Goal: Transaction & Acquisition: Book appointment/travel/reservation

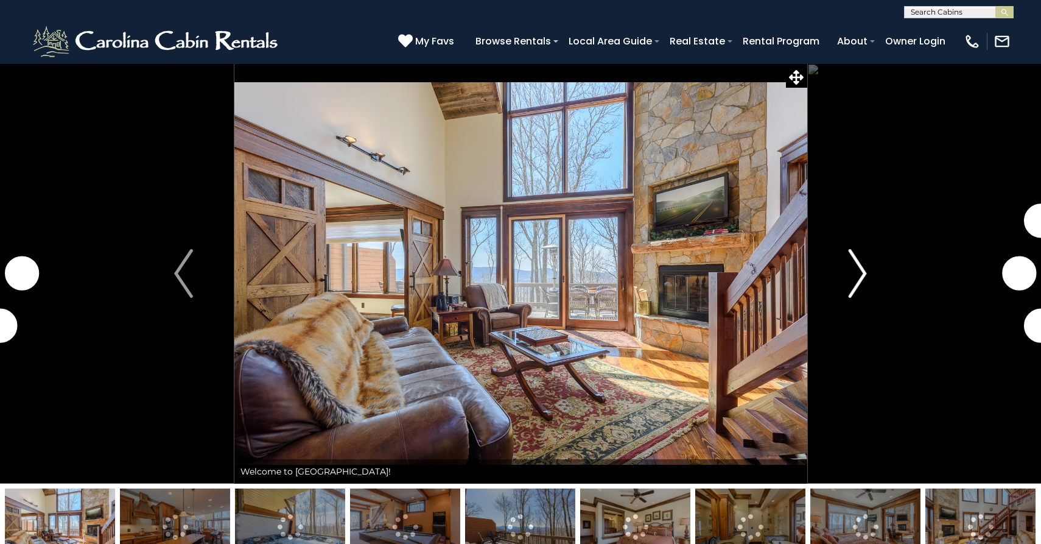
click at [857, 275] on img "Next" at bounding box center [857, 273] width 18 height 49
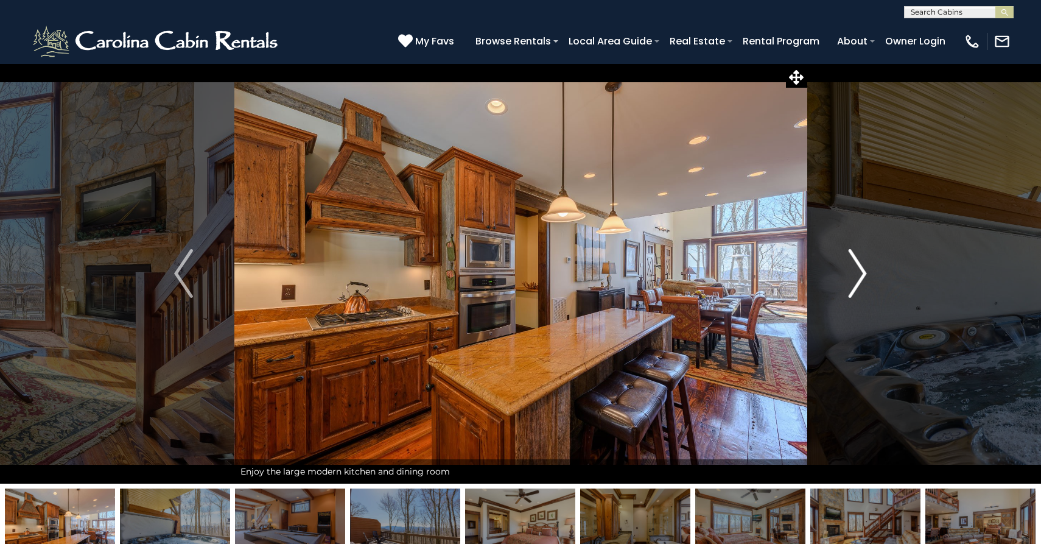
click at [860, 274] on img "Next" at bounding box center [857, 273] width 18 height 49
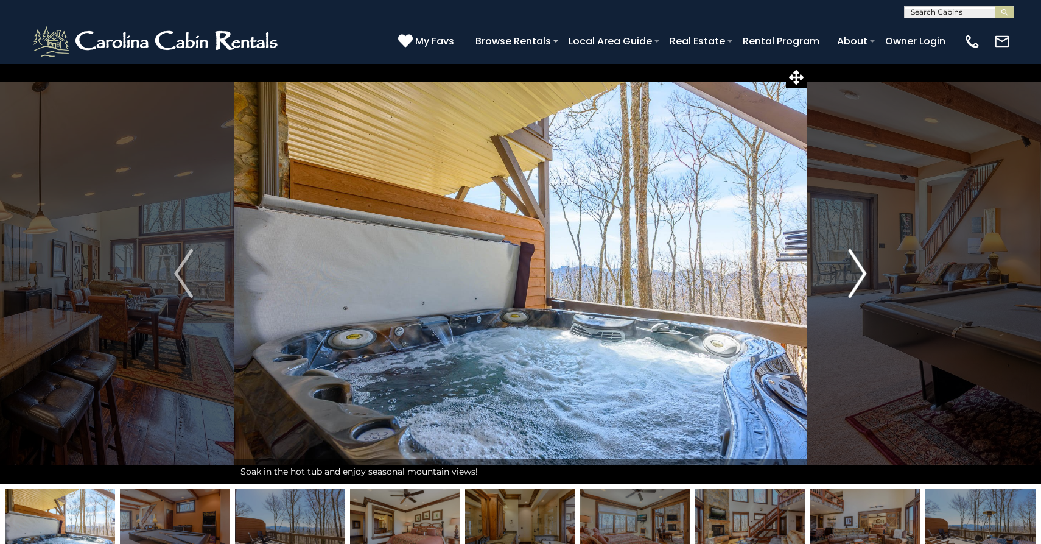
click at [860, 274] on img "Next" at bounding box center [857, 273] width 18 height 49
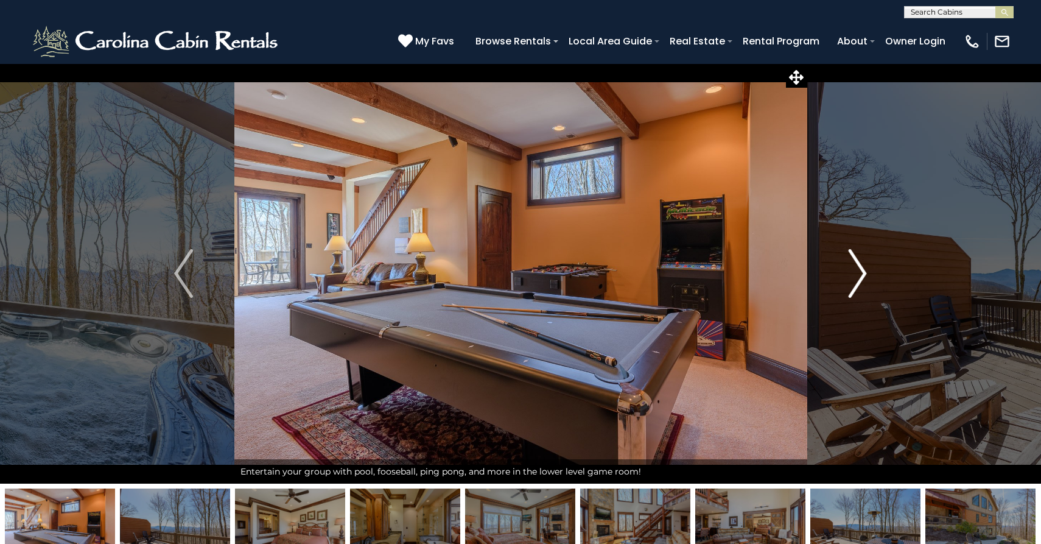
click at [860, 274] on img "Next" at bounding box center [857, 273] width 18 height 49
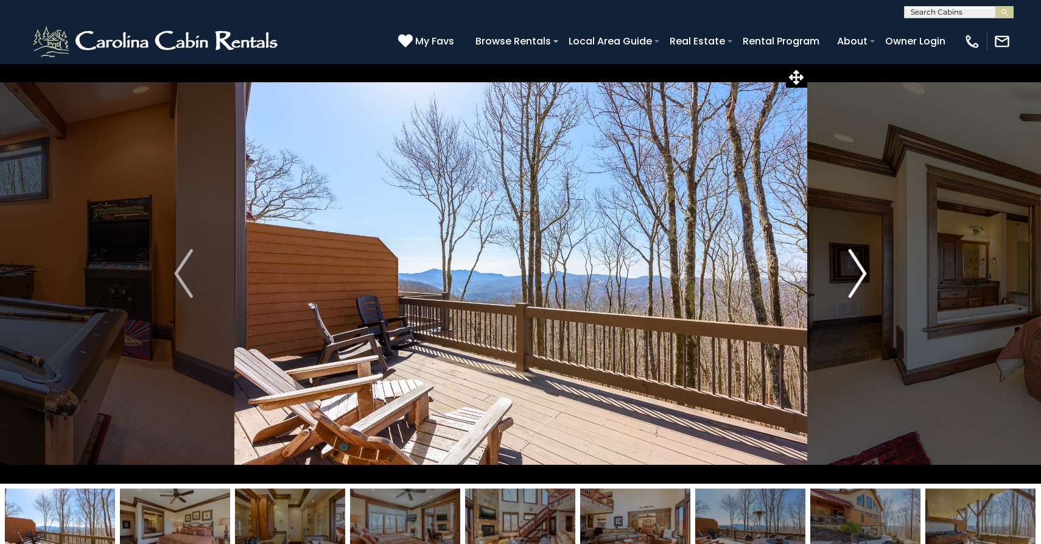
click at [860, 274] on img "Next" at bounding box center [857, 273] width 18 height 49
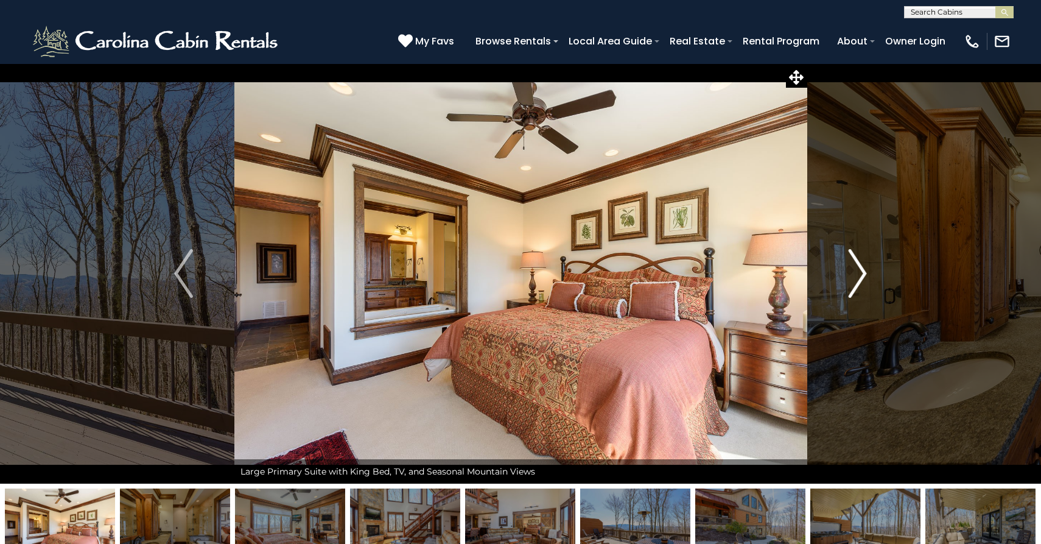
click at [860, 274] on img "Next" at bounding box center [857, 273] width 18 height 49
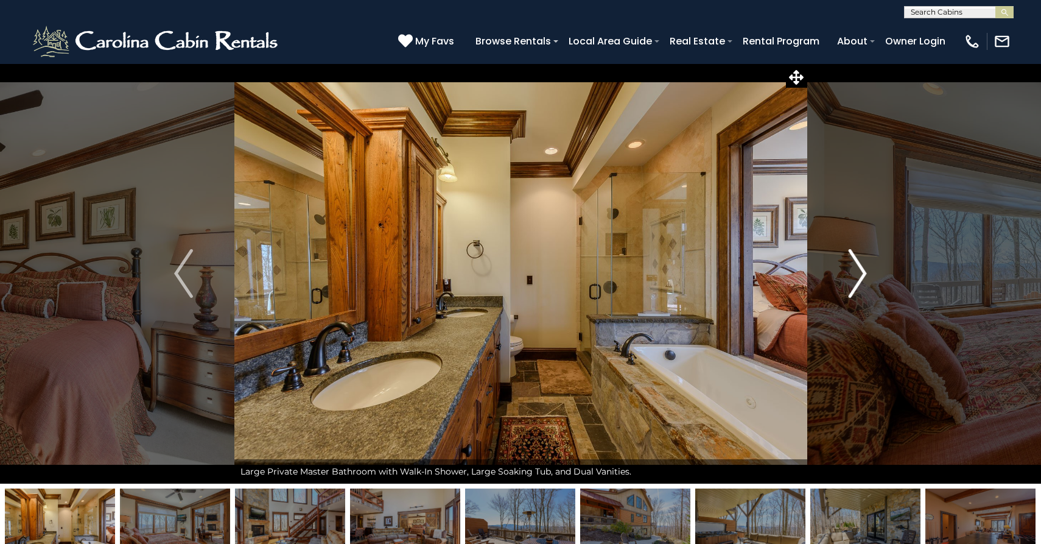
click at [860, 274] on img "Next" at bounding box center [857, 273] width 18 height 49
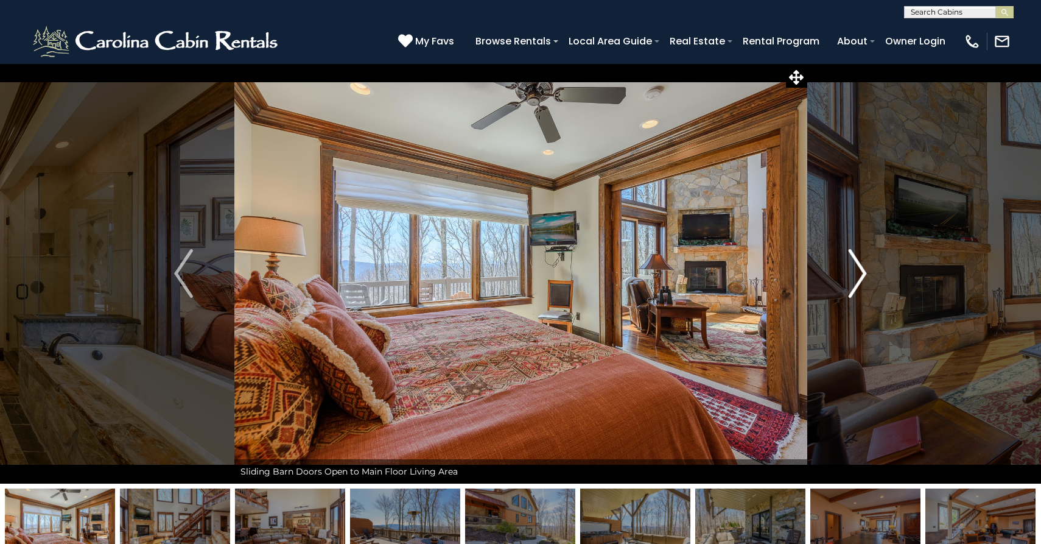
click at [860, 274] on img "Next" at bounding box center [857, 273] width 18 height 49
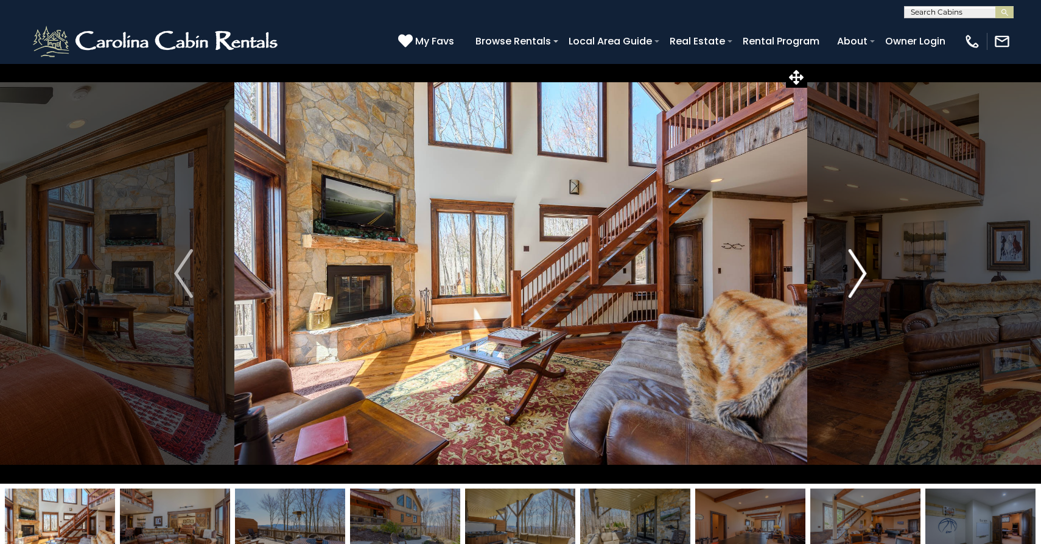
click at [860, 274] on img "Next" at bounding box center [857, 273] width 18 height 49
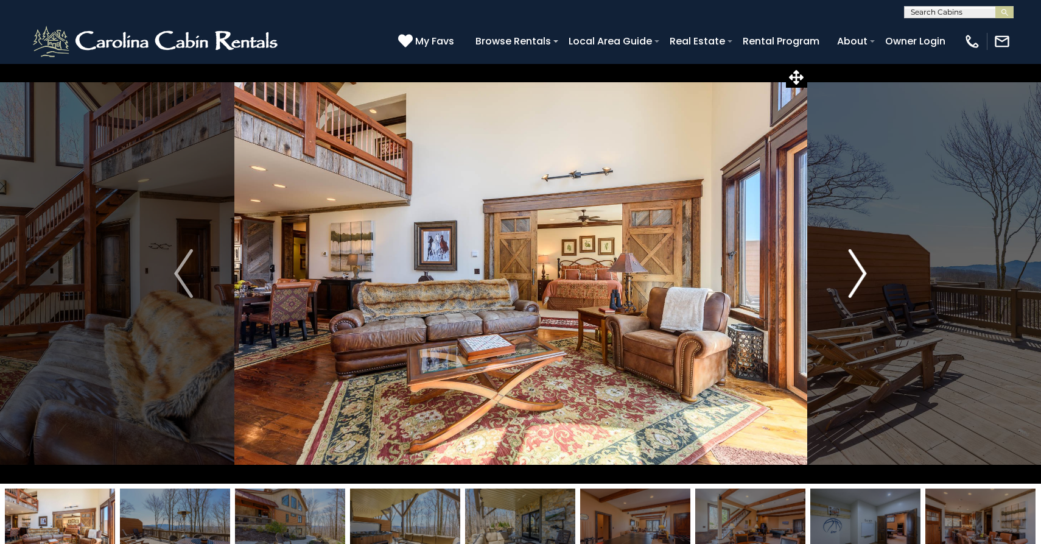
click at [860, 274] on img "Next" at bounding box center [857, 273] width 18 height 49
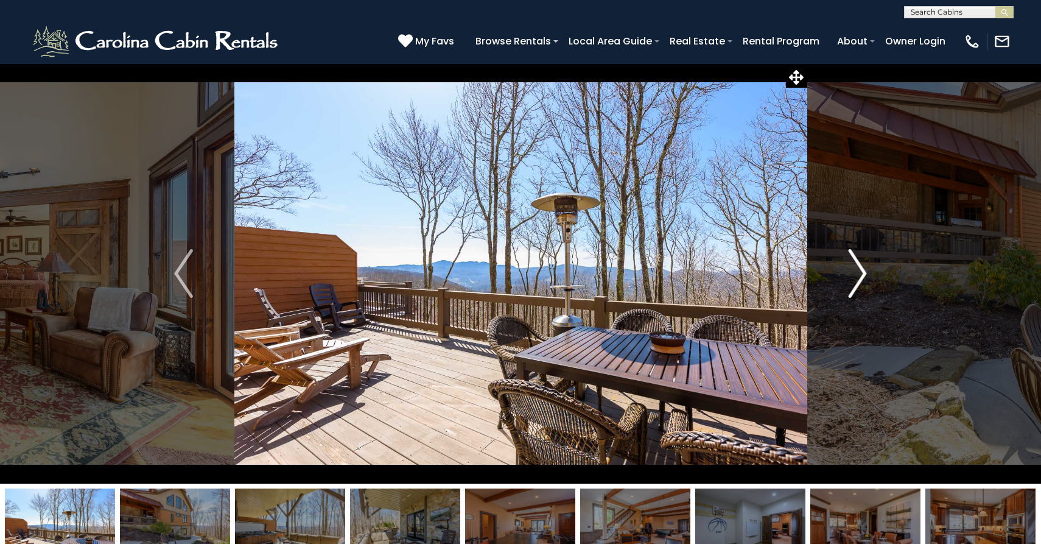
click at [860, 274] on img "Next" at bounding box center [857, 273] width 18 height 49
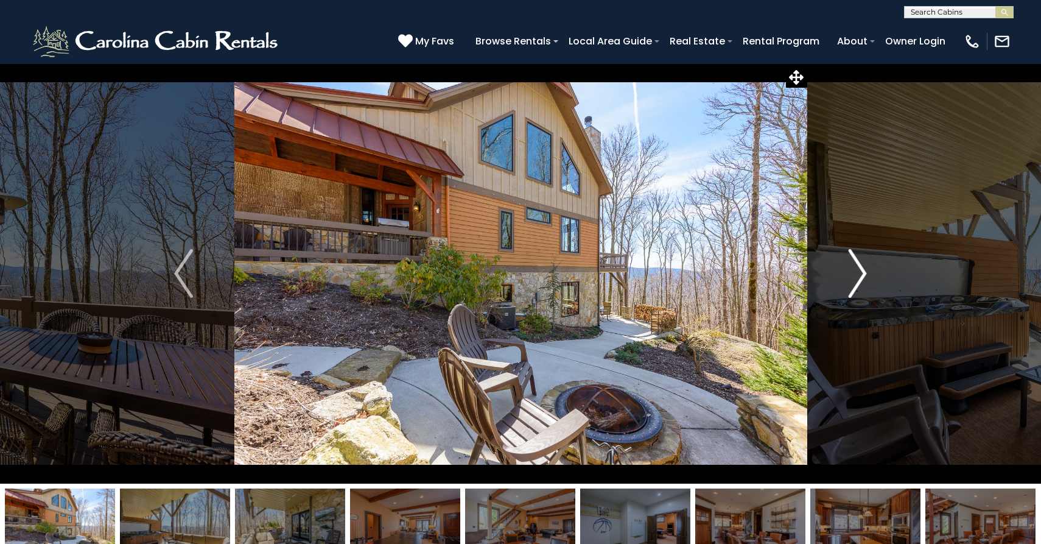
click at [860, 274] on img "Next" at bounding box center [857, 273] width 18 height 49
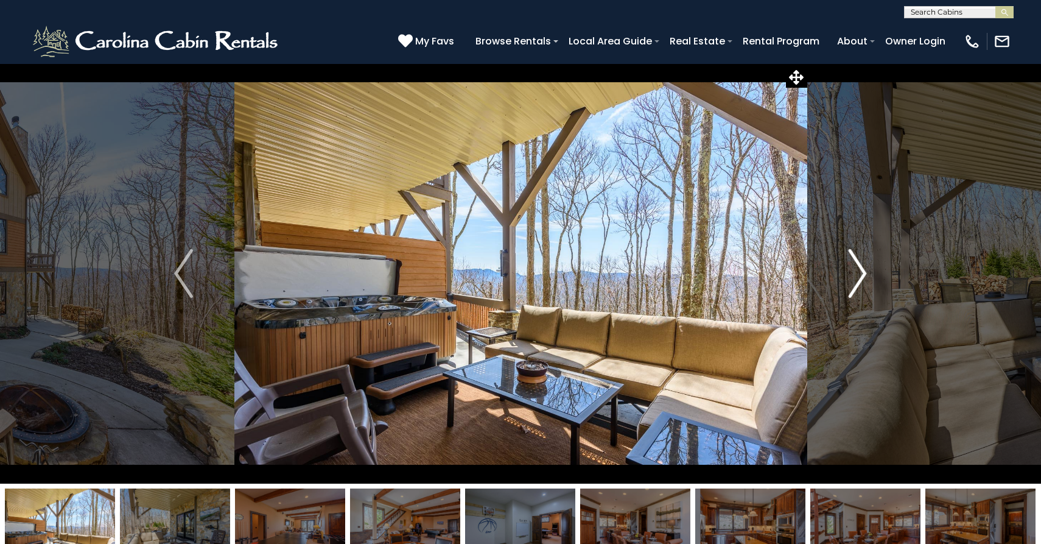
click at [860, 274] on img "Next" at bounding box center [857, 273] width 18 height 49
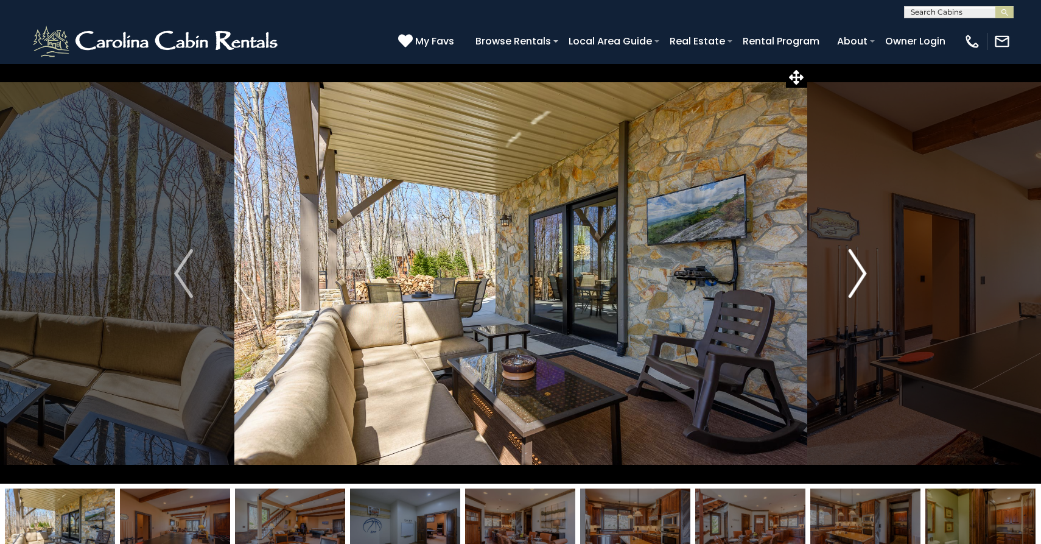
click at [860, 274] on img "Next" at bounding box center [857, 273] width 18 height 49
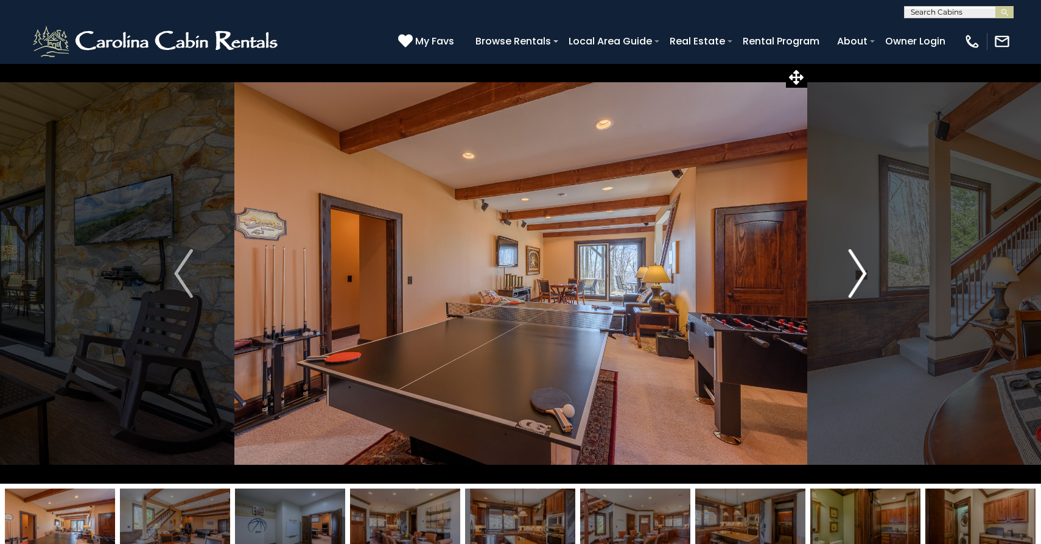
click at [860, 274] on img "Next" at bounding box center [857, 273] width 18 height 49
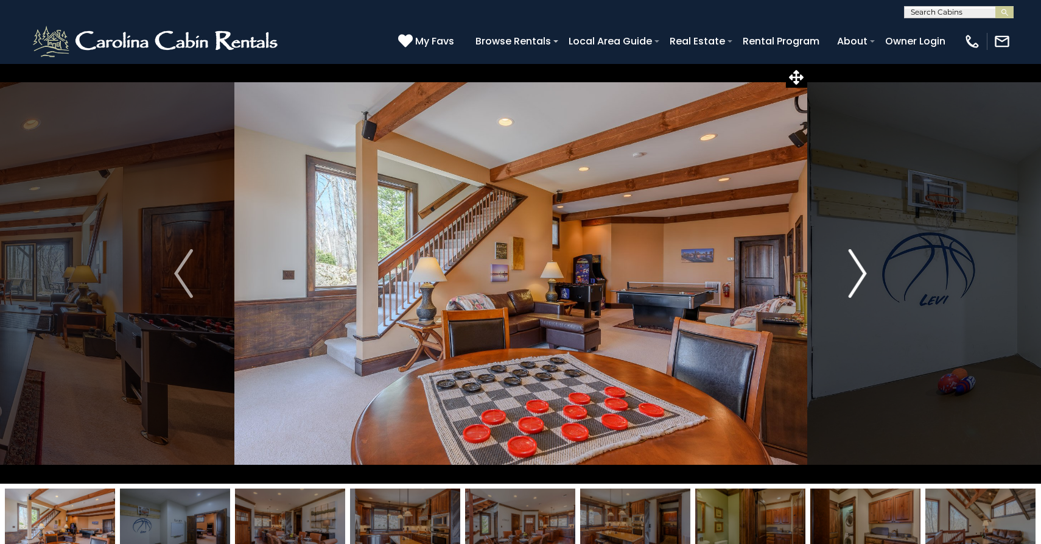
click at [860, 274] on img "Next" at bounding box center [857, 273] width 18 height 49
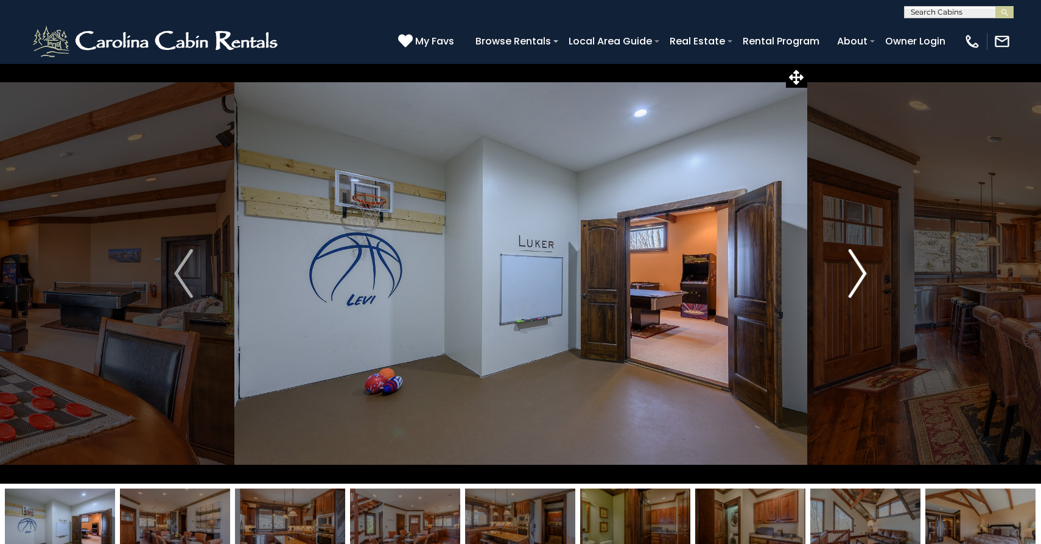
click at [860, 274] on img "Next" at bounding box center [857, 273] width 18 height 49
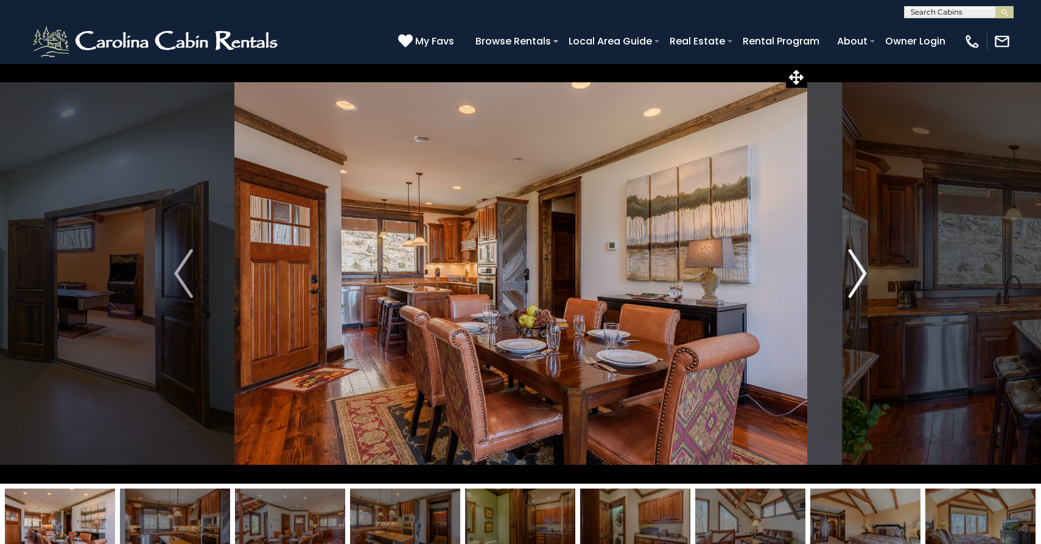
click at [860, 274] on img "Next" at bounding box center [857, 273] width 18 height 49
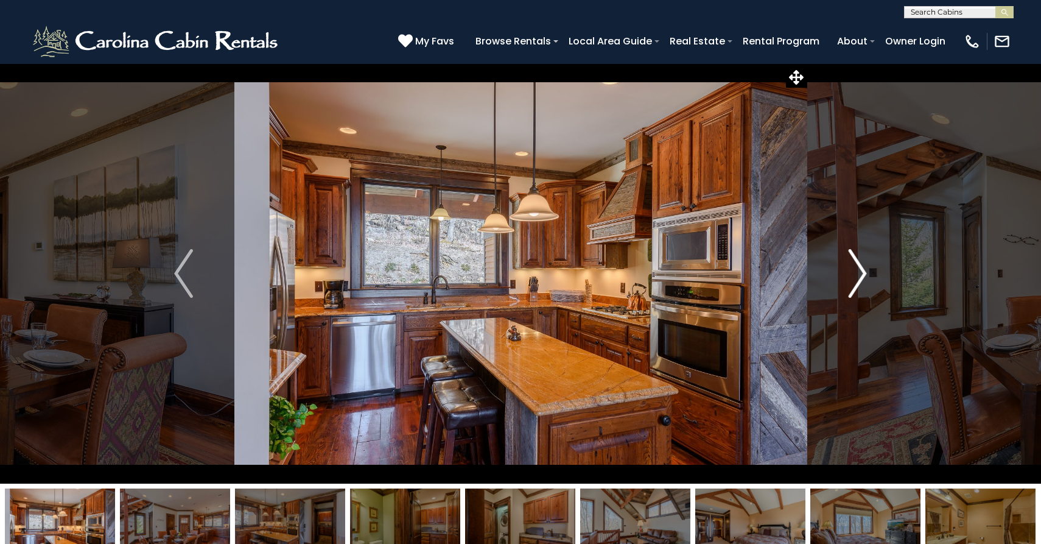
click at [860, 274] on img "Next" at bounding box center [857, 273] width 18 height 49
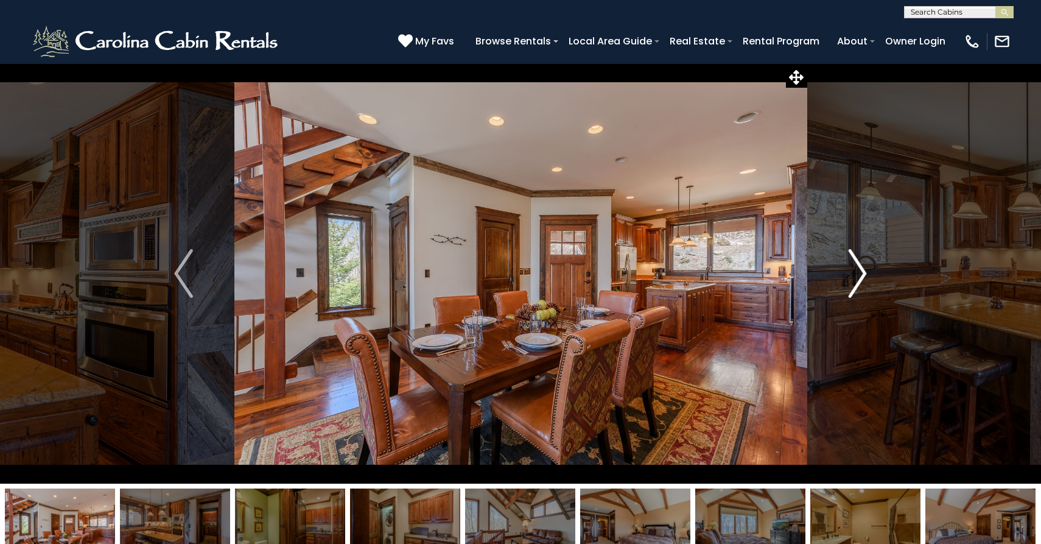
click at [860, 274] on img "Next" at bounding box center [857, 273] width 18 height 49
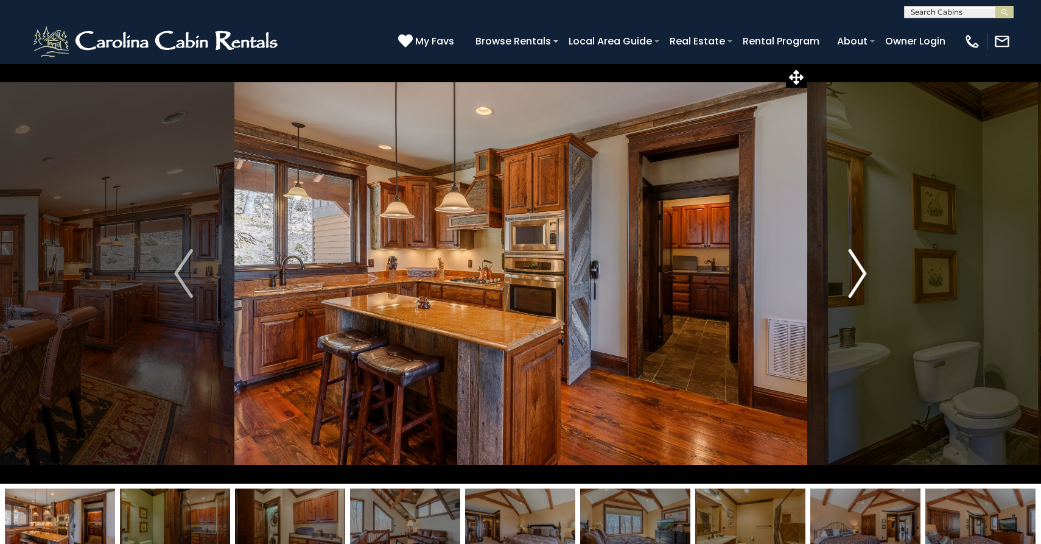
click at [860, 274] on img "Next" at bounding box center [857, 273] width 18 height 49
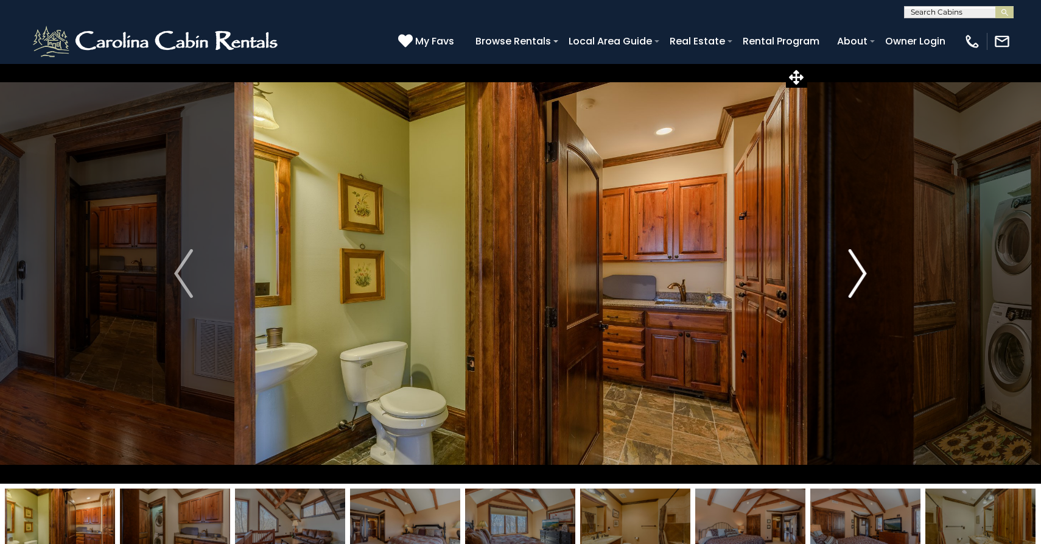
click at [860, 274] on img "Next" at bounding box center [857, 273] width 18 height 49
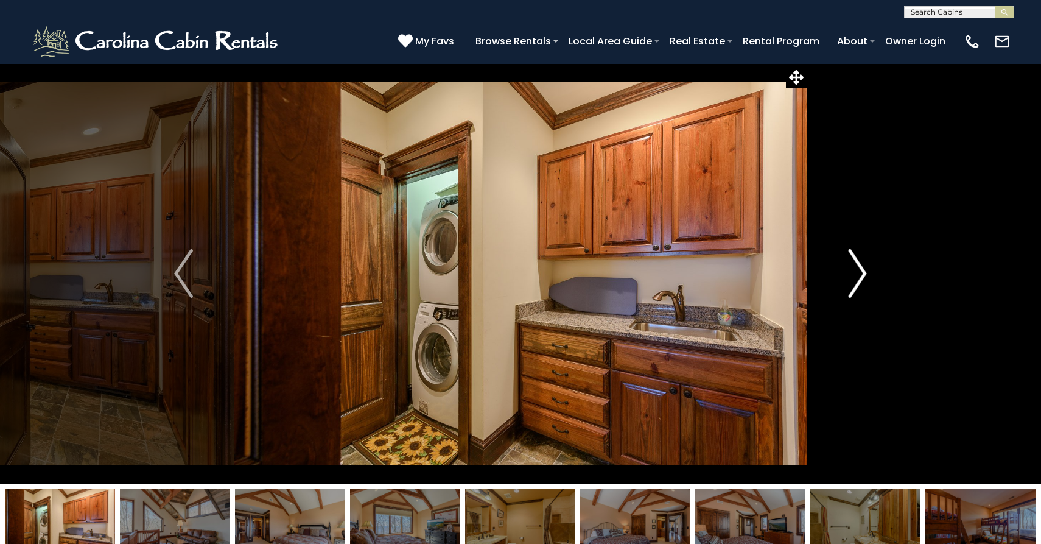
click at [860, 274] on img "Next" at bounding box center [857, 273] width 18 height 49
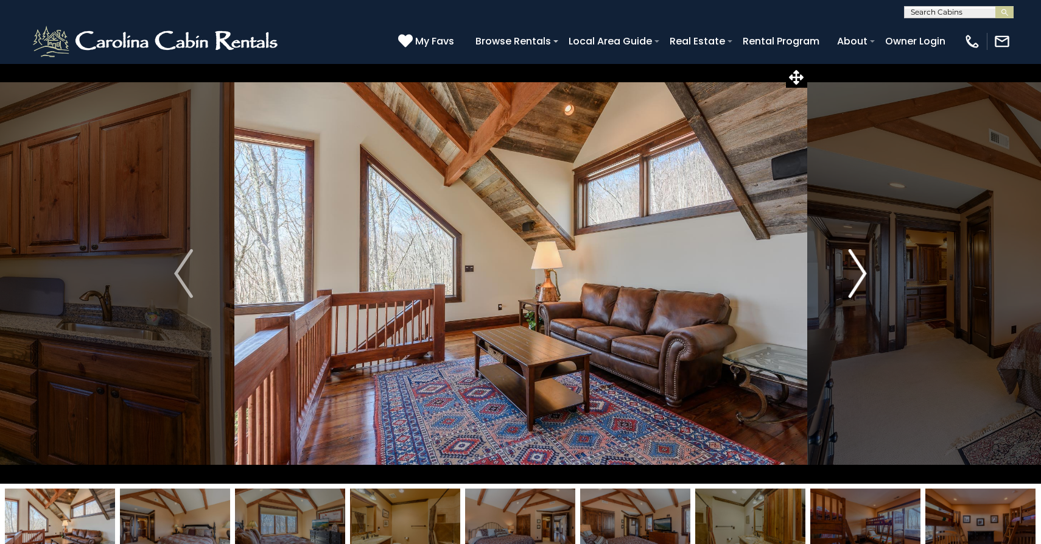
click at [860, 274] on img "Next" at bounding box center [857, 273] width 18 height 49
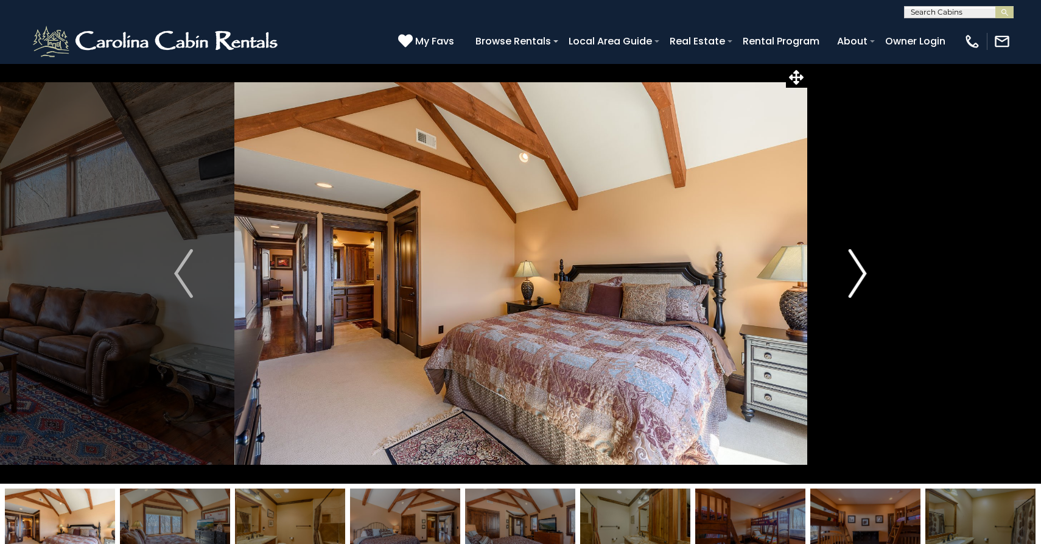
click at [860, 274] on img "Next" at bounding box center [857, 273] width 18 height 49
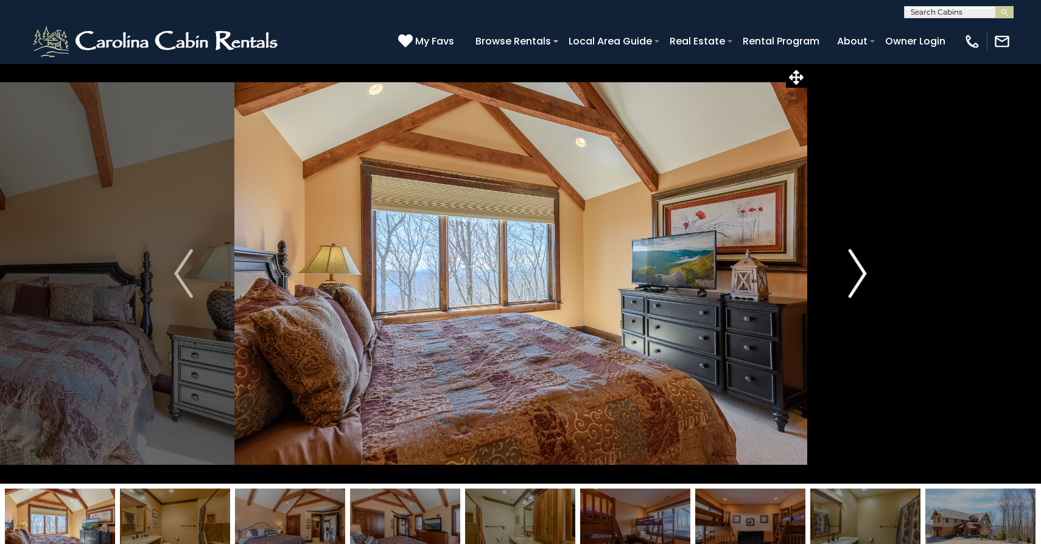
click at [860, 274] on img "Next" at bounding box center [857, 273] width 18 height 49
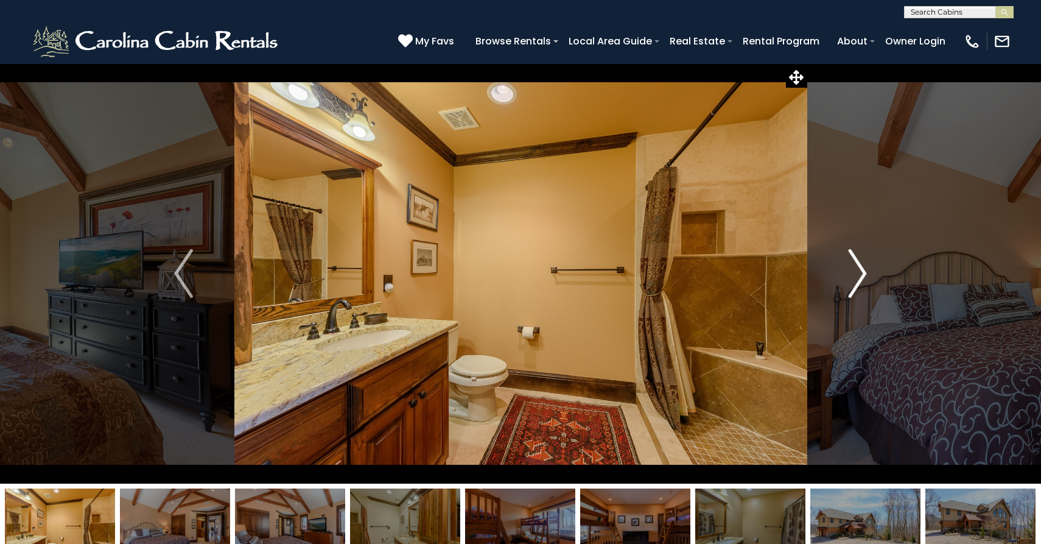
click at [860, 274] on img "Next" at bounding box center [857, 273] width 18 height 49
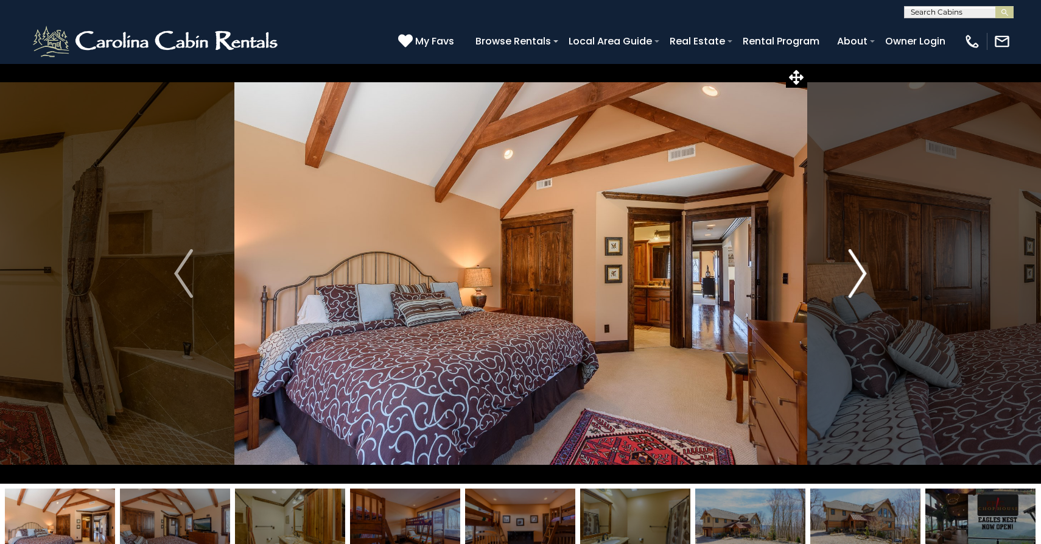
click at [860, 274] on img "Next" at bounding box center [857, 273] width 18 height 49
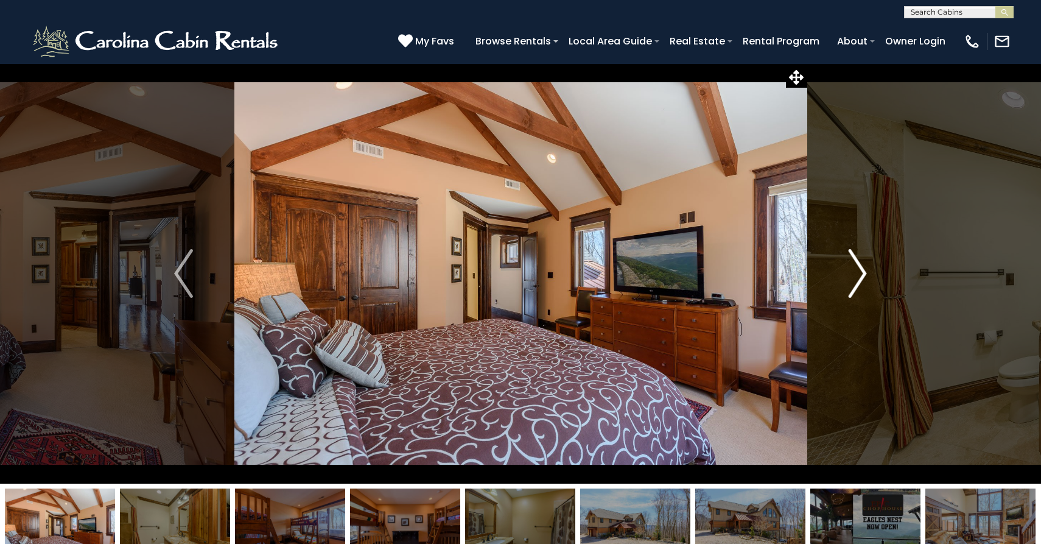
click at [860, 274] on img "Next" at bounding box center [857, 273] width 18 height 49
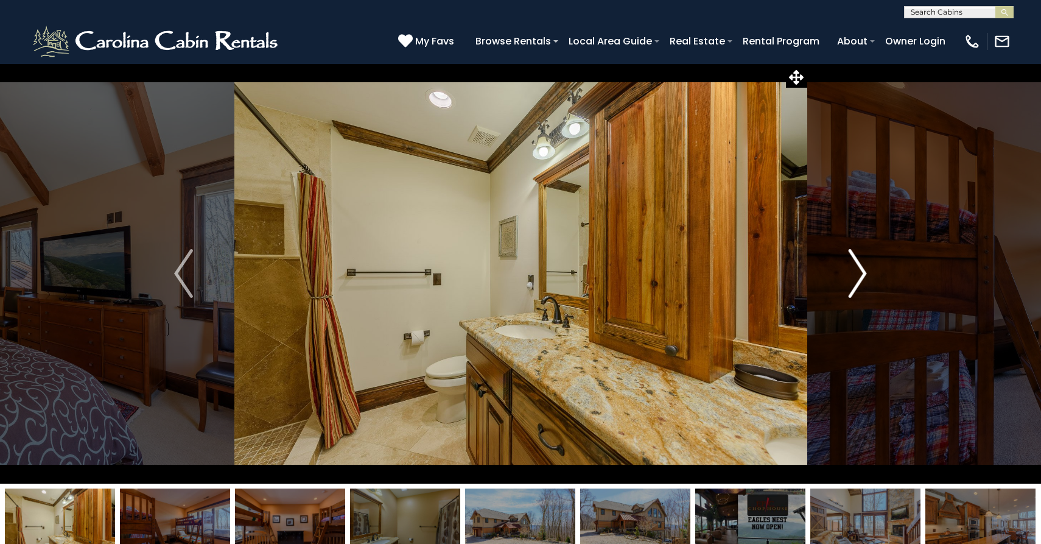
click at [860, 274] on img "Next" at bounding box center [857, 273] width 18 height 49
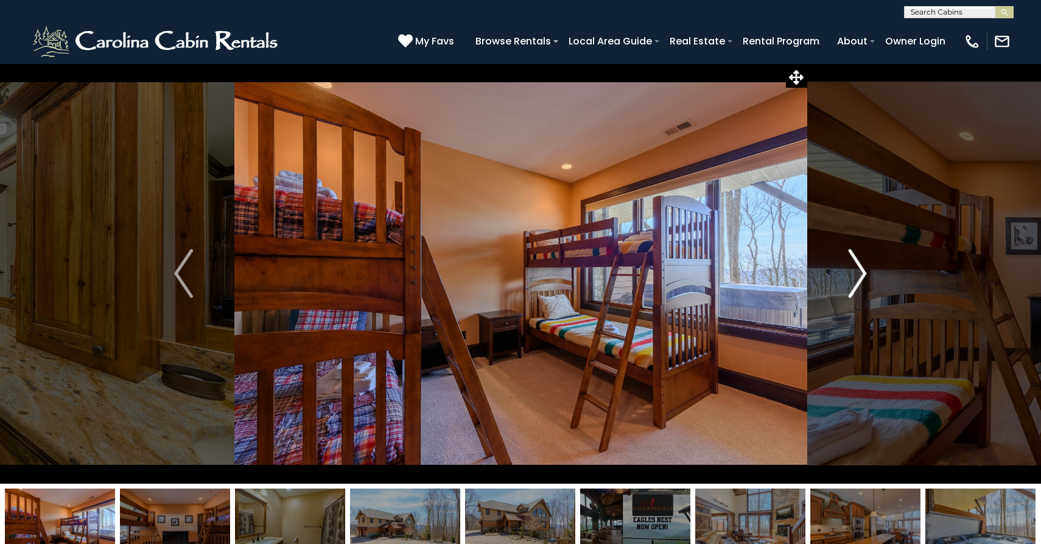
click at [860, 274] on img "Next" at bounding box center [857, 273] width 18 height 49
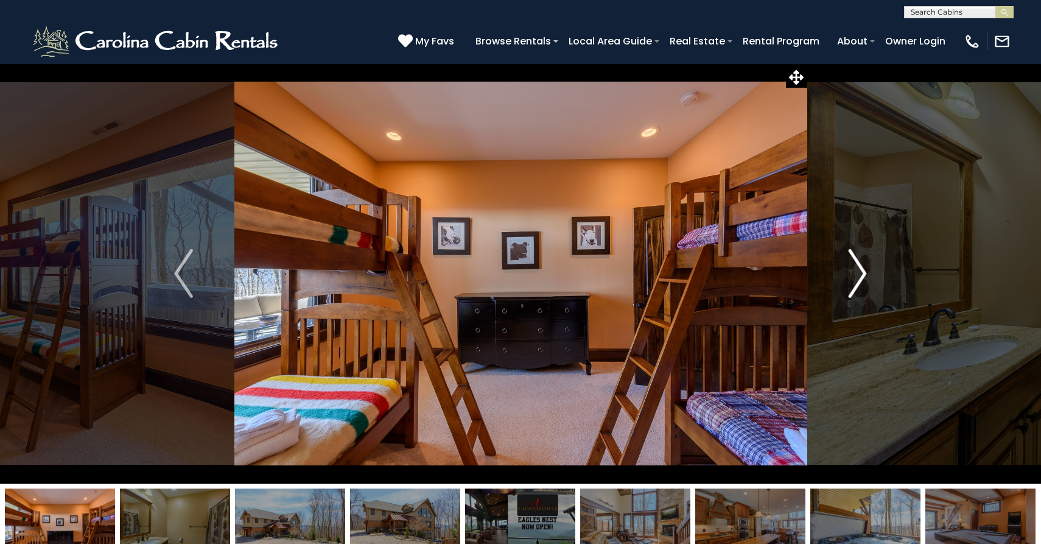
click at [860, 274] on img "Next" at bounding box center [857, 273] width 18 height 49
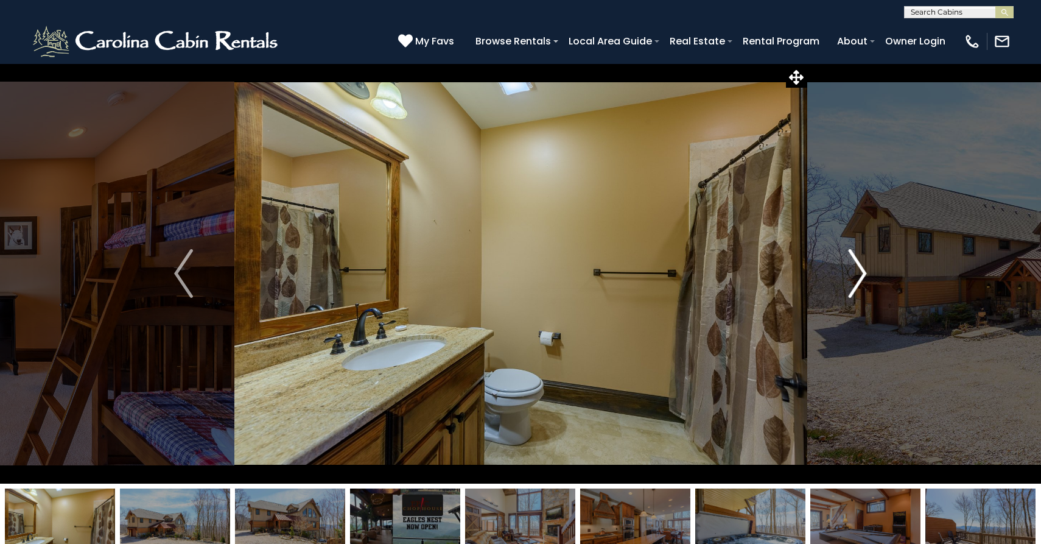
click at [860, 274] on img "Next" at bounding box center [857, 273] width 18 height 49
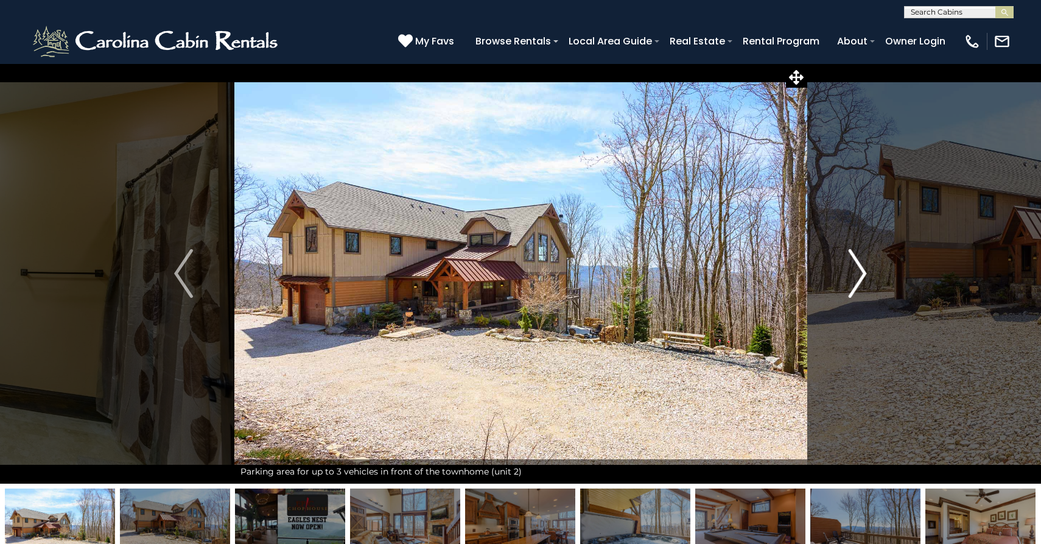
click at [860, 274] on img "Next" at bounding box center [857, 273] width 18 height 49
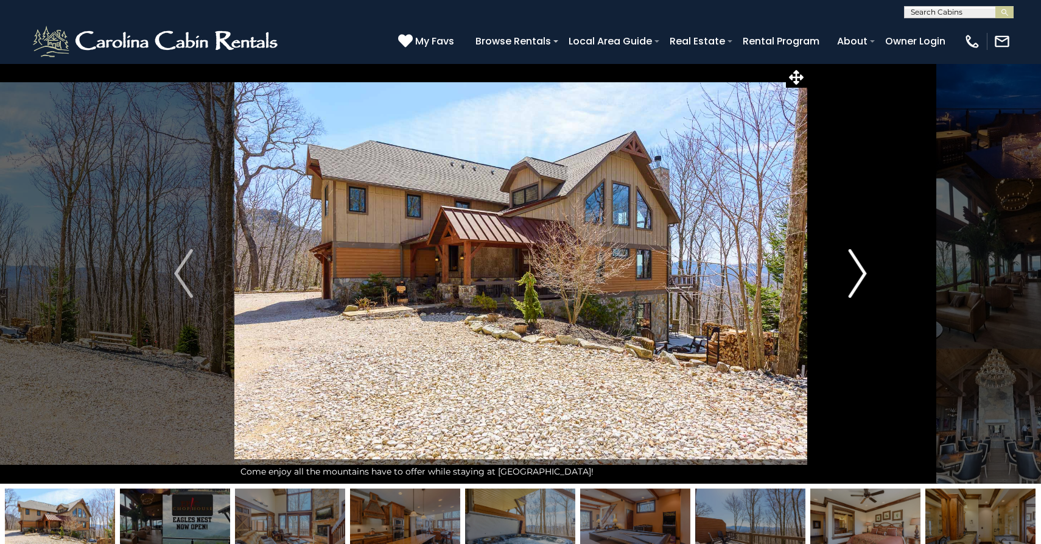
click at [860, 274] on img "Next" at bounding box center [857, 273] width 18 height 49
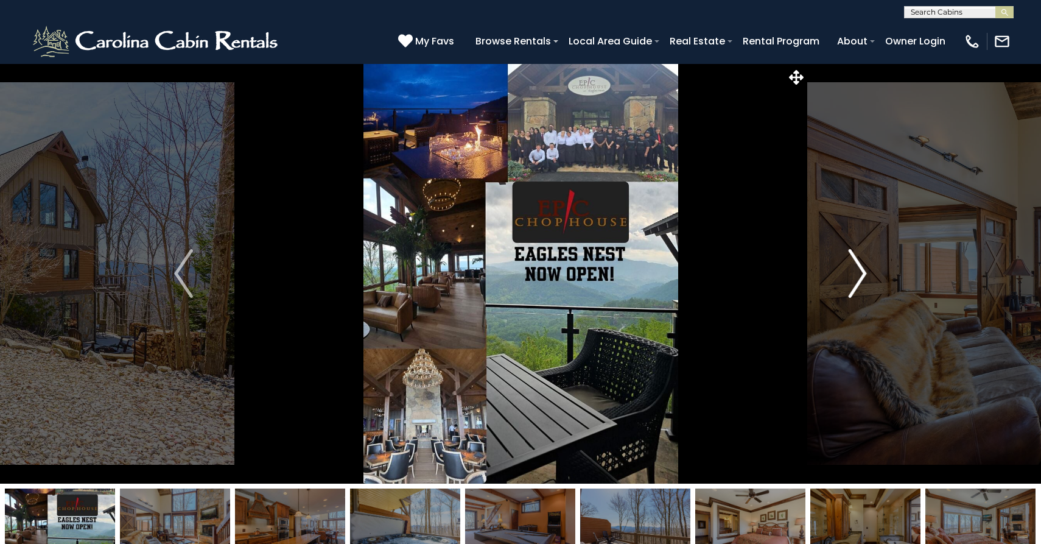
click at [860, 274] on img "Next" at bounding box center [857, 273] width 18 height 49
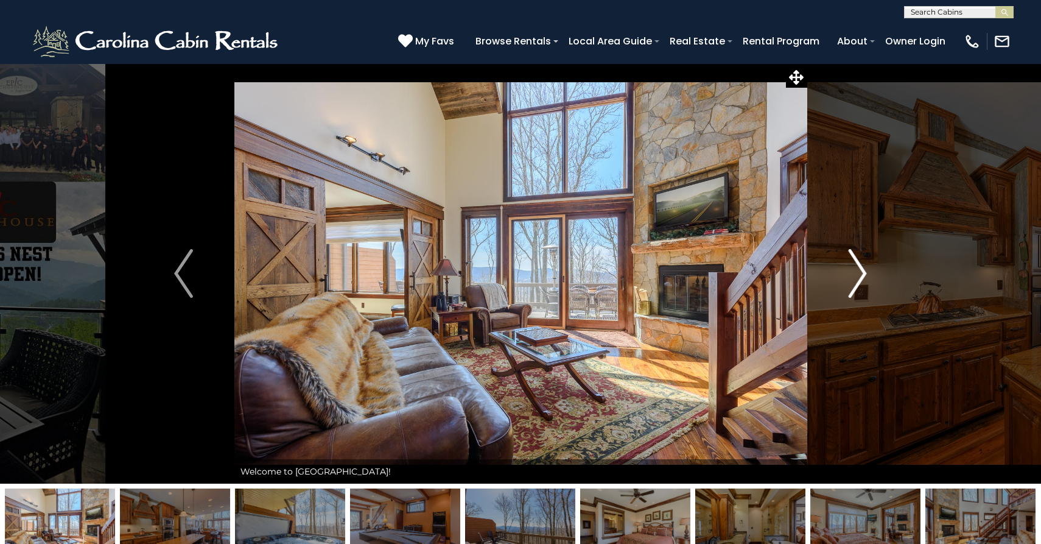
click at [860, 274] on img "Next" at bounding box center [857, 273] width 18 height 49
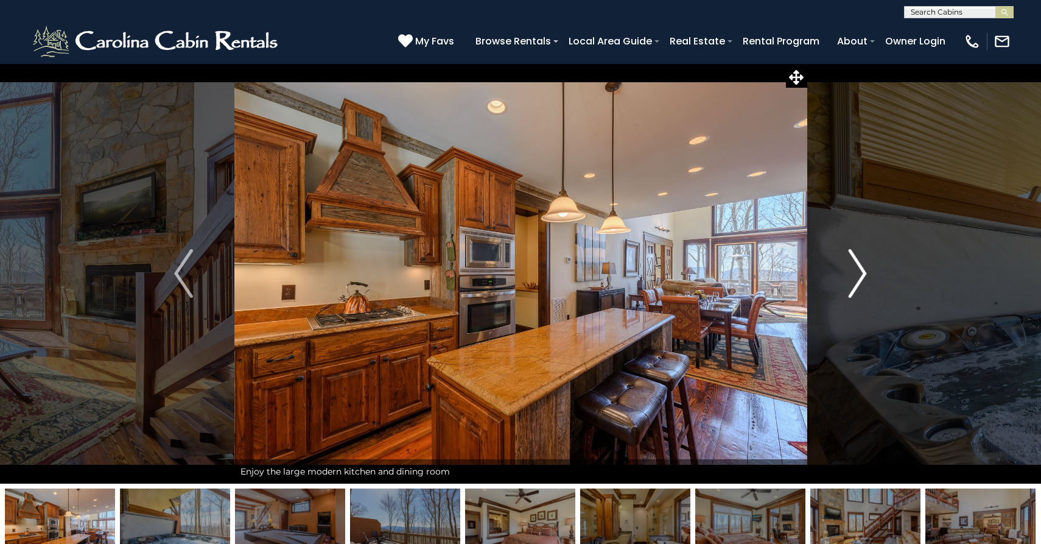
click at [860, 274] on img "Next" at bounding box center [857, 273] width 18 height 49
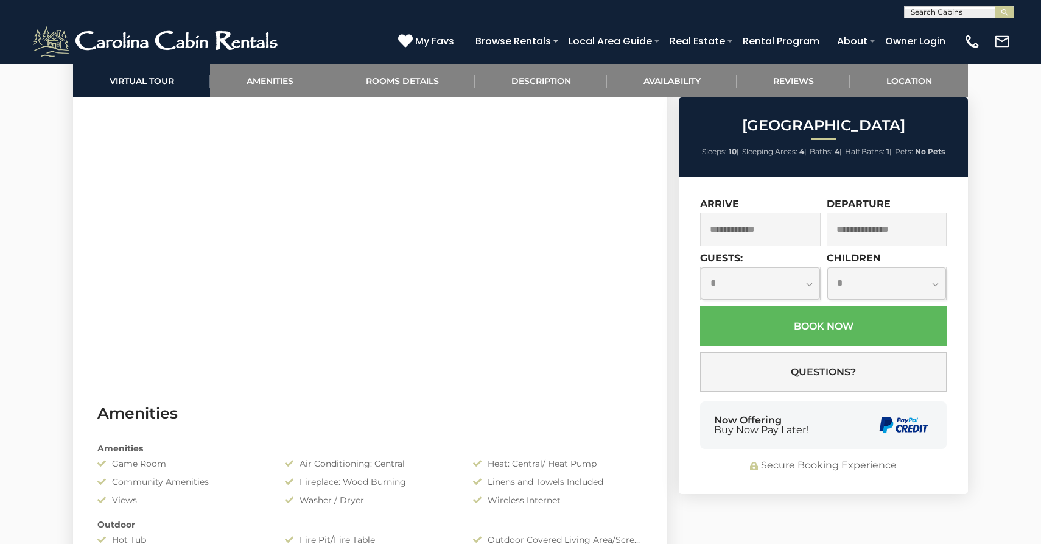
scroll to position [683, 0]
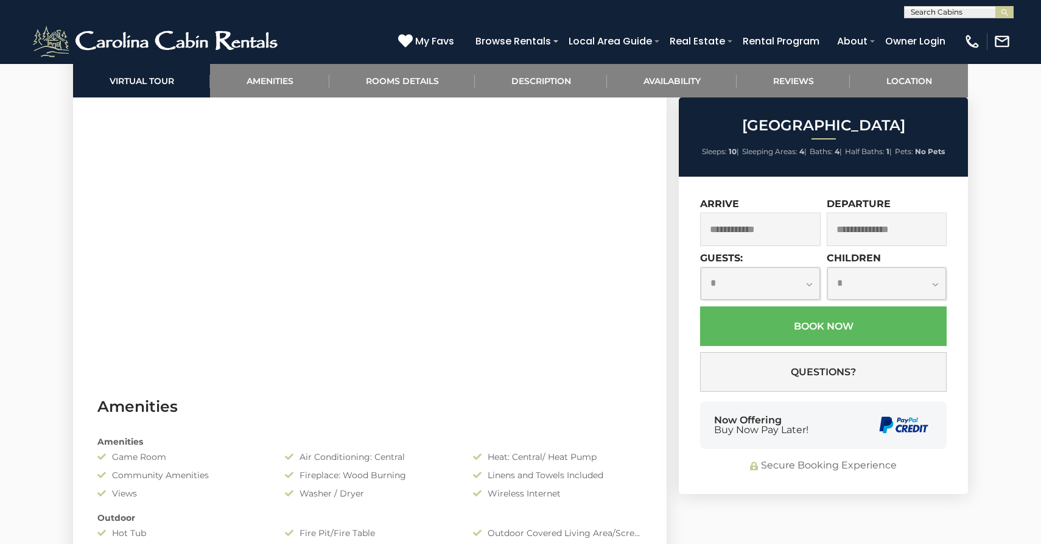
click at [758, 247] on div "Arrive" at bounding box center [762, 225] width 124 height 54
click at [758, 220] on input "text" at bounding box center [760, 229] width 121 height 33
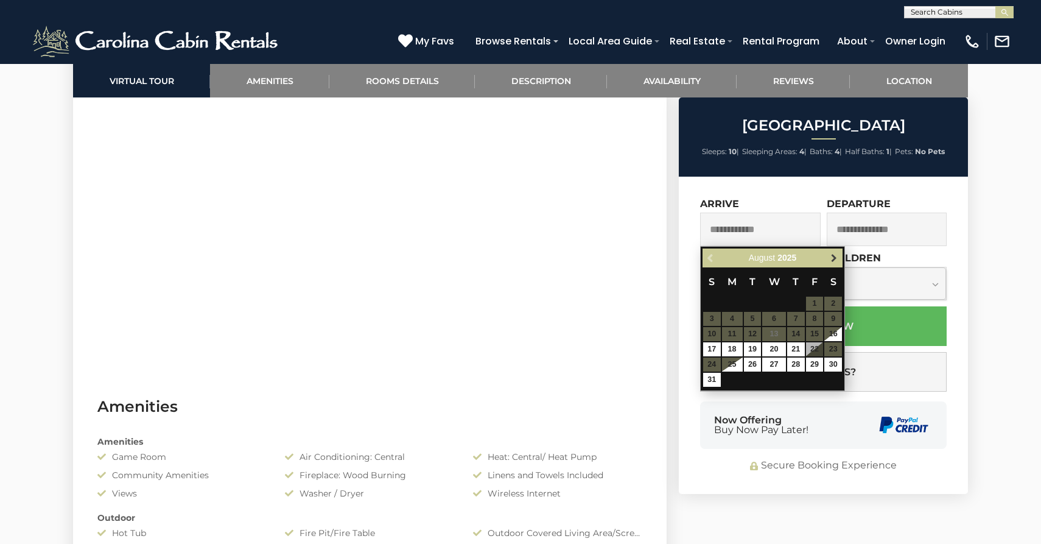
click at [832, 256] on span "Next" at bounding box center [834, 258] width 10 height 10
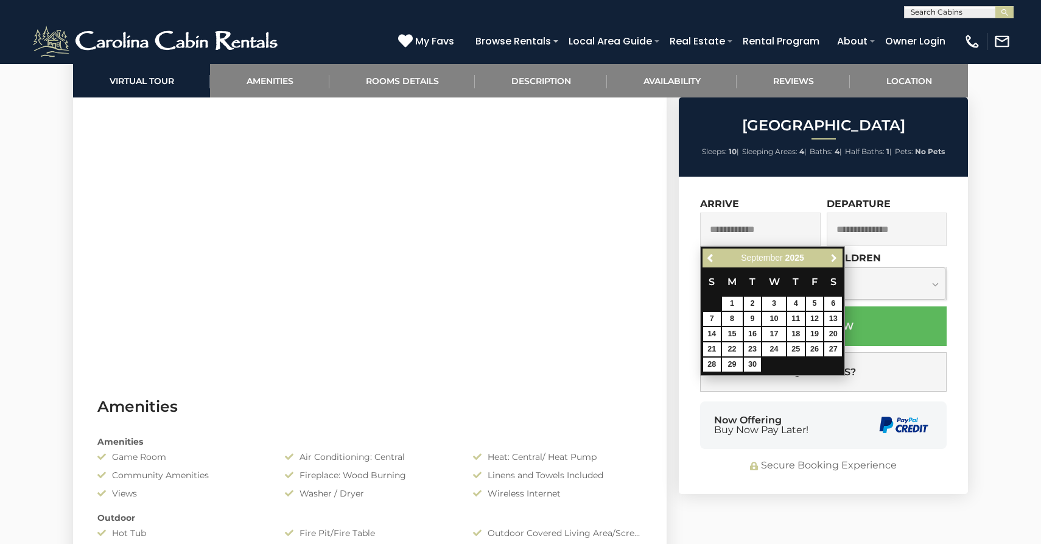
click at [832, 256] on span "Next" at bounding box center [834, 258] width 10 height 10
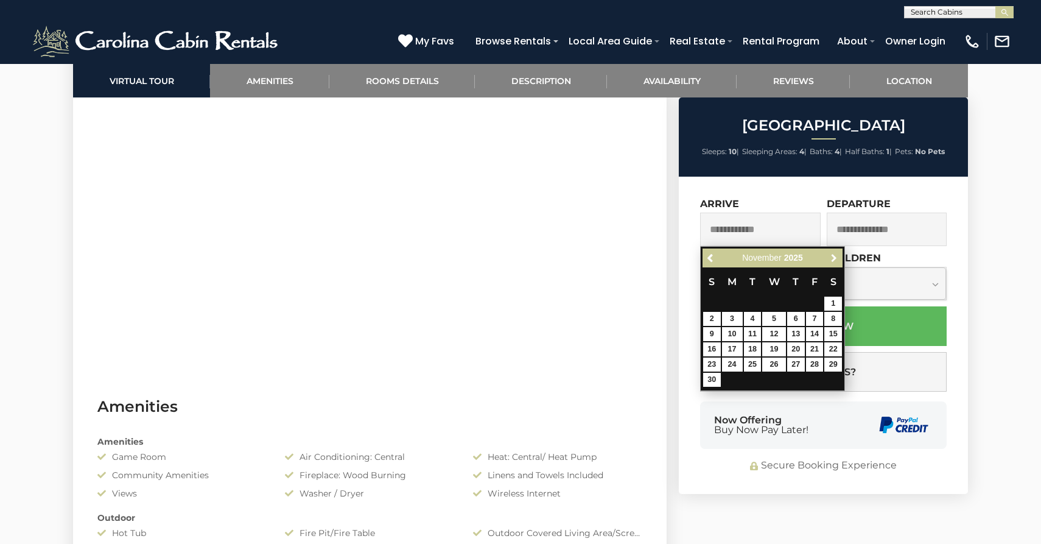
click at [832, 256] on span "Next" at bounding box center [834, 258] width 10 height 10
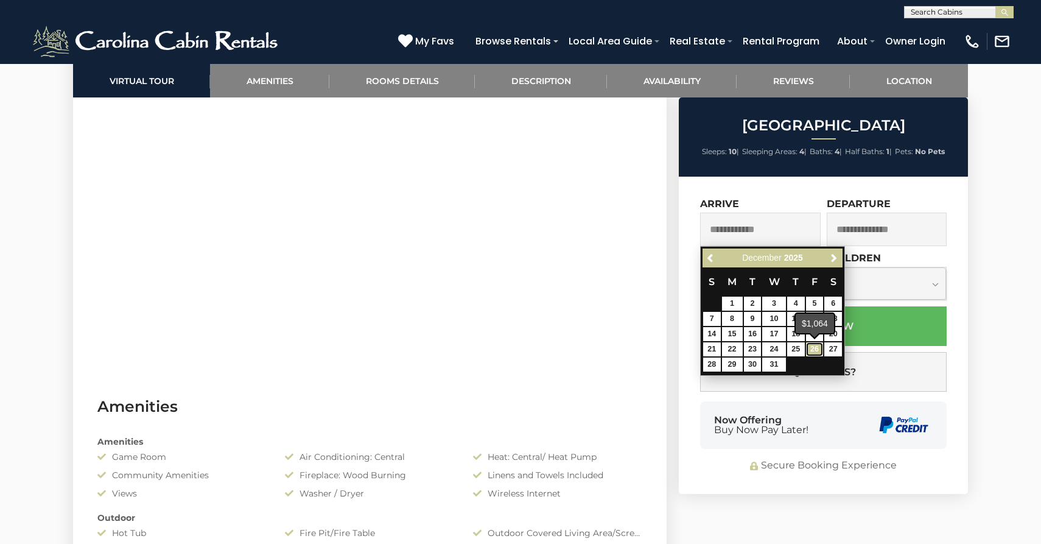
click at [815, 351] on link "26" at bounding box center [815, 349] width 18 height 14
type input "**********"
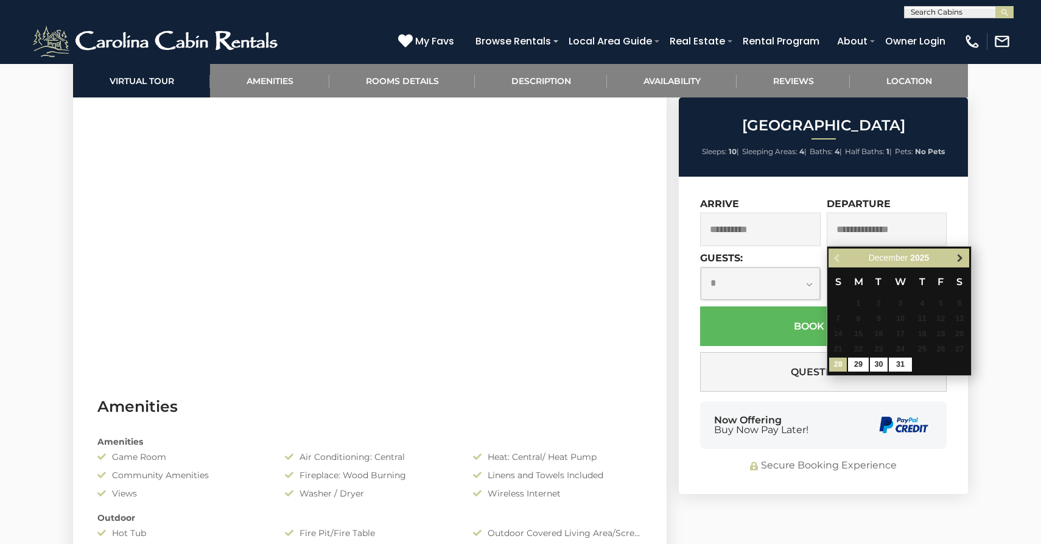
click at [962, 260] on span "Next" at bounding box center [960, 258] width 10 height 10
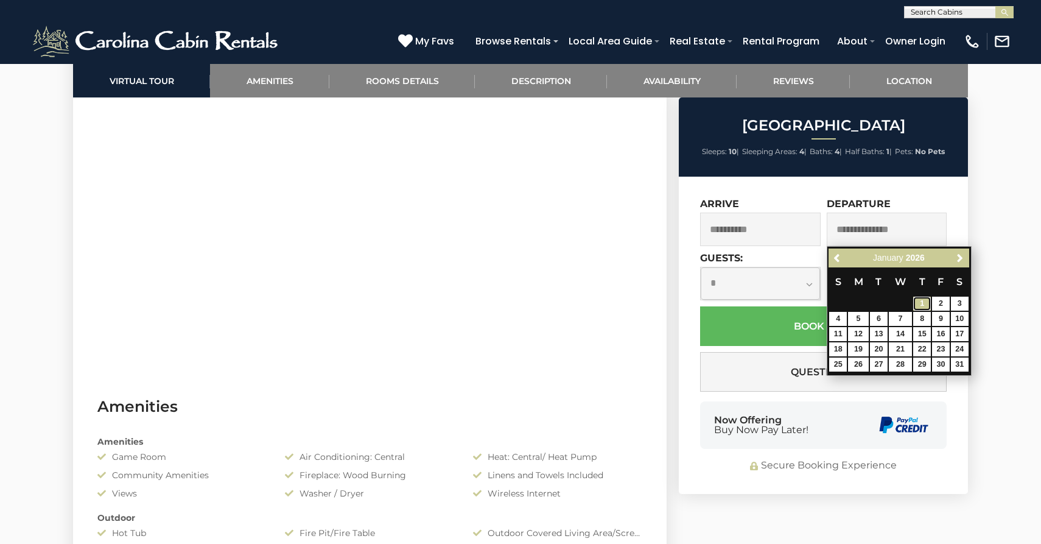
click at [920, 302] on link "1" at bounding box center [922, 304] width 18 height 14
type input "**********"
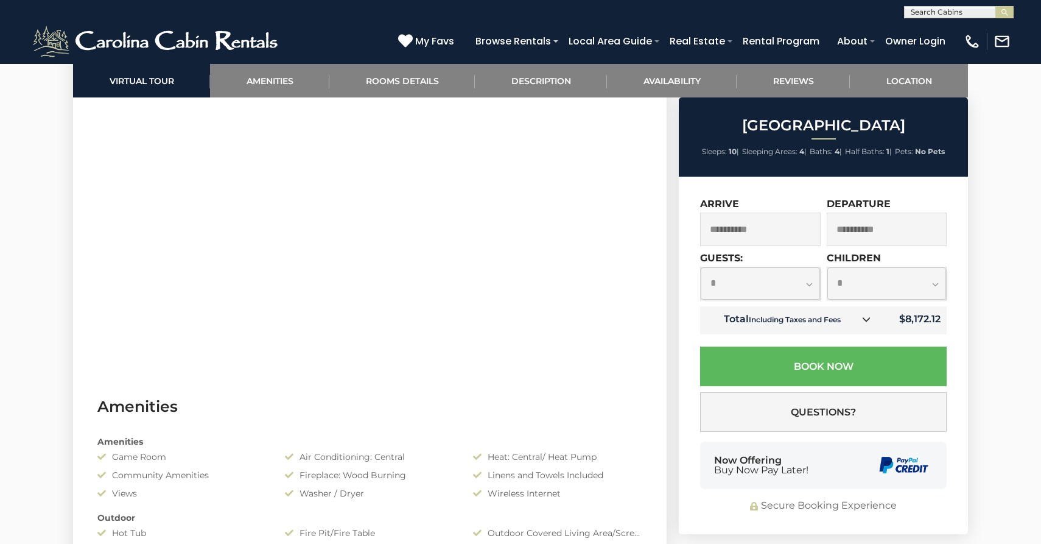
click at [754, 287] on select "**********" at bounding box center [760, 283] width 119 height 32
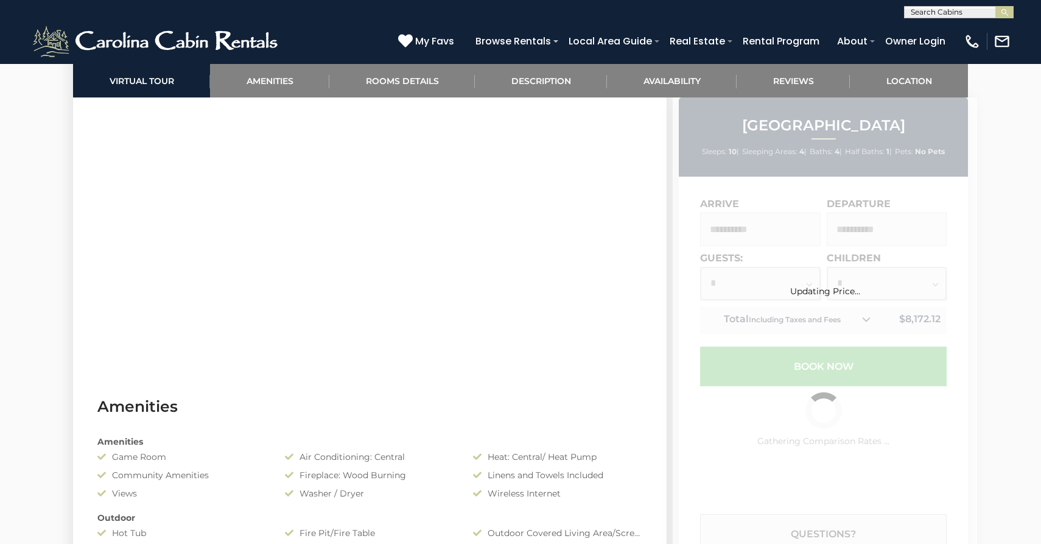
click at [755, 286] on select "**********" at bounding box center [760, 283] width 119 height 32
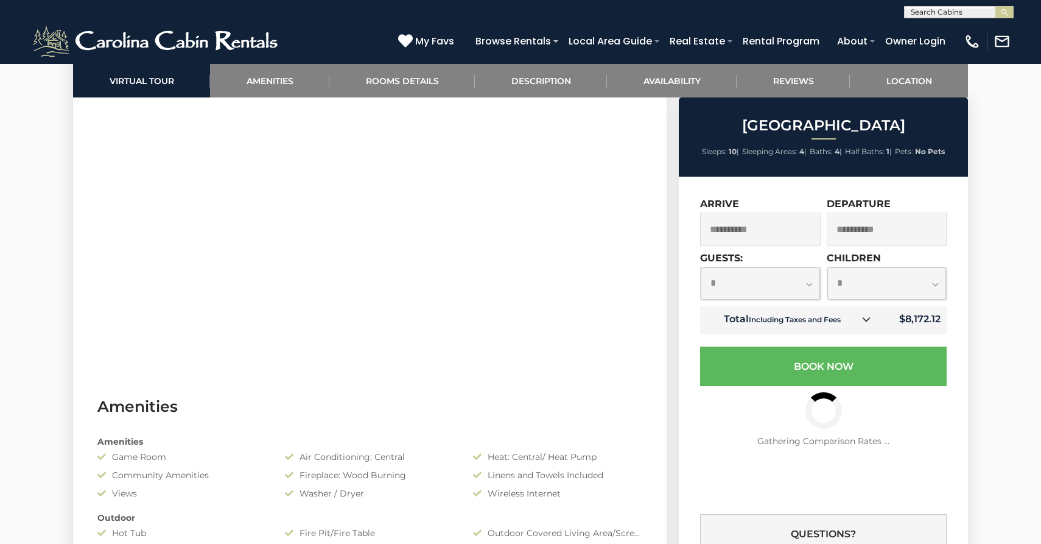
select select "*"
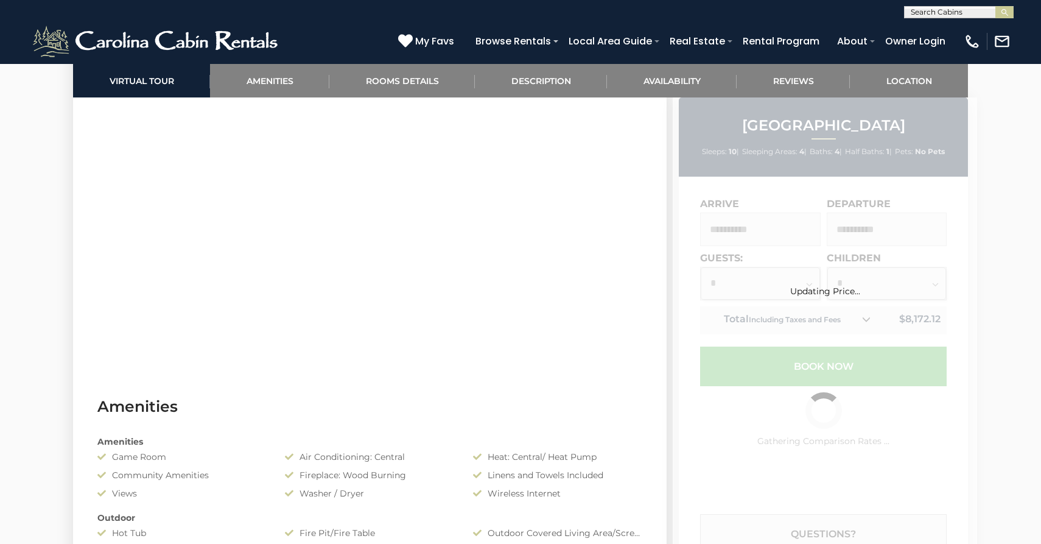
click at [865, 271] on div "Updating Price..." at bounding box center [825, 271] width 304 height 47
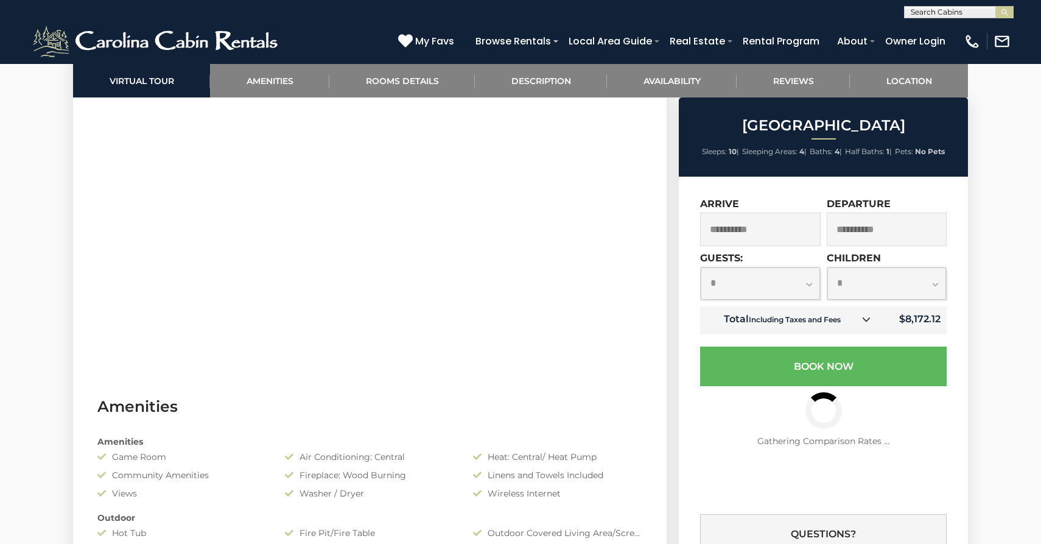
click at [873, 286] on select "**********" at bounding box center [887, 283] width 119 height 32
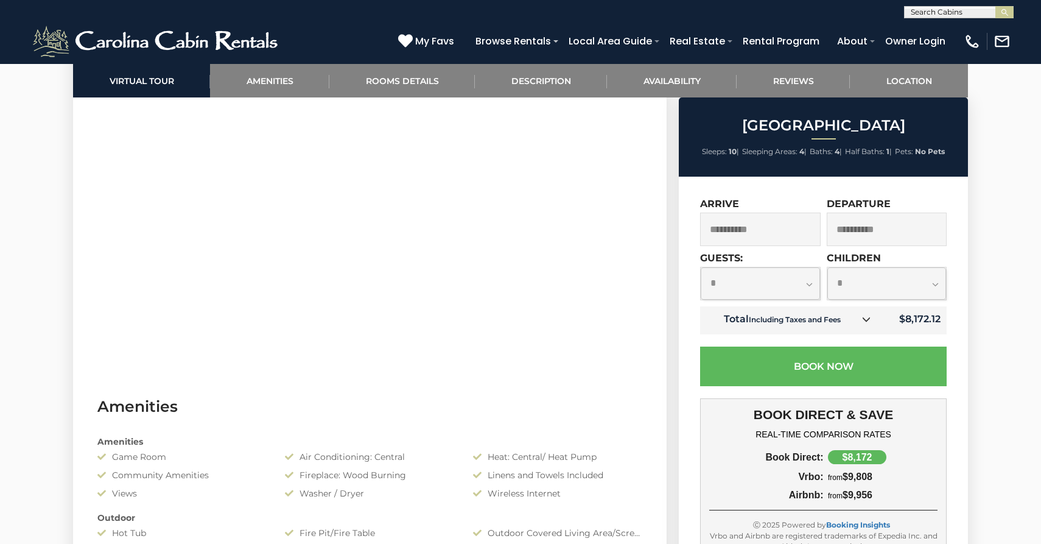
select select "*"
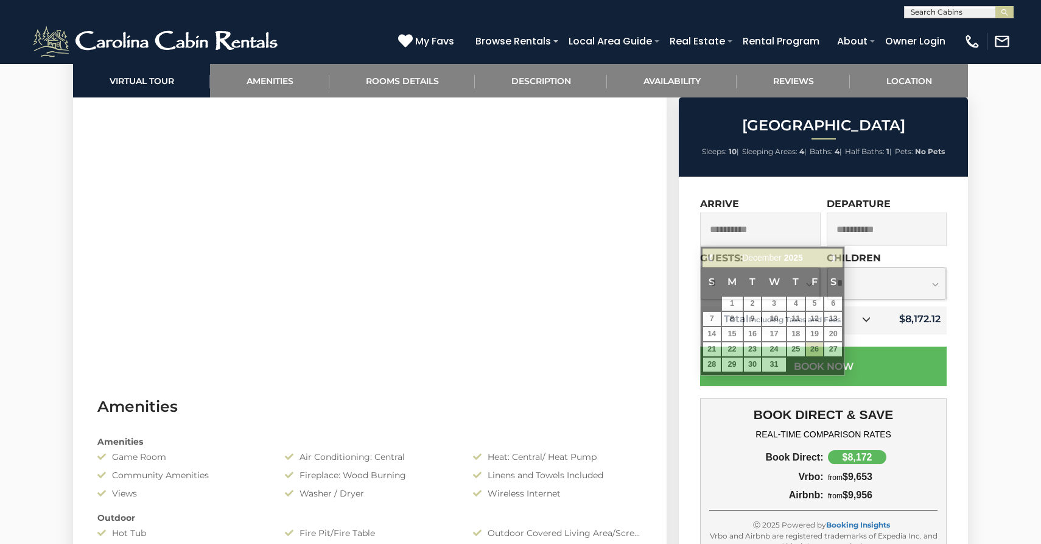
click at [772, 233] on input "**********" at bounding box center [760, 229] width 121 height 33
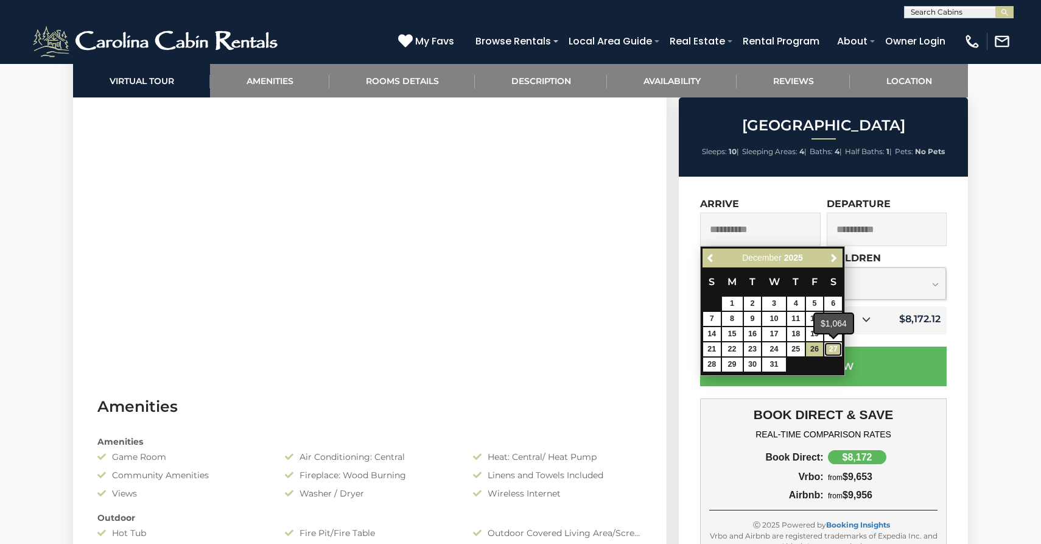
click at [834, 351] on link "27" at bounding box center [834, 349] width 18 height 14
type input "**********"
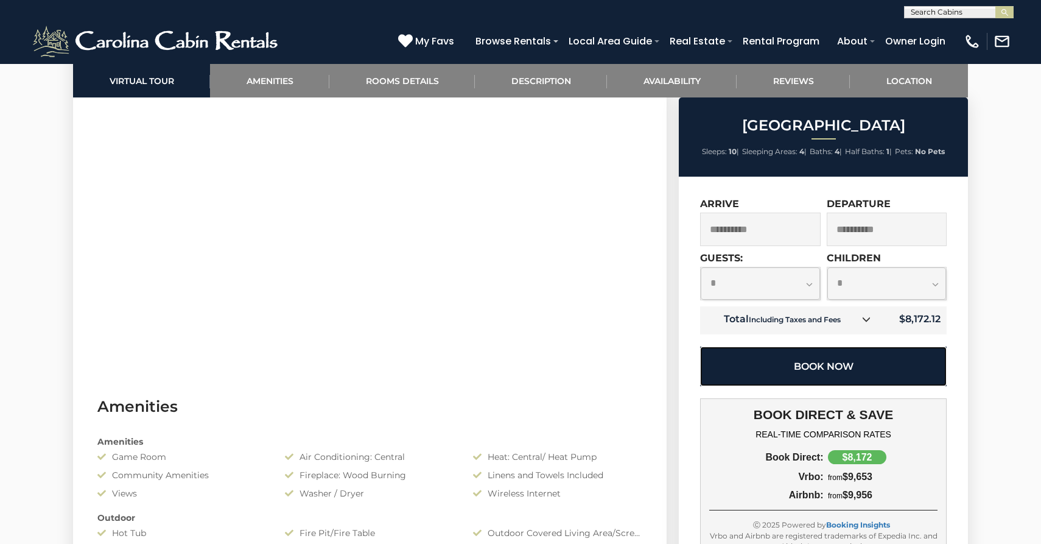
click at [878, 369] on button "Book Now" at bounding box center [823, 366] width 247 height 40
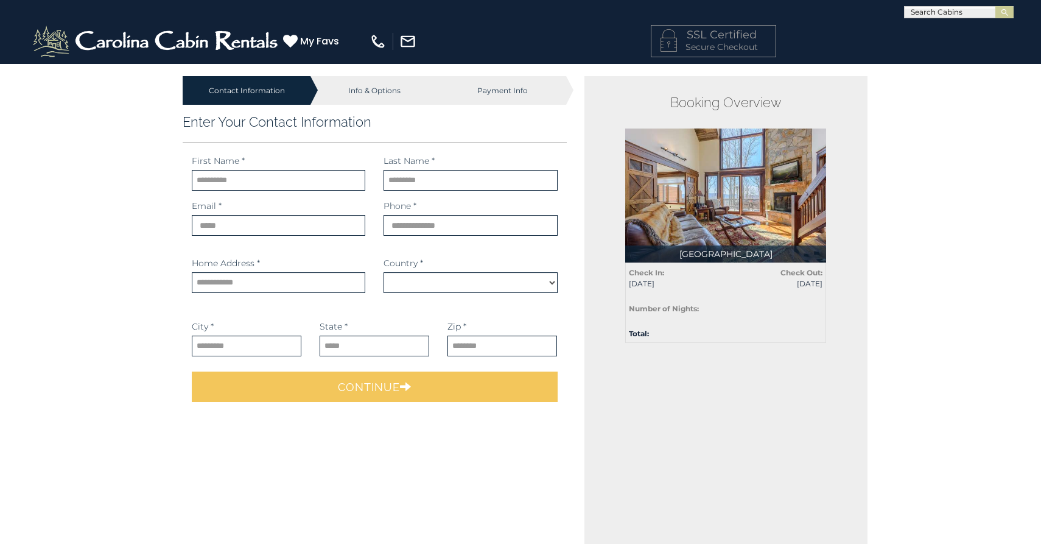
select select "*********"
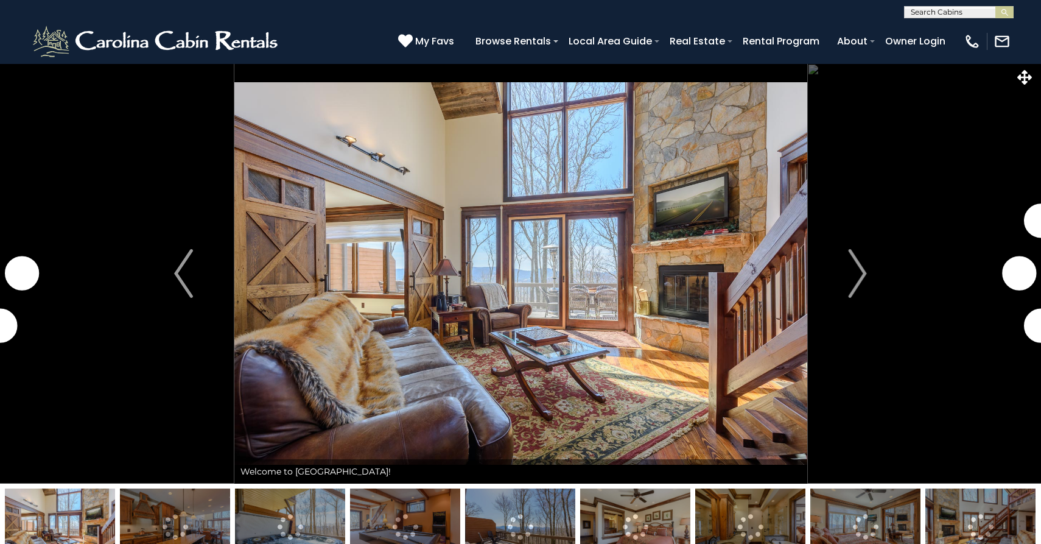
select select "*"
click at [863, 272] on img "Next" at bounding box center [857, 273] width 18 height 49
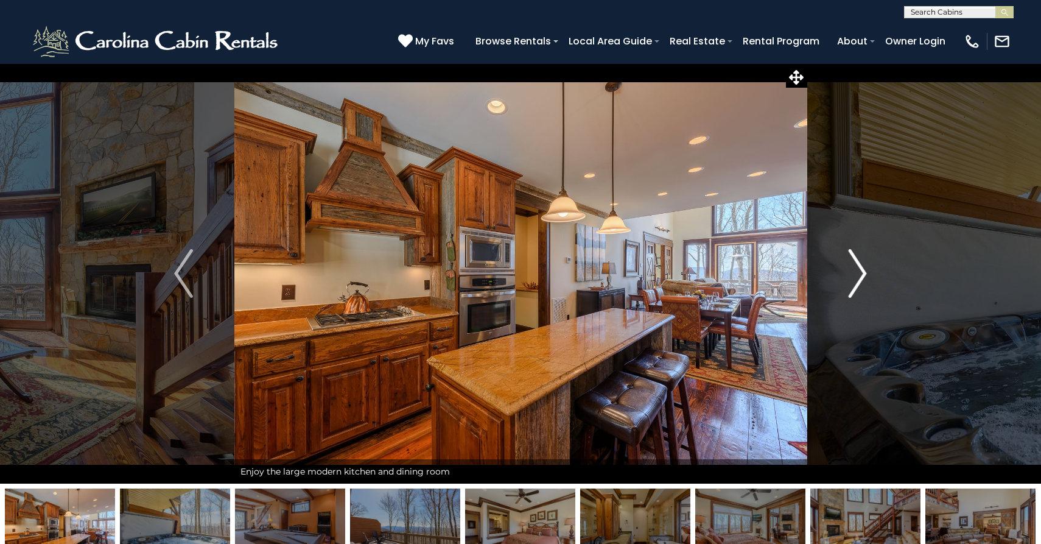
click at [863, 272] on img "Next" at bounding box center [857, 273] width 18 height 49
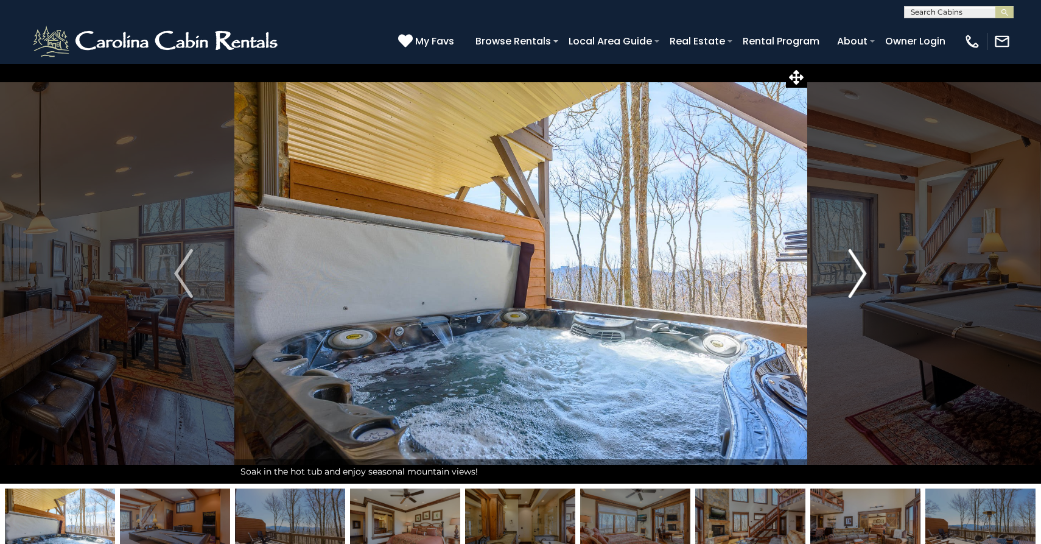
click at [863, 272] on img "Next" at bounding box center [857, 273] width 18 height 49
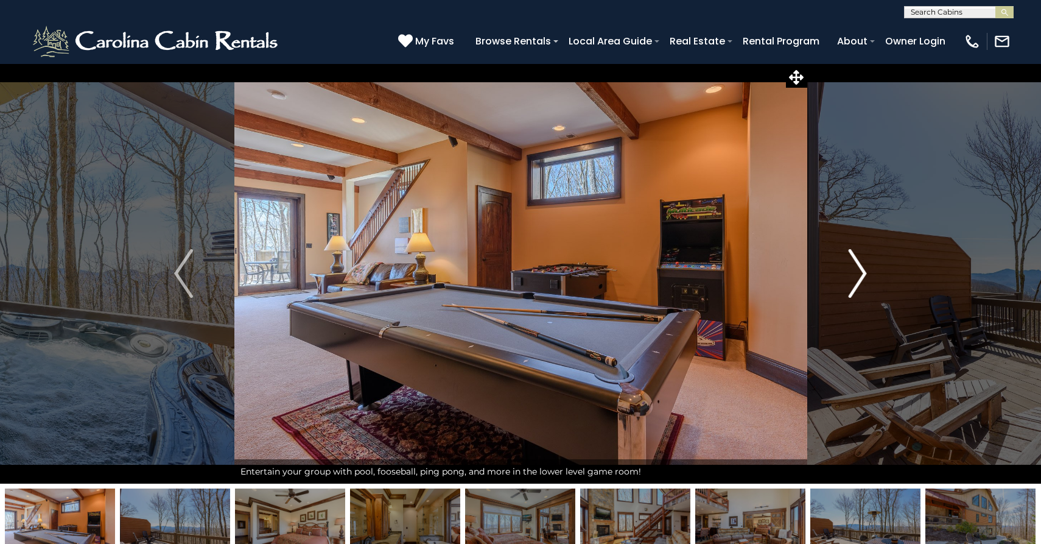
click at [863, 274] on img "Next" at bounding box center [857, 273] width 18 height 49
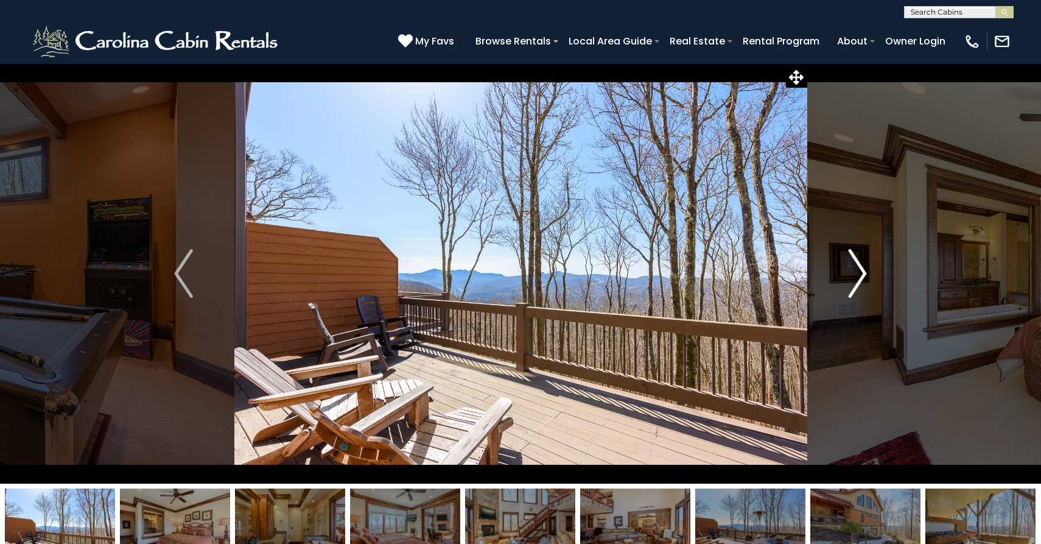
click at [863, 274] on img "Next" at bounding box center [857, 273] width 18 height 49
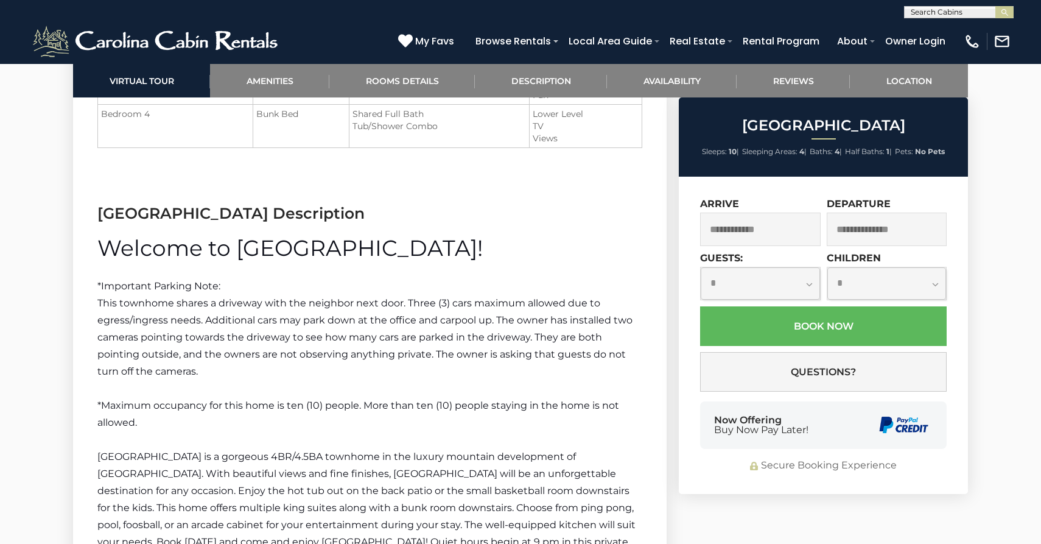
scroll to position [1664, 0]
drag, startPoint x: 100, startPoint y: 211, endPoint x: 274, endPoint y: 219, distance: 174.4
click at [274, 219] on h3 "[GEOGRAPHIC_DATA] Description" at bounding box center [369, 213] width 545 height 21
copy h3 "[GEOGRAPHIC_DATA]"
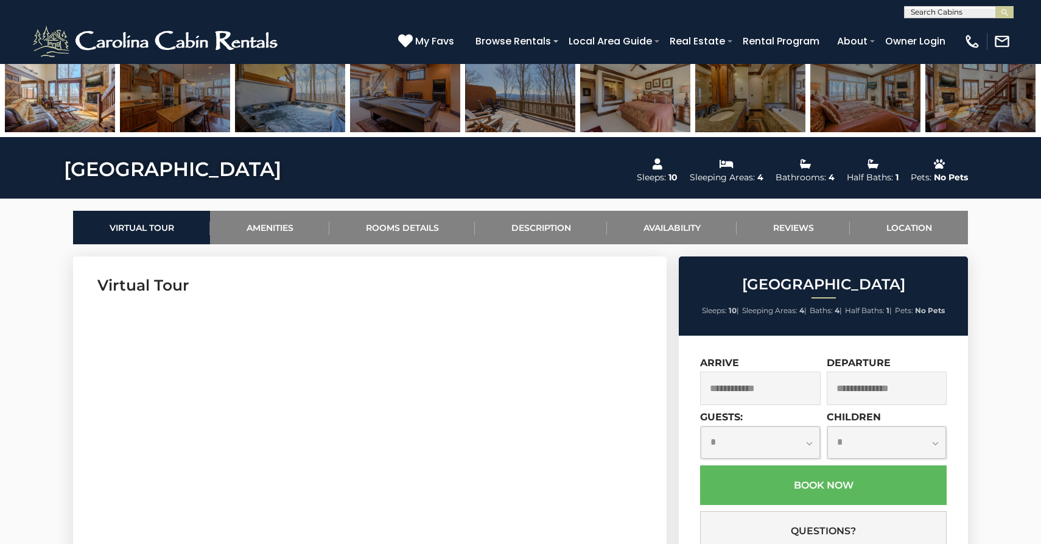
scroll to position [569, 0]
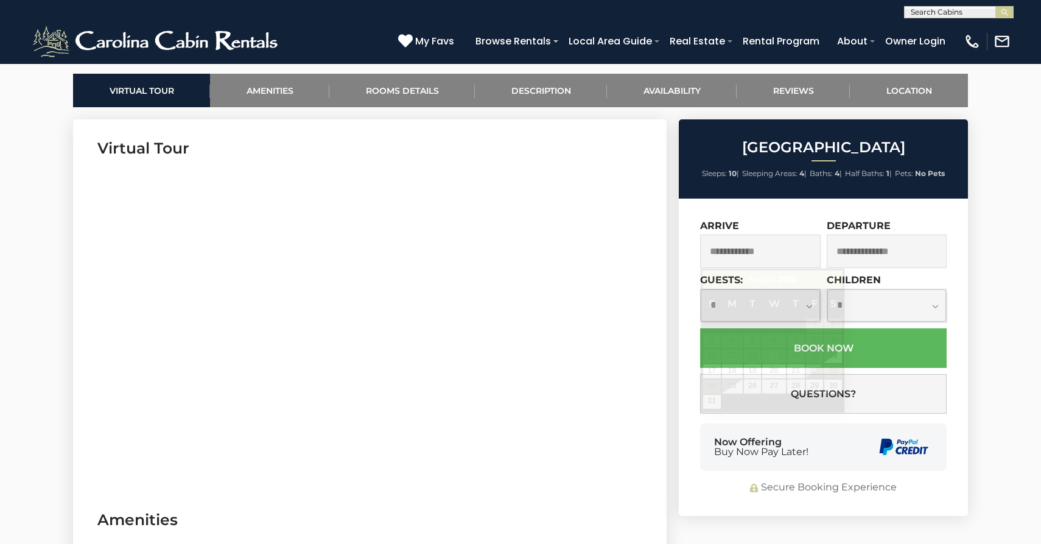
click at [748, 251] on input "text" at bounding box center [760, 250] width 121 height 33
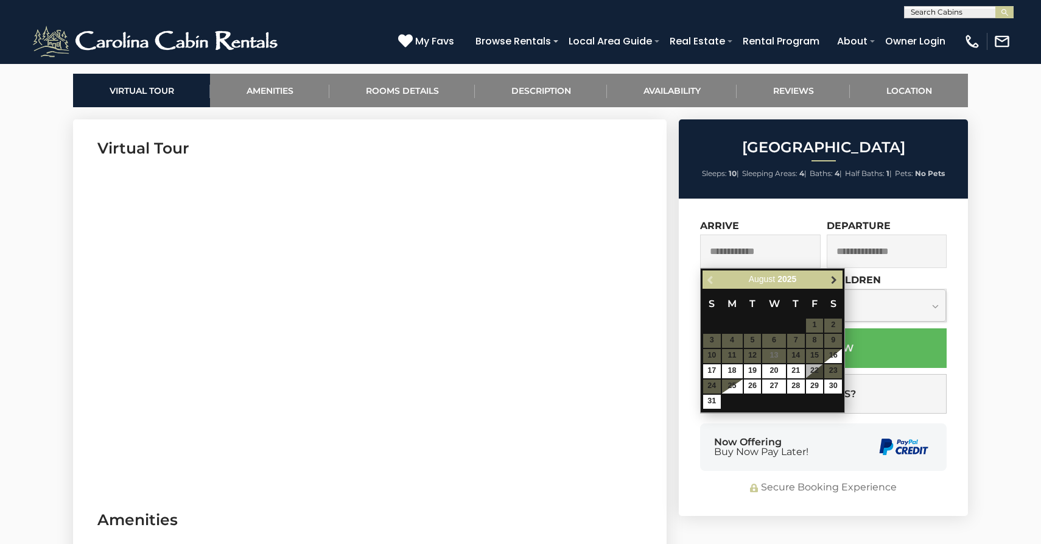
click at [836, 280] on span "Next" at bounding box center [834, 280] width 10 height 10
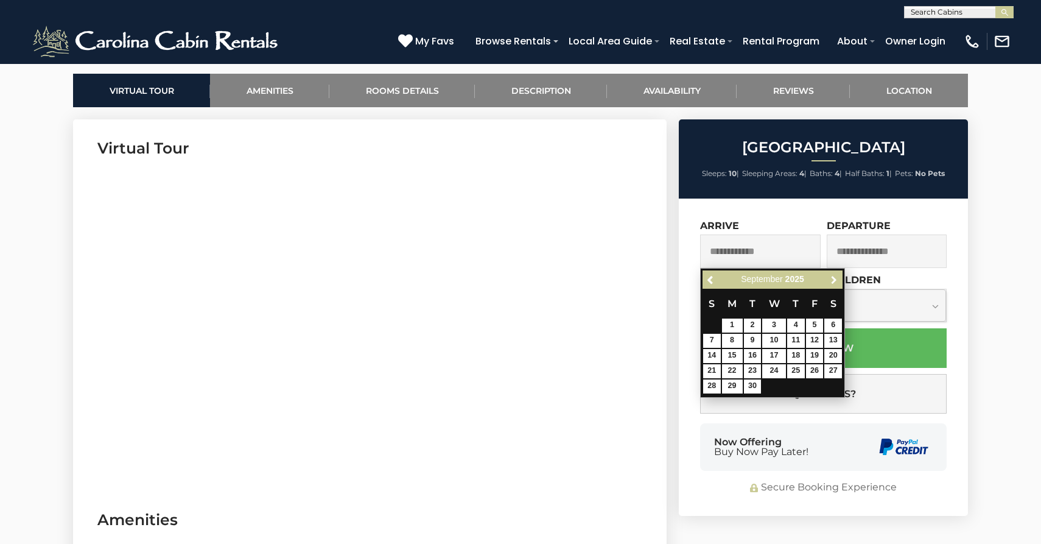
click at [836, 280] on span "Next" at bounding box center [834, 280] width 10 height 10
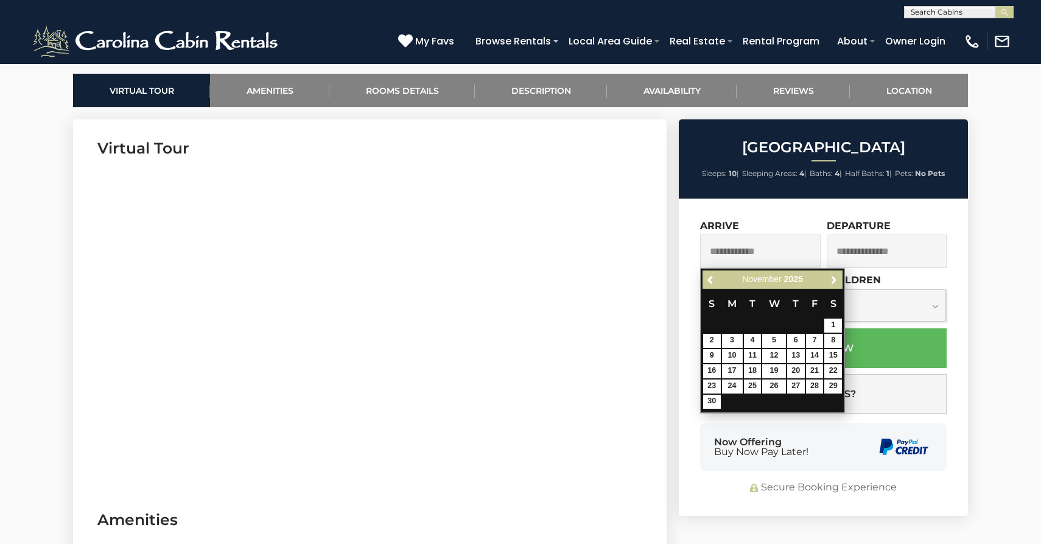
click at [836, 280] on span "Next" at bounding box center [834, 280] width 10 height 10
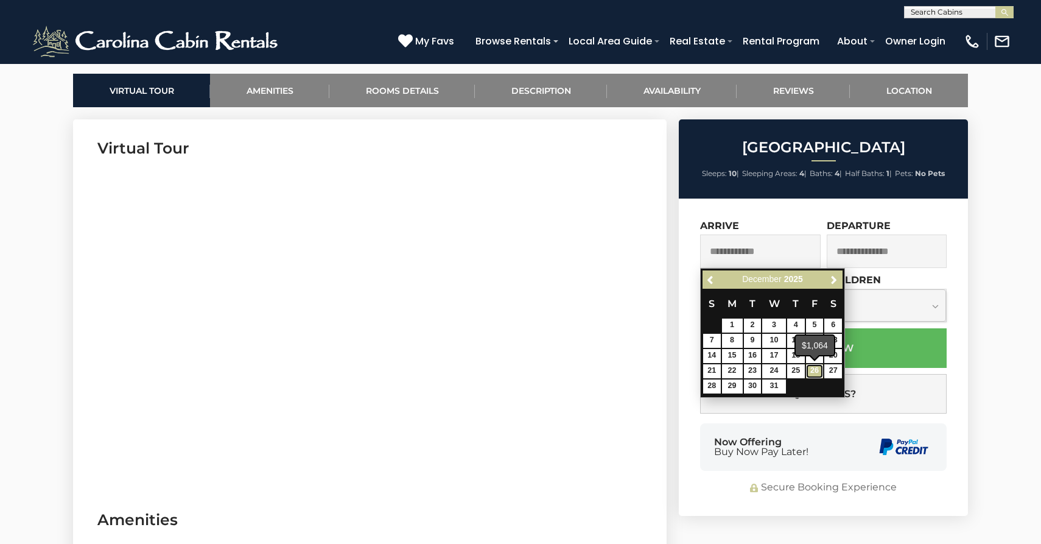
click at [812, 370] on link "26" at bounding box center [815, 371] width 18 height 14
type input "**********"
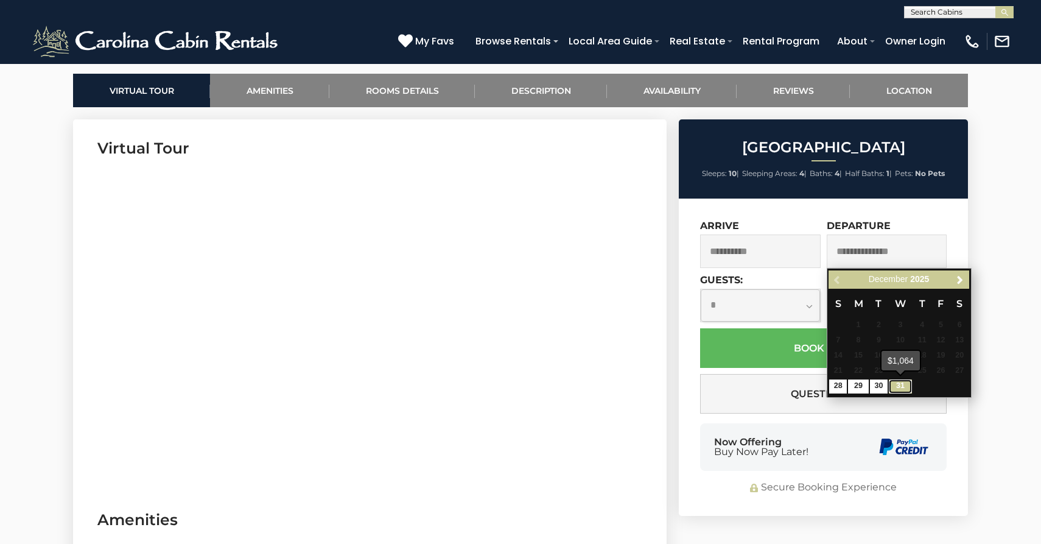
click at [905, 389] on link "31" at bounding box center [900, 386] width 23 height 14
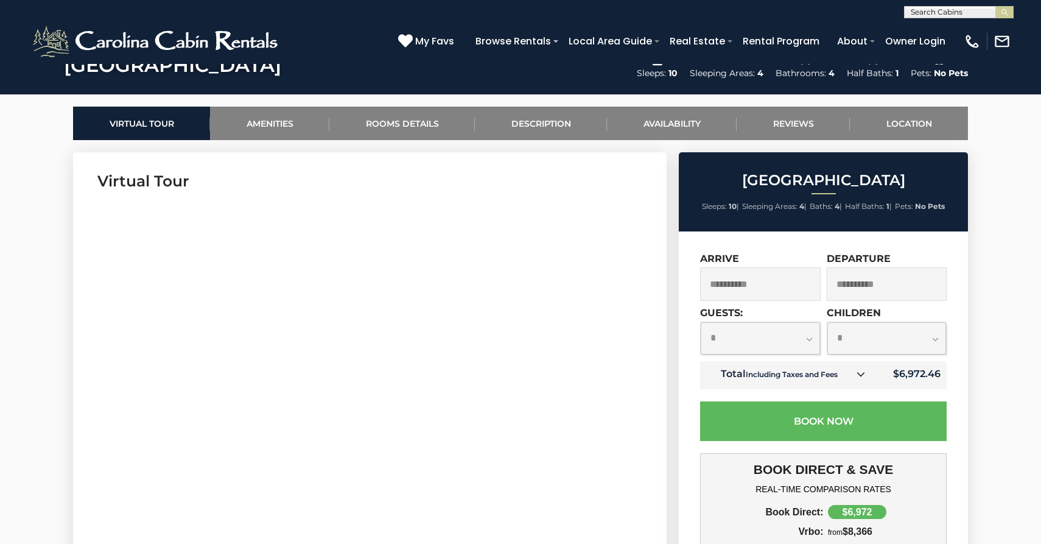
scroll to position [538, 0]
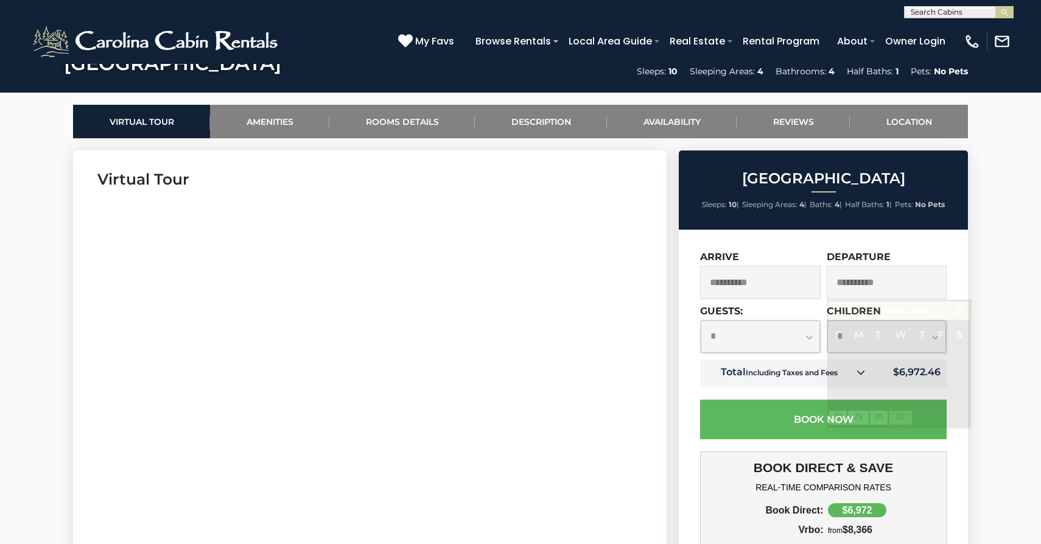
click at [899, 287] on input "**********" at bounding box center [887, 281] width 121 height 33
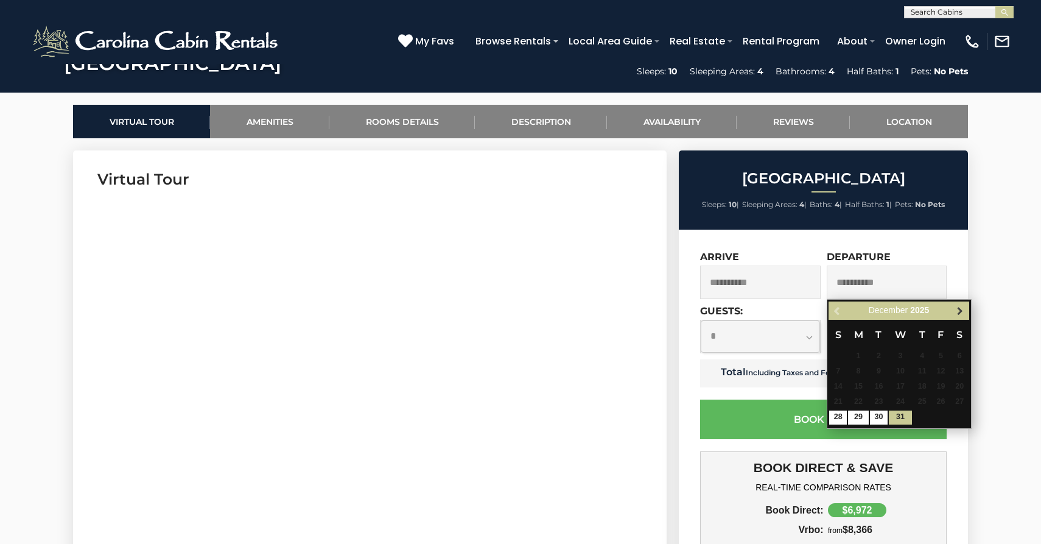
click at [962, 306] on span "Next" at bounding box center [960, 311] width 10 height 10
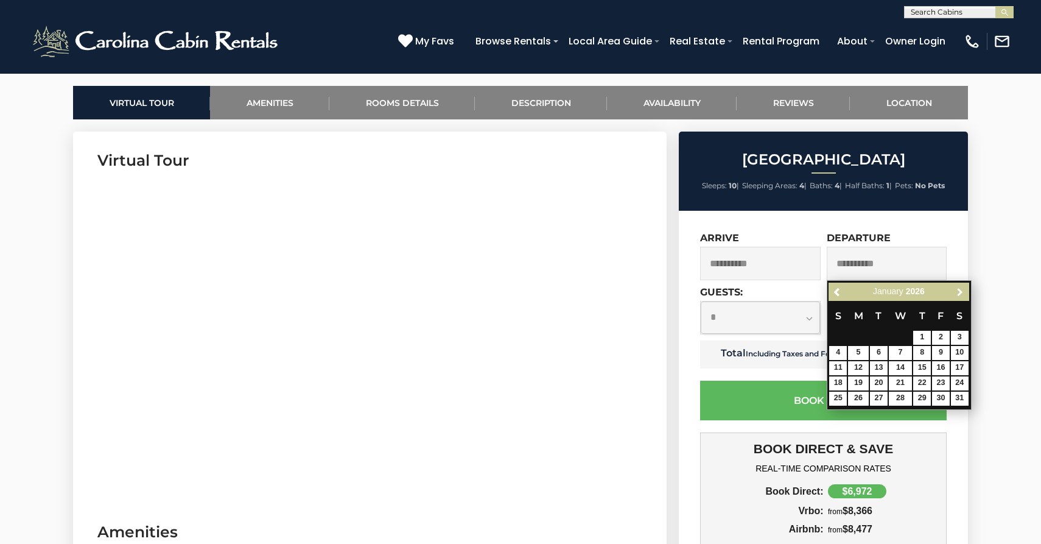
scroll to position [563, 0]
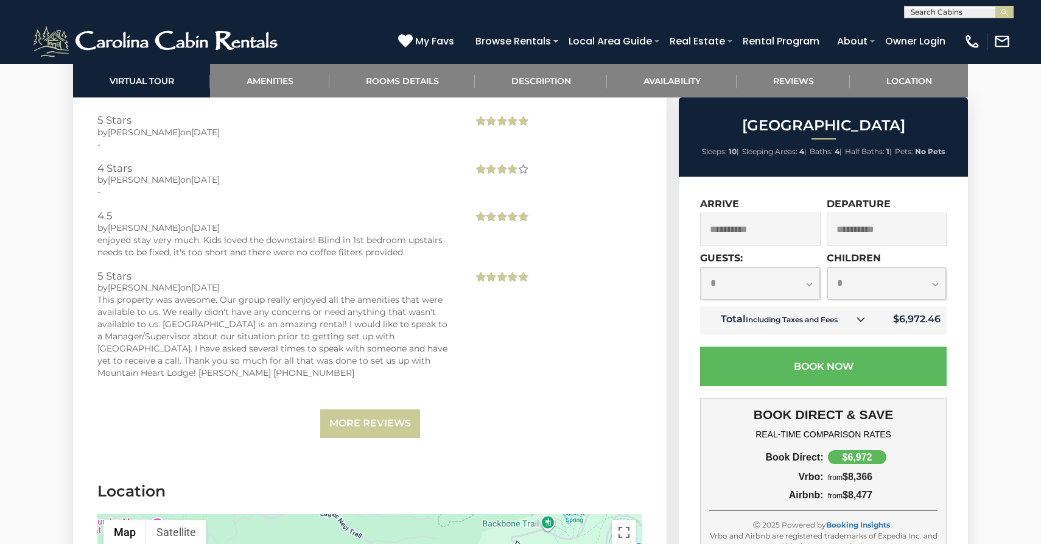
scroll to position [3431, 0]
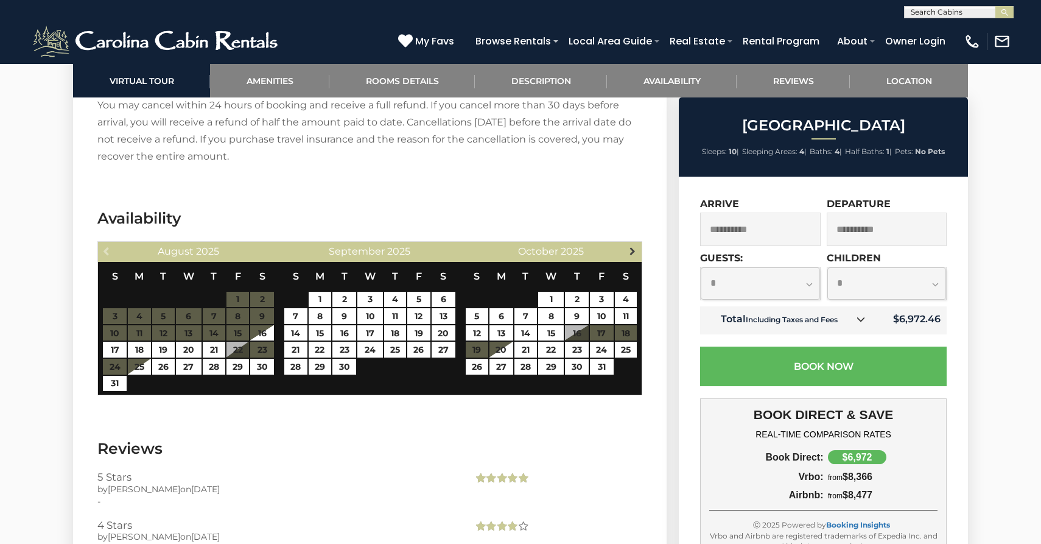
click at [635, 246] on span "Next" at bounding box center [633, 251] width 10 height 10
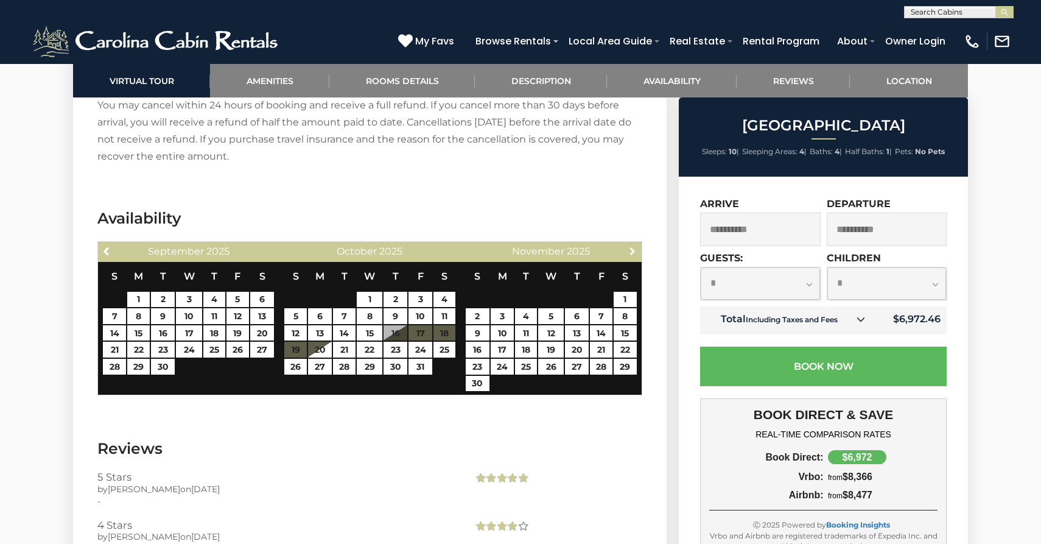
click at [635, 246] on span "Next" at bounding box center [633, 251] width 10 height 10
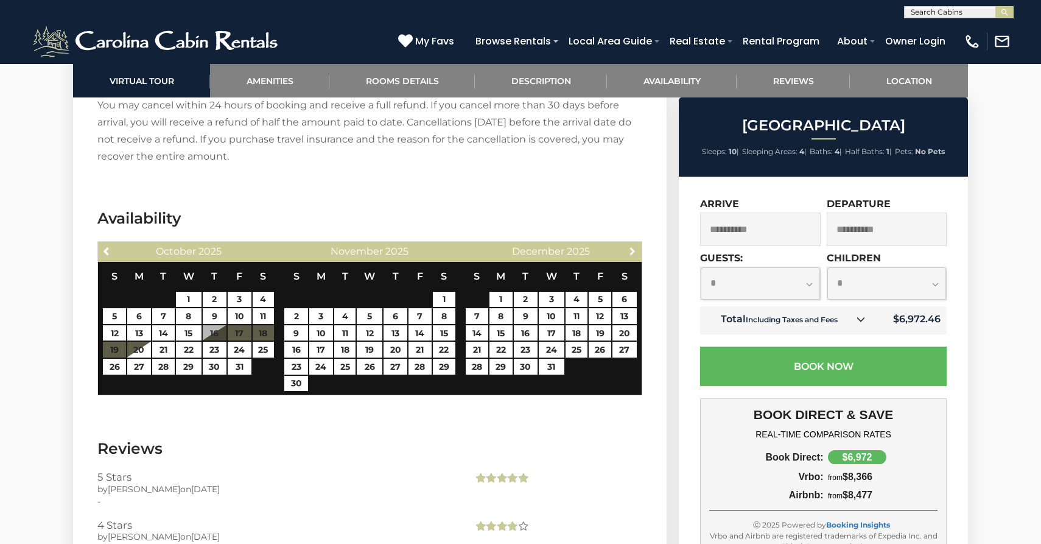
click at [635, 246] on span "Next" at bounding box center [633, 251] width 10 height 10
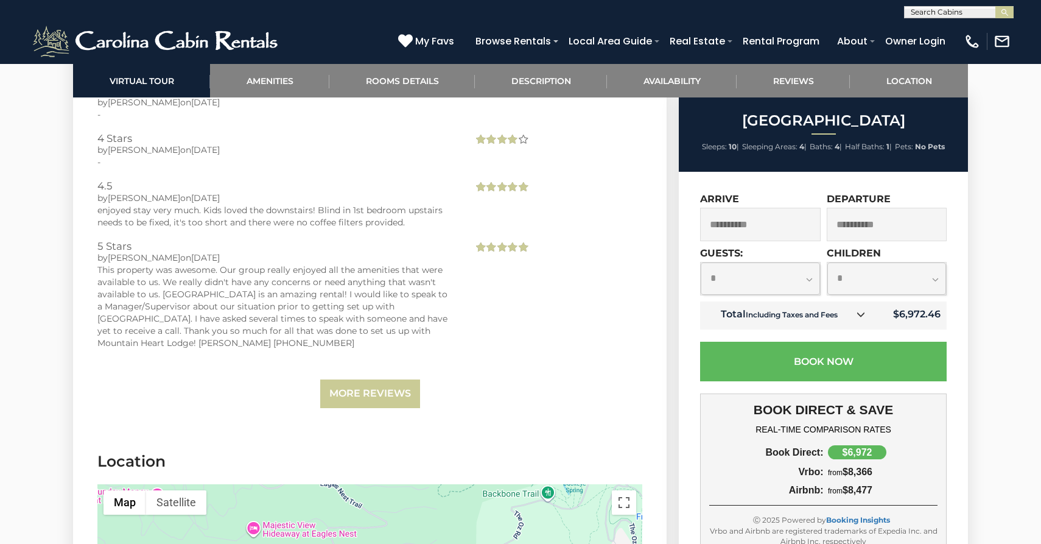
scroll to position [3898, 0]
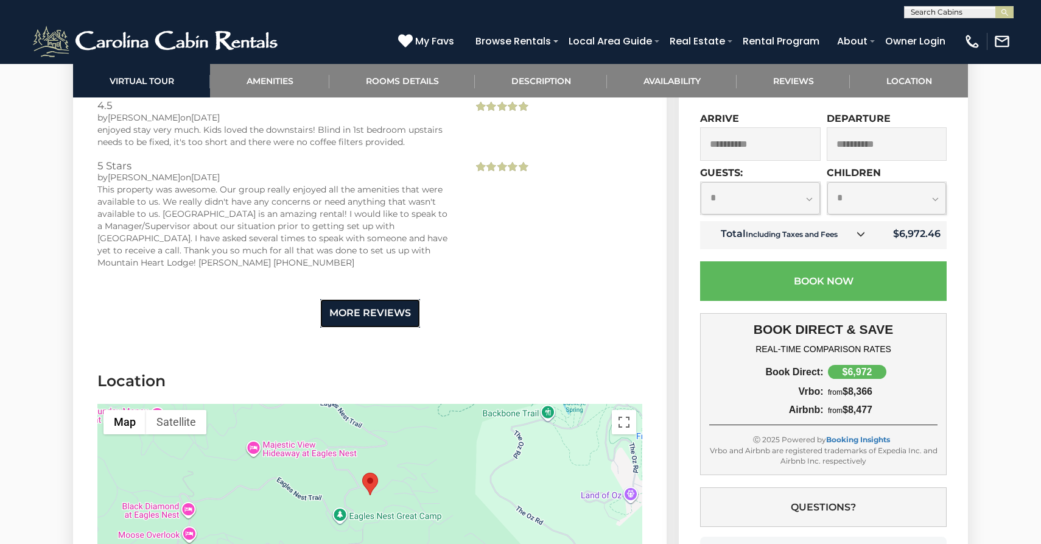
click at [383, 301] on link "More Reviews" at bounding box center [370, 313] width 100 height 29
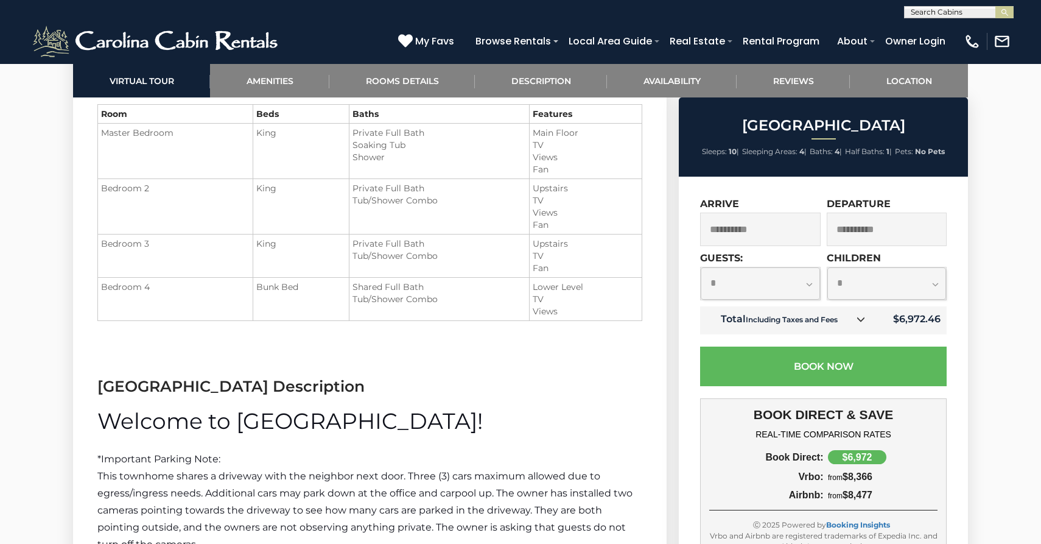
scroll to position [1458, 0]
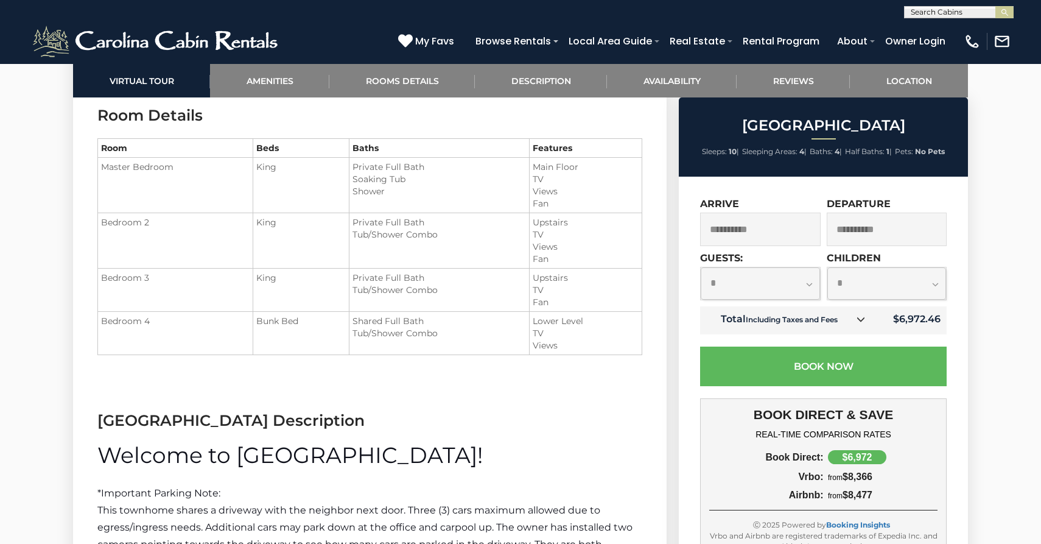
click at [887, 236] on input "**********" at bounding box center [887, 229] width 121 height 33
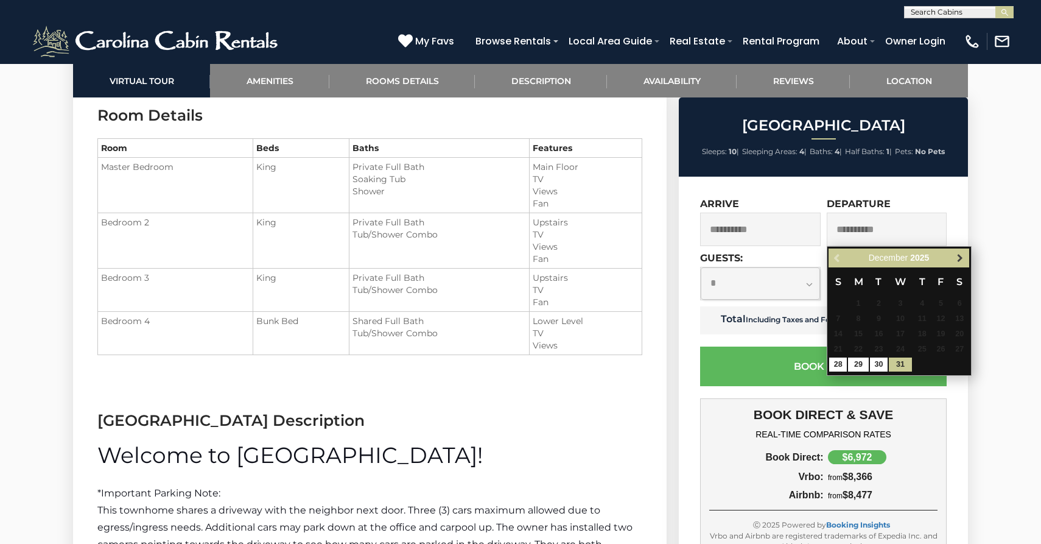
click at [960, 254] on span "Next" at bounding box center [960, 258] width 10 height 10
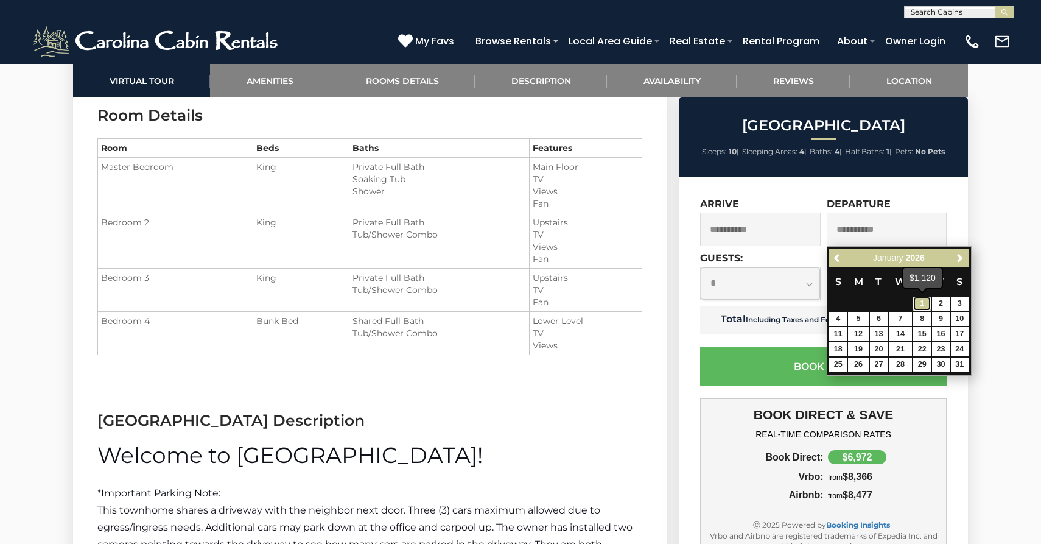
click at [926, 303] on link "1" at bounding box center [922, 304] width 18 height 14
type input "**********"
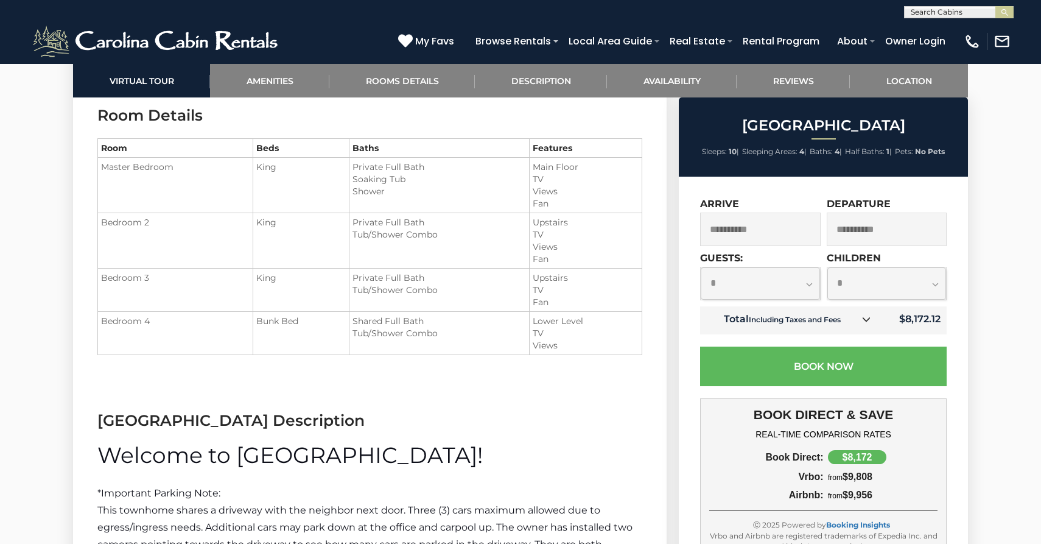
click at [868, 322] on icon at bounding box center [866, 319] width 9 height 9
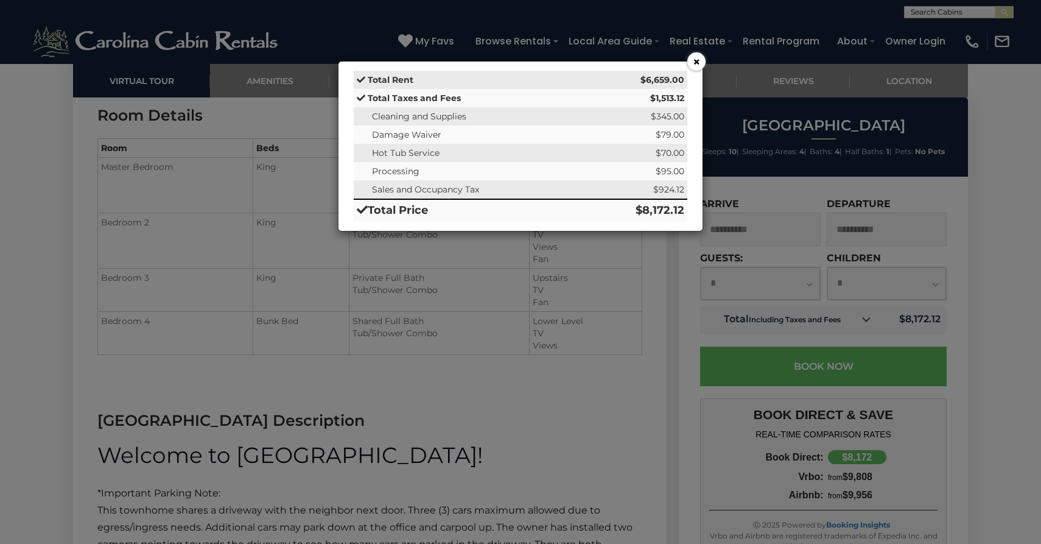
click at [691, 66] on button "×" at bounding box center [696, 61] width 18 height 18
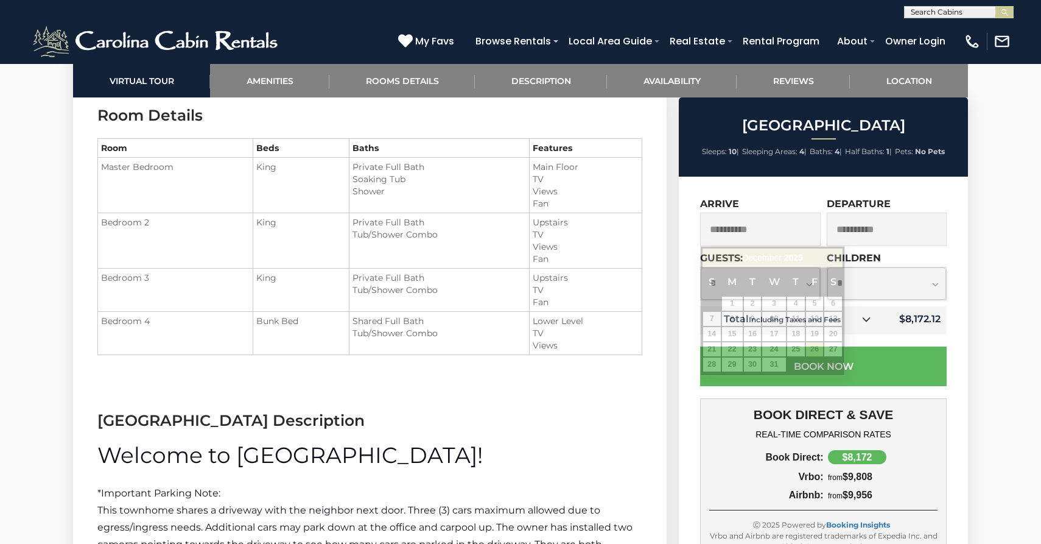
click at [764, 225] on input "**********" at bounding box center [760, 229] width 121 height 33
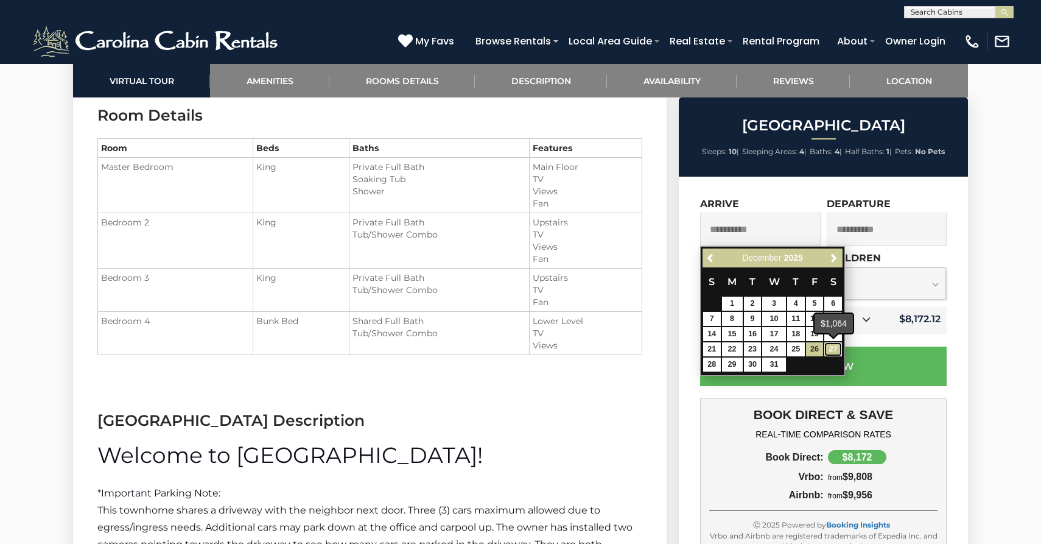
click at [831, 351] on link "27" at bounding box center [834, 349] width 18 height 14
type input "**********"
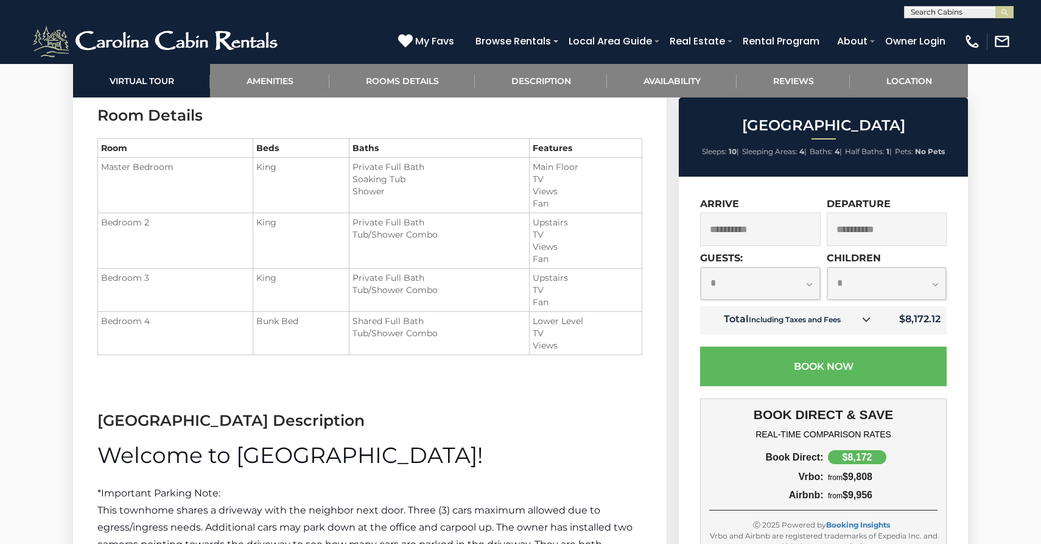
click at [946, 314] on td "$8,172.12" at bounding box center [914, 320] width 66 height 28
click at [932, 317] on td "$8,172.12" at bounding box center [914, 320] width 66 height 28
click at [864, 318] on icon at bounding box center [866, 319] width 9 height 9
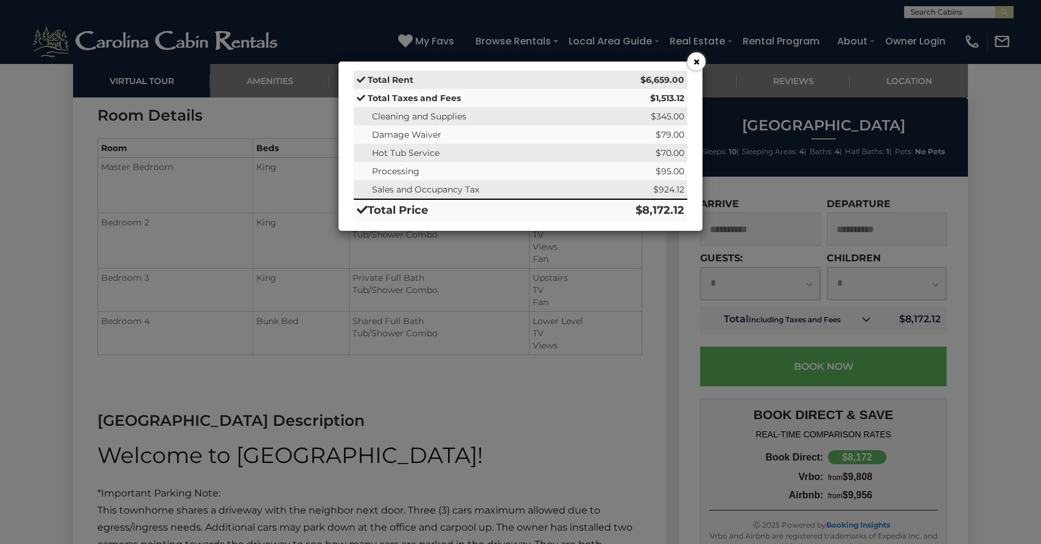
click at [695, 63] on button "×" at bounding box center [696, 61] width 18 height 18
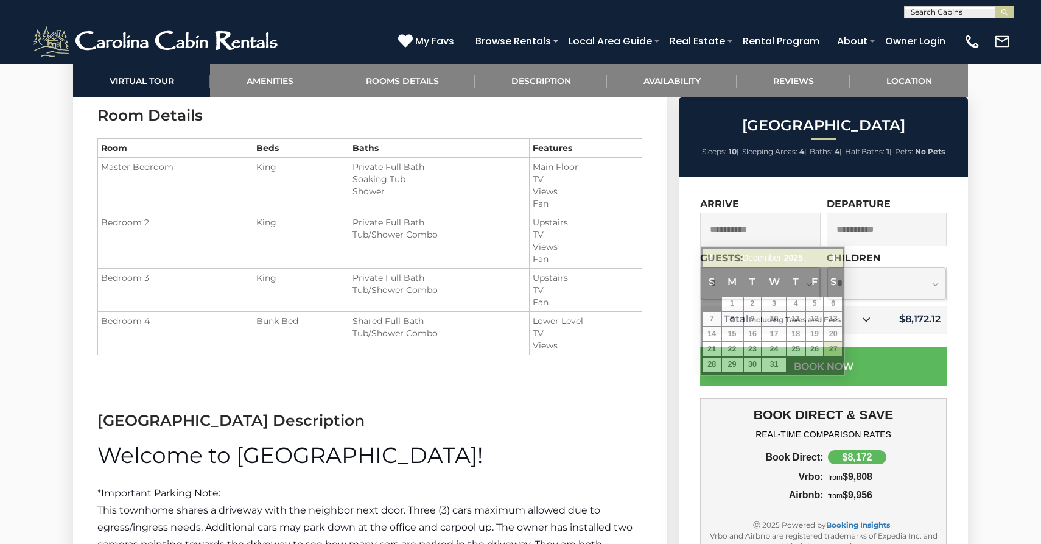
click at [814, 236] on input "**********" at bounding box center [760, 229] width 121 height 33
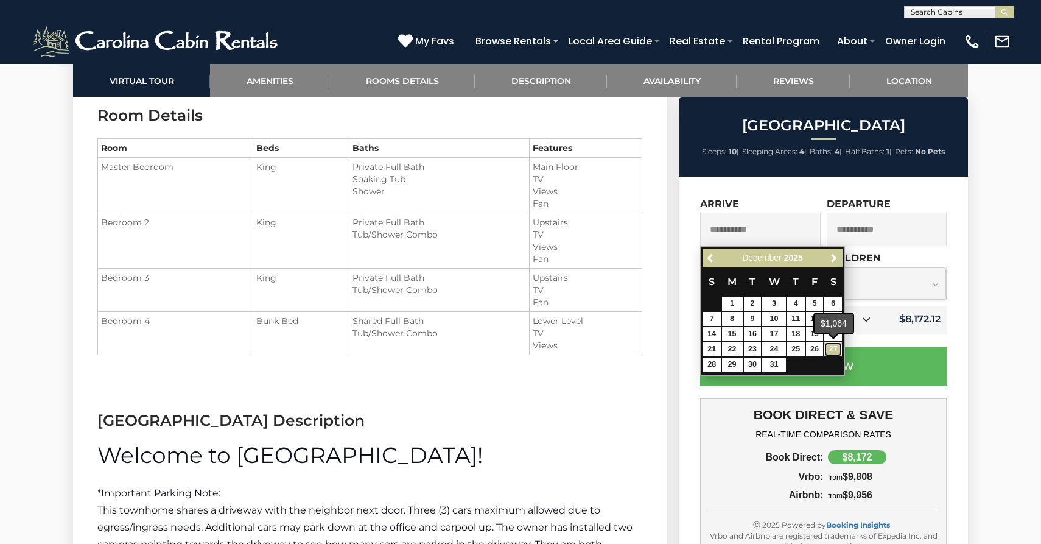
click at [839, 349] on link "27" at bounding box center [834, 349] width 18 height 14
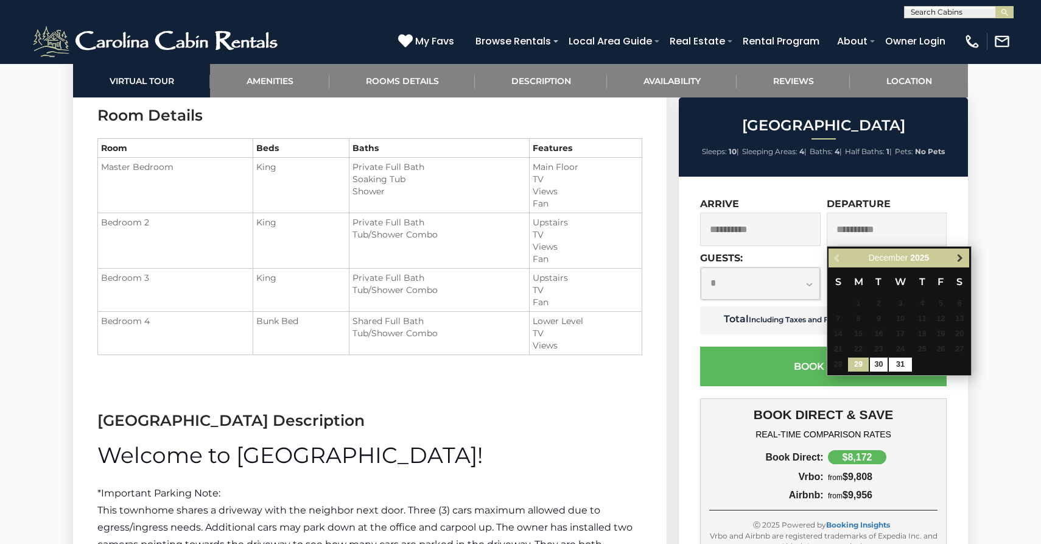
click at [958, 261] on span "Next" at bounding box center [960, 258] width 10 height 10
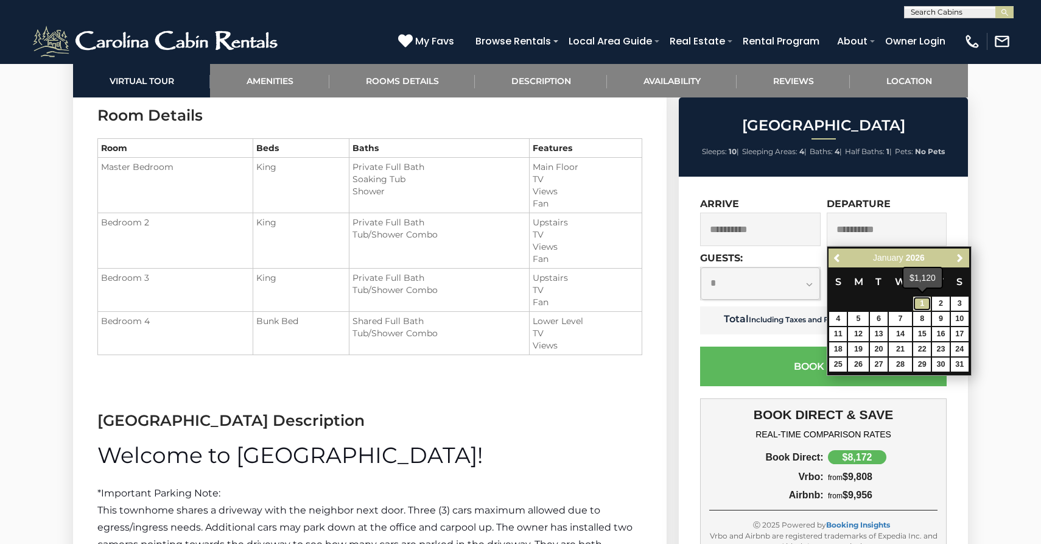
click at [922, 301] on link "1" at bounding box center [922, 304] width 18 height 14
type input "**********"
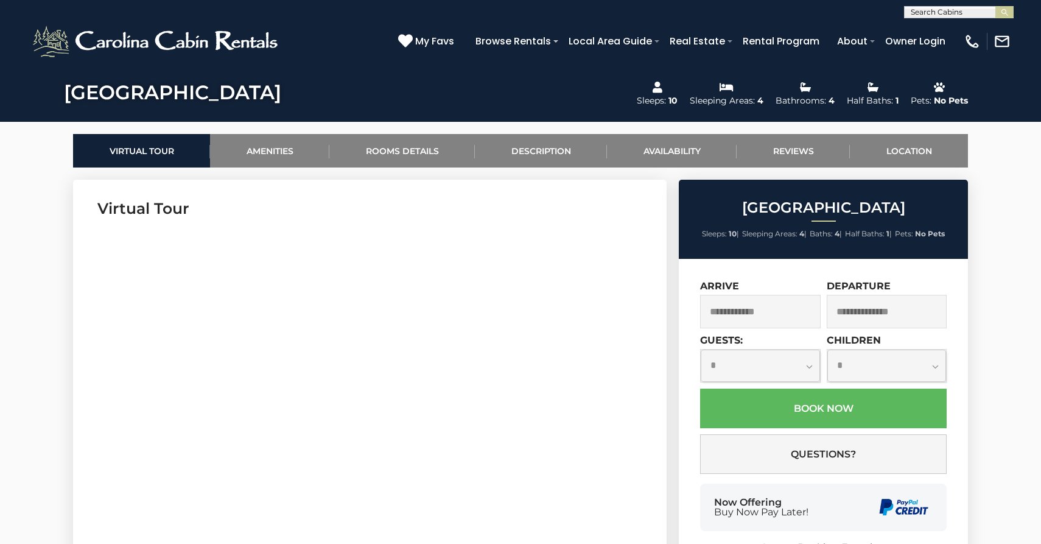
scroll to position [507, 0]
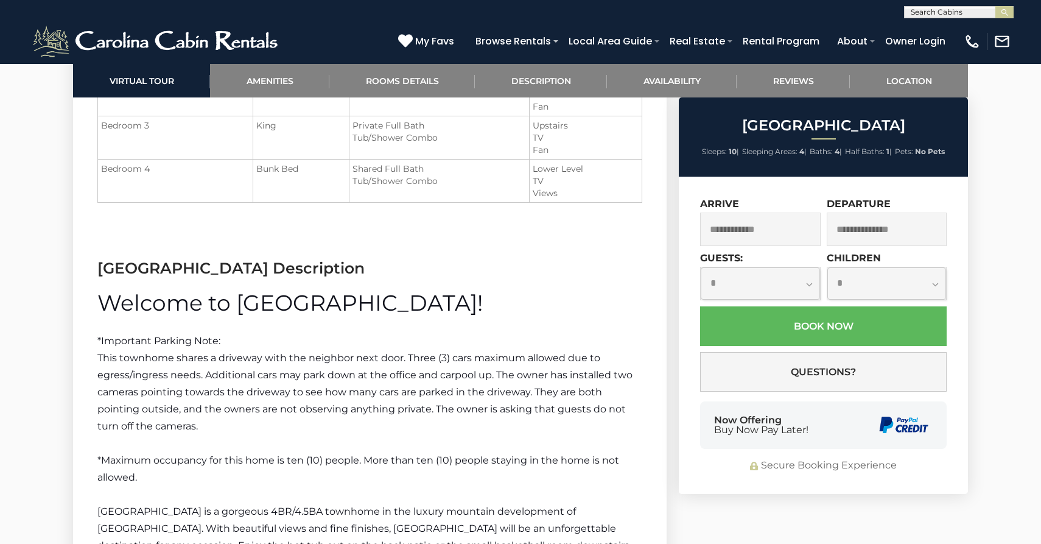
scroll to position [1615, 0]
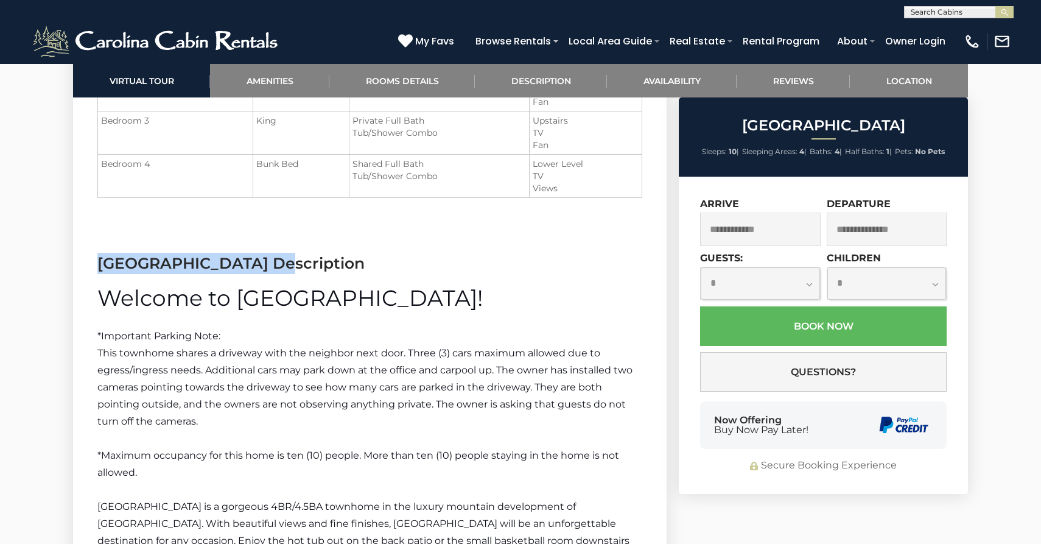
drag, startPoint x: 100, startPoint y: 259, endPoint x: 275, endPoint y: 258, distance: 174.8
click at [275, 258] on h3 "[GEOGRAPHIC_DATA] Description" at bounding box center [369, 263] width 545 height 21
copy h3 "[GEOGRAPHIC_DATA]"
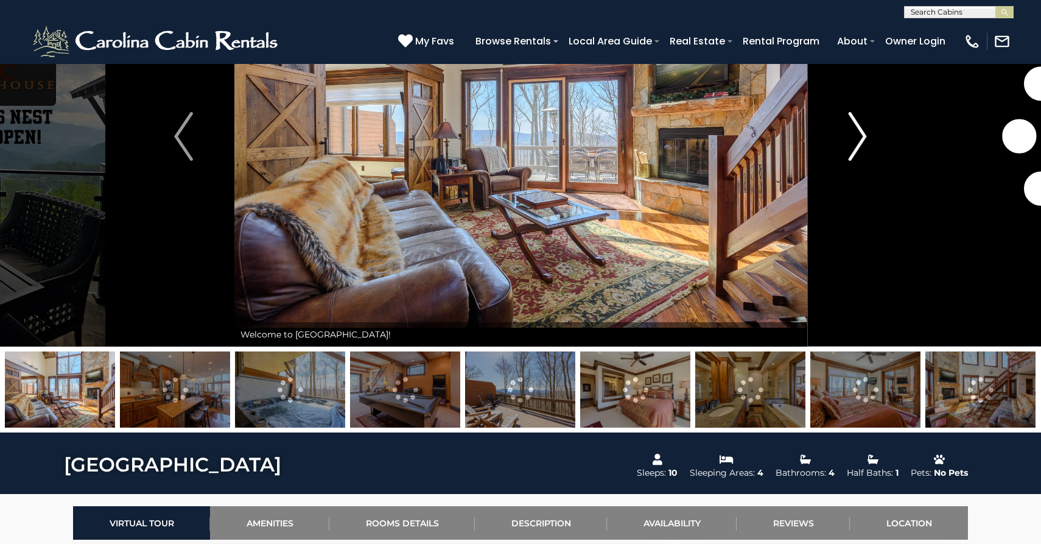
scroll to position [110, 0]
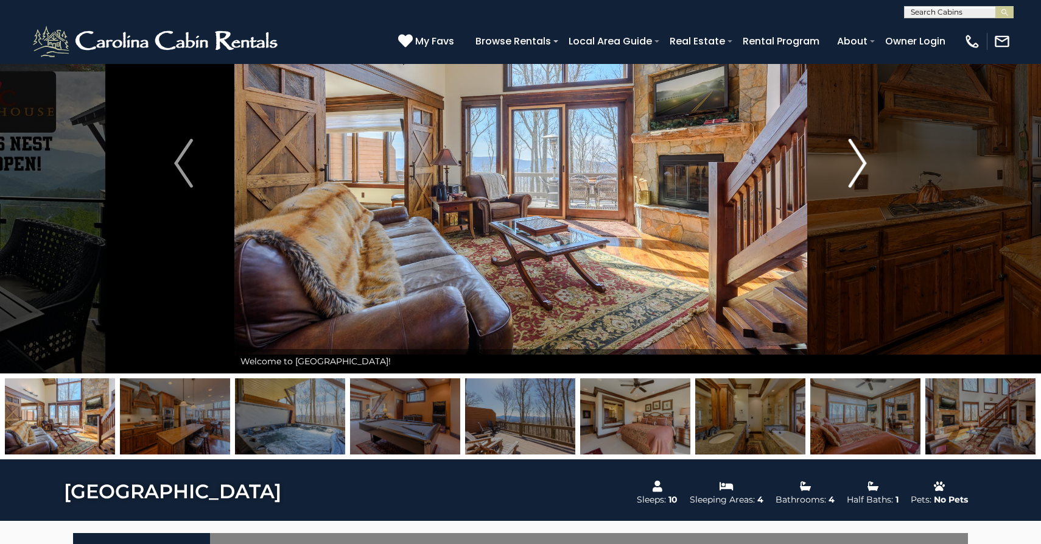
click at [858, 160] on img "Next" at bounding box center [857, 163] width 18 height 49
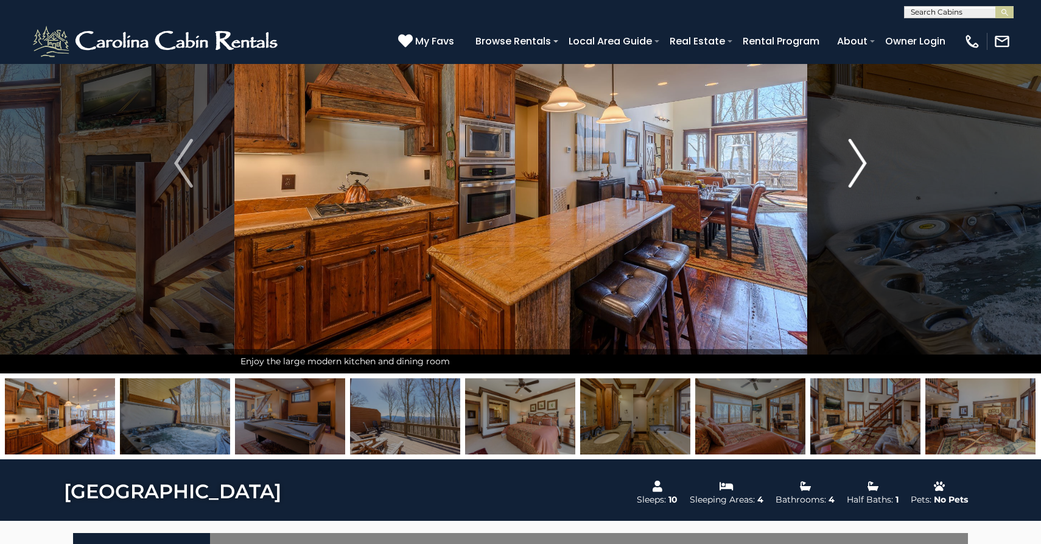
click at [858, 160] on img "Next" at bounding box center [857, 163] width 18 height 49
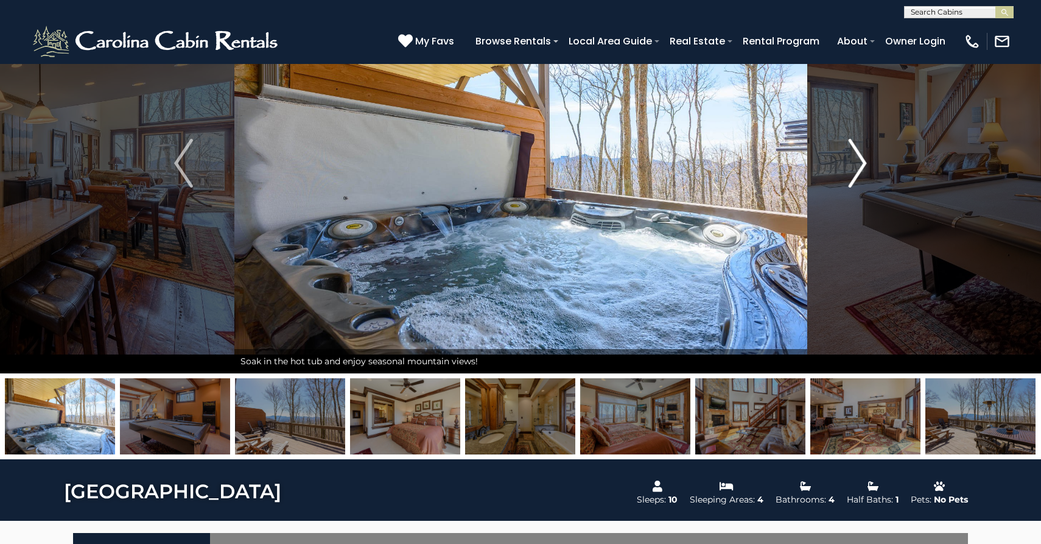
click at [858, 160] on img "Next" at bounding box center [857, 163] width 18 height 49
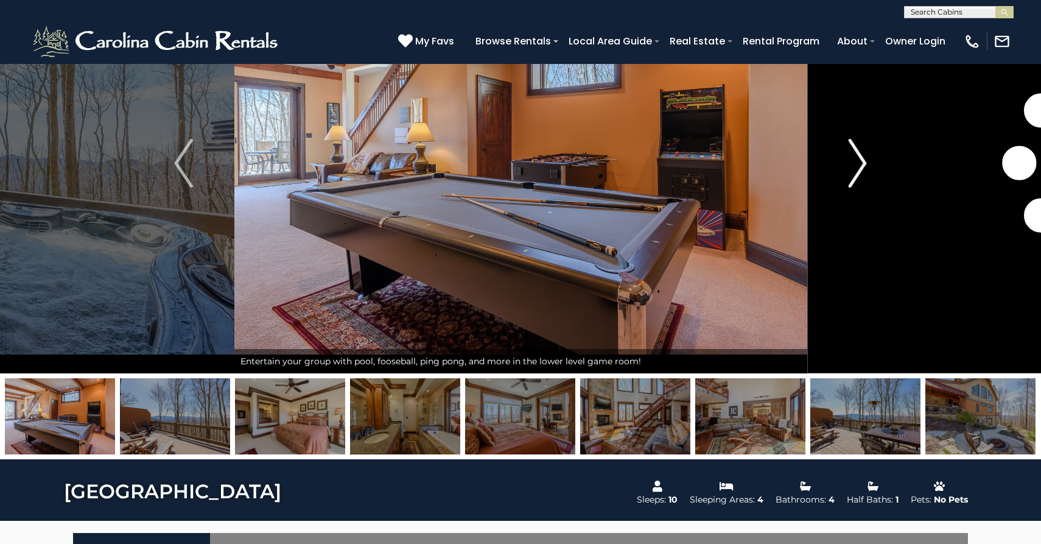
click at [858, 160] on img "Next" at bounding box center [857, 163] width 18 height 49
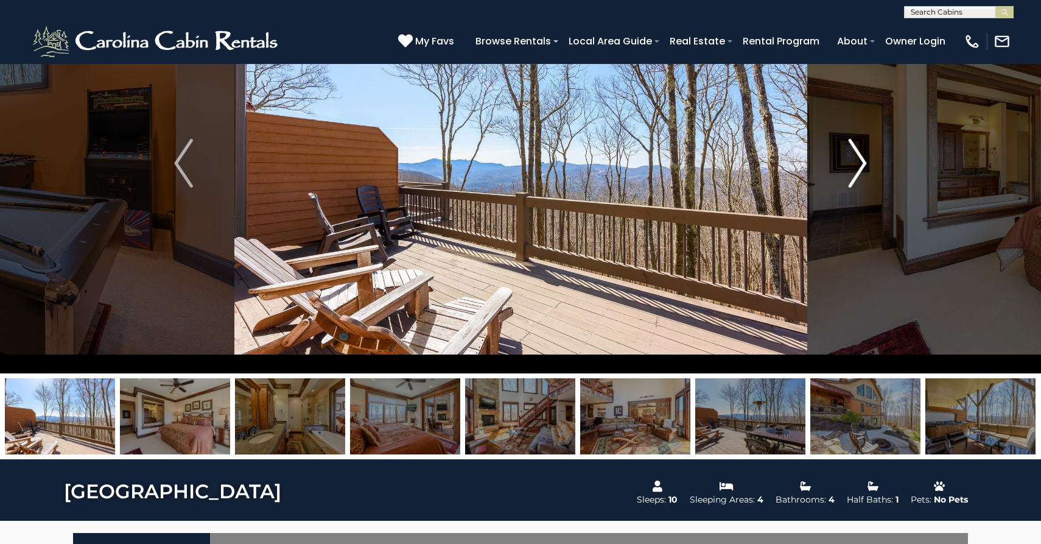
click at [852, 164] on img "Next" at bounding box center [857, 163] width 18 height 49
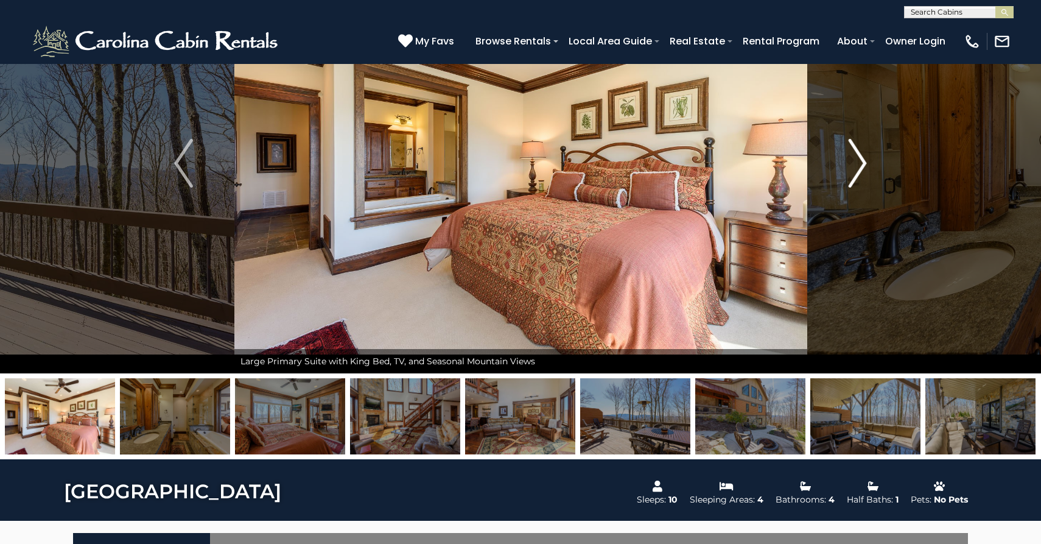
click at [852, 164] on img "Next" at bounding box center [857, 163] width 18 height 49
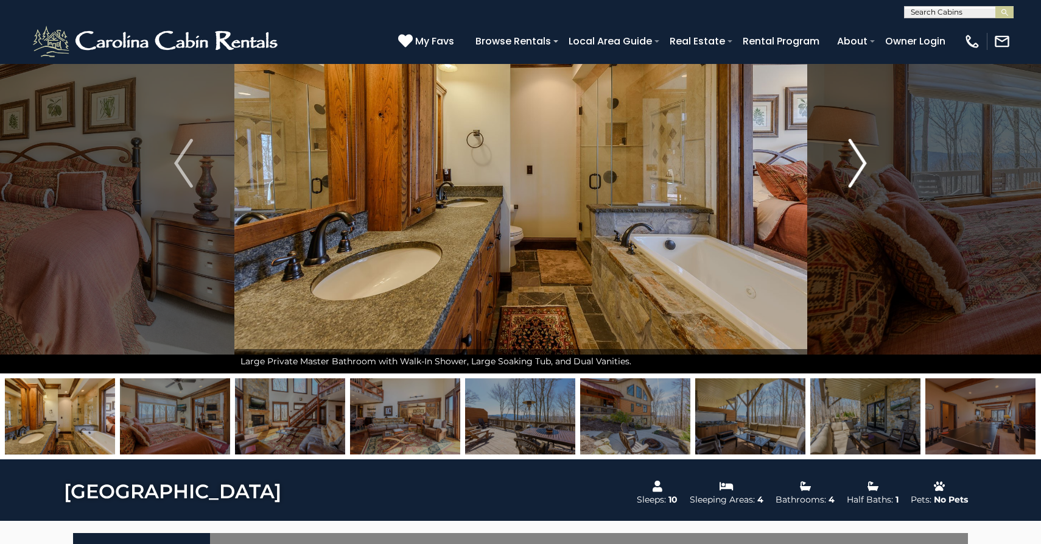
click at [852, 164] on img "Next" at bounding box center [857, 163] width 18 height 49
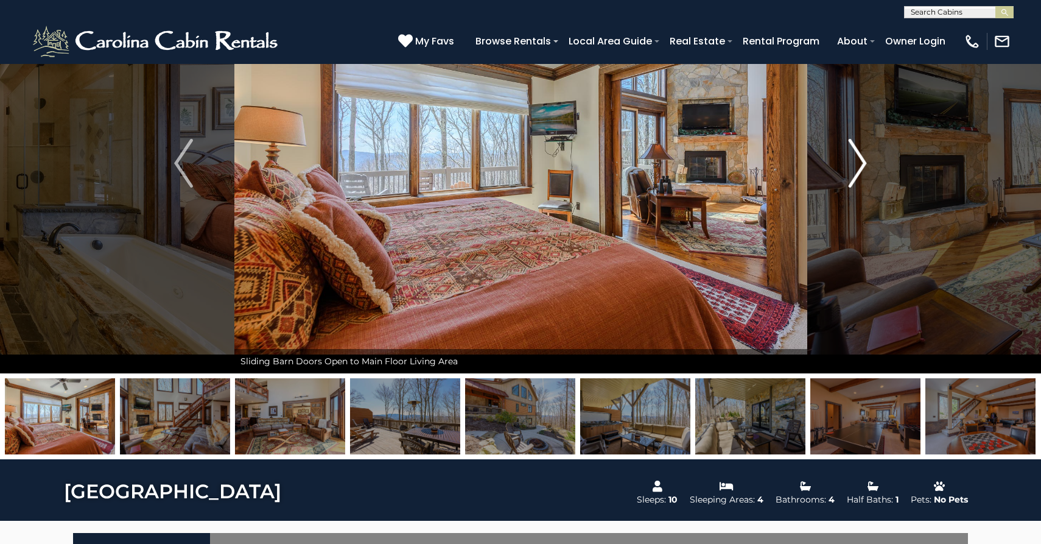
click at [852, 164] on img "Next" at bounding box center [857, 163] width 18 height 49
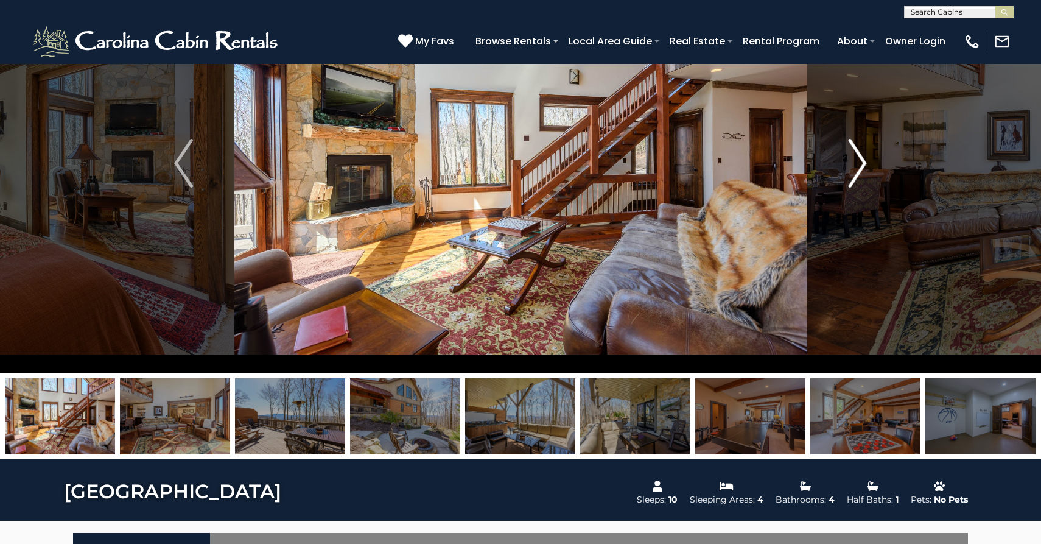
click at [852, 164] on img "Next" at bounding box center [857, 163] width 18 height 49
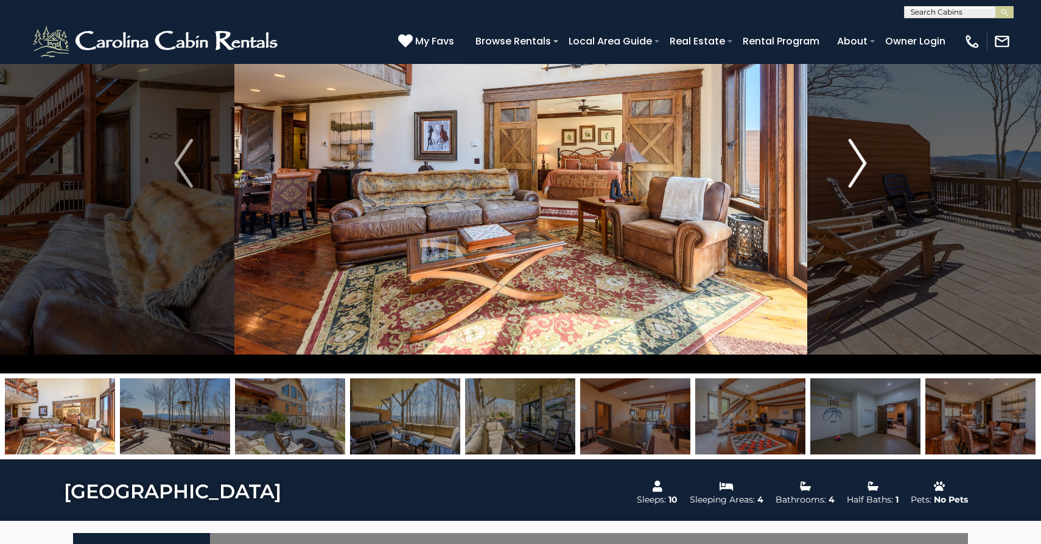
click at [852, 164] on img "Next" at bounding box center [857, 163] width 18 height 49
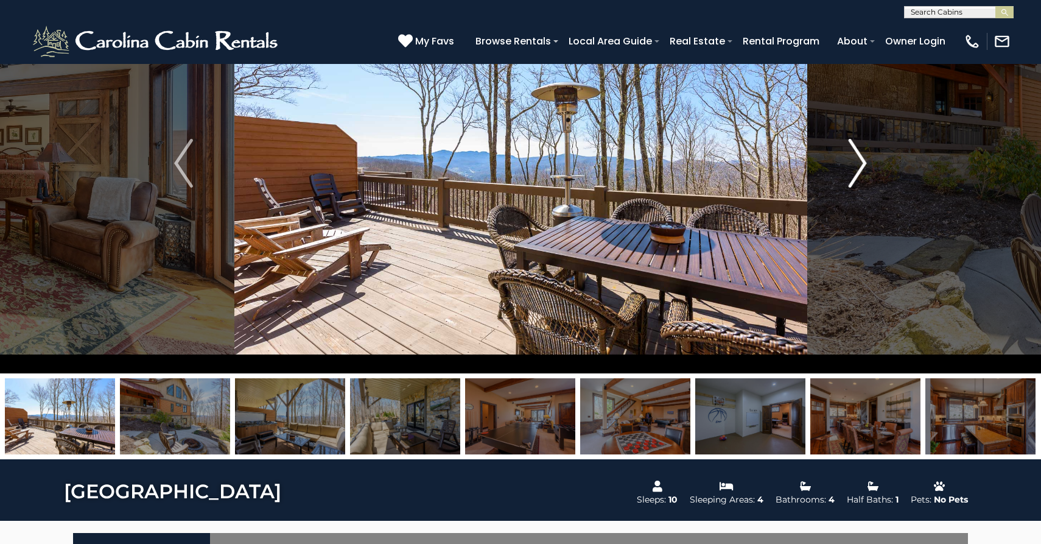
click at [852, 164] on img "Next" at bounding box center [857, 163] width 18 height 49
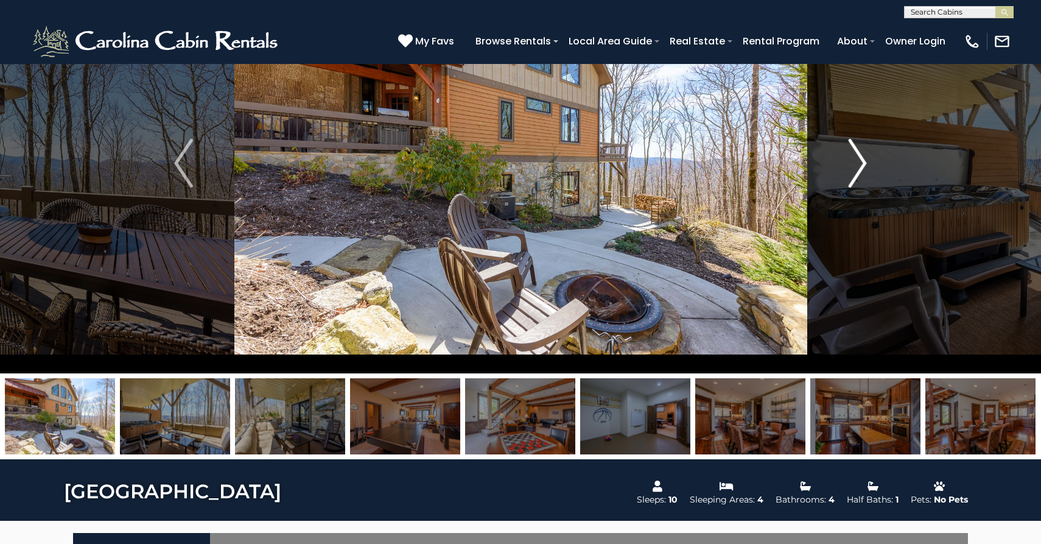
click at [852, 164] on img "Next" at bounding box center [857, 163] width 18 height 49
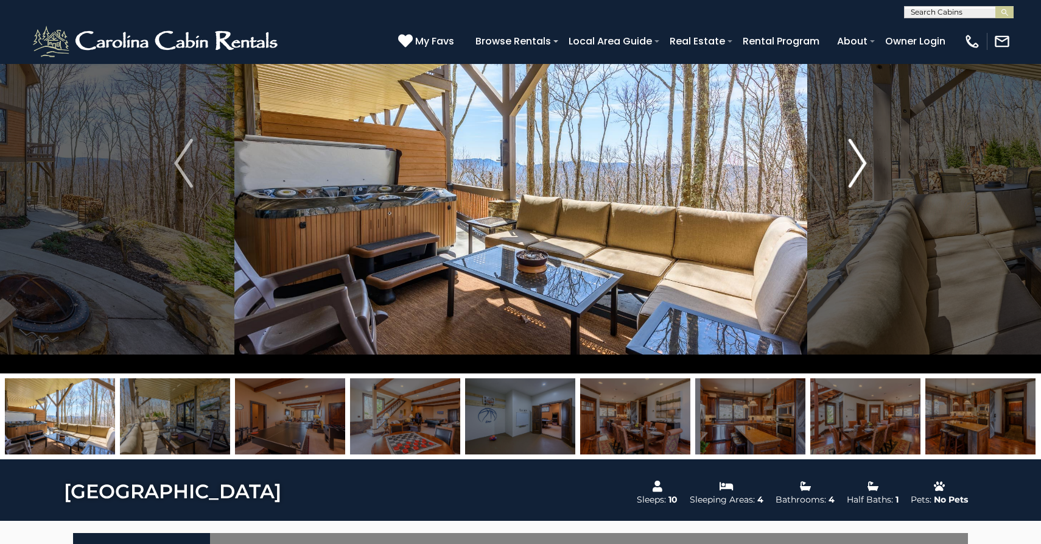
click at [852, 164] on img "Next" at bounding box center [857, 163] width 18 height 49
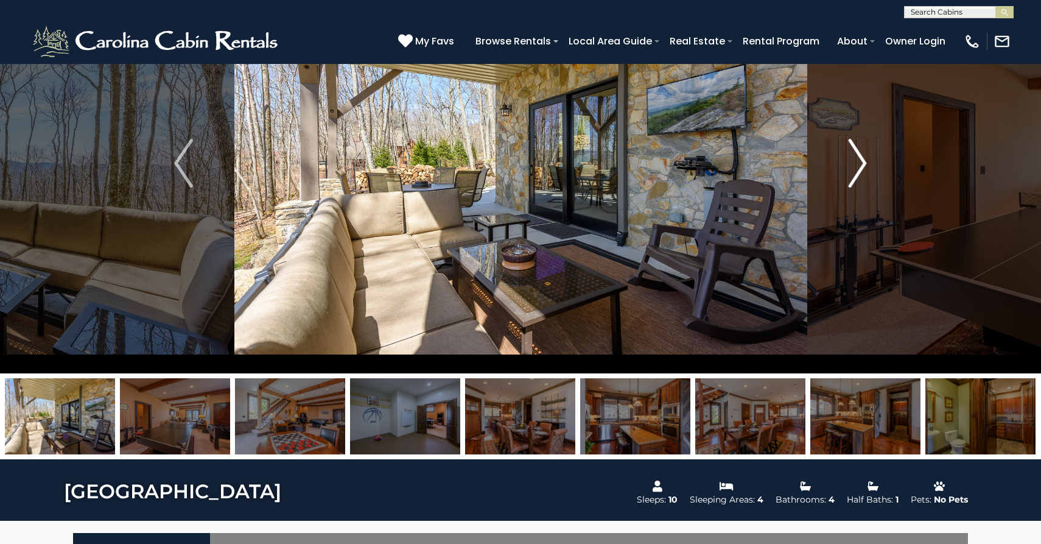
click at [852, 164] on img "Next" at bounding box center [857, 163] width 18 height 49
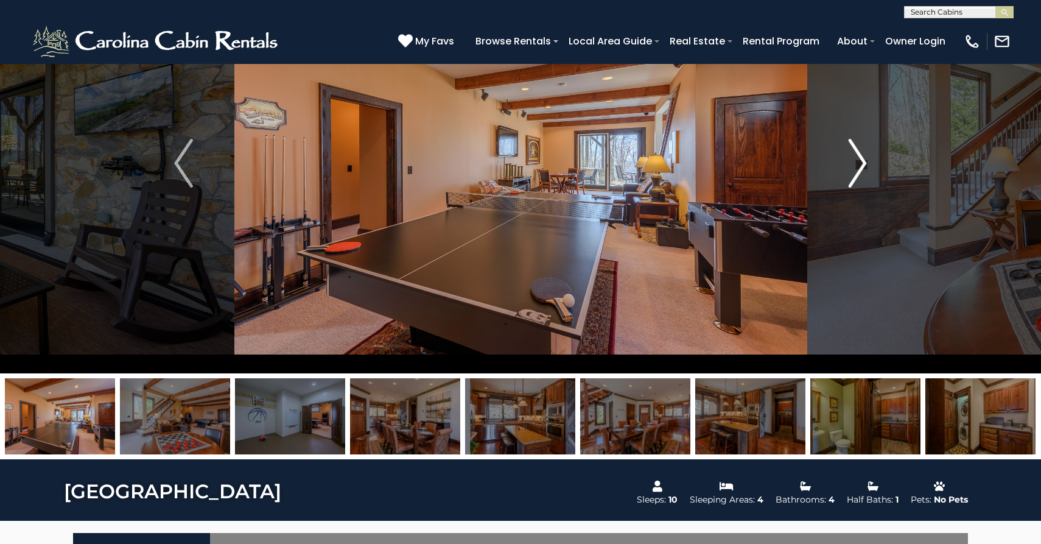
click at [852, 164] on img "Next" at bounding box center [857, 163] width 18 height 49
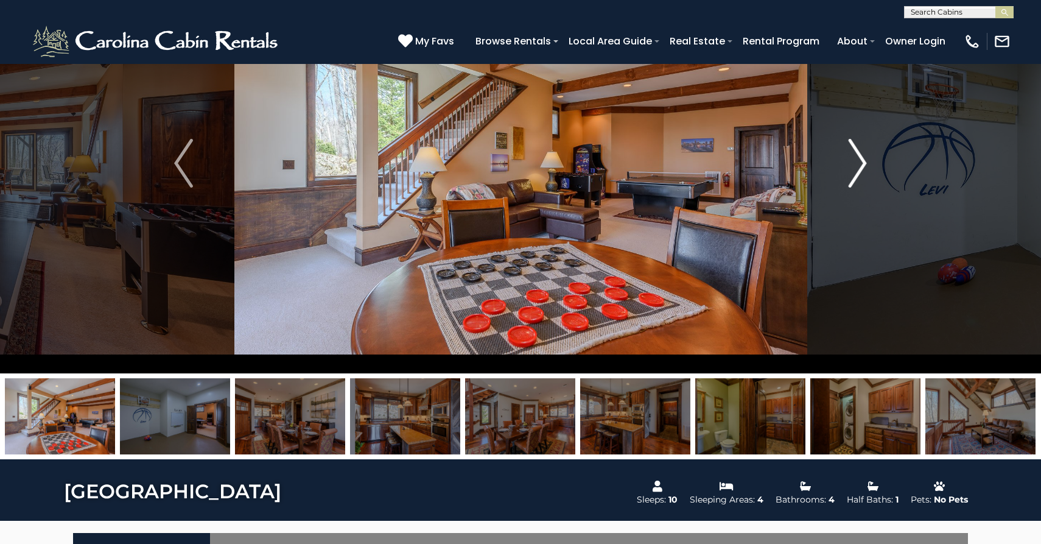
click at [852, 164] on img "Next" at bounding box center [857, 163] width 18 height 49
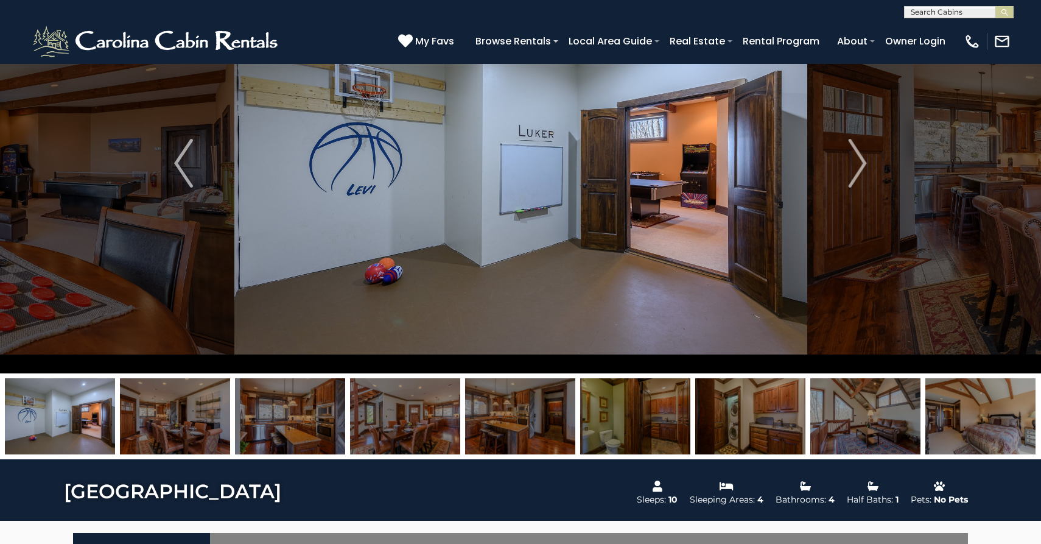
click at [703, 241] on img at bounding box center [520, 163] width 573 height 420
click at [839, 164] on button "Next" at bounding box center [858, 163] width 102 height 420
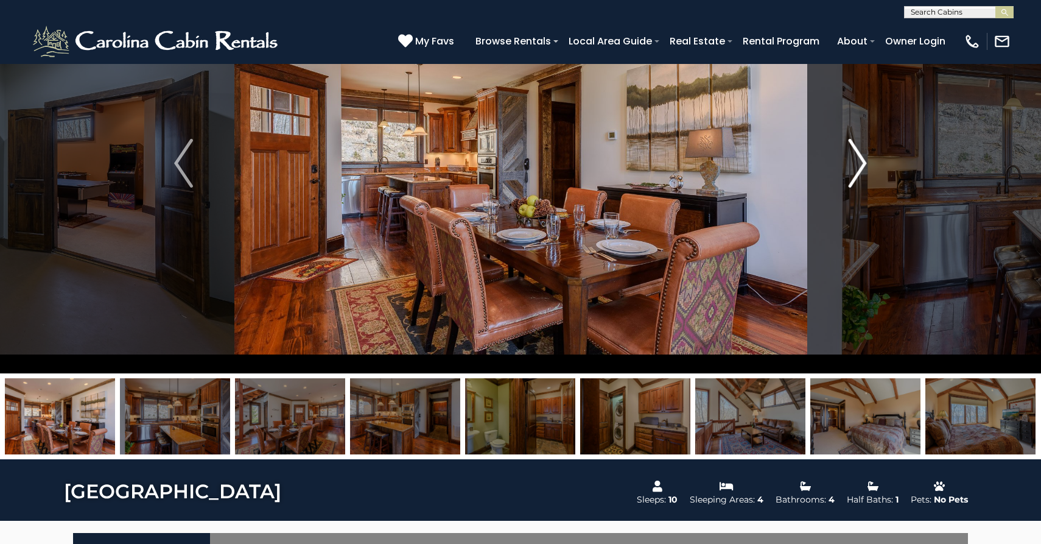
click at [839, 164] on button "Next" at bounding box center [858, 163] width 102 height 420
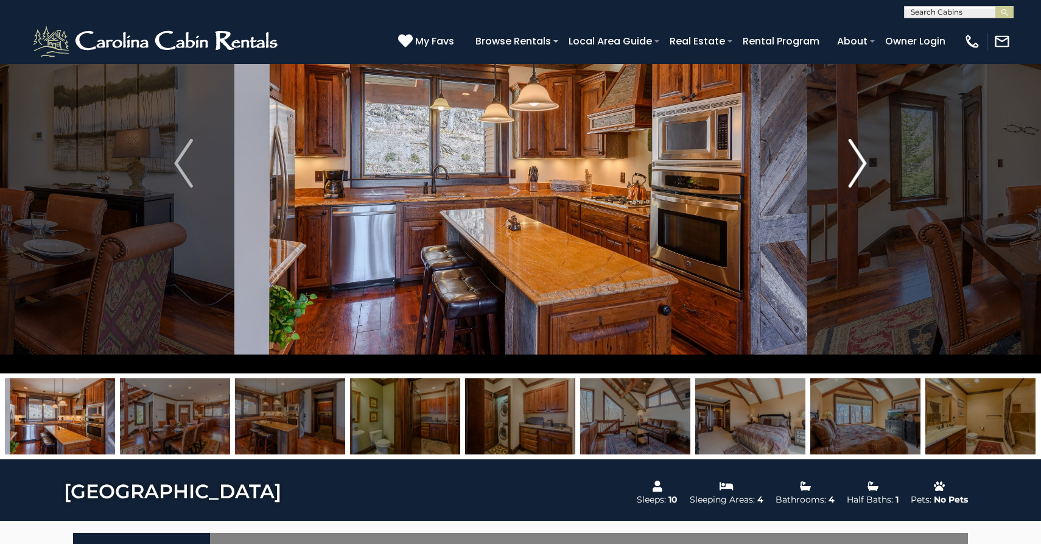
click at [839, 164] on button "Next" at bounding box center [858, 163] width 102 height 420
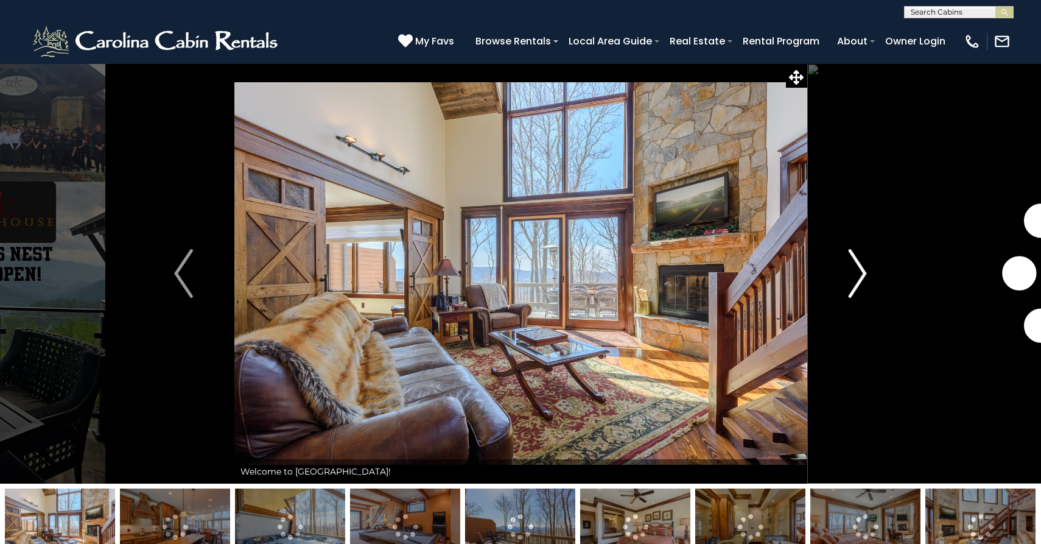
click at [860, 284] on img "Next" at bounding box center [857, 273] width 18 height 49
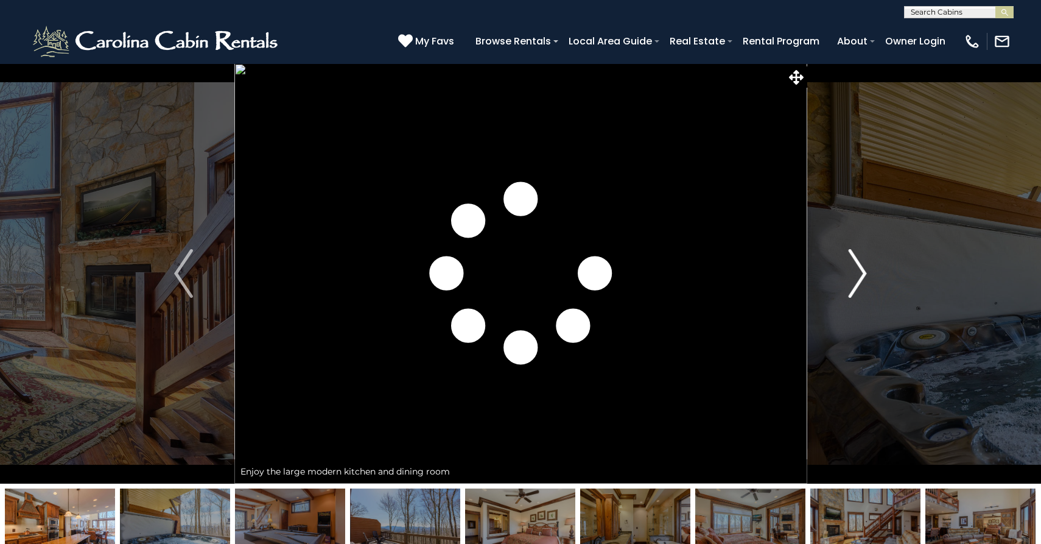
click at [860, 284] on img "Next" at bounding box center [857, 273] width 18 height 49
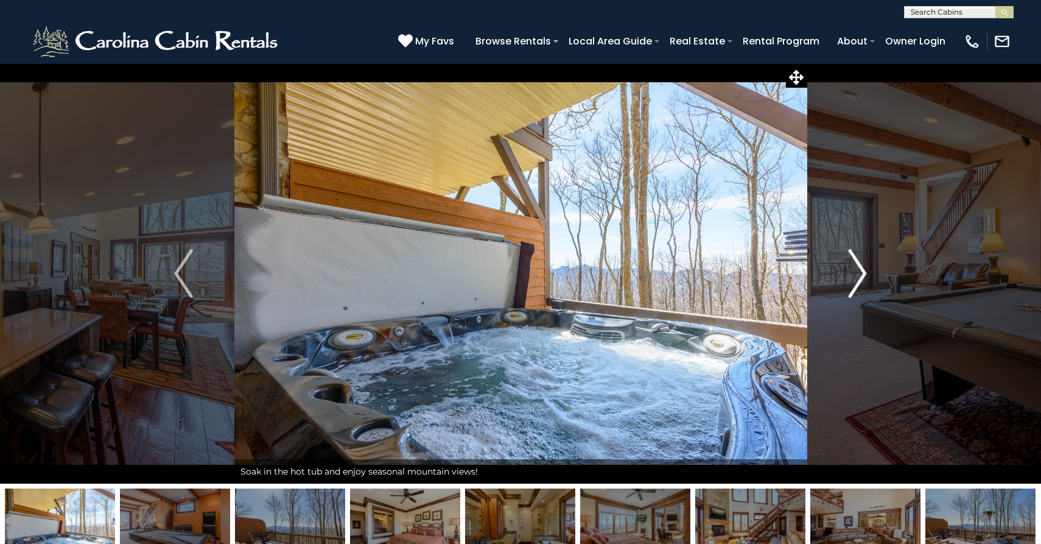
click at [860, 284] on img "Next" at bounding box center [857, 273] width 18 height 49
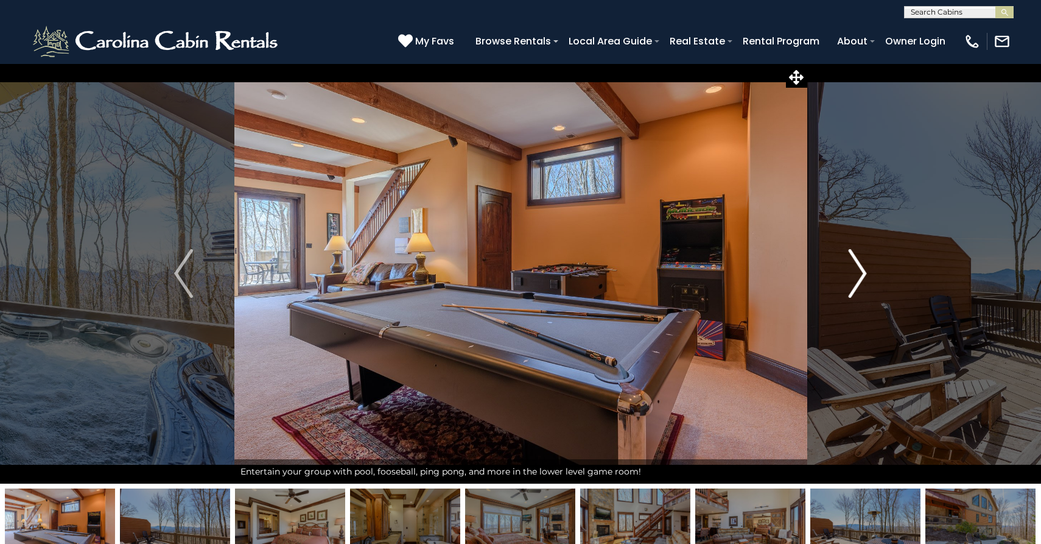
click at [860, 284] on img "Next" at bounding box center [857, 273] width 18 height 49
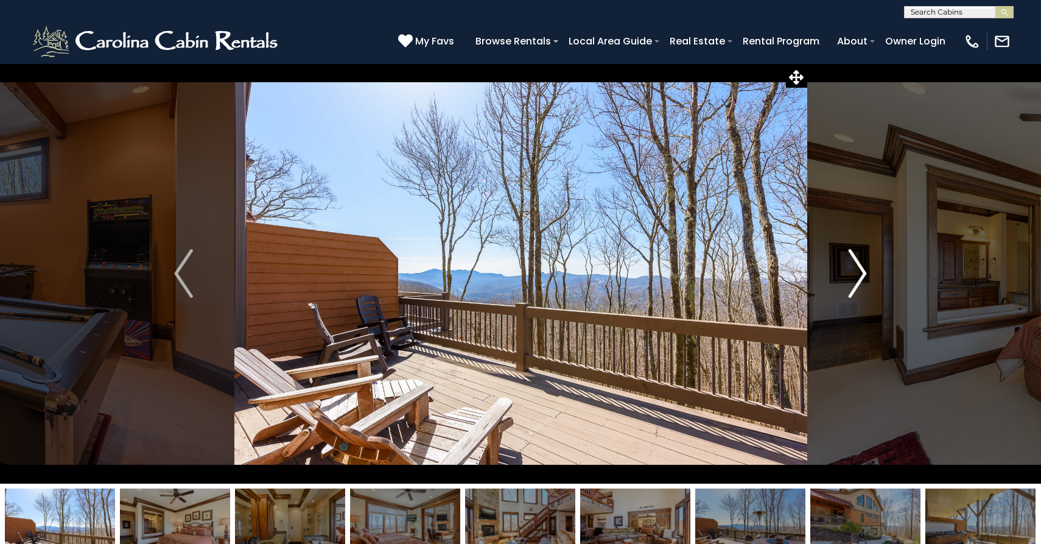
click at [860, 284] on img "Next" at bounding box center [857, 273] width 18 height 49
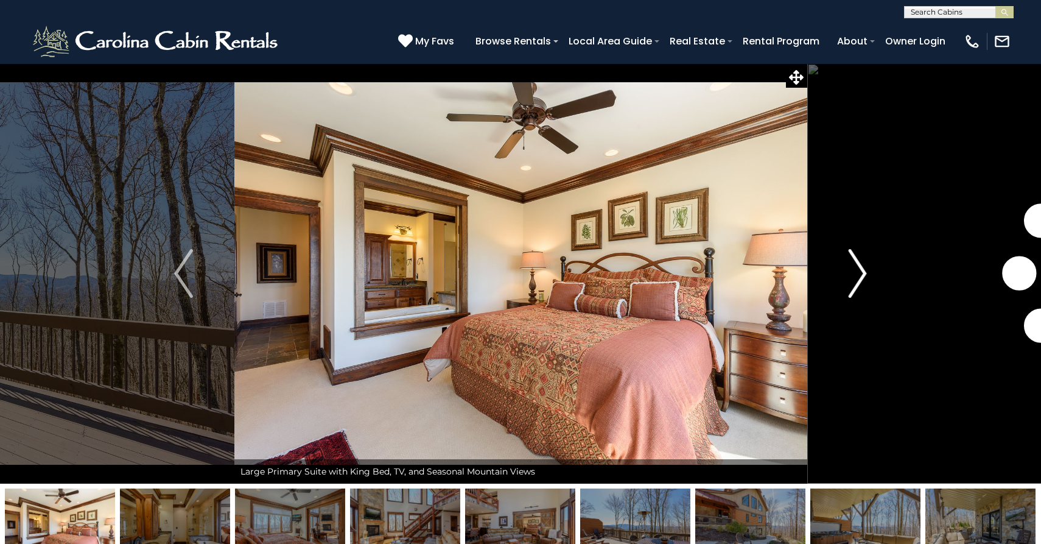
click at [860, 284] on img "Next" at bounding box center [857, 273] width 18 height 49
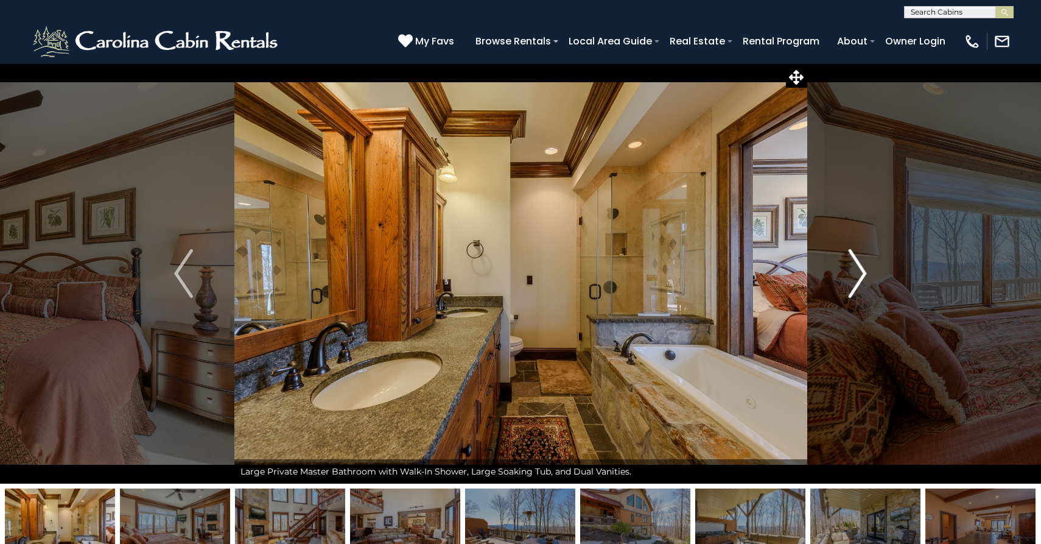
click at [860, 284] on img "Next" at bounding box center [857, 273] width 18 height 49
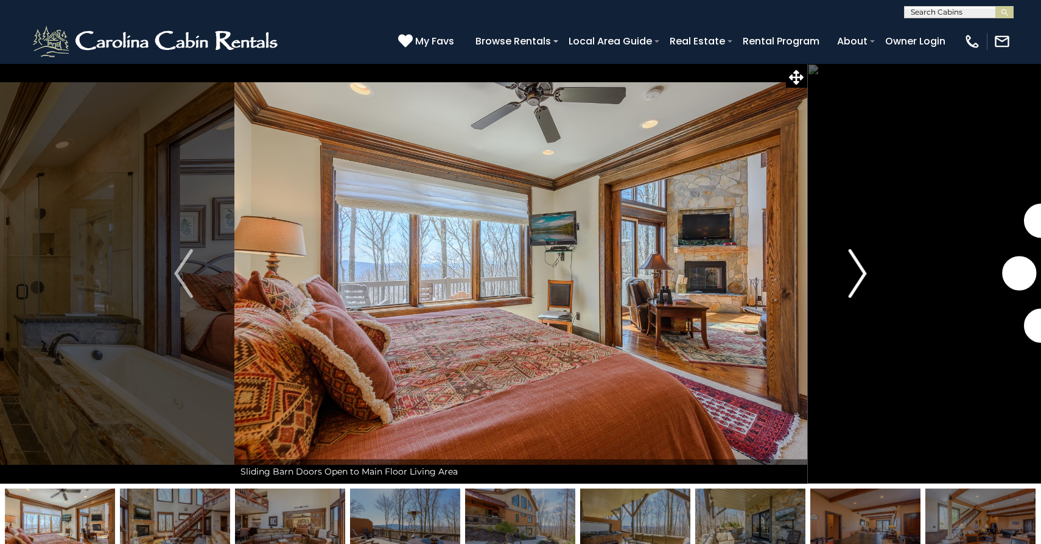
click at [860, 284] on img "Next" at bounding box center [857, 273] width 18 height 49
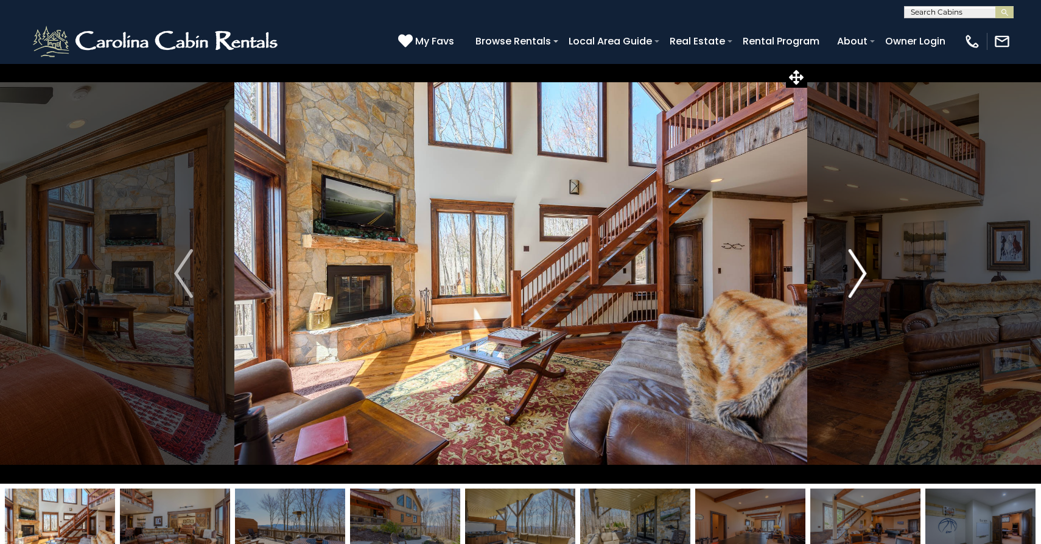
click at [860, 284] on img "Next" at bounding box center [857, 273] width 18 height 49
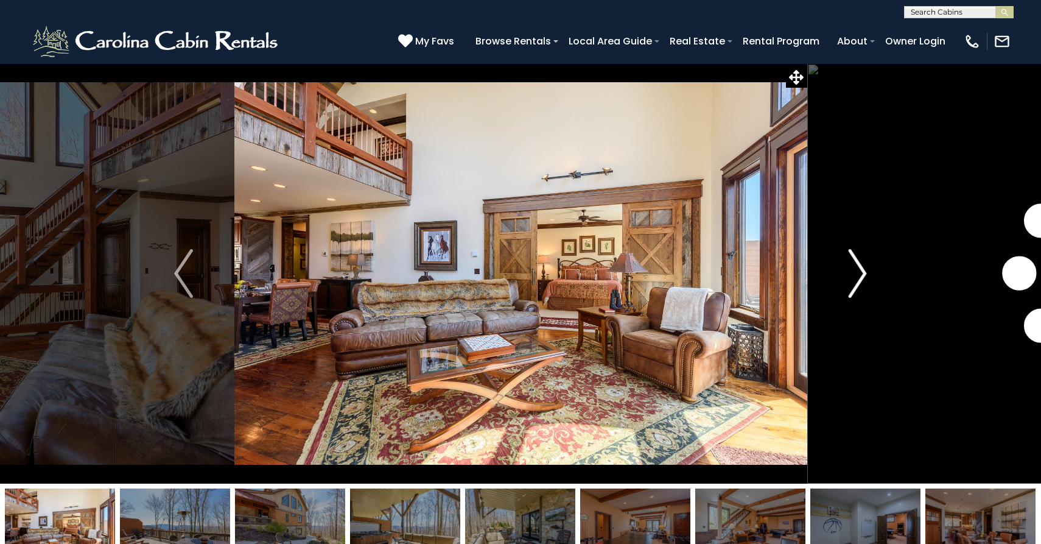
click at [860, 284] on img "Next" at bounding box center [857, 273] width 18 height 49
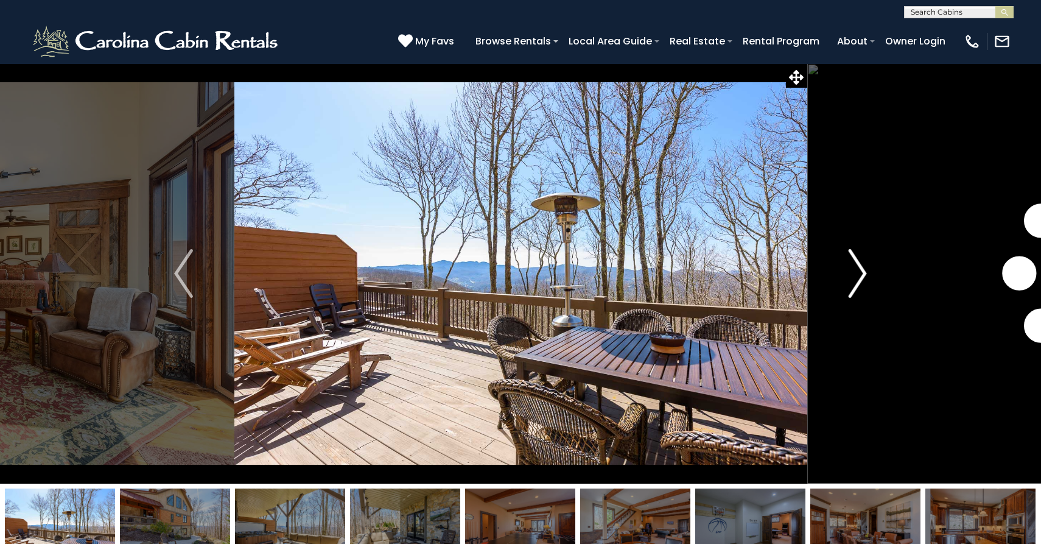
click at [860, 284] on img "Next" at bounding box center [857, 273] width 18 height 49
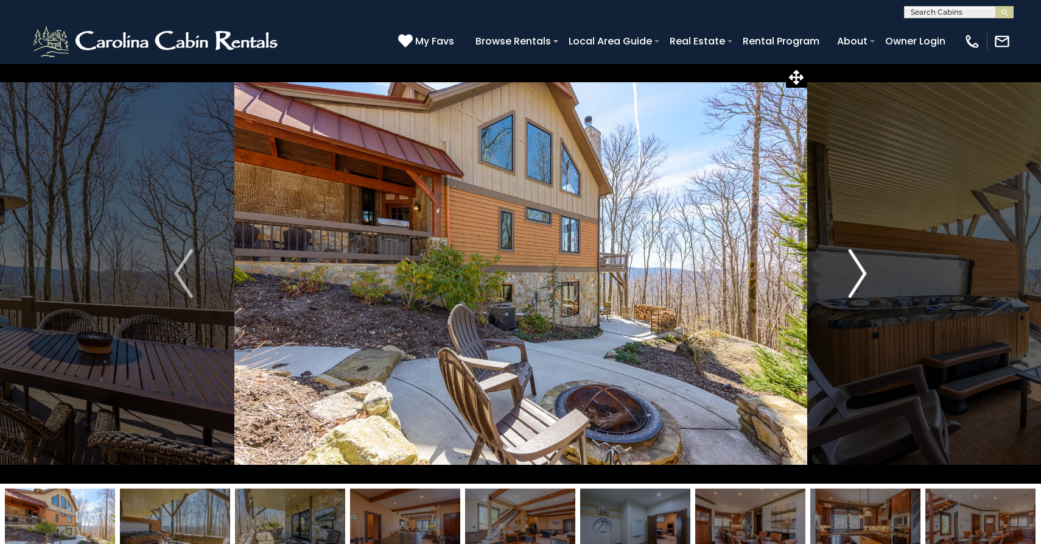
click at [860, 284] on img "Next" at bounding box center [857, 273] width 18 height 49
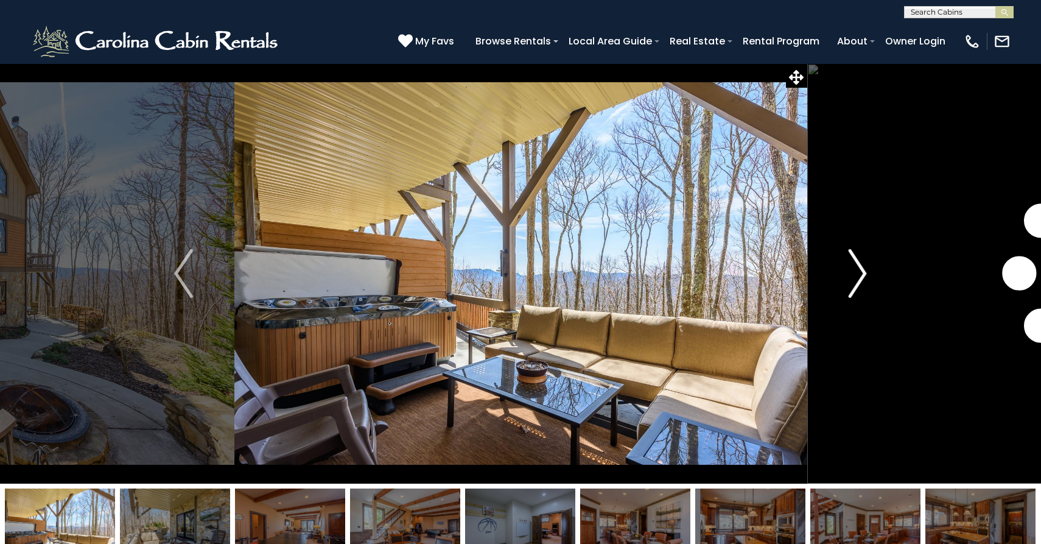
click at [860, 284] on img "Next" at bounding box center [857, 273] width 18 height 49
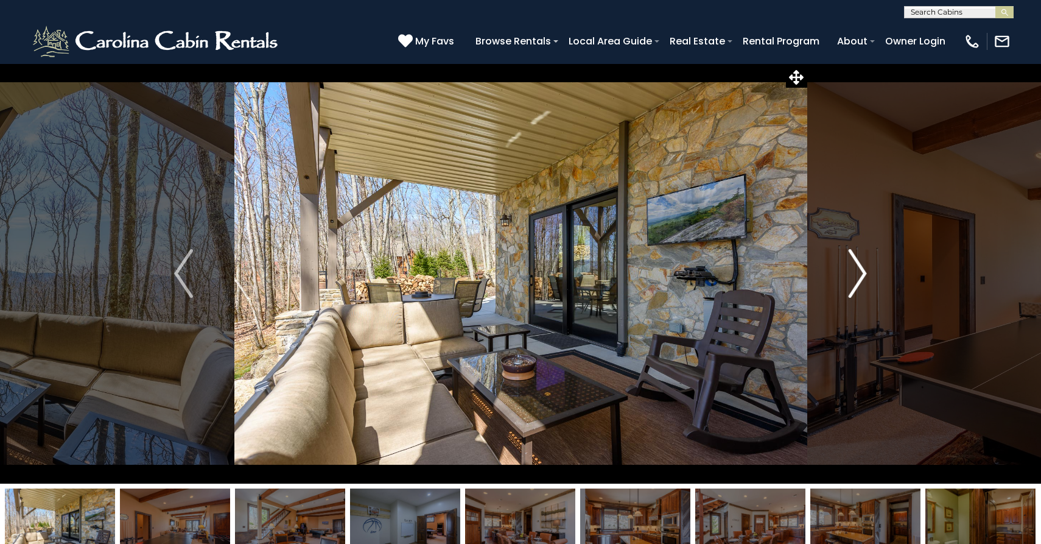
click at [860, 284] on img "Next" at bounding box center [857, 273] width 18 height 49
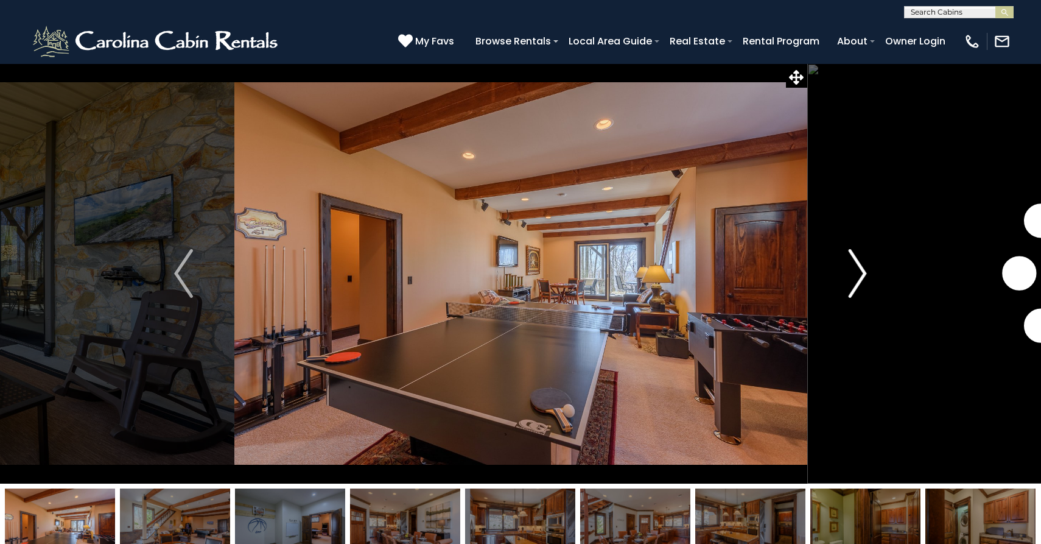
click at [860, 284] on img "Next" at bounding box center [857, 273] width 18 height 49
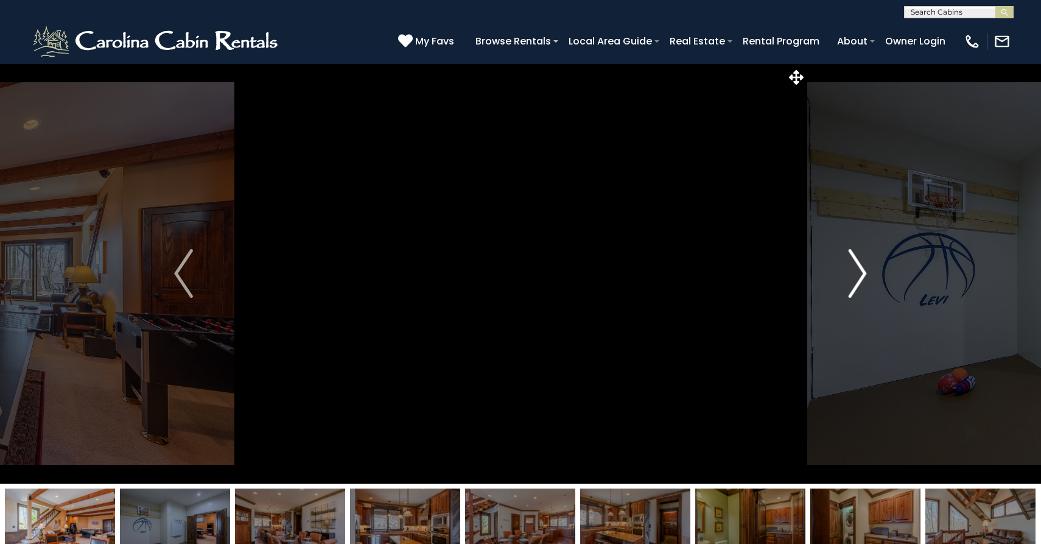
click at [860, 284] on img "Next" at bounding box center [857, 273] width 18 height 49
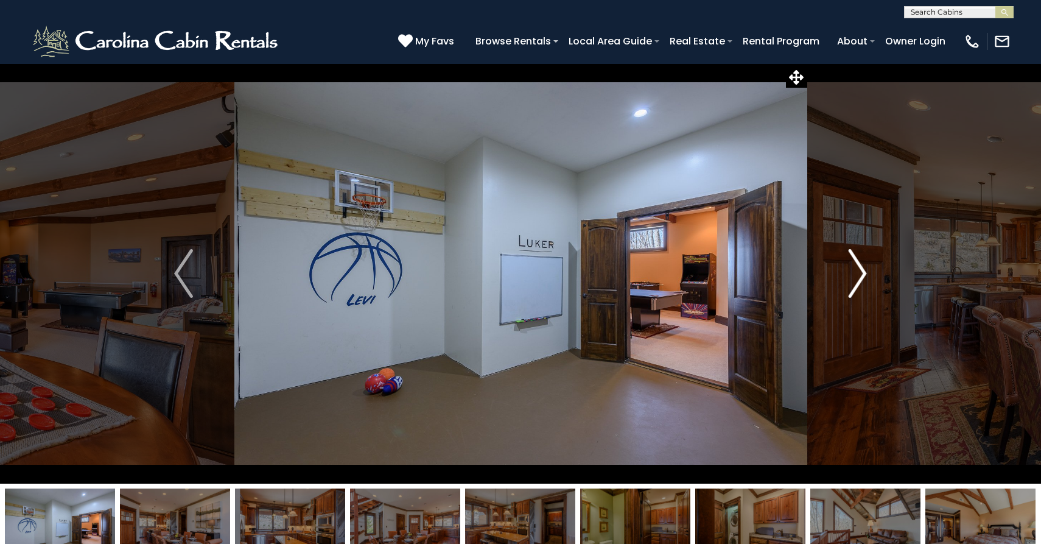
click at [860, 284] on img "Next" at bounding box center [857, 273] width 18 height 49
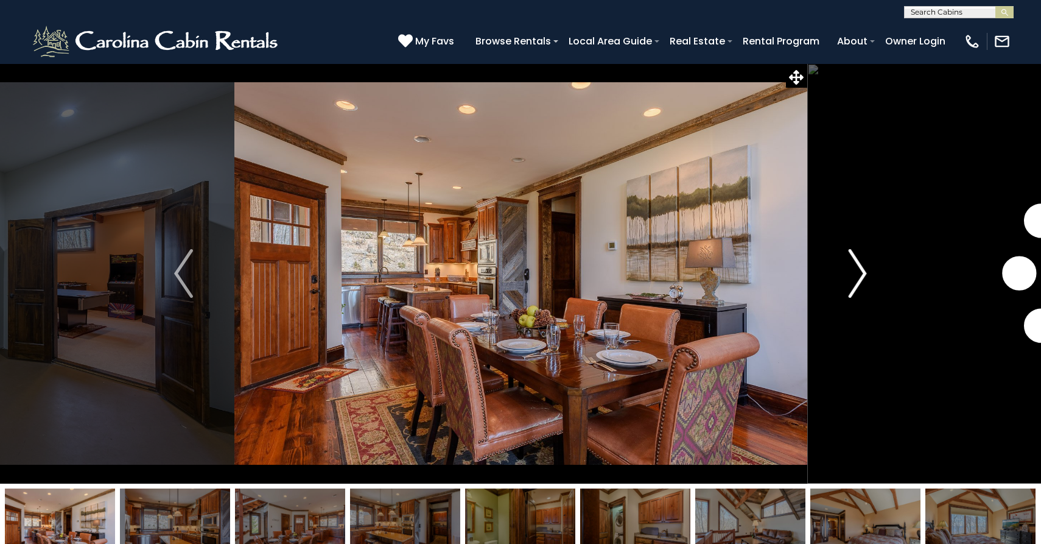
click at [860, 284] on img "Next" at bounding box center [857, 273] width 18 height 49
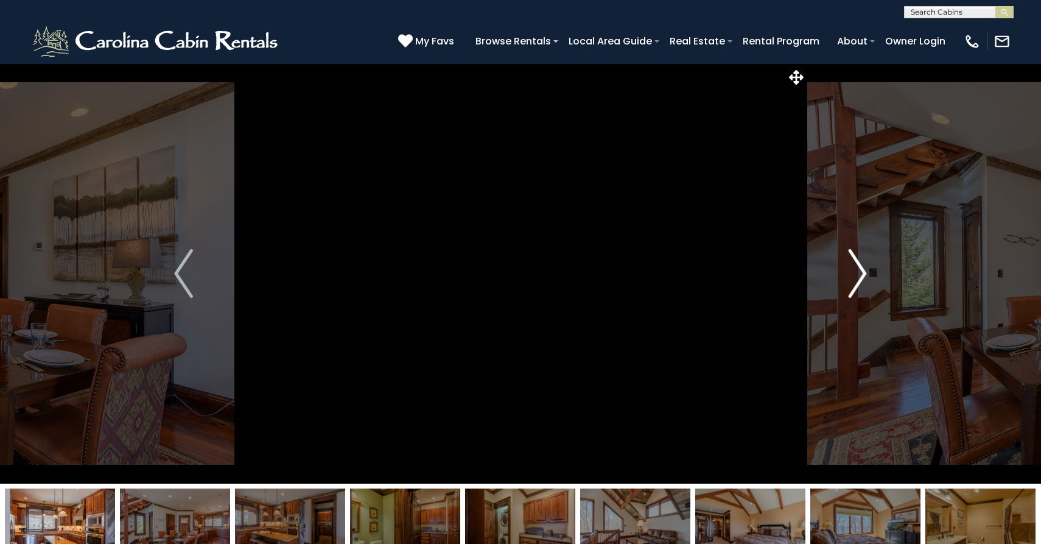
click at [860, 284] on img "Next" at bounding box center [857, 273] width 18 height 49
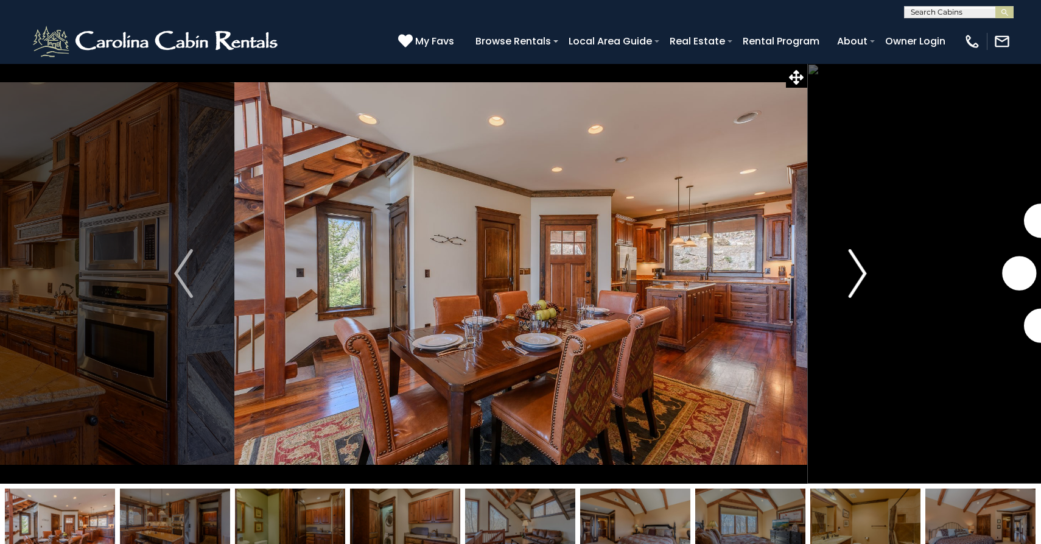
click at [860, 284] on img "Next" at bounding box center [857, 273] width 18 height 49
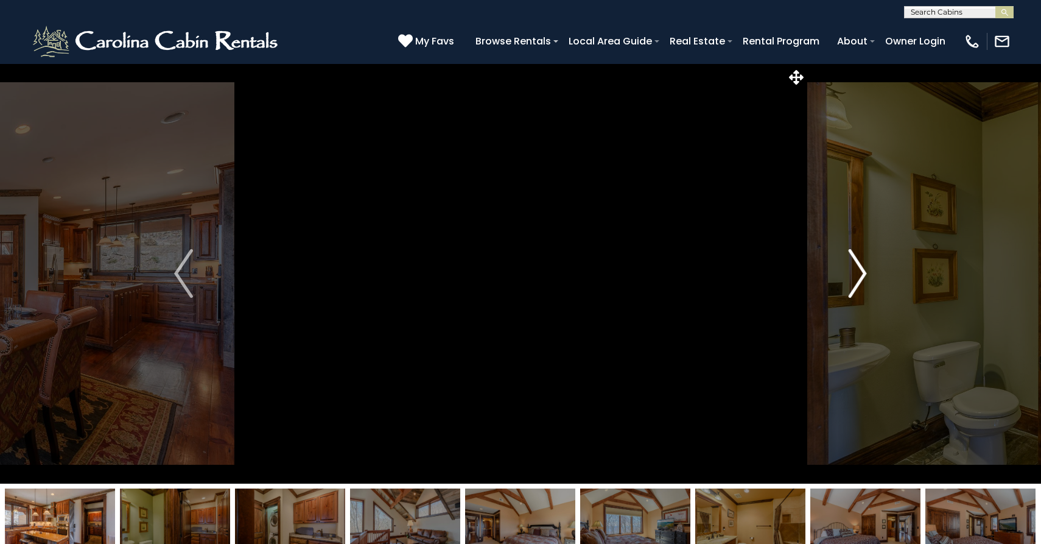
click at [860, 284] on img "Next" at bounding box center [857, 273] width 18 height 49
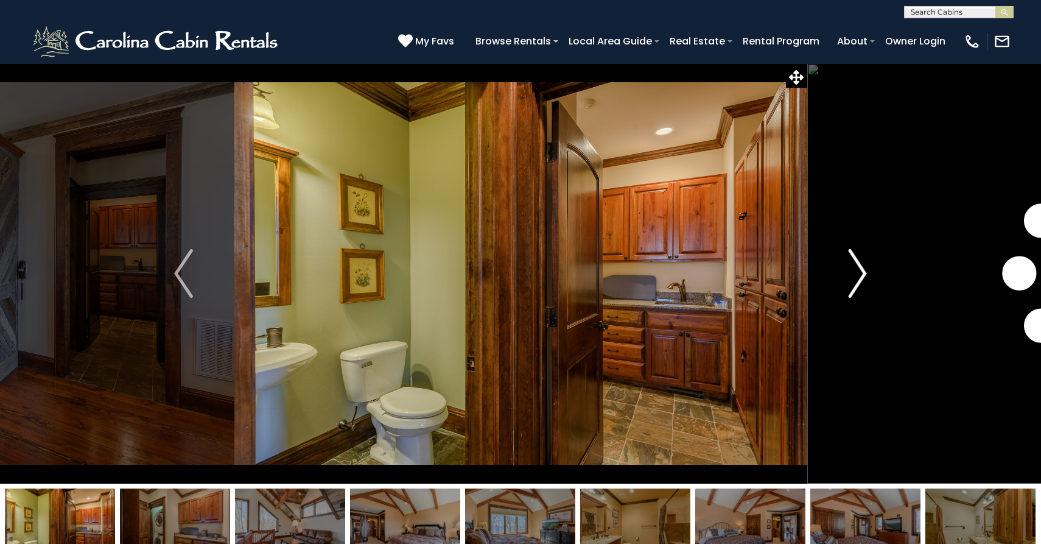
click at [860, 284] on img "Next" at bounding box center [857, 273] width 18 height 49
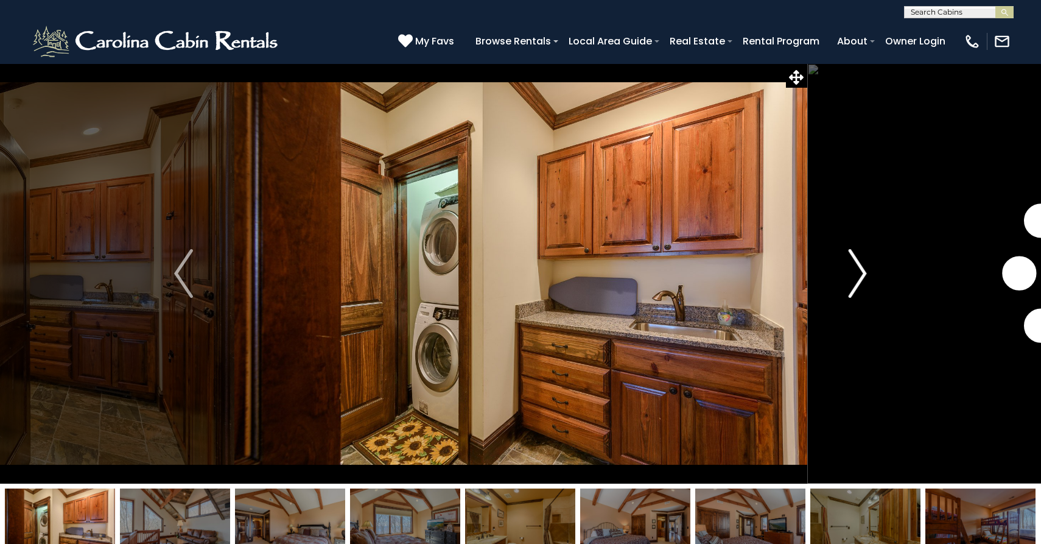
click at [860, 284] on img "Next" at bounding box center [857, 273] width 18 height 49
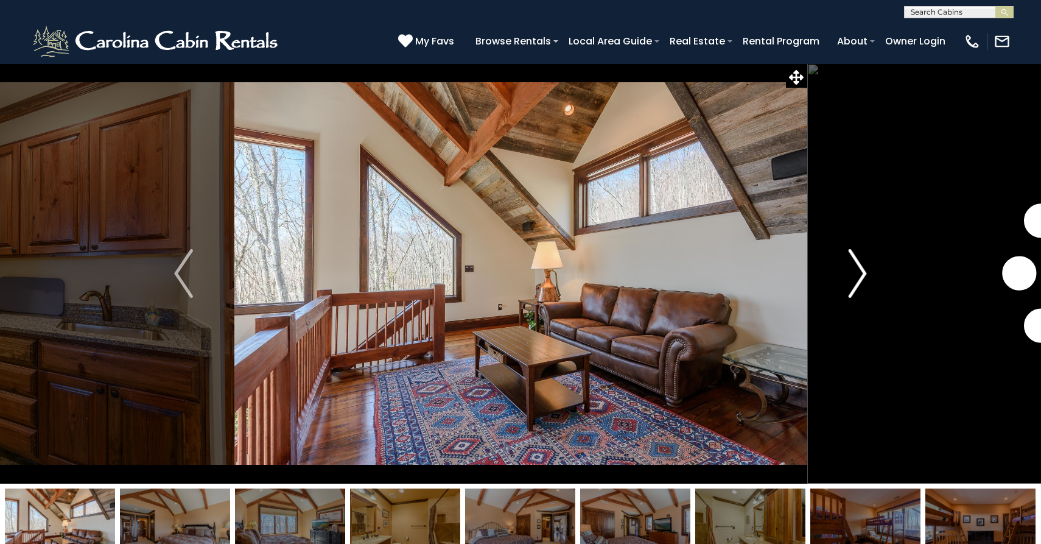
click at [860, 284] on img "Next" at bounding box center [857, 273] width 18 height 49
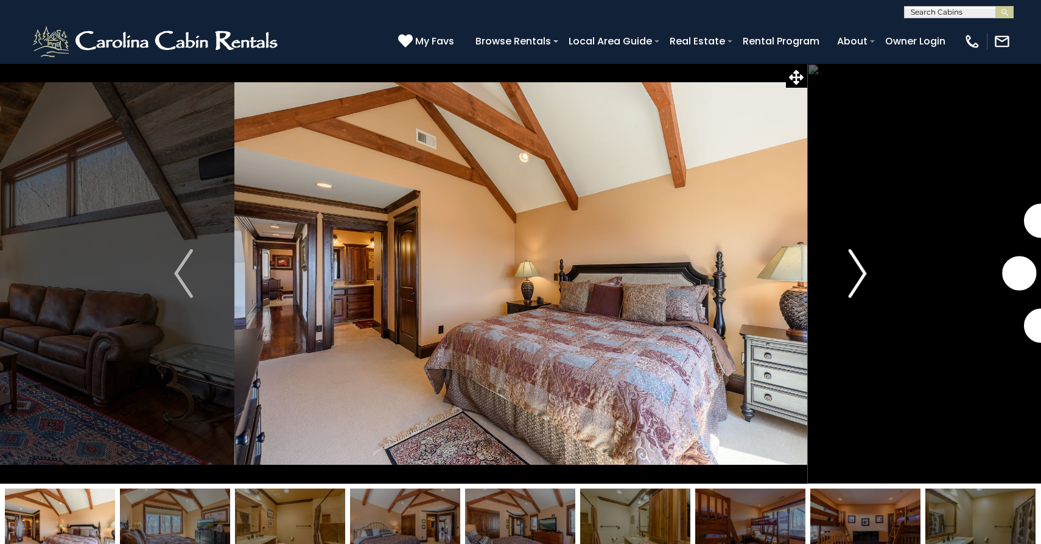
click at [860, 284] on img "Next" at bounding box center [857, 273] width 18 height 49
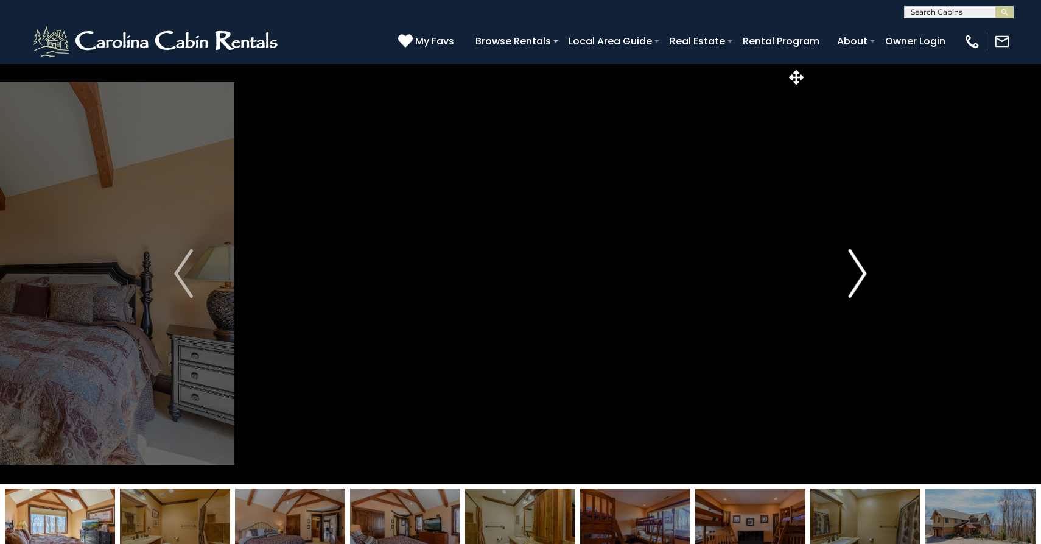
click at [860, 284] on img "Next" at bounding box center [857, 273] width 18 height 49
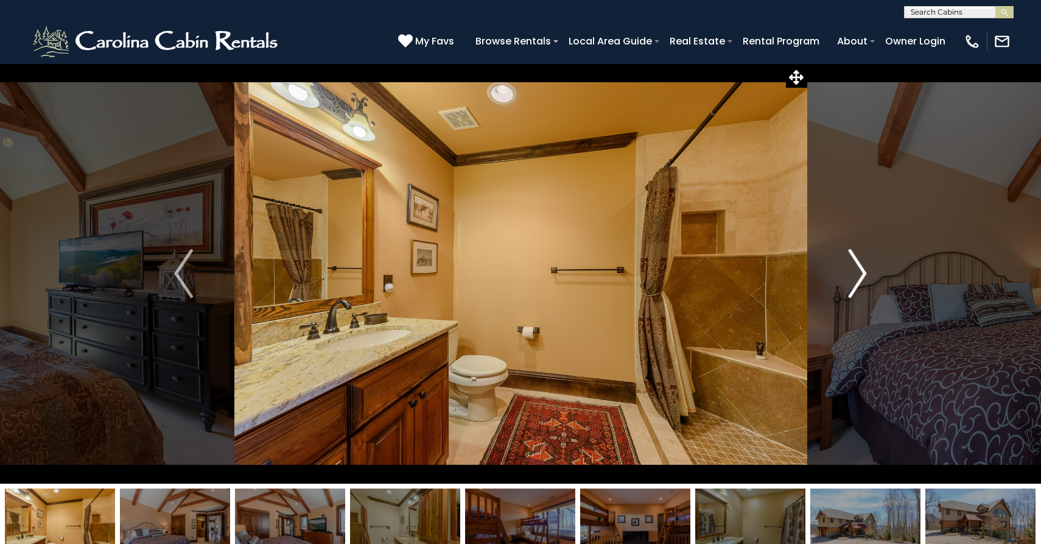
click at [860, 284] on img "Next" at bounding box center [857, 273] width 18 height 49
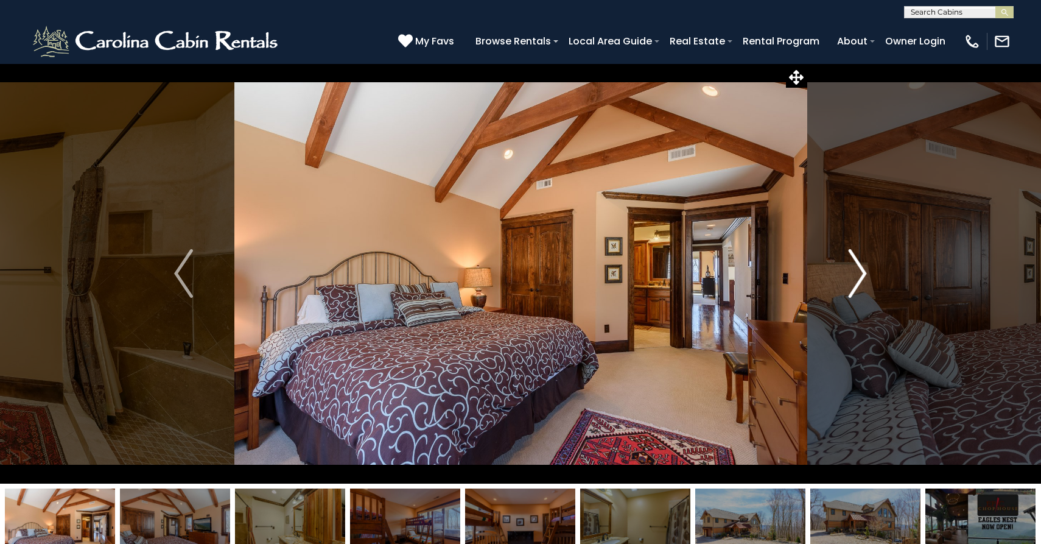
click at [860, 284] on img "Next" at bounding box center [857, 273] width 18 height 49
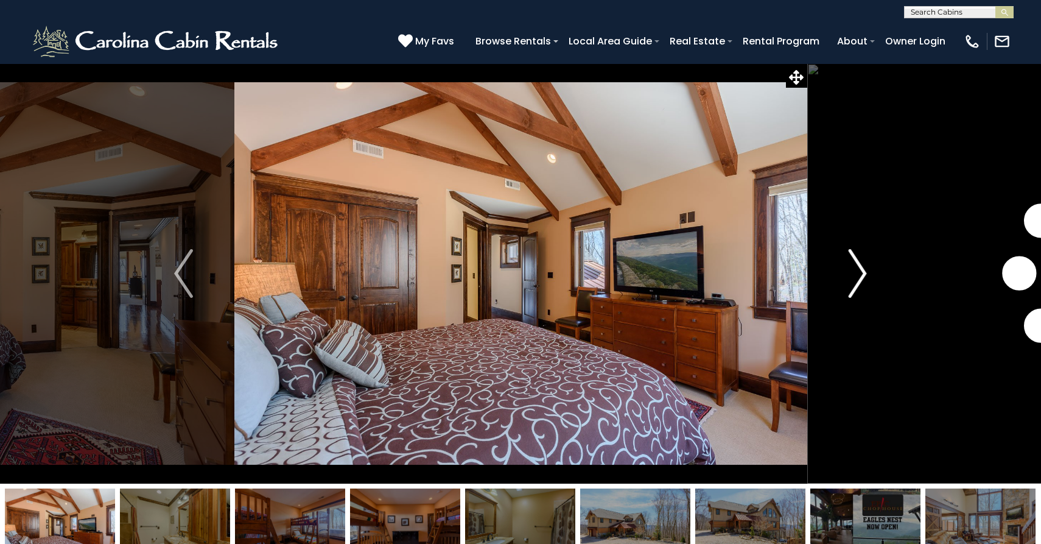
click at [860, 284] on img "Next" at bounding box center [857, 273] width 18 height 49
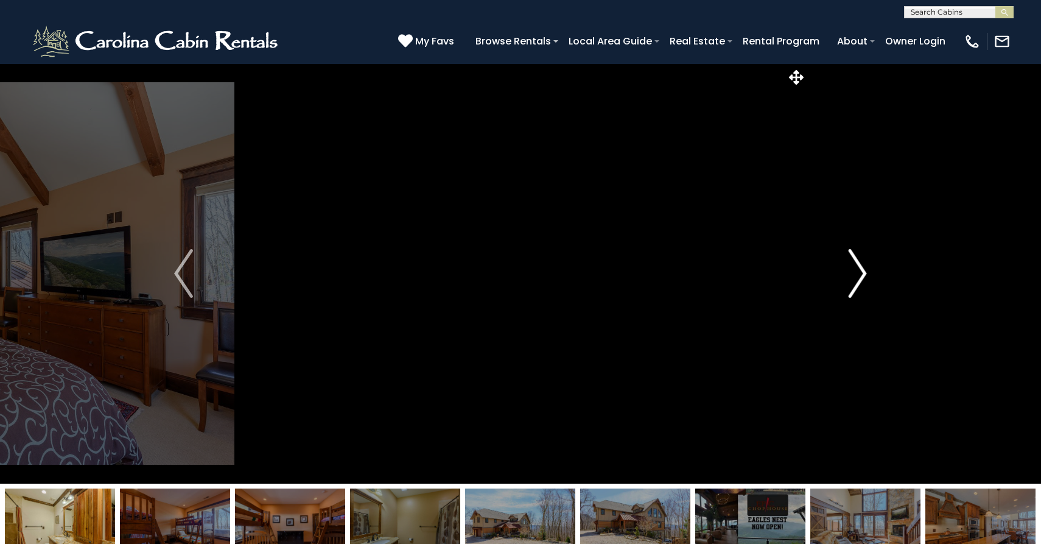
click at [860, 284] on img "Next" at bounding box center [857, 273] width 18 height 49
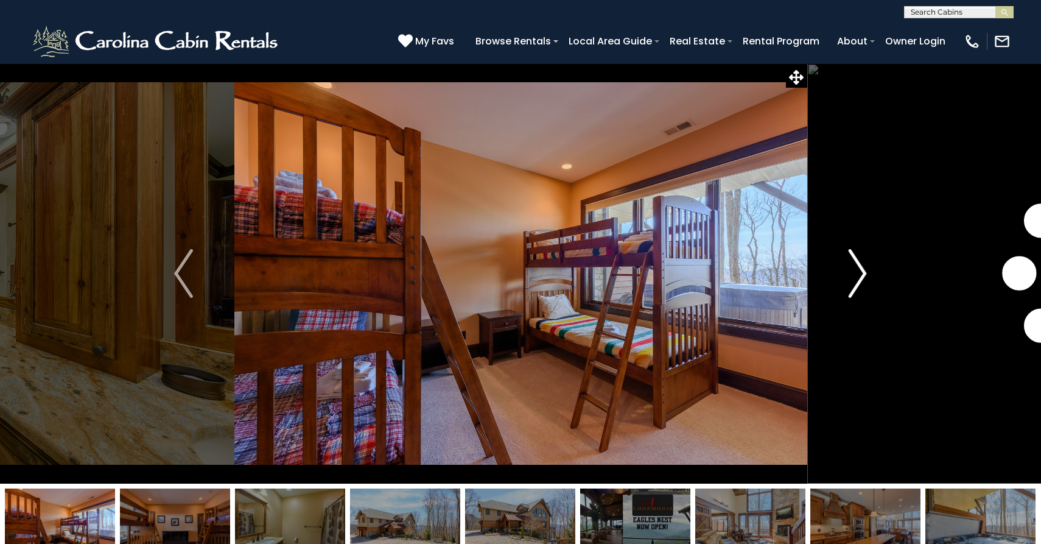
click at [860, 284] on img "Next" at bounding box center [857, 273] width 18 height 49
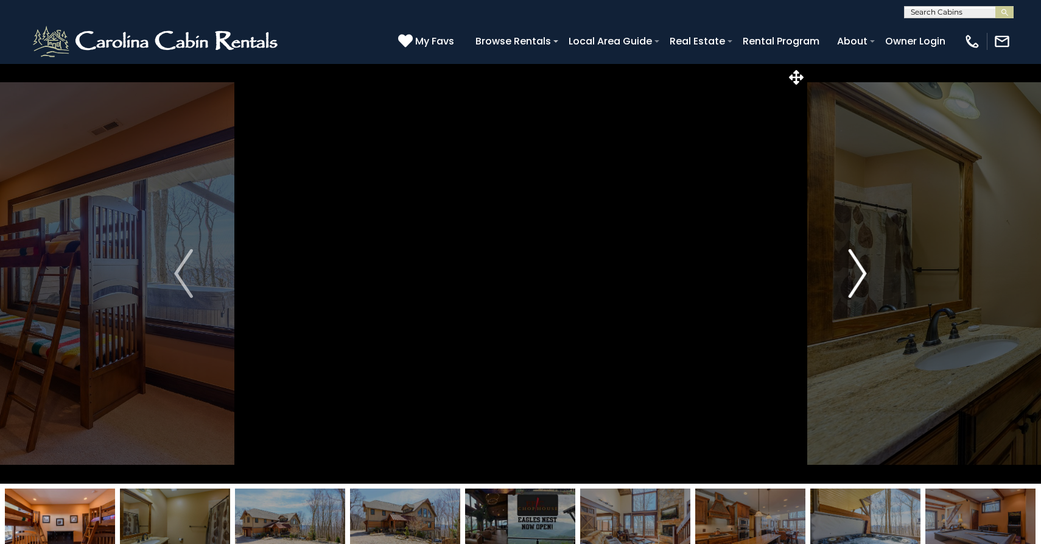
click at [860, 284] on img "Next" at bounding box center [857, 273] width 18 height 49
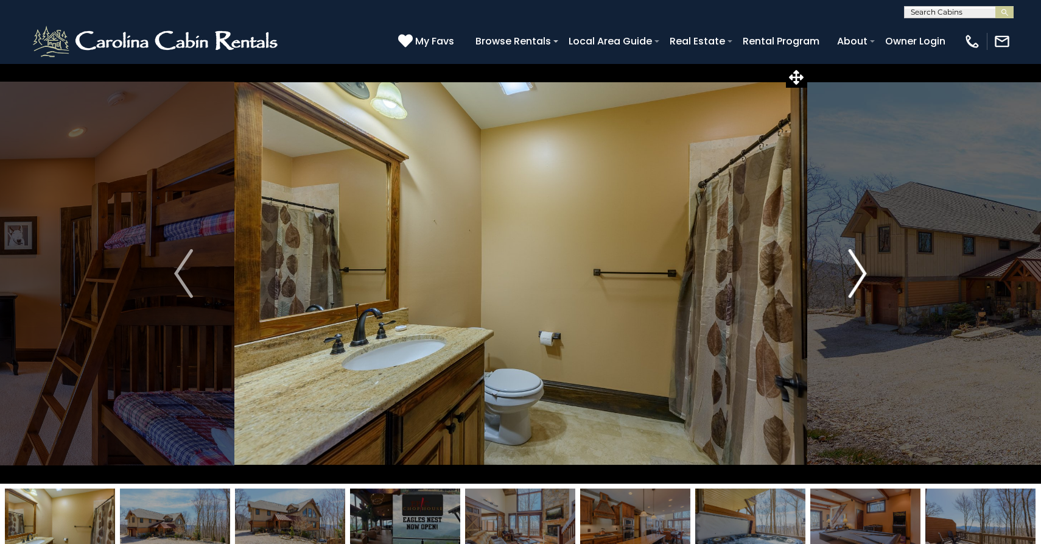
click at [860, 284] on img "Next" at bounding box center [857, 273] width 18 height 49
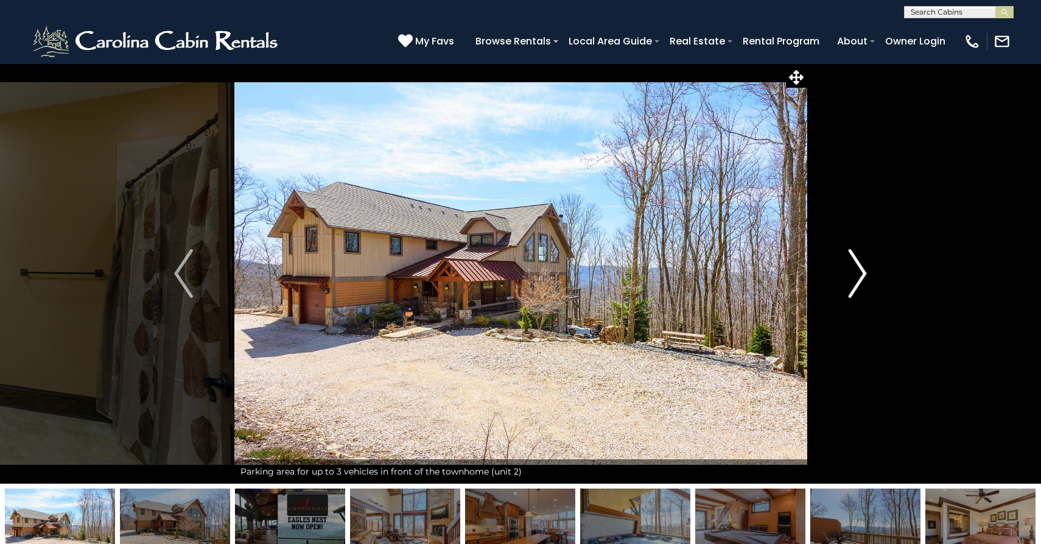
click at [860, 284] on img "Next" at bounding box center [857, 273] width 18 height 49
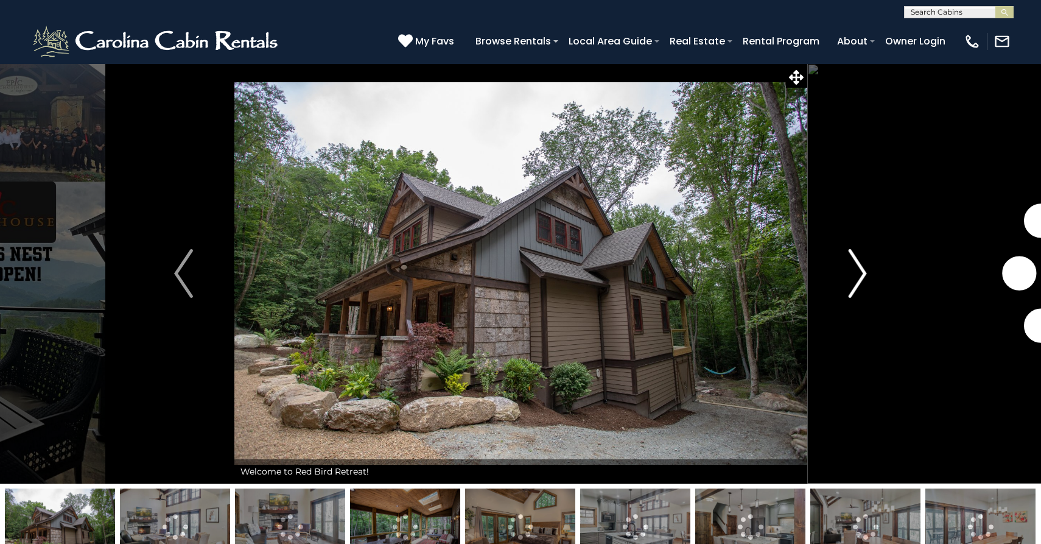
click at [863, 279] on img "Next" at bounding box center [857, 273] width 18 height 49
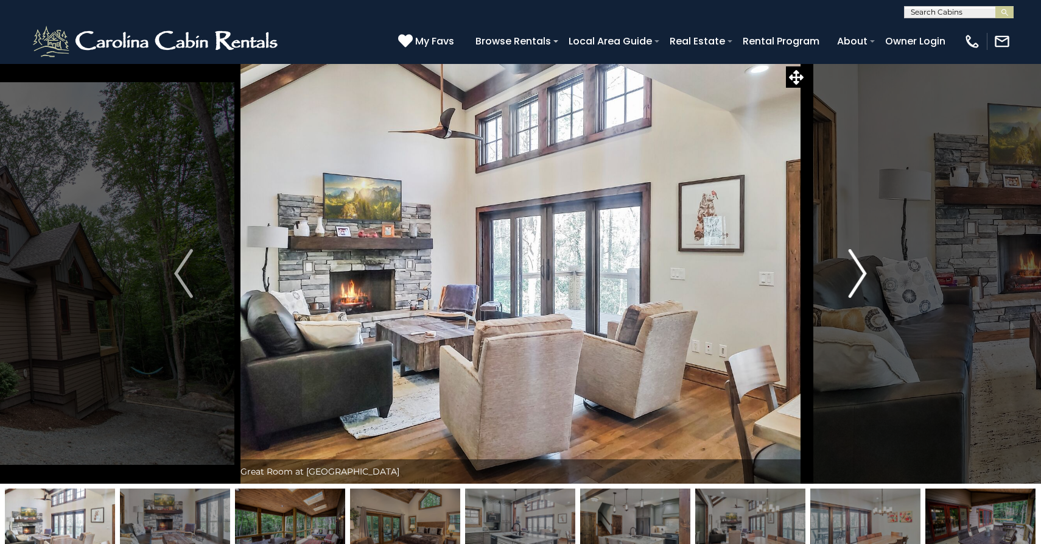
click at [859, 277] on img "Next" at bounding box center [857, 273] width 18 height 49
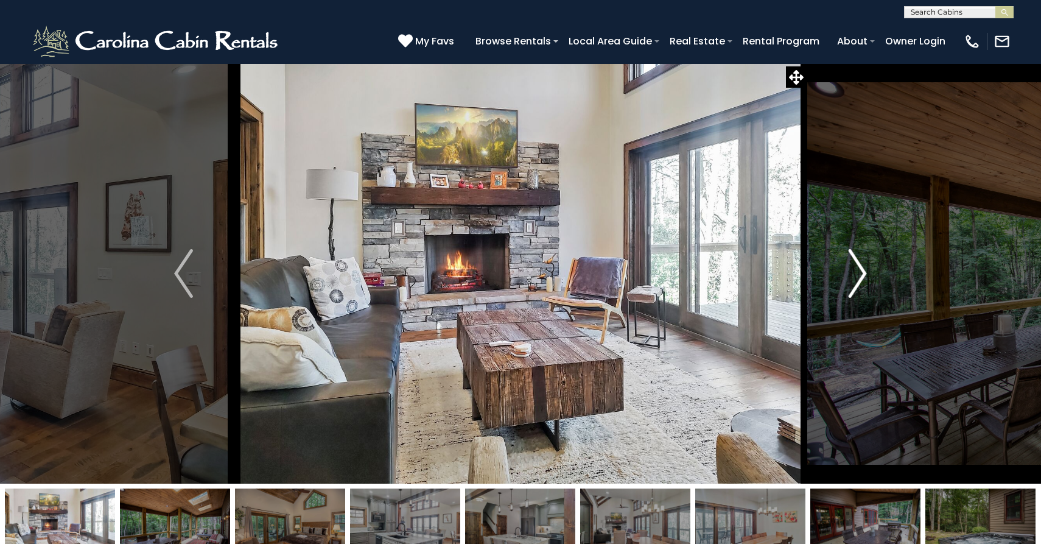
click at [859, 277] on img "Next" at bounding box center [857, 273] width 18 height 49
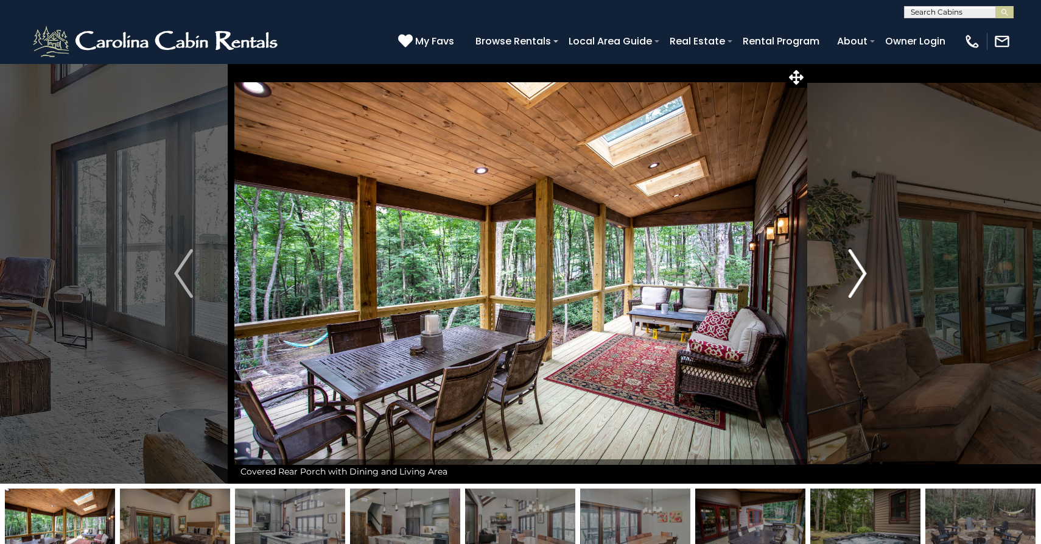
click at [859, 277] on img "Next" at bounding box center [857, 273] width 18 height 49
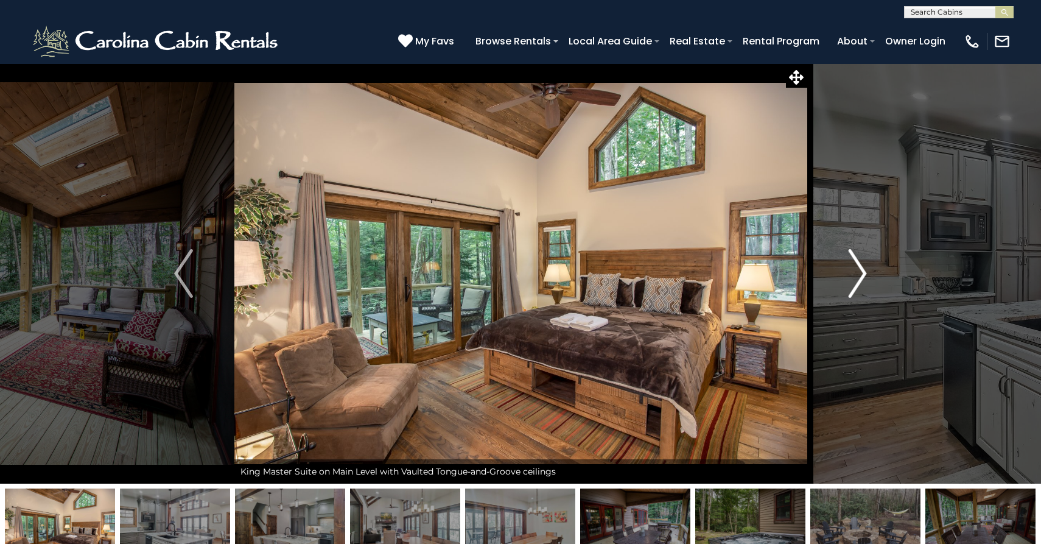
click at [859, 277] on img "Next" at bounding box center [857, 273] width 18 height 49
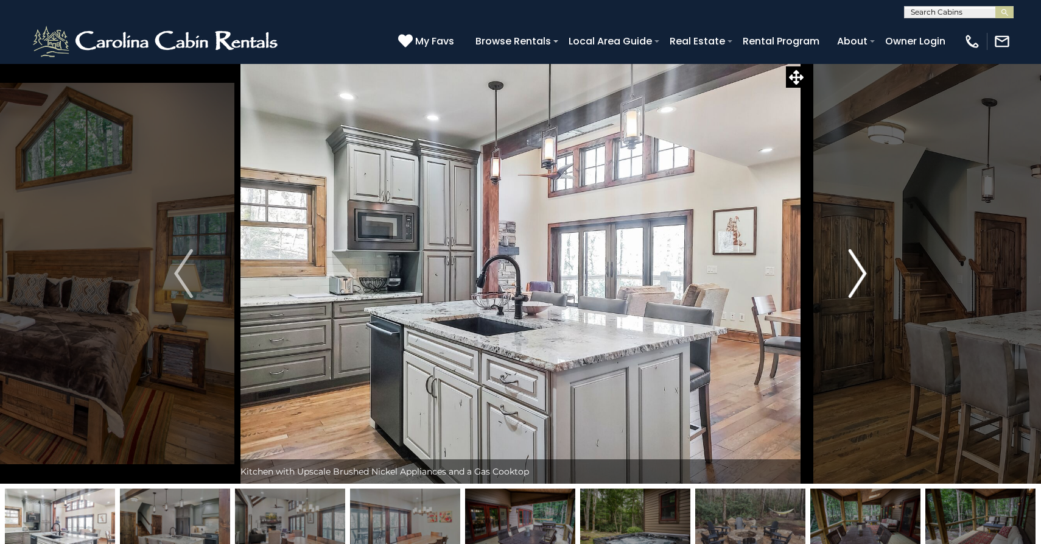
click at [859, 277] on img "Next" at bounding box center [857, 273] width 18 height 49
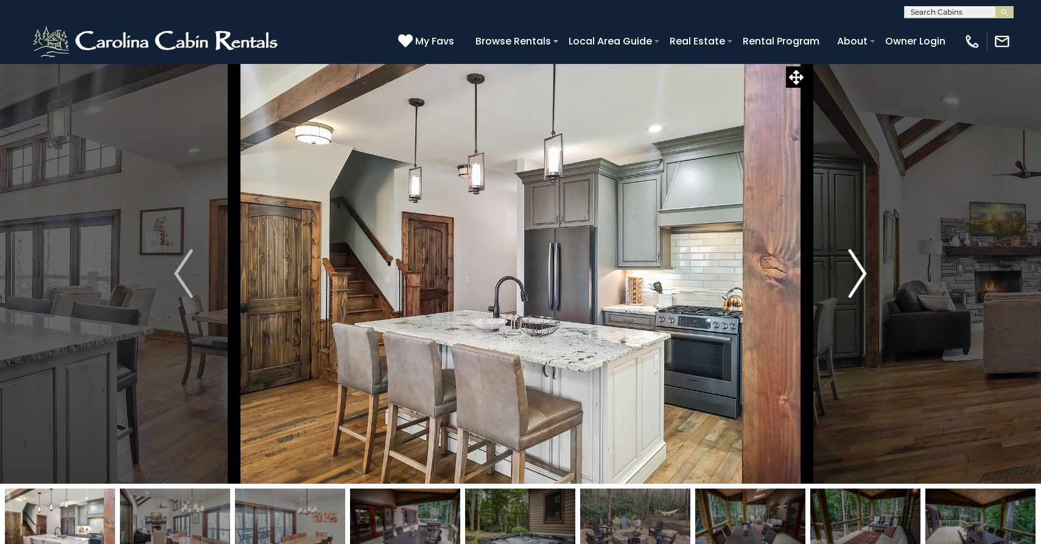
click at [859, 277] on img "Next" at bounding box center [857, 273] width 18 height 49
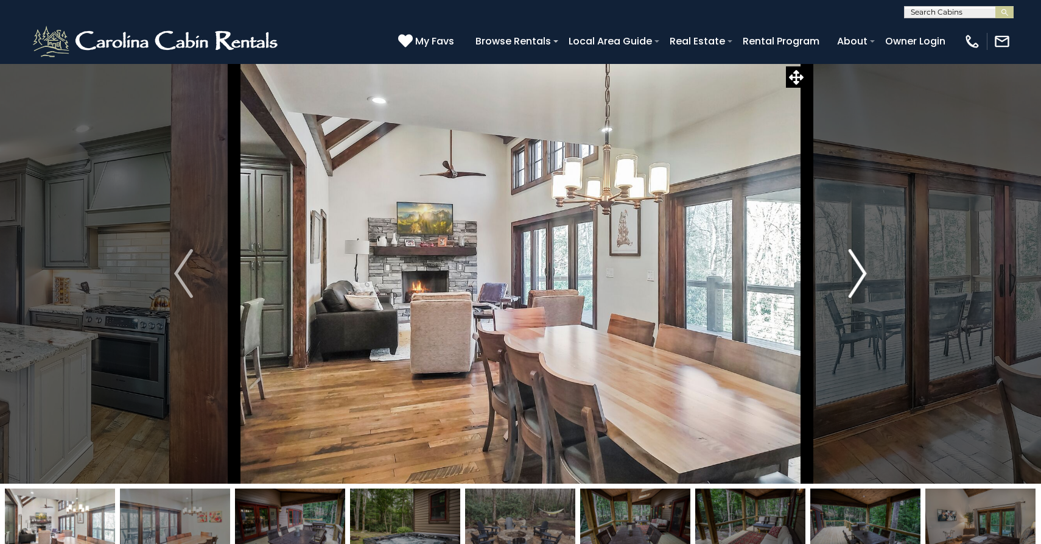
click at [859, 277] on img "Next" at bounding box center [857, 273] width 18 height 49
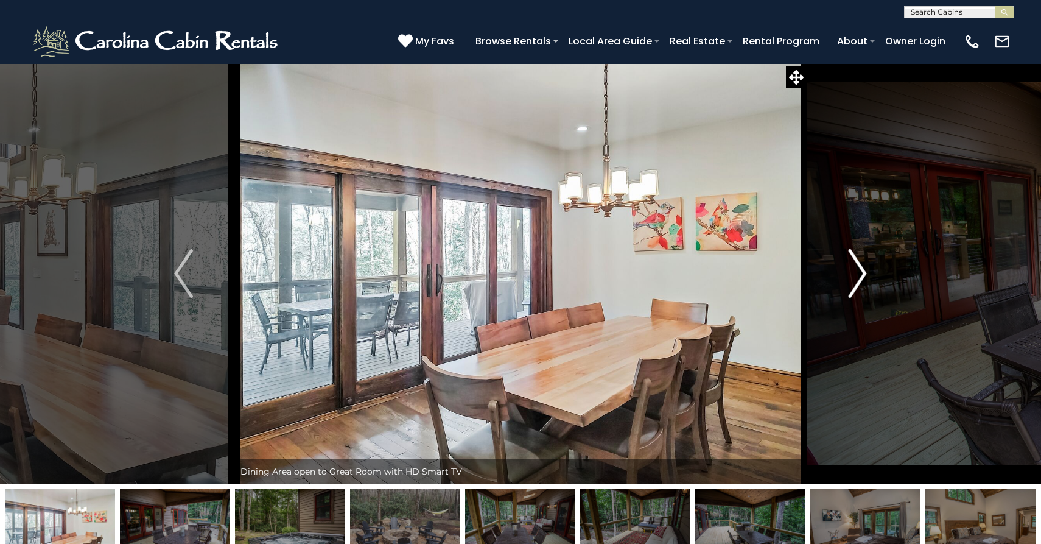
click at [859, 277] on img "Next" at bounding box center [857, 273] width 18 height 49
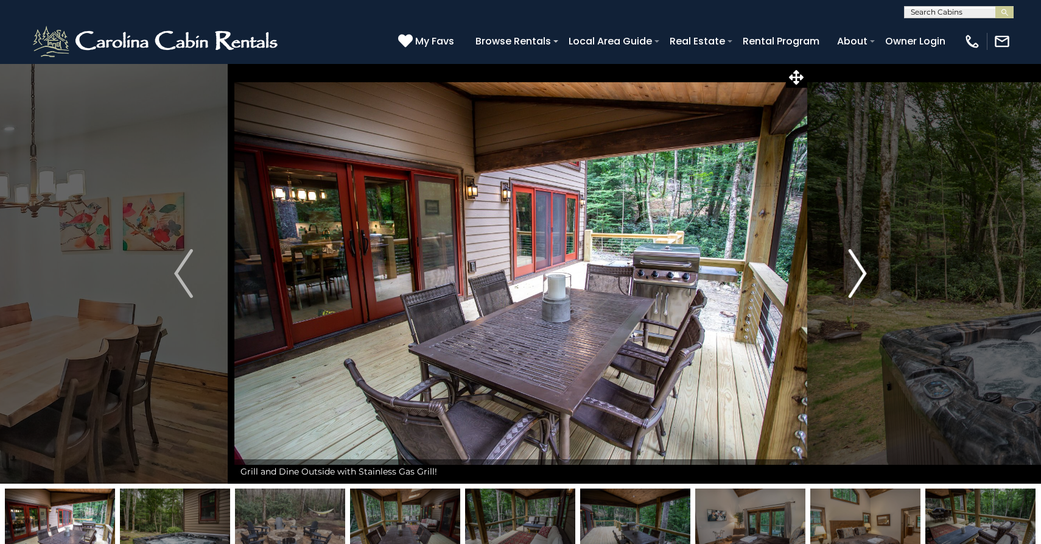
click at [859, 277] on img "Next" at bounding box center [857, 273] width 18 height 49
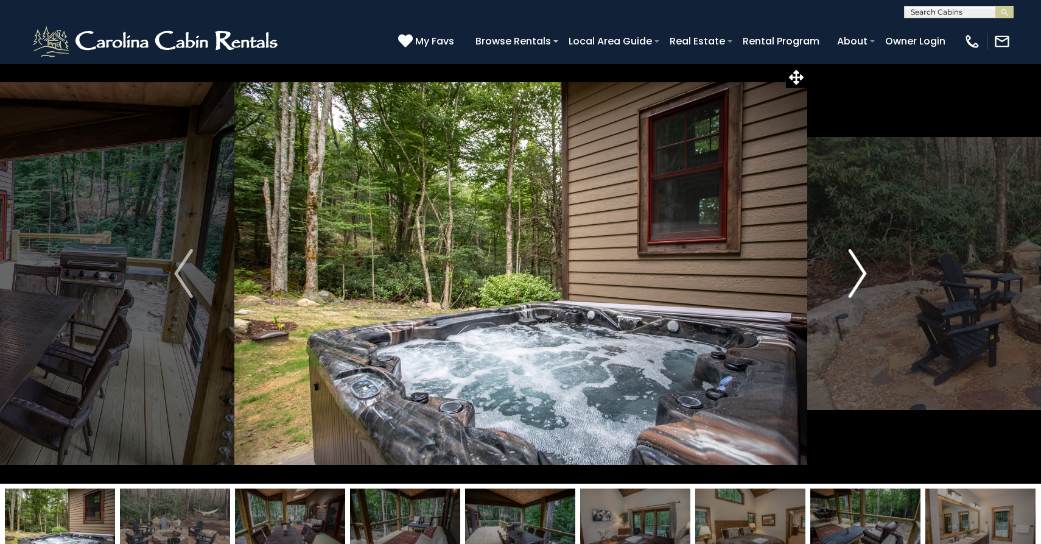
click at [859, 277] on img "Next" at bounding box center [857, 273] width 18 height 49
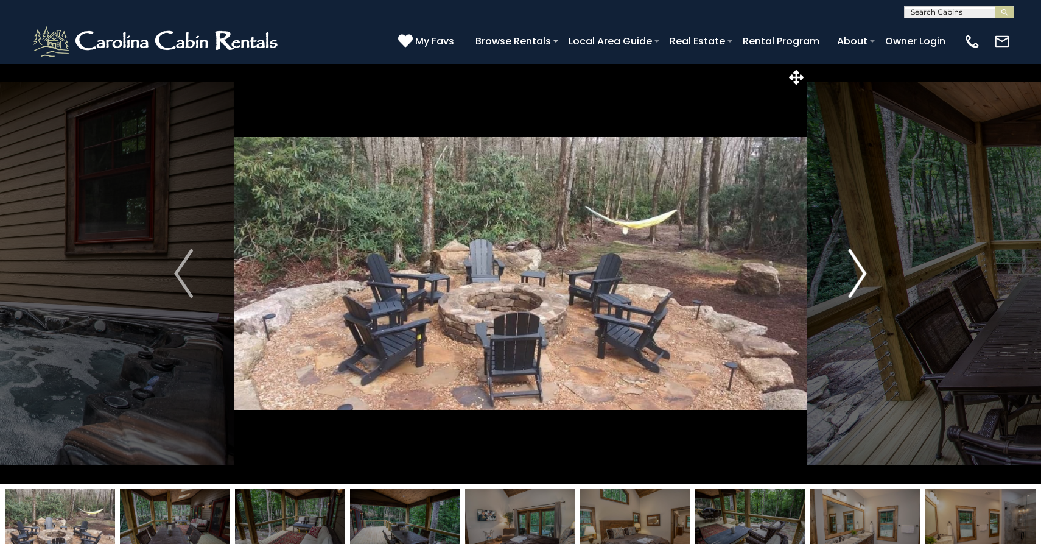
click at [859, 277] on img "Next" at bounding box center [857, 273] width 18 height 49
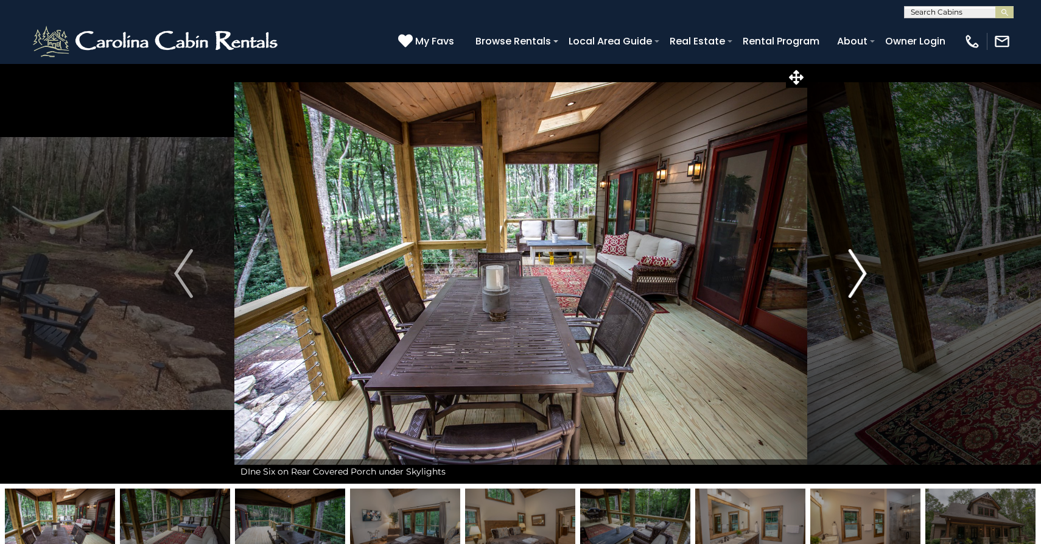
click at [859, 277] on img "Next" at bounding box center [857, 273] width 18 height 49
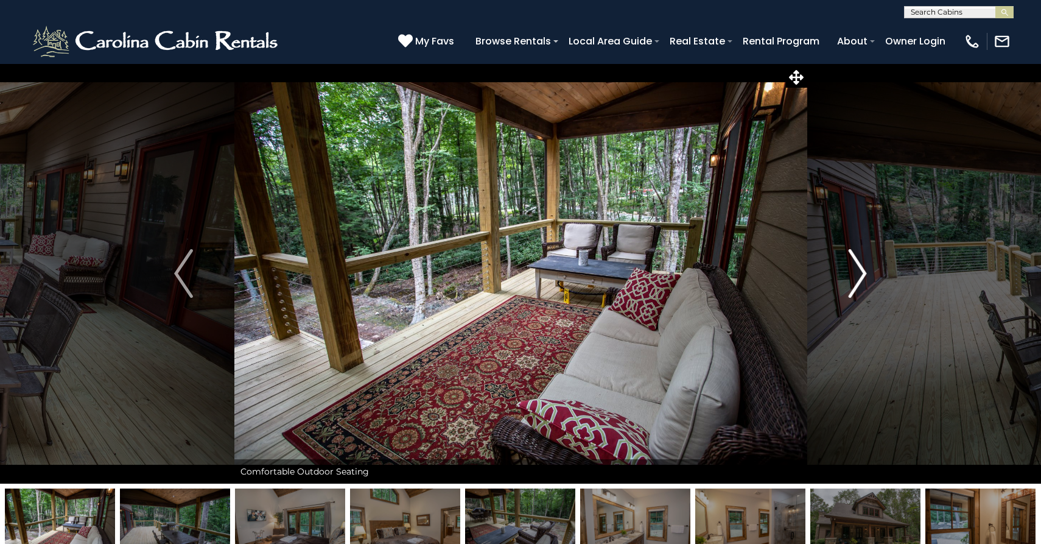
click at [859, 277] on img "Next" at bounding box center [857, 273] width 18 height 49
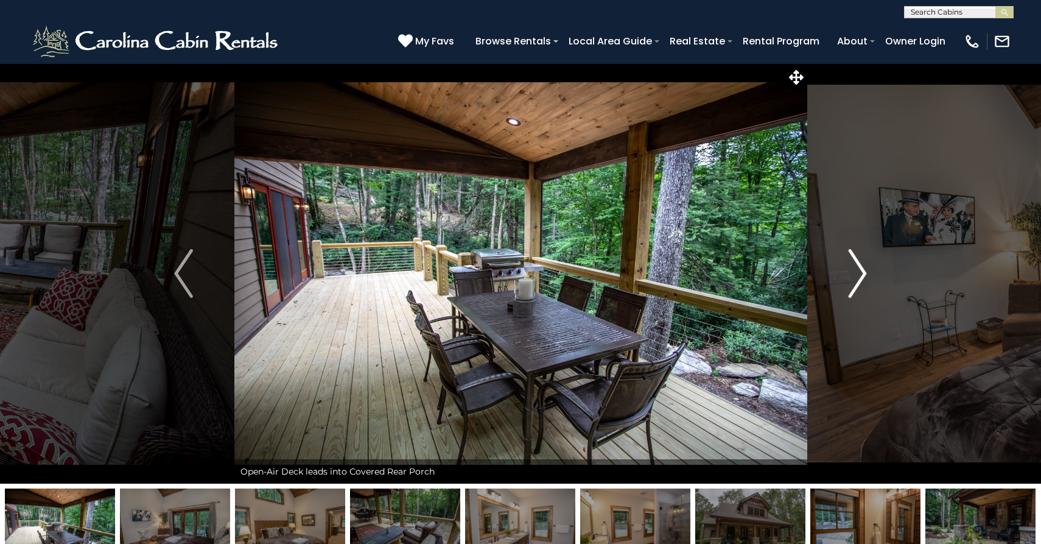
click at [859, 277] on img "Next" at bounding box center [857, 273] width 18 height 49
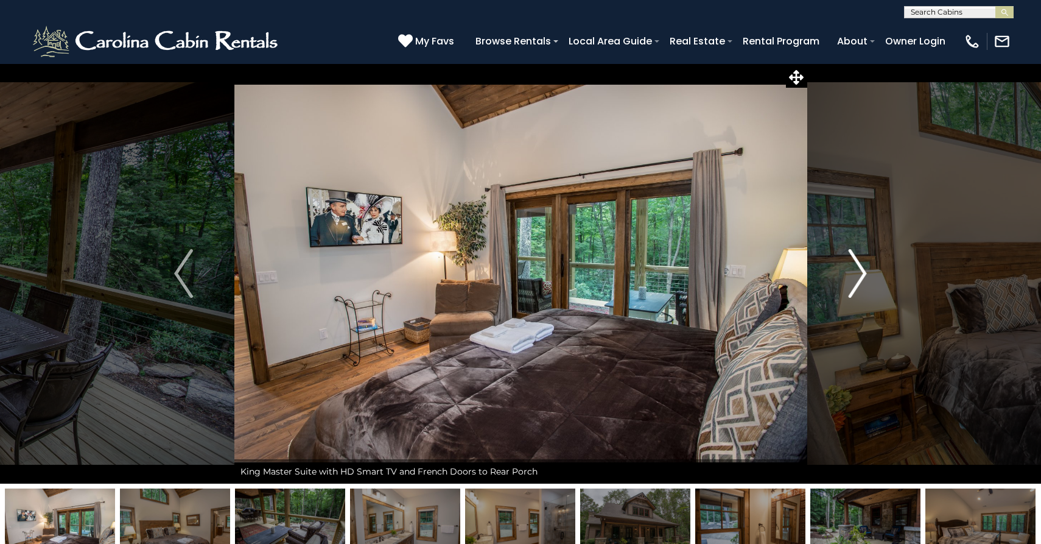
click at [859, 277] on img "Next" at bounding box center [857, 273] width 18 height 49
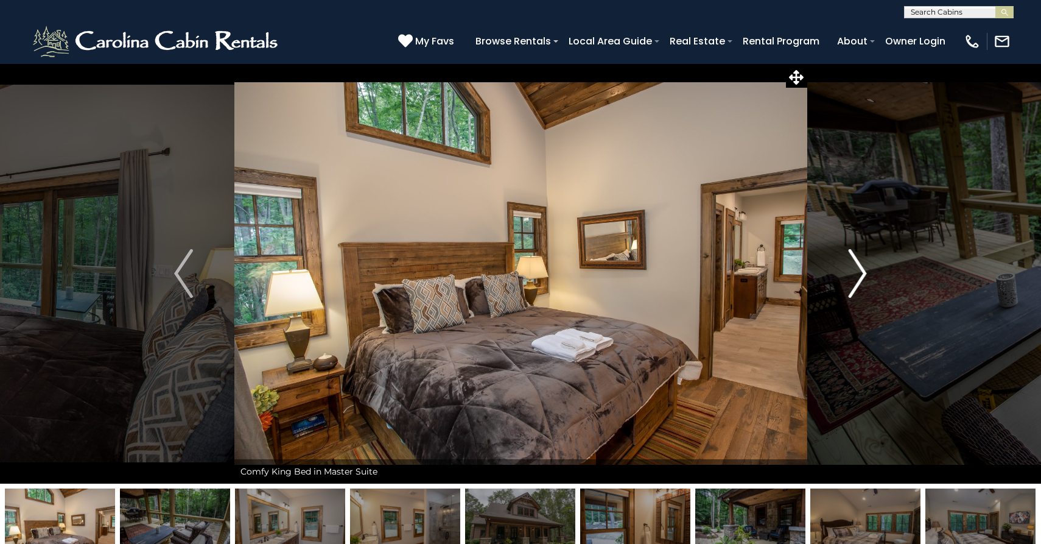
click at [859, 277] on img "Next" at bounding box center [857, 273] width 18 height 49
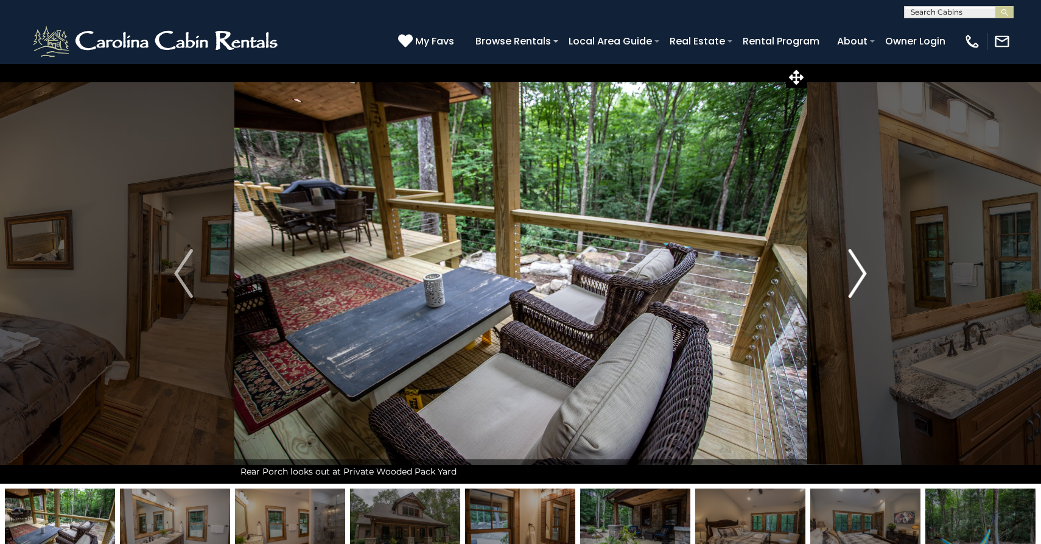
click at [859, 277] on img "Next" at bounding box center [857, 273] width 18 height 49
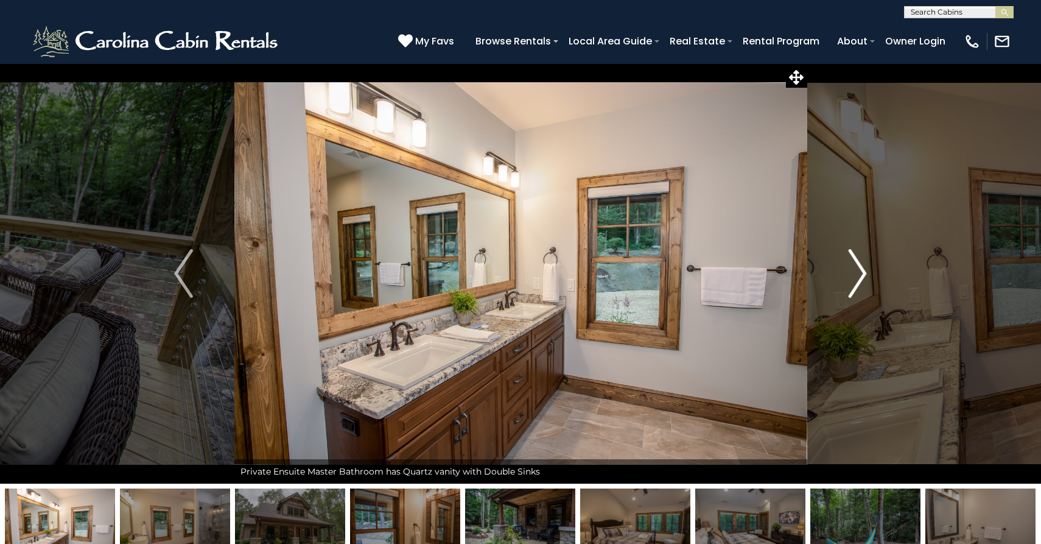
click at [859, 277] on img "Next" at bounding box center [857, 273] width 18 height 49
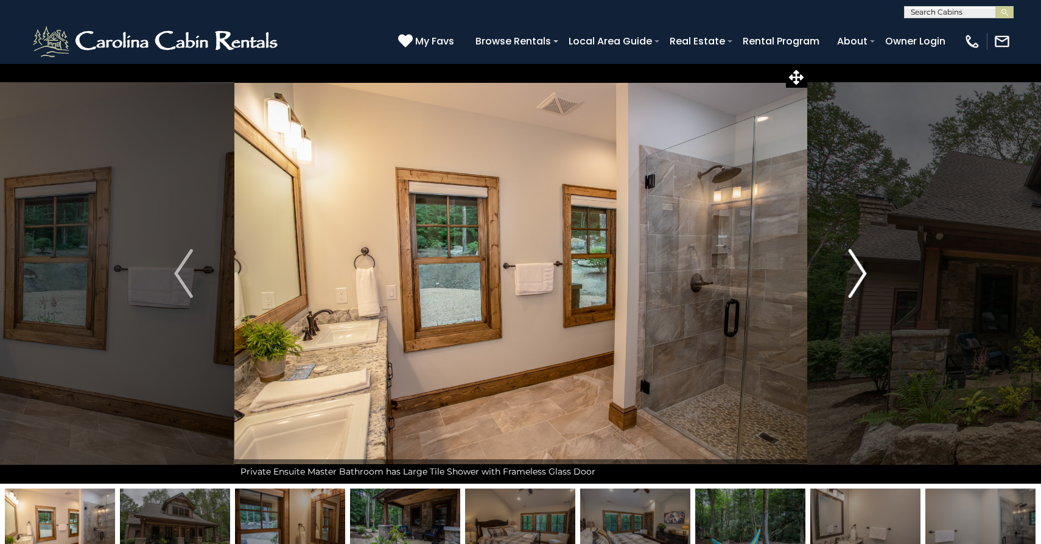
click at [859, 277] on img "Next" at bounding box center [857, 273] width 18 height 49
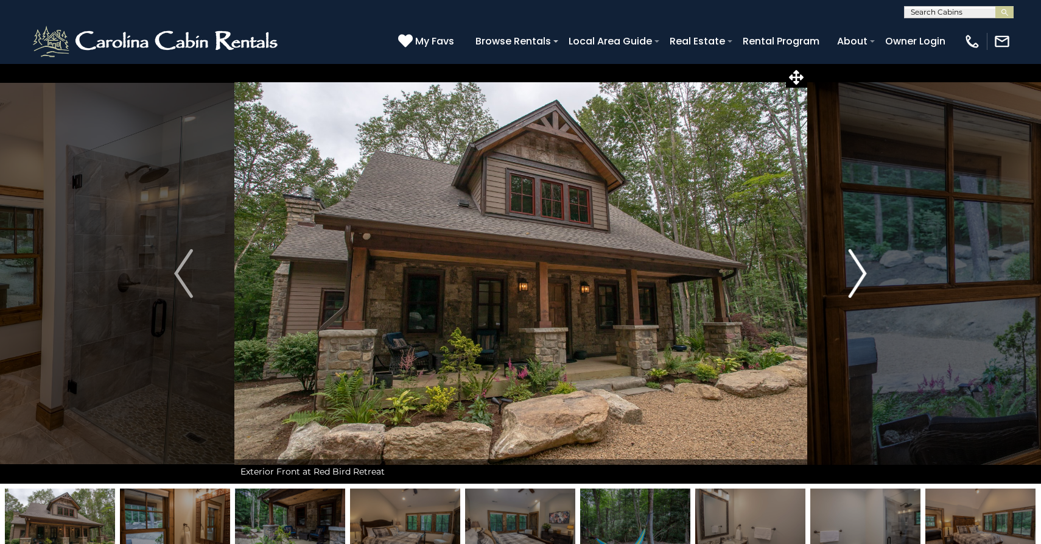
click at [859, 277] on img "Next" at bounding box center [857, 273] width 18 height 49
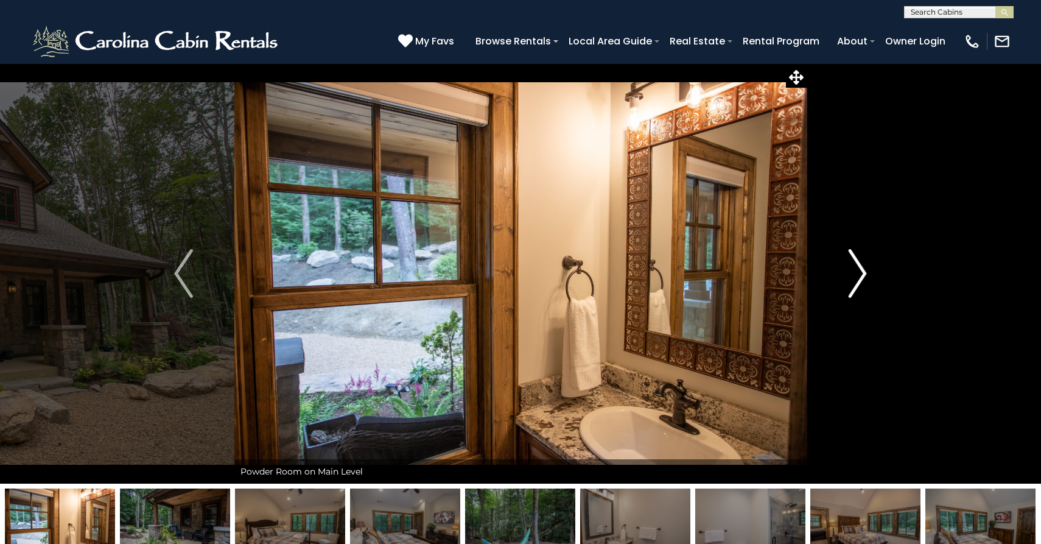
click at [859, 277] on img "Next" at bounding box center [857, 273] width 18 height 49
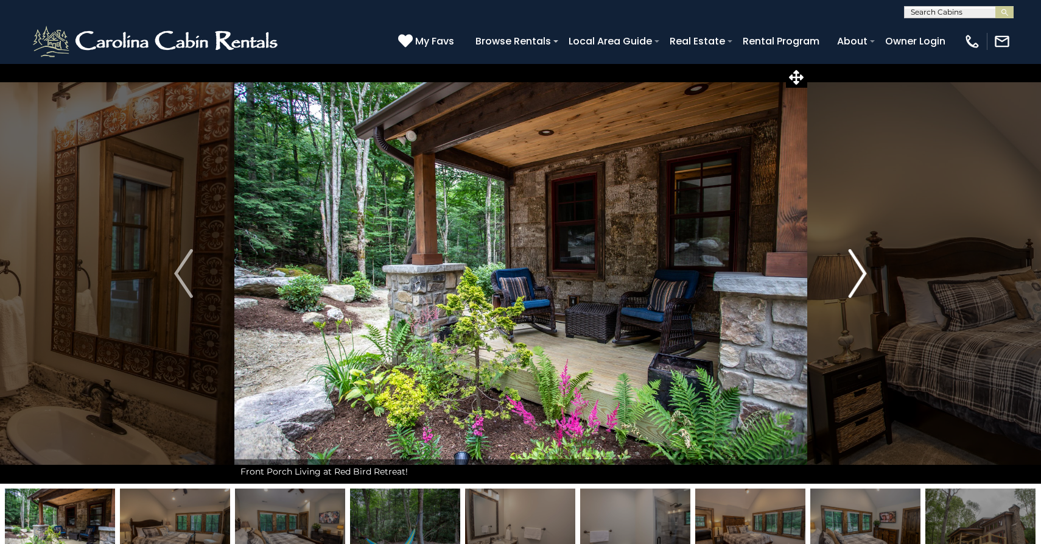
click at [859, 277] on img "Next" at bounding box center [857, 273] width 18 height 49
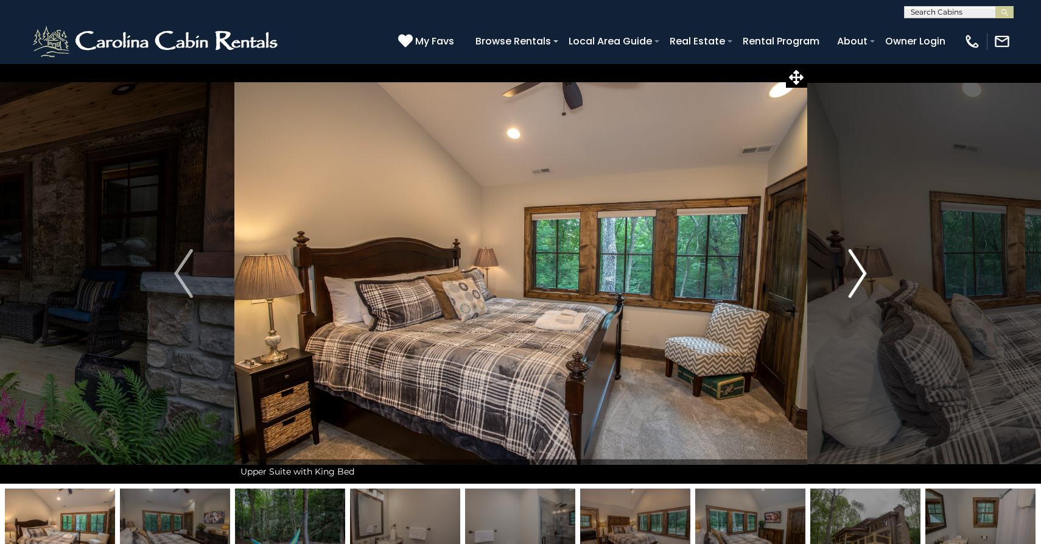
click at [859, 277] on img "Next" at bounding box center [857, 273] width 18 height 49
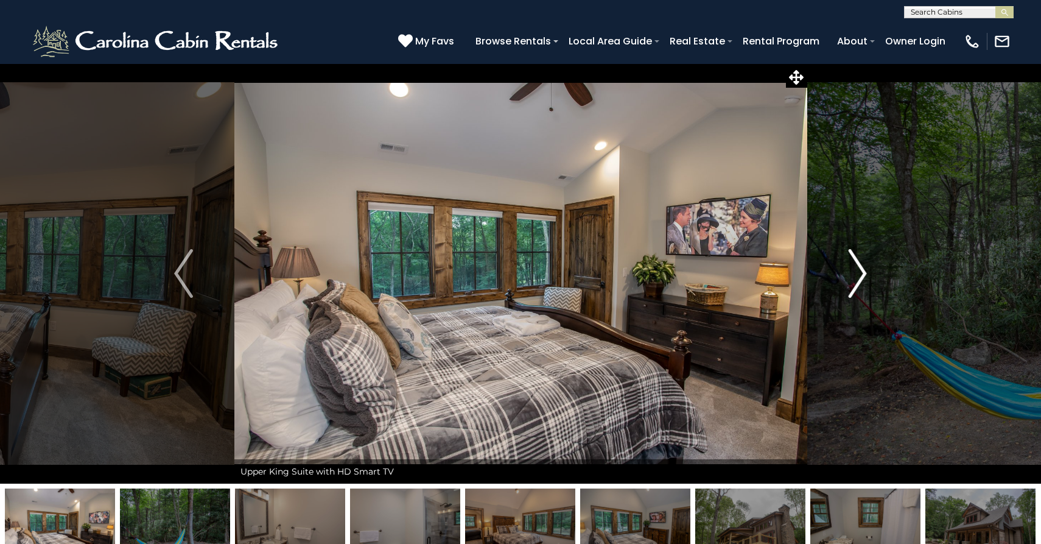
click at [859, 277] on img "Next" at bounding box center [857, 273] width 18 height 49
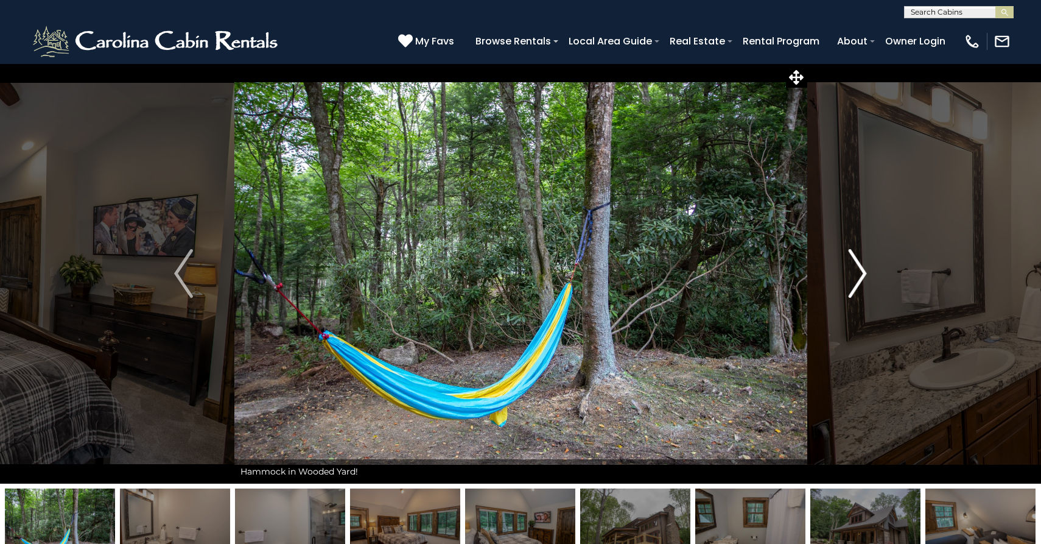
click at [859, 277] on img "Next" at bounding box center [857, 273] width 18 height 49
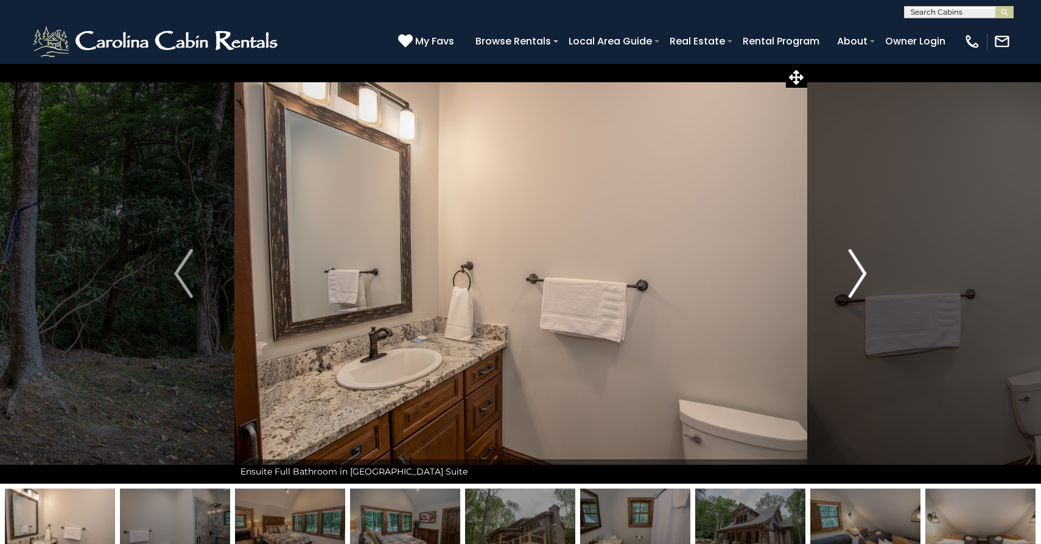
click at [859, 277] on img "Next" at bounding box center [857, 273] width 18 height 49
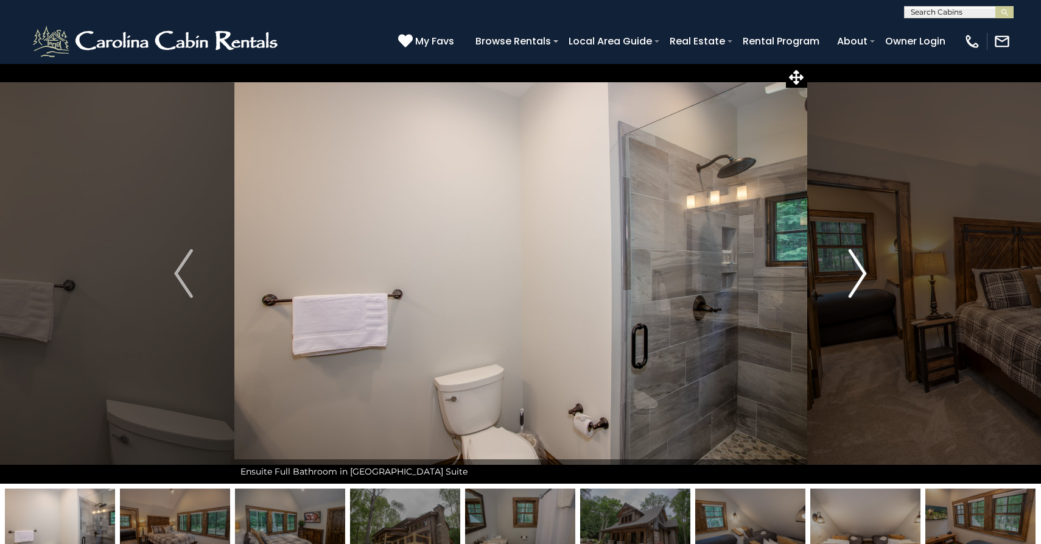
click at [859, 277] on img "Next" at bounding box center [857, 273] width 18 height 49
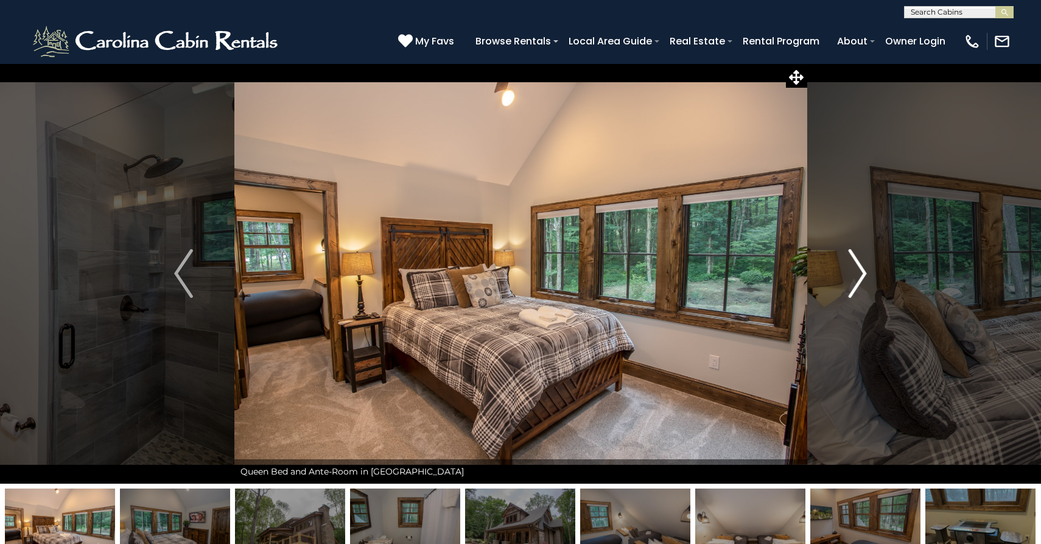
click at [859, 277] on img "Next" at bounding box center [857, 273] width 18 height 49
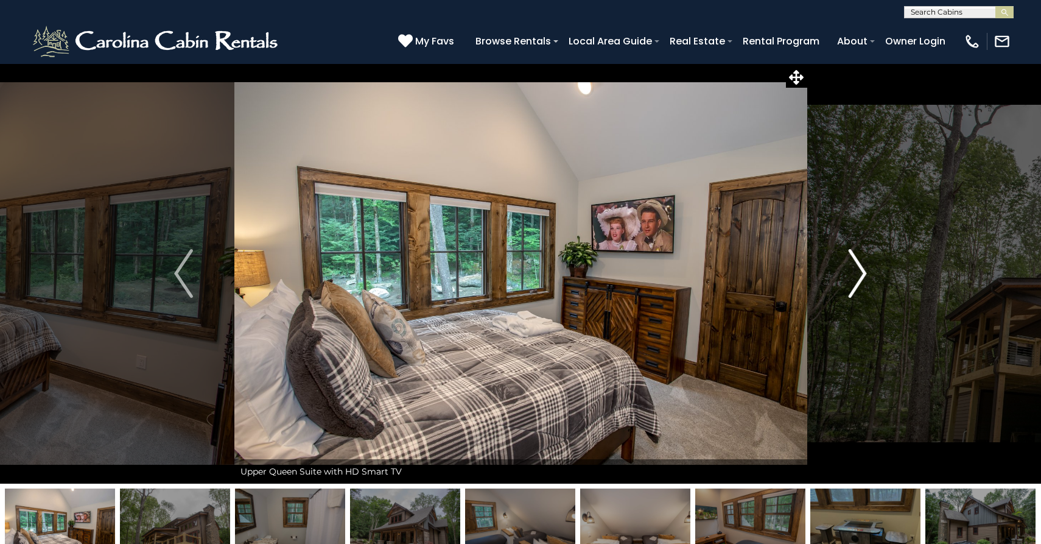
click at [859, 277] on img "Next" at bounding box center [857, 273] width 18 height 49
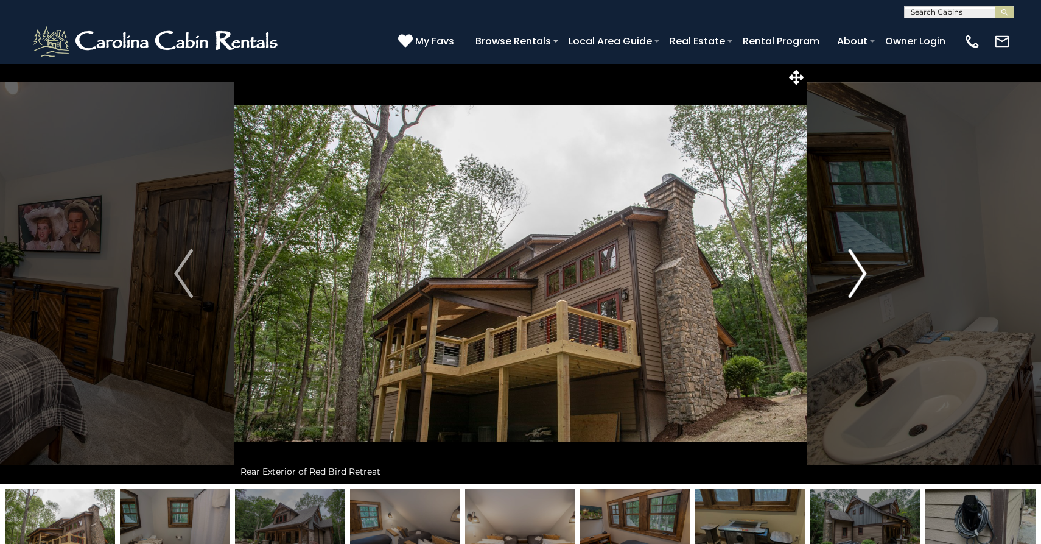
click at [859, 277] on img "Next" at bounding box center [857, 273] width 18 height 49
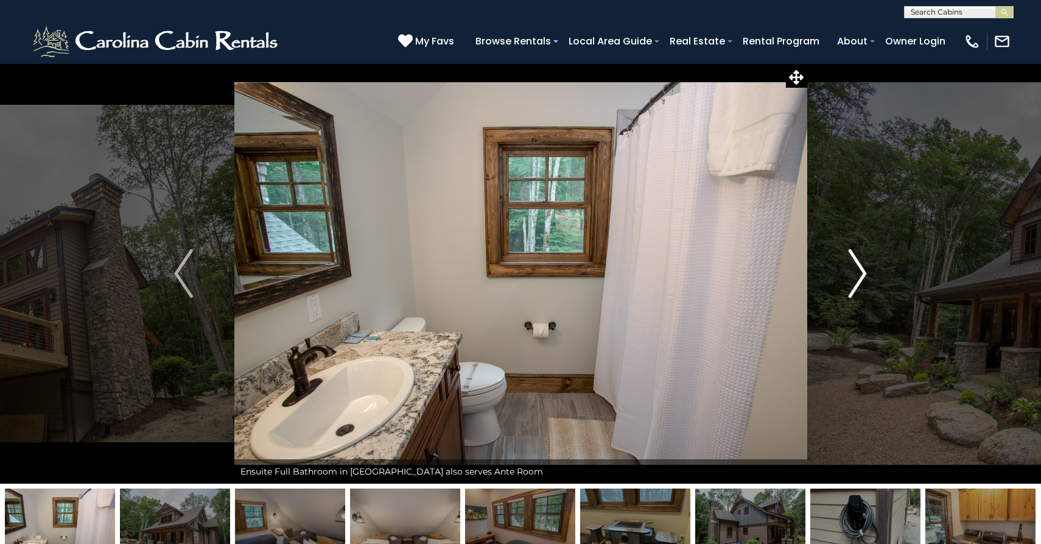
click at [859, 277] on img "Next" at bounding box center [857, 273] width 18 height 49
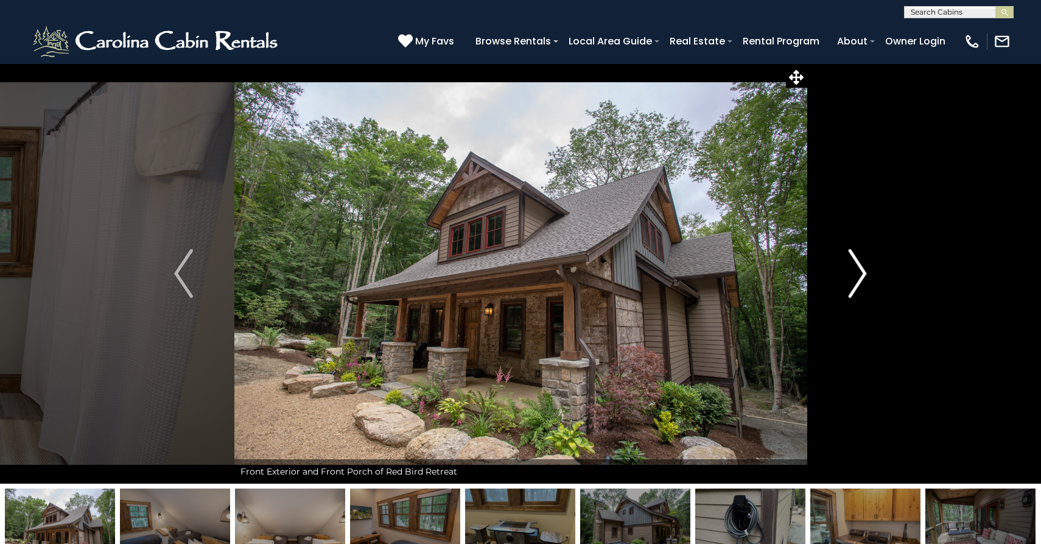
click at [859, 277] on img "Next" at bounding box center [857, 273] width 18 height 49
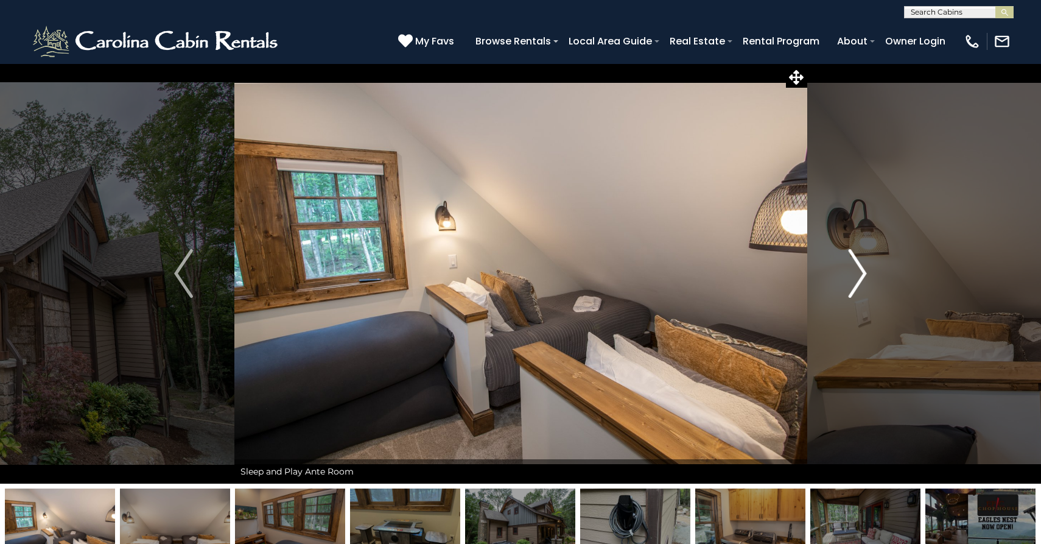
click at [859, 277] on img "Next" at bounding box center [857, 273] width 18 height 49
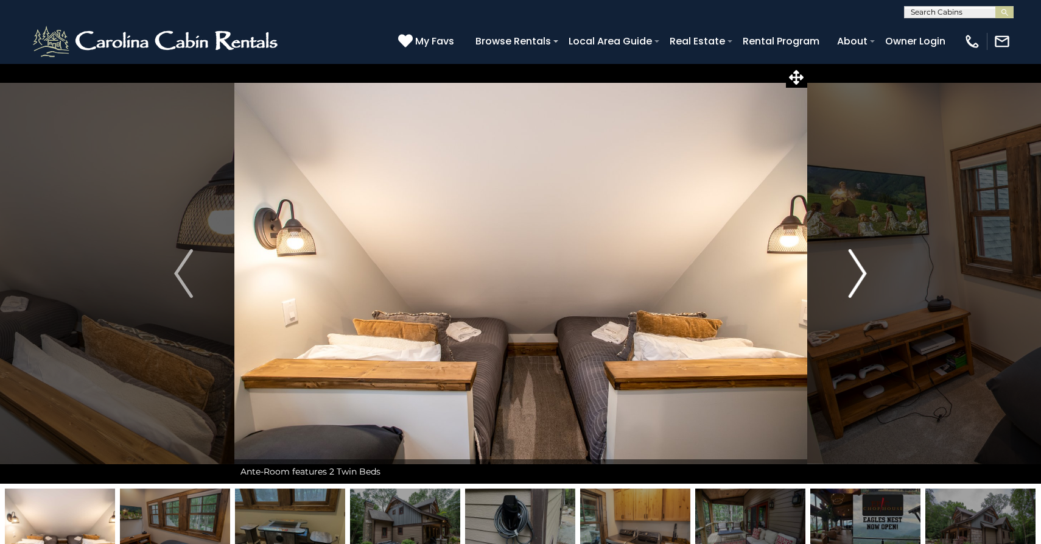
click at [859, 277] on img "Next" at bounding box center [857, 273] width 18 height 49
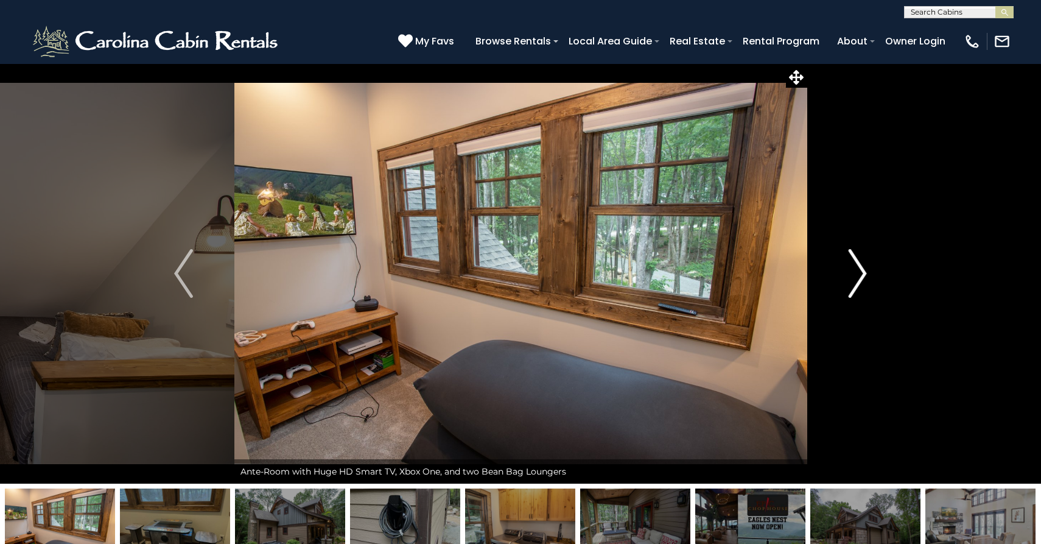
click at [859, 277] on img "Next" at bounding box center [857, 273] width 18 height 49
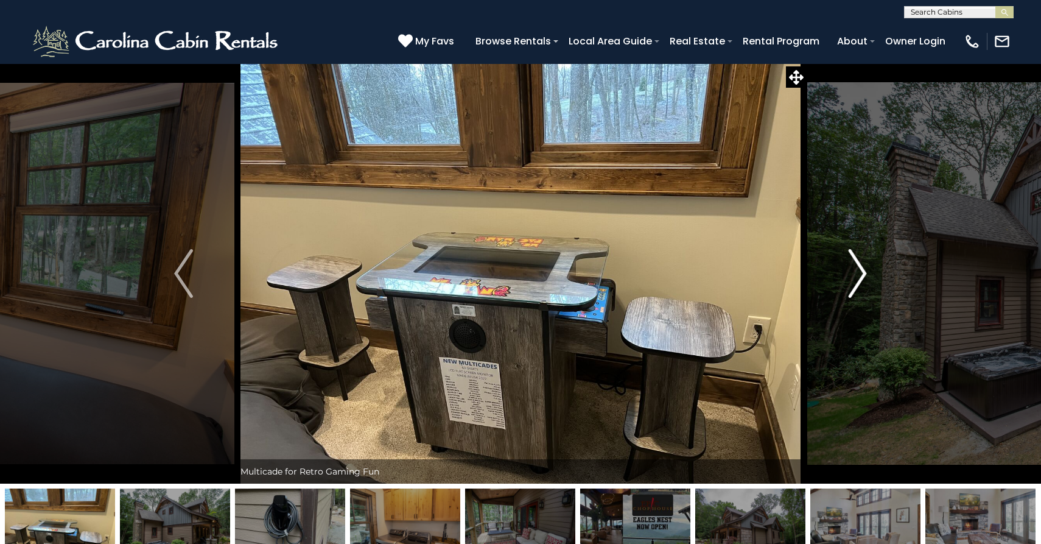
click at [859, 277] on img "Next" at bounding box center [857, 273] width 18 height 49
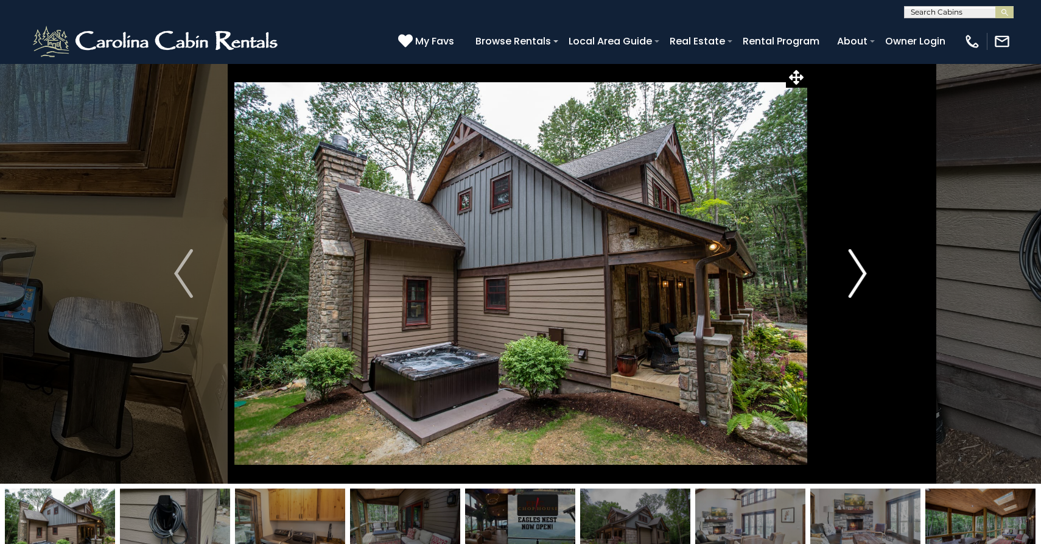
click at [859, 277] on img "Next" at bounding box center [857, 273] width 18 height 49
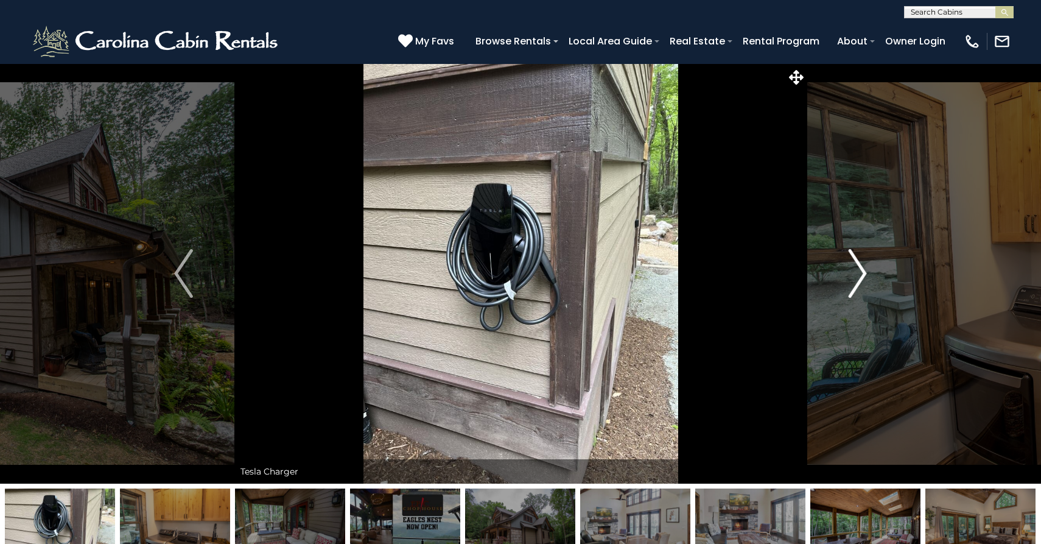
click at [859, 277] on img "Next" at bounding box center [857, 273] width 18 height 49
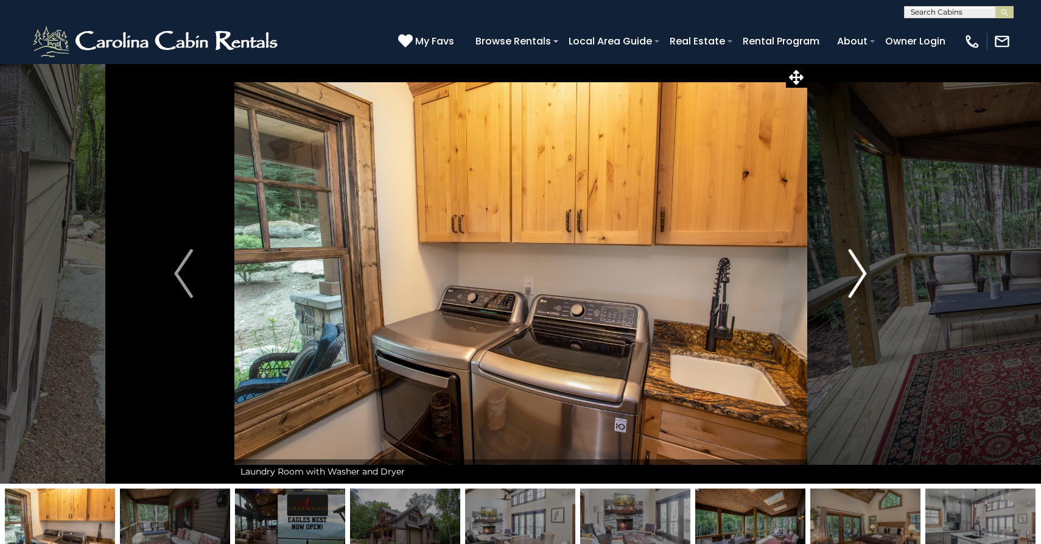
click at [859, 277] on img "Next" at bounding box center [857, 273] width 18 height 49
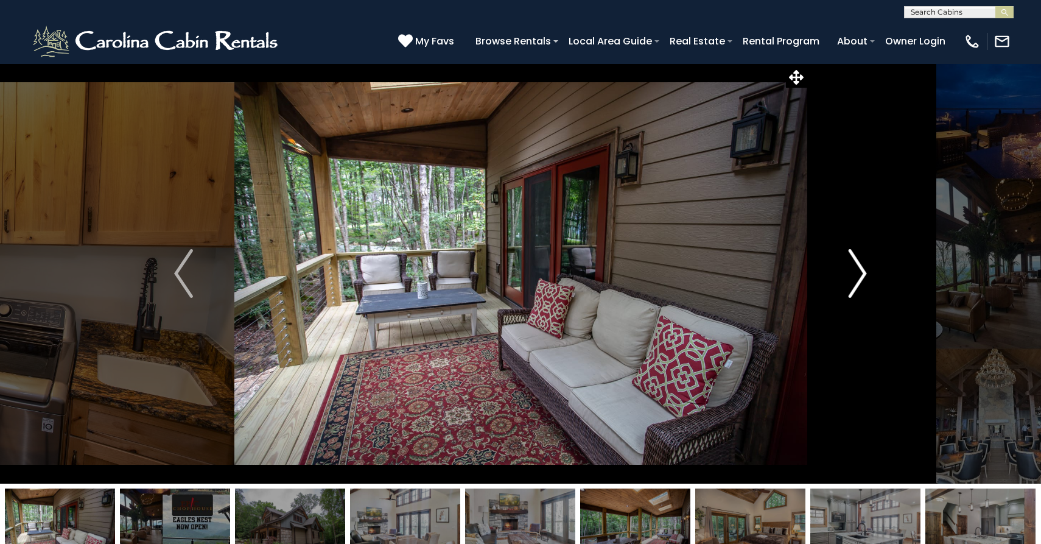
click at [859, 277] on img "Next" at bounding box center [857, 273] width 18 height 49
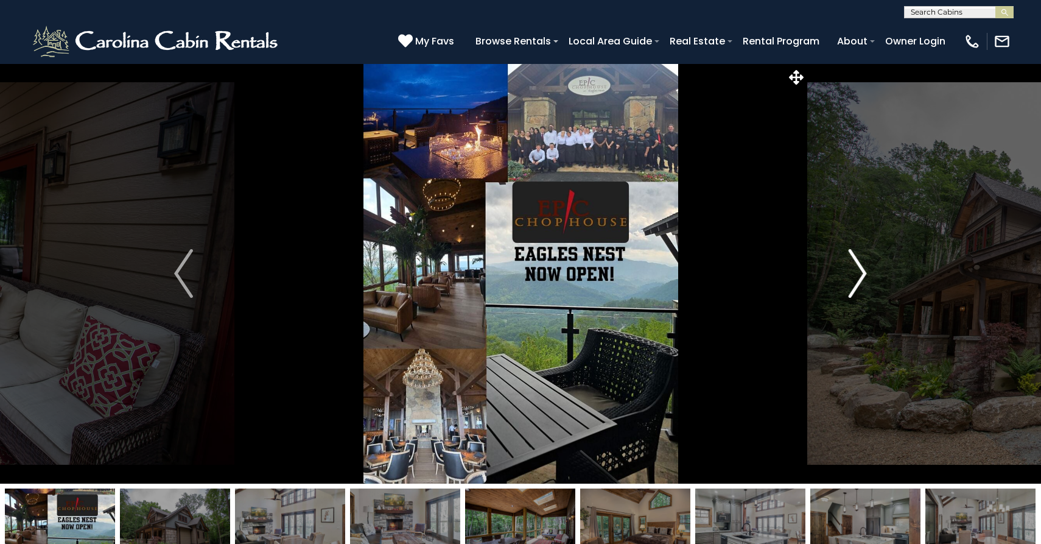
click at [859, 277] on img "Next" at bounding box center [857, 273] width 18 height 49
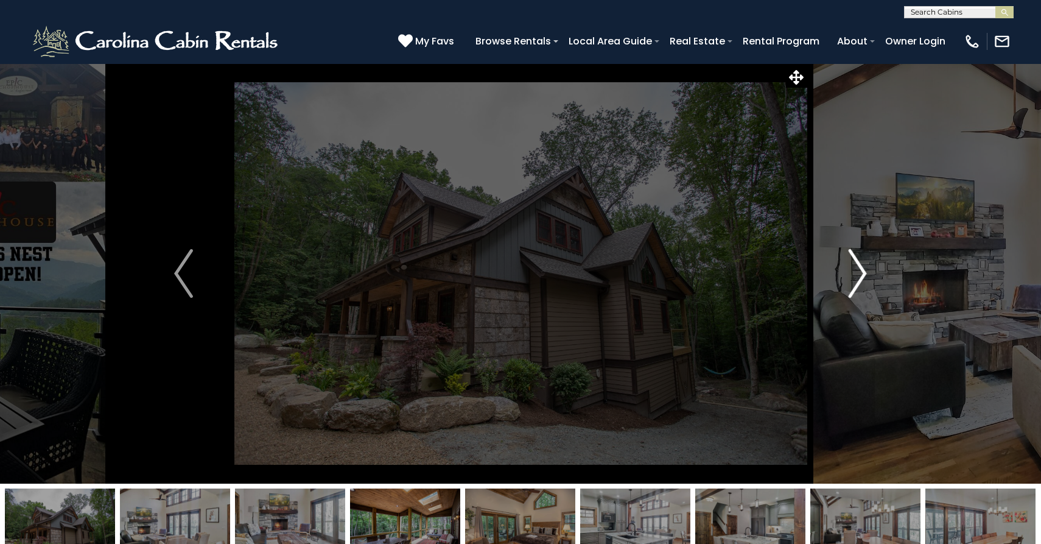
click at [859, 277] on img "Next" at bounding box center [857, 273] width 18 height 49
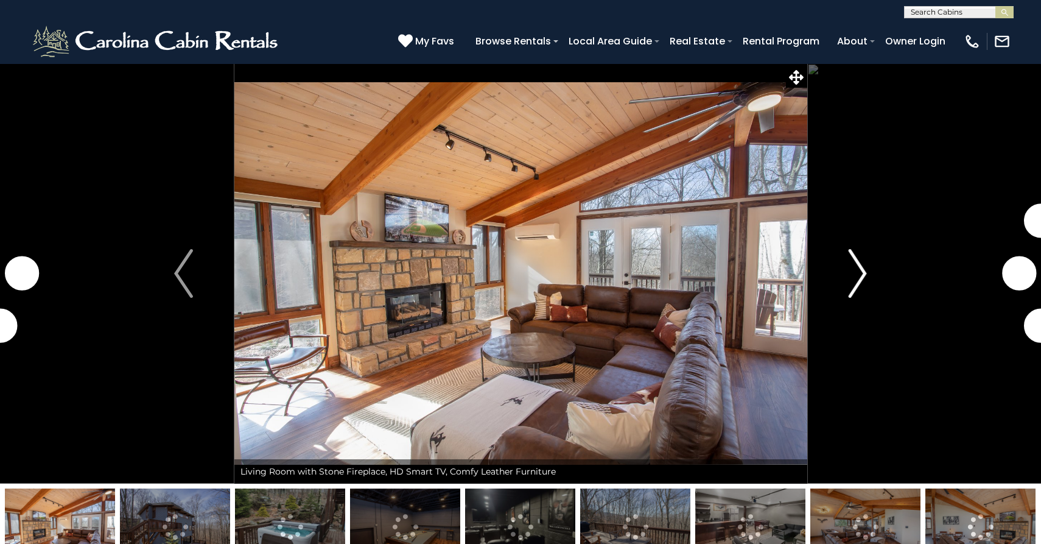
click at [851, 279] on img "Next" at bounding box center [857, 273] width 18 height 49
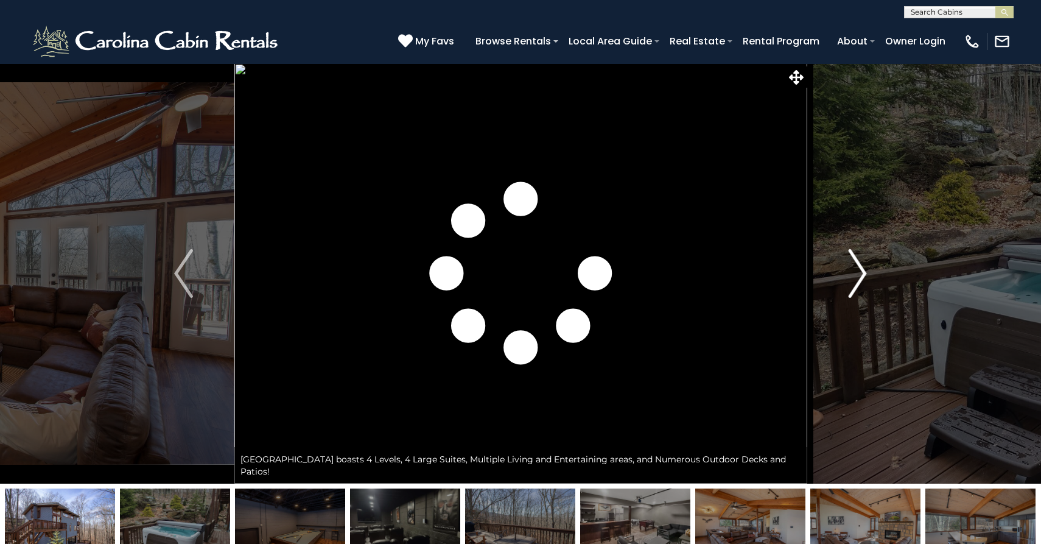
click at [851, 279] on img "Next" at bounding box center [857, 273] width 18 height 49
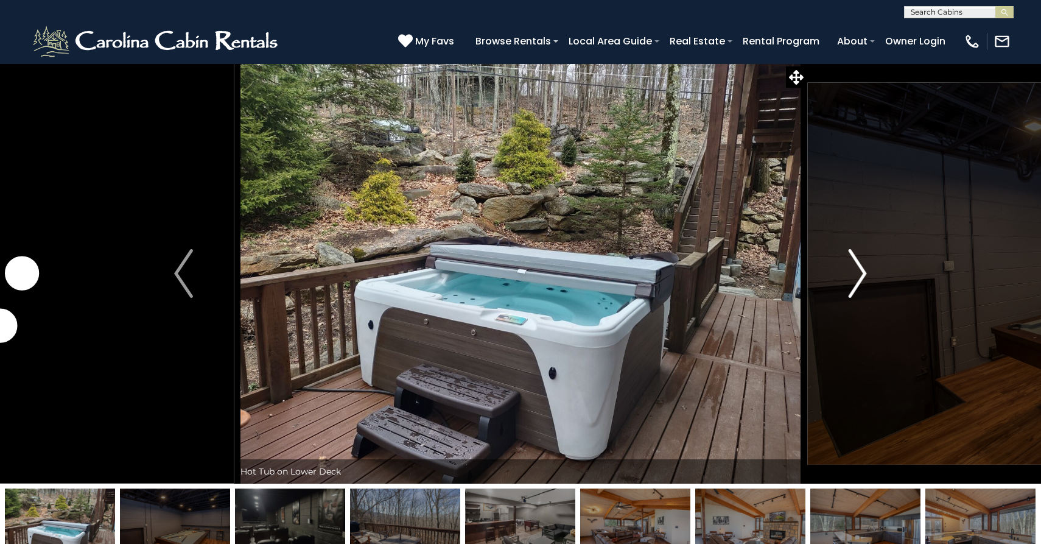
click at [851, 279] on img "Next" at bounding box center [857, 273] width 18 height 49
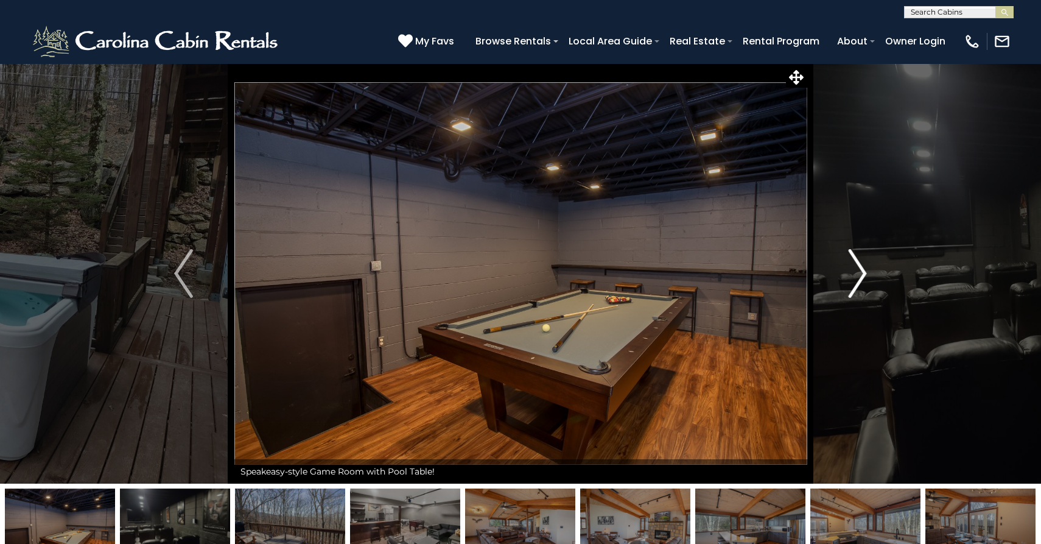
click at [851, 279] on img "Next" at bounding box center [857, 273] width 18 height 49
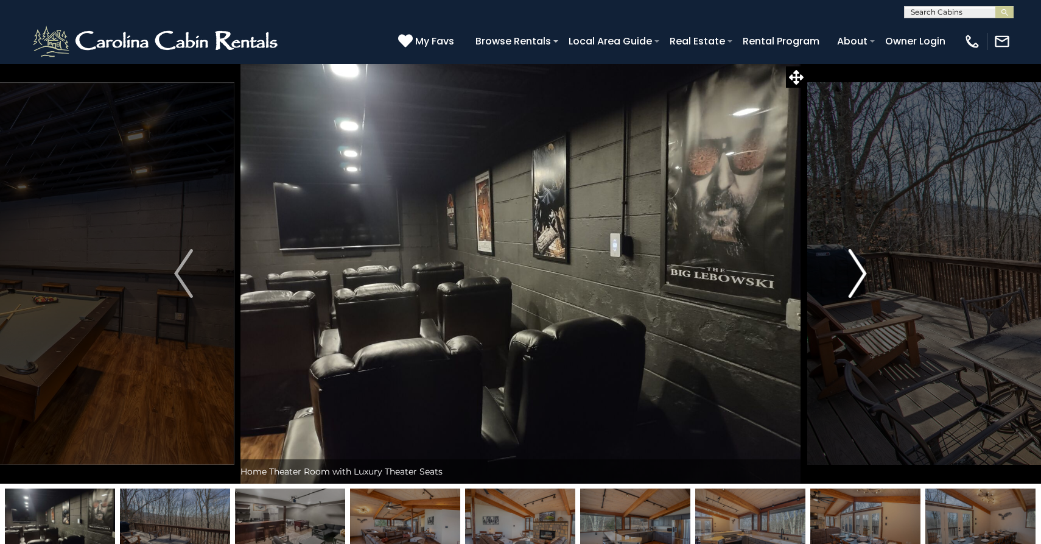
click at [851, 279] on img "Next" at bounding box center [857, 273] width 18 height 49
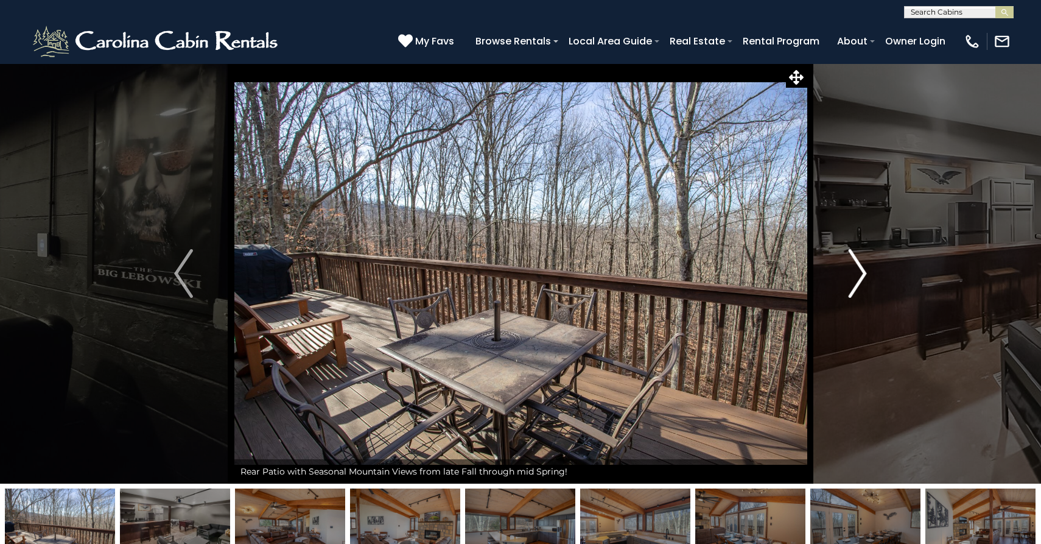
click at [851, 279] on img "Next" at bounding box center [857, 273] width 18 height 49
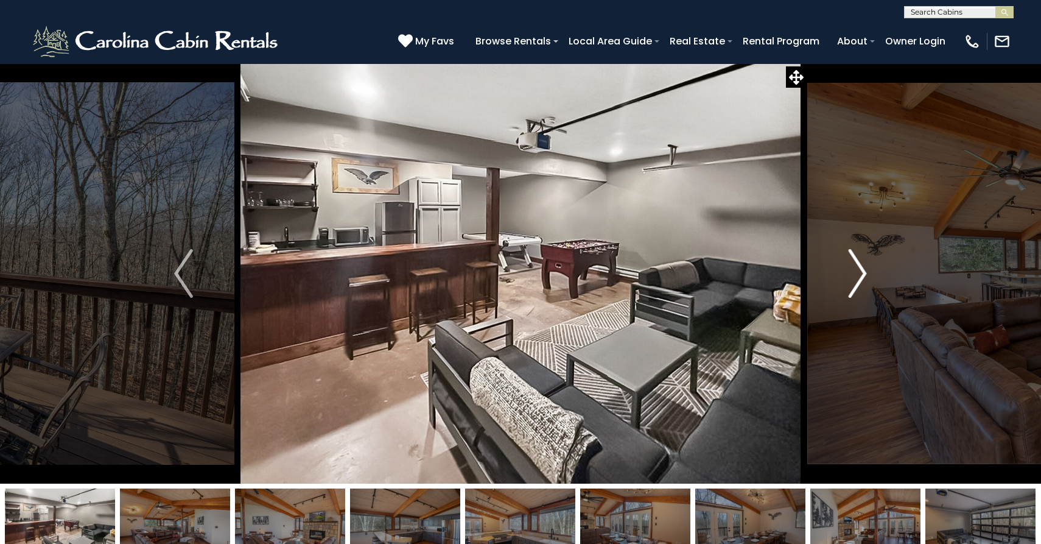
click at [851, 280] on img "Next" at bounding box center [857, 273] width 18 height 49
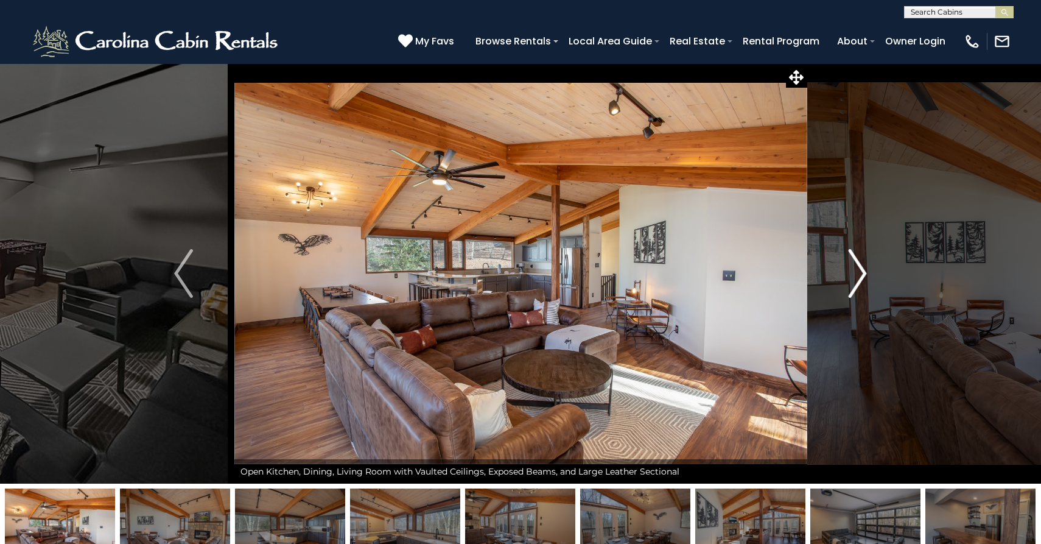
click at [851, 278] on img "Next" at bounding box center [857, 273] width 18 height 49
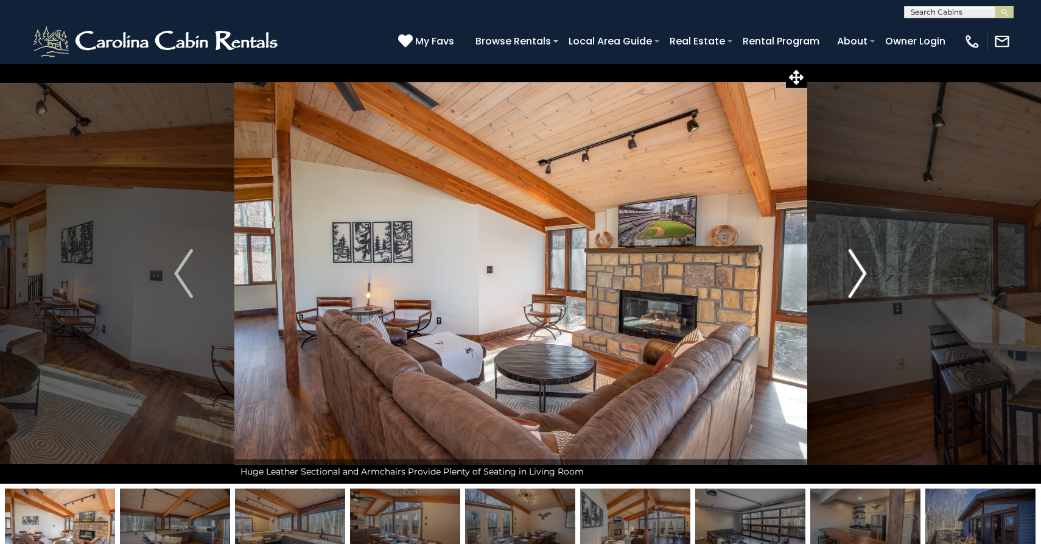
click at [851, 278] on img "Next" at bounding box center [857, 273] width 18 height 49
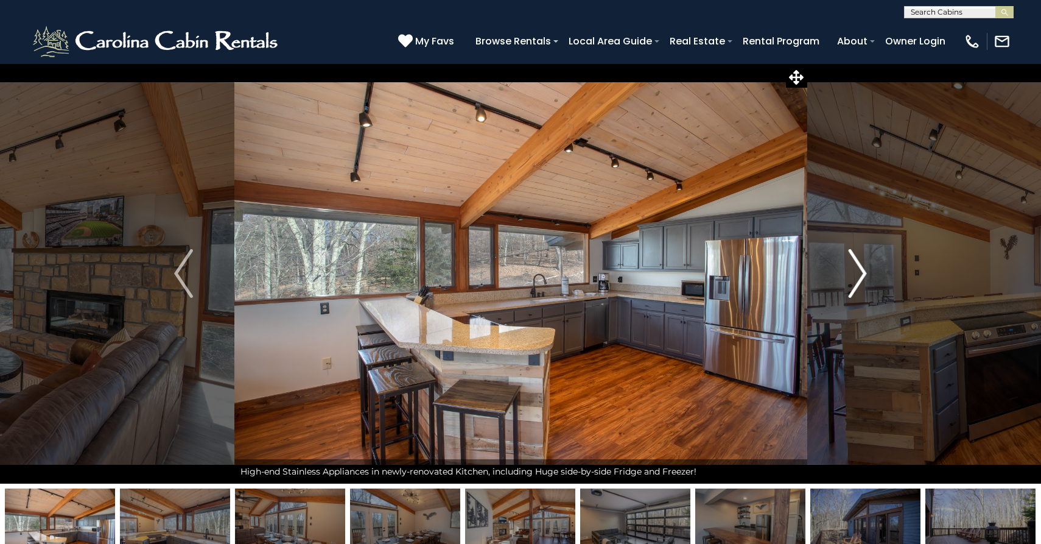
click at [851, 279] on img "Next" at bounding box center [857, 273] width 18 height 49
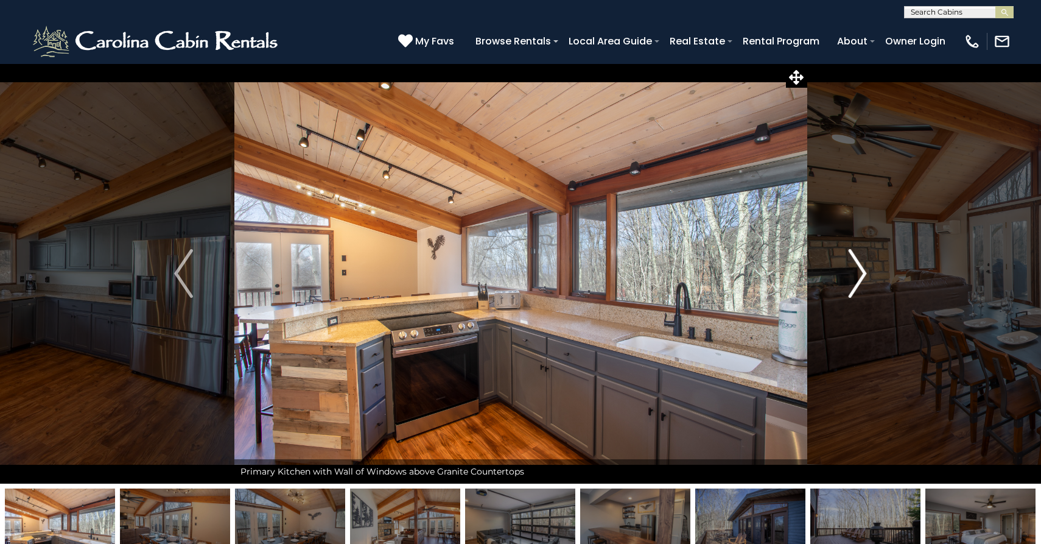
click at [851, 279] on img "Next" at bounding box center [857, 273] width 18 height 49
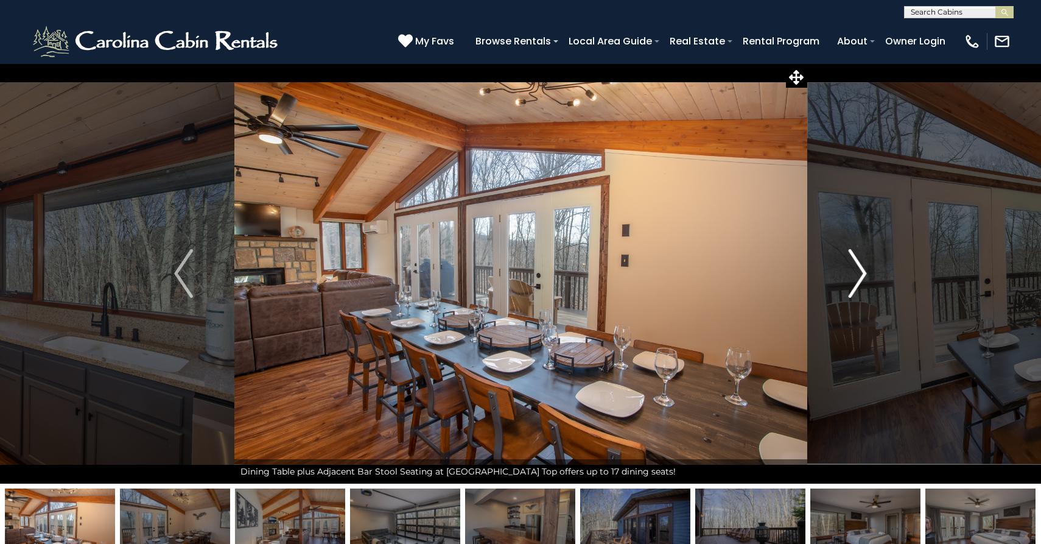
click at [851, 279] on img "Next" at bounding box center [857, 273] width 18 height 49
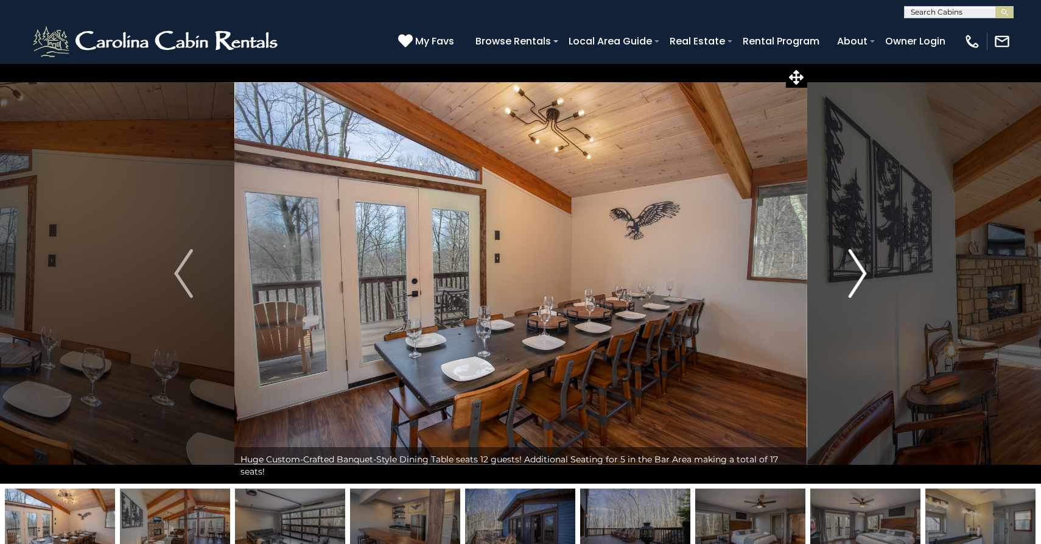
click at [851, 279] on img "Next" at bounding box center [857, 273] width 18 height 49
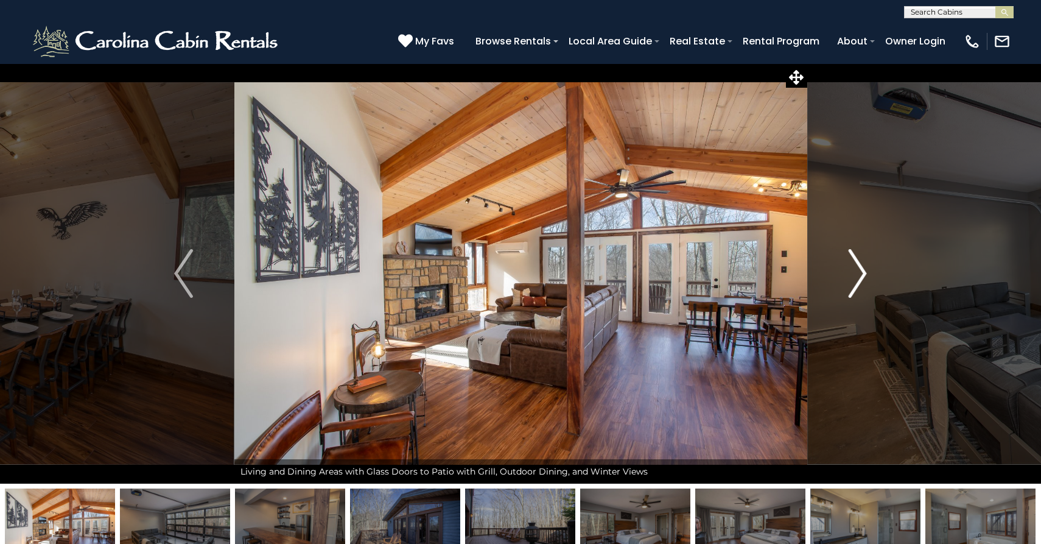
click at [851, 279] on img "Next" at bounding box center [857, 273] width 18 height 49
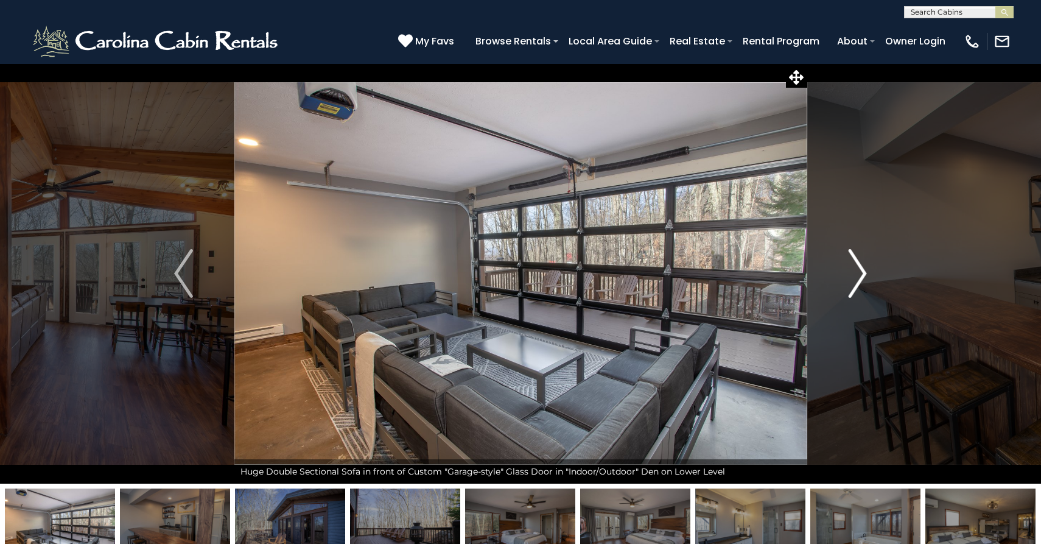
click at [851, 279] on img "Next" at bounding box center [857, 273] width 18 height 49
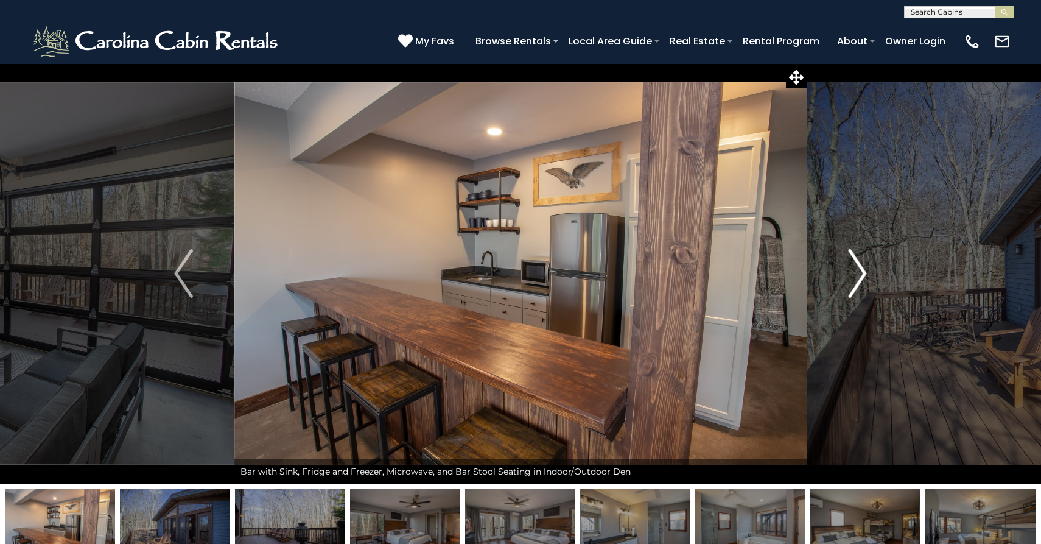
click at [851, 279] on img "Next" at bounding box center [857, 273] width 18 height 49
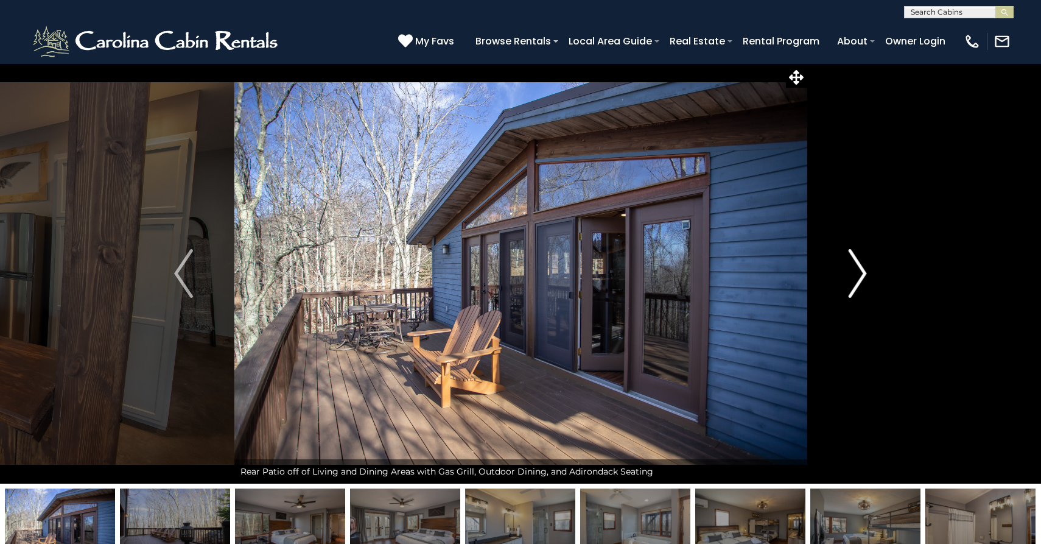
click at [851, 279] on img "Next" at bounding box center [857, 273] width 18 height 49
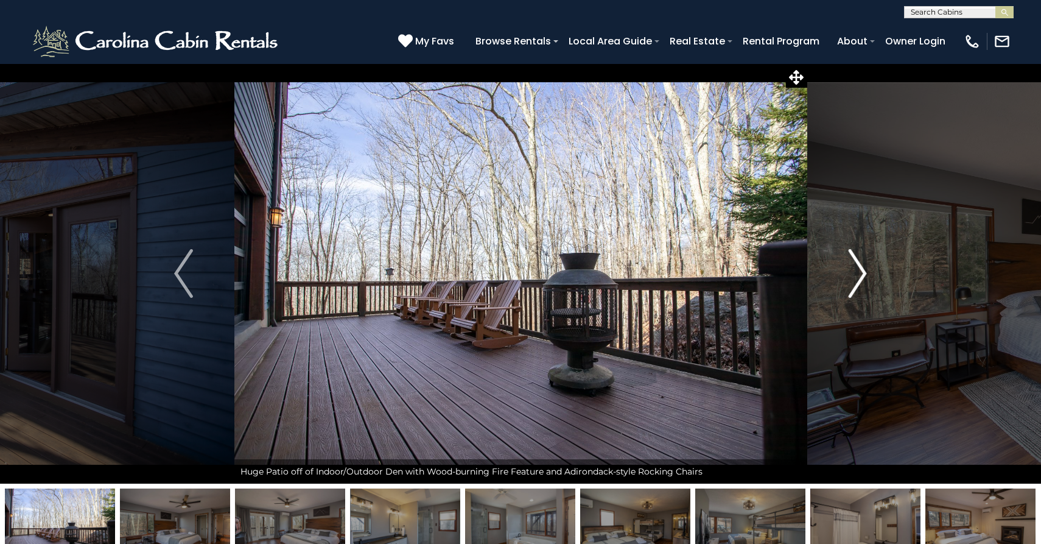
click at [851, 279] on img "Next" at bounding box center [857, 273] width 18 height 49
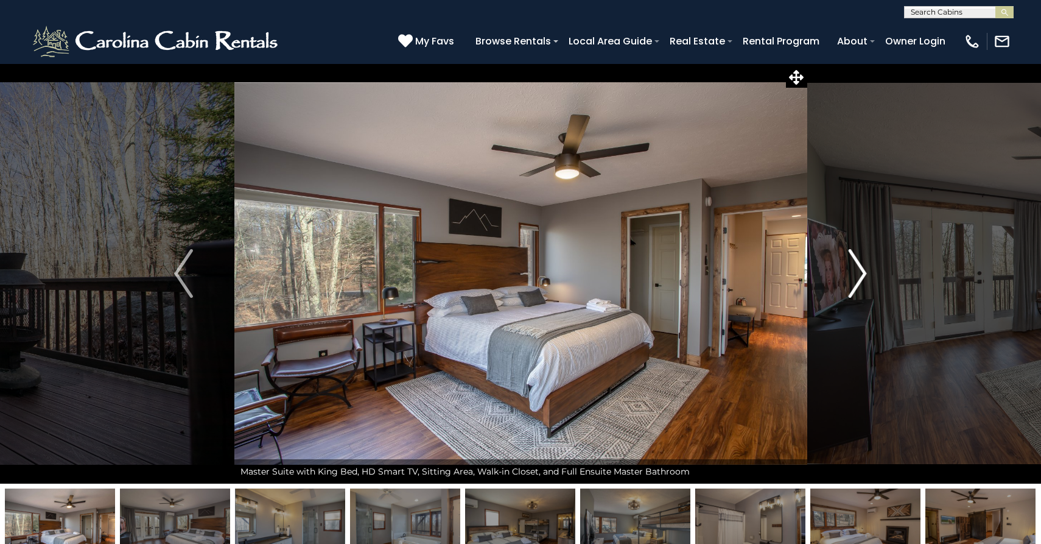
click at [851, 279] on img "Next" at bounding box center [857, 273] width 18 height 49
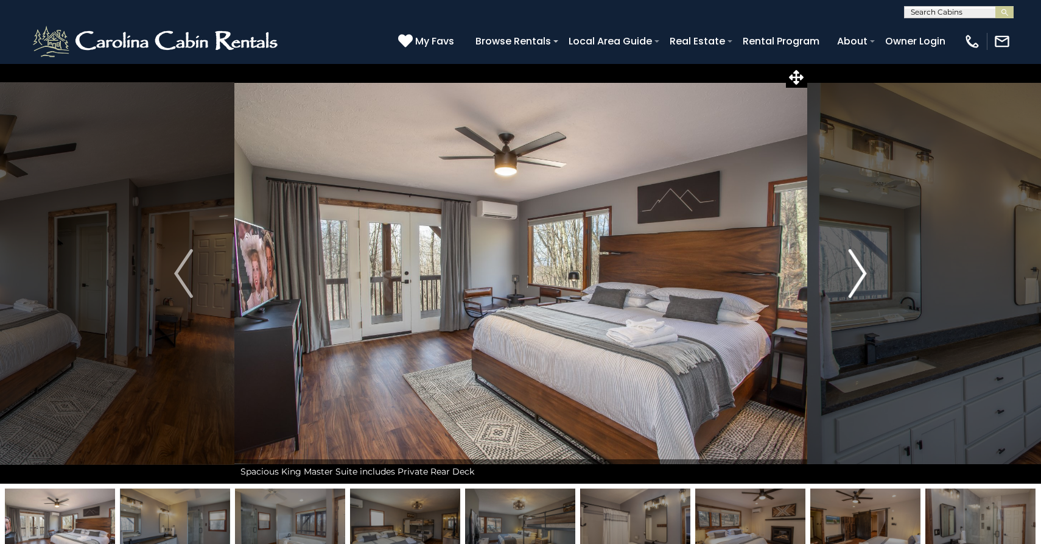
click at [851, 279] on img "Next" at bounding box center [857, 273] width 18 height 49
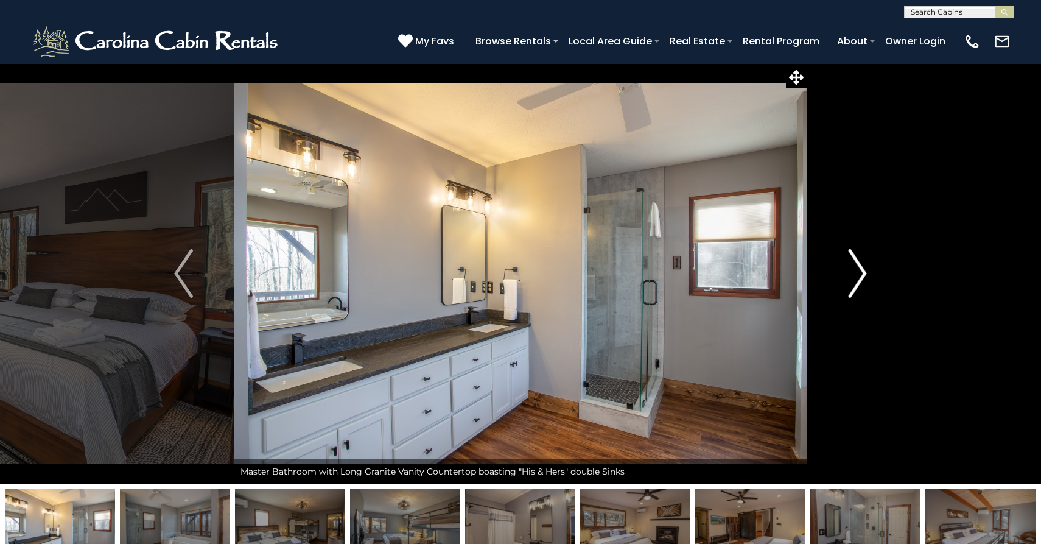
click at [851, 280] on img "Next" at bounding box center [857, 273] width 18 height 49
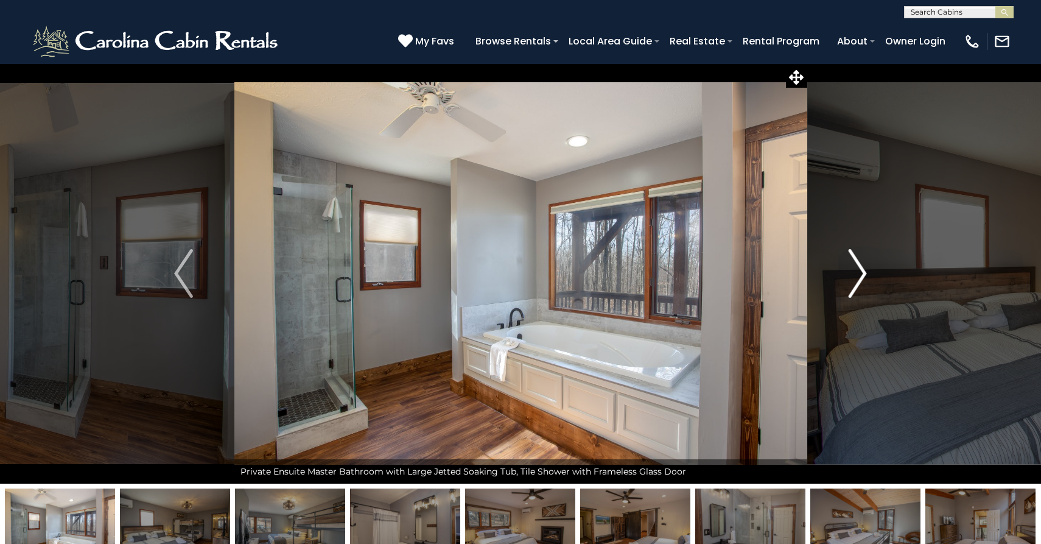
click at [851, 280] on img "Next" at bounding box center [857, 273] width 18 height 49
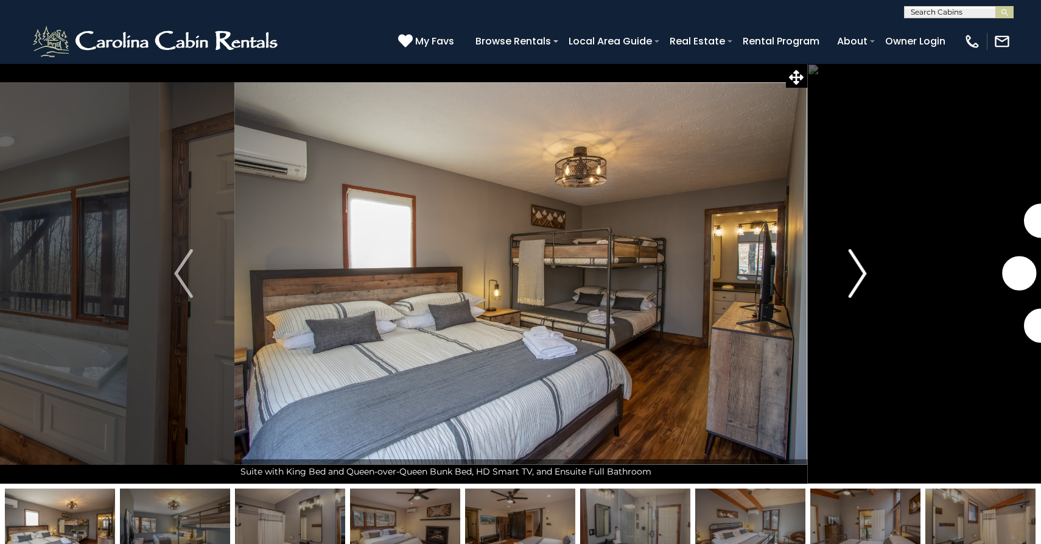
click at [851, 280] on img "Next" at bounding box center [857, 273] width 18 height 49
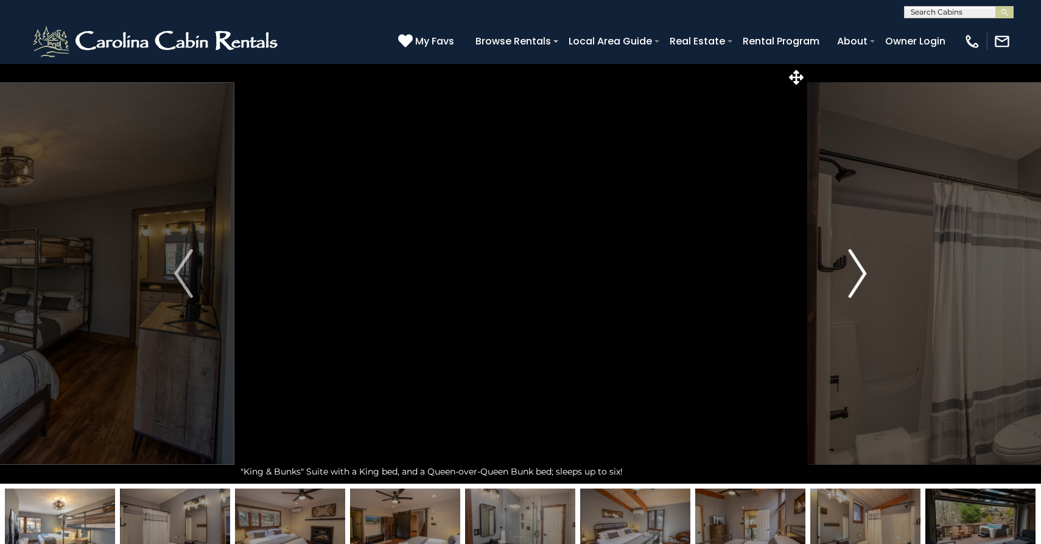
click at [851, 280] on img "Next" at bounding box center [857, 273] width 18 height 49
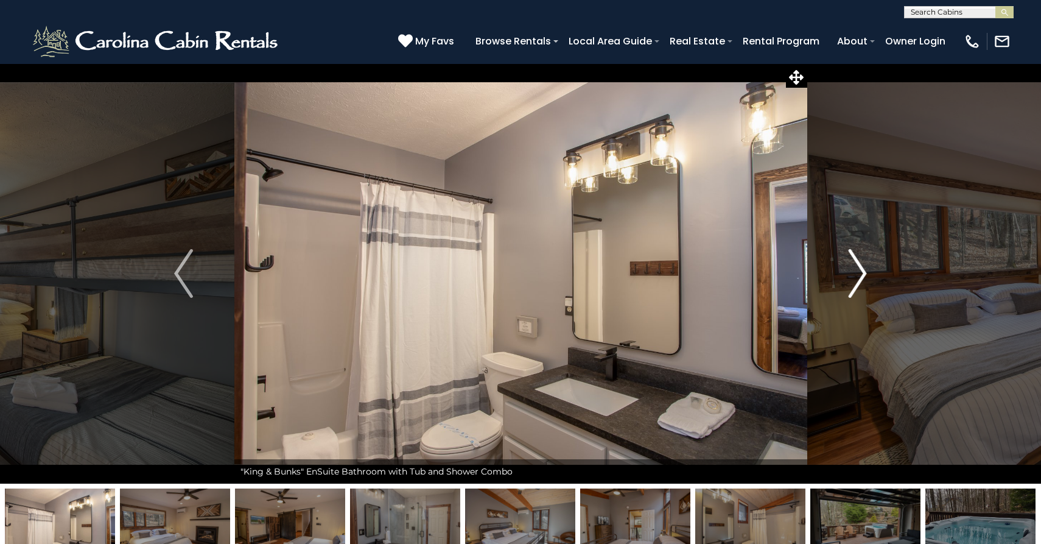
click at [851, 280] on img "Next" at bounding box center [857, 273] width 18 height 49
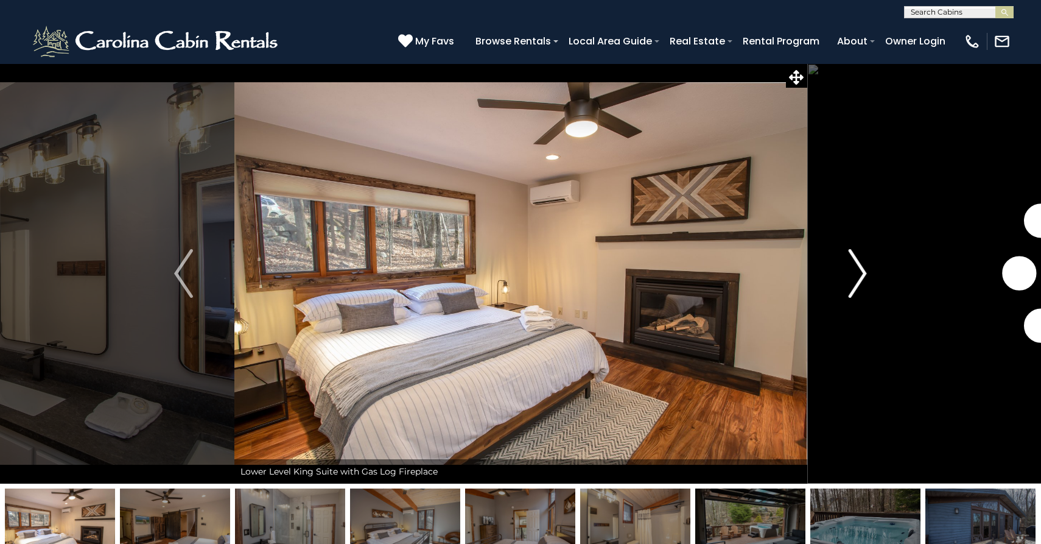
click at [851, 280] on img "Next" at bounding box center [857, 273] width 18 height 49
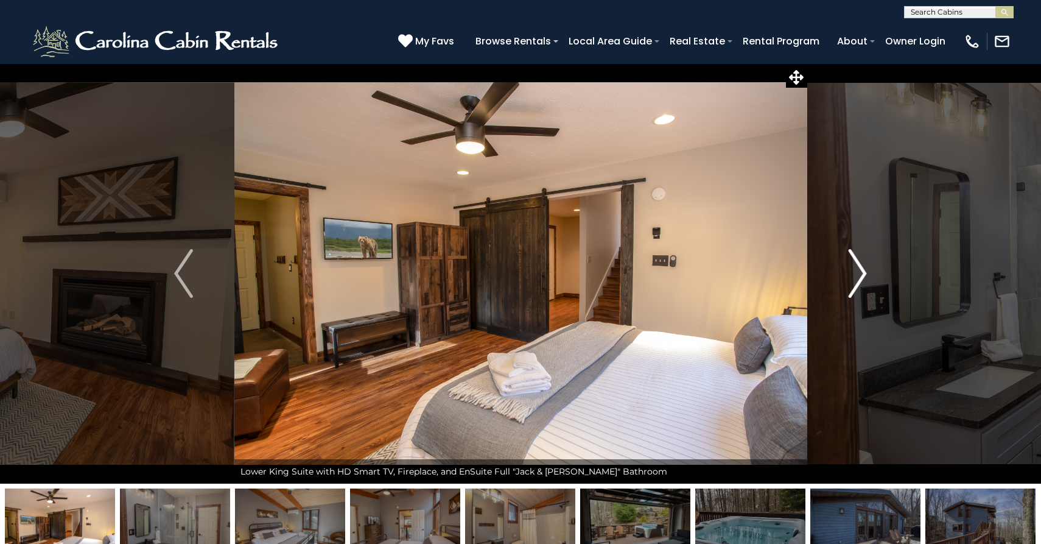
click at [851, 280] on img "Next" at bounding box center [857, 273] width 18 height 49
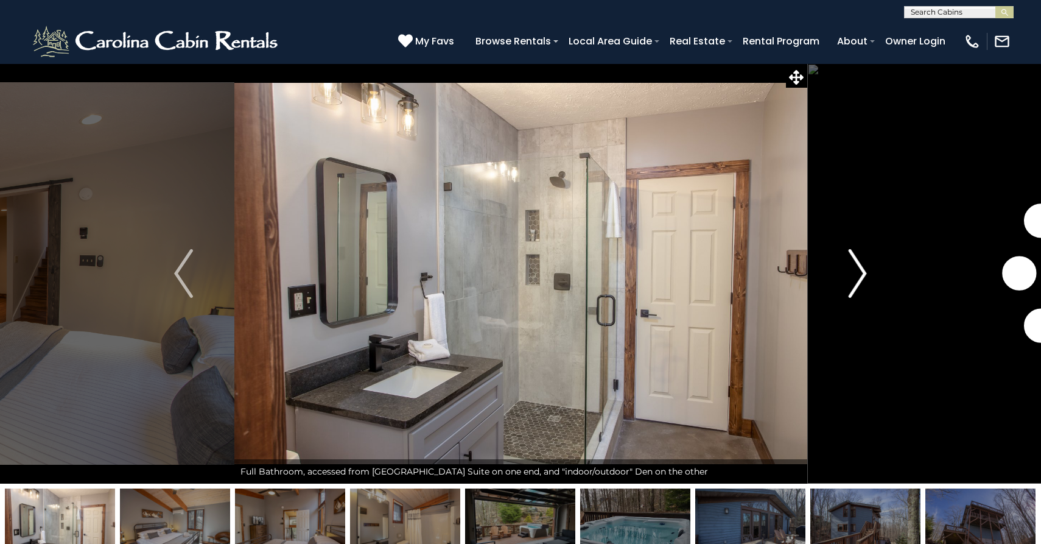
click at [851, 281] on img "Next" at bounding box center [857, 273] width 18 height 49
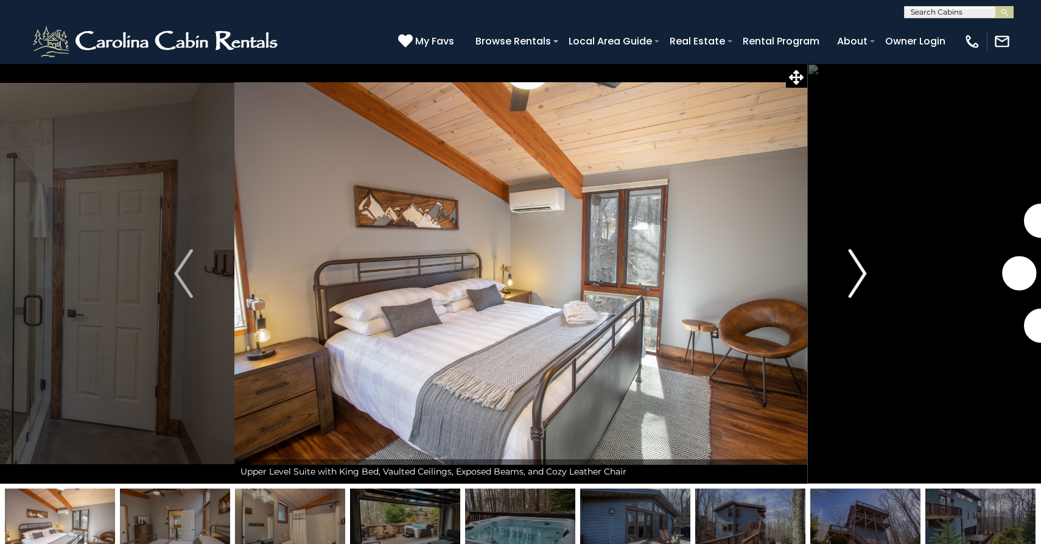
click at [851, 281] on img "Next" at bounding box center [857, 273] width 18 height 49
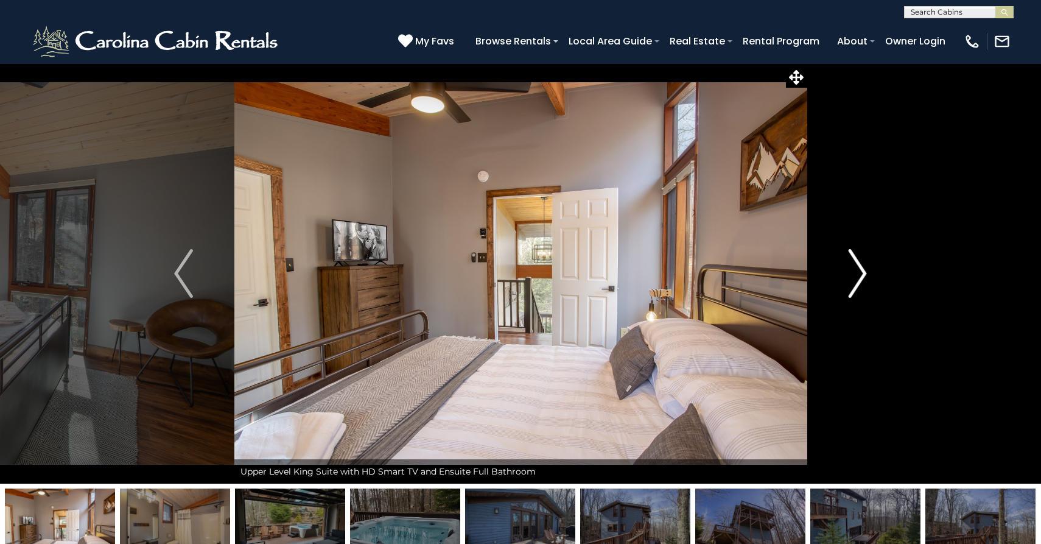
click at [851, 281] on img "Next" at bounding box center [857, 273] width 18 height 49
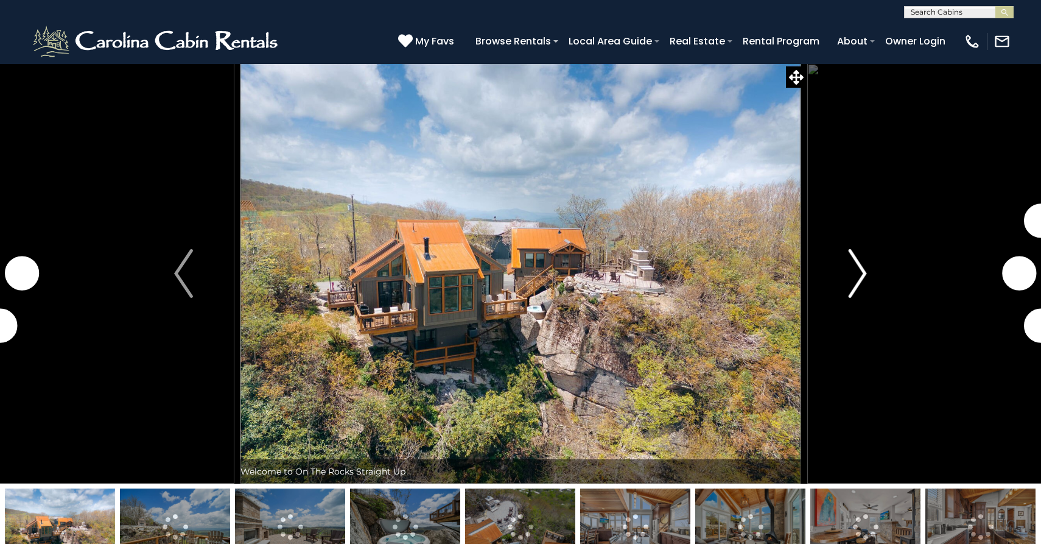
click at [861, 275] on img "Next" at bounding box center [857, 273] width 18 height 49
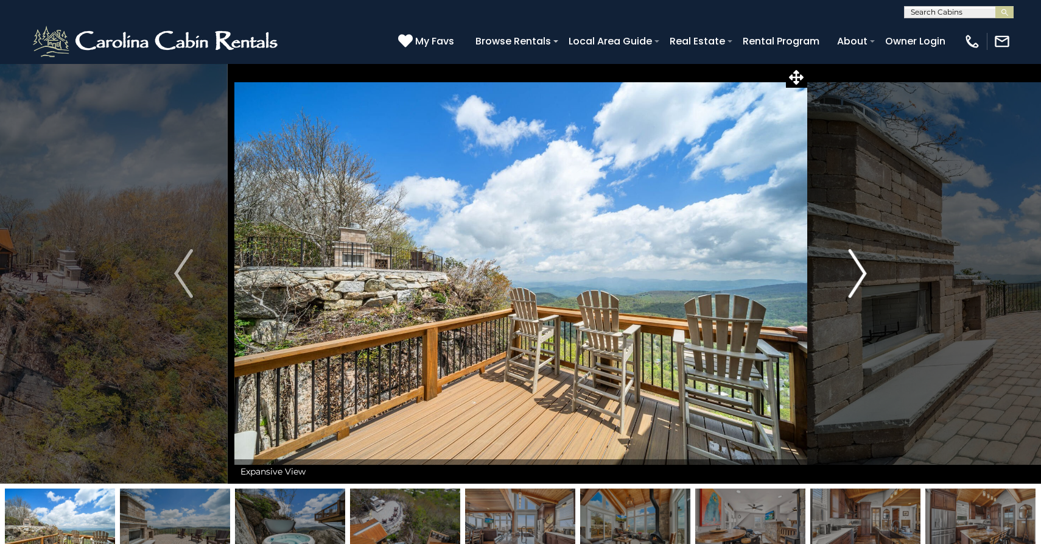
click at [862, 275] on img "Next" at bounding box center [857, 273] width 18 height 49
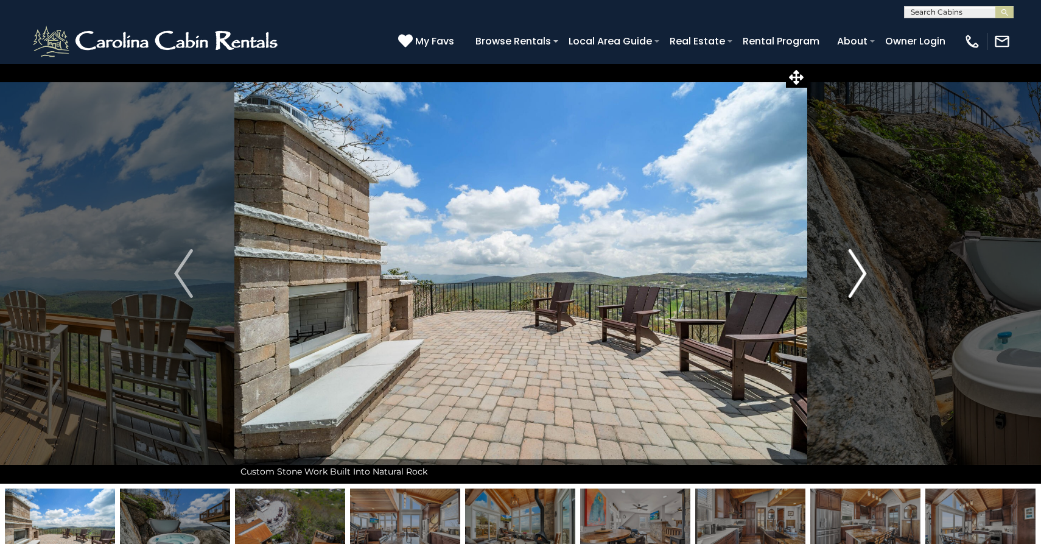
click at [862, 275] on img "Next" at bounding box center [857, 273] width 18 height 49
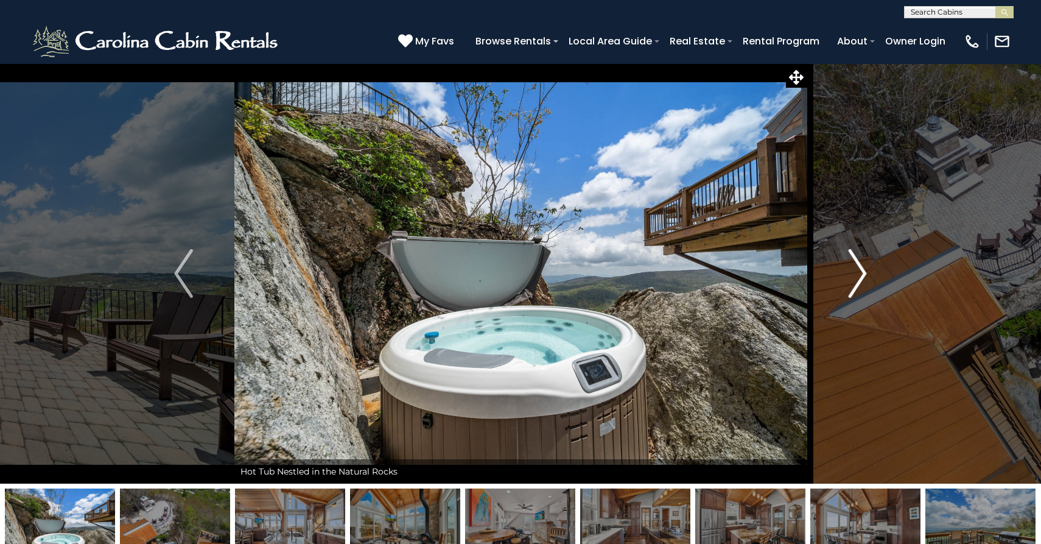
click at [861, 275] on img "Next" at bounding box center [857, 273] width 18 height 49
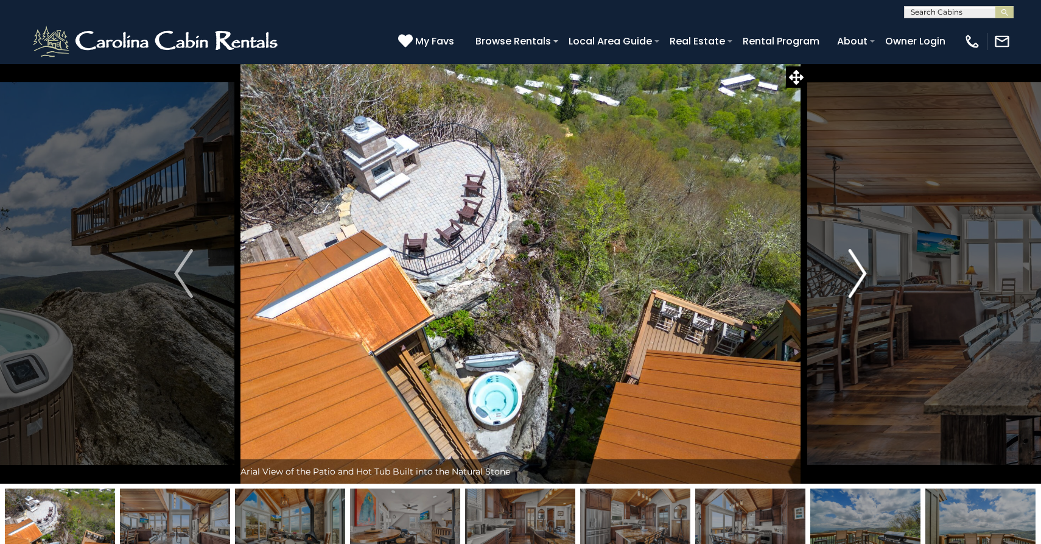
click at [861, 275] on img "Next" at bounding box center [857, 273] width 18 height 49
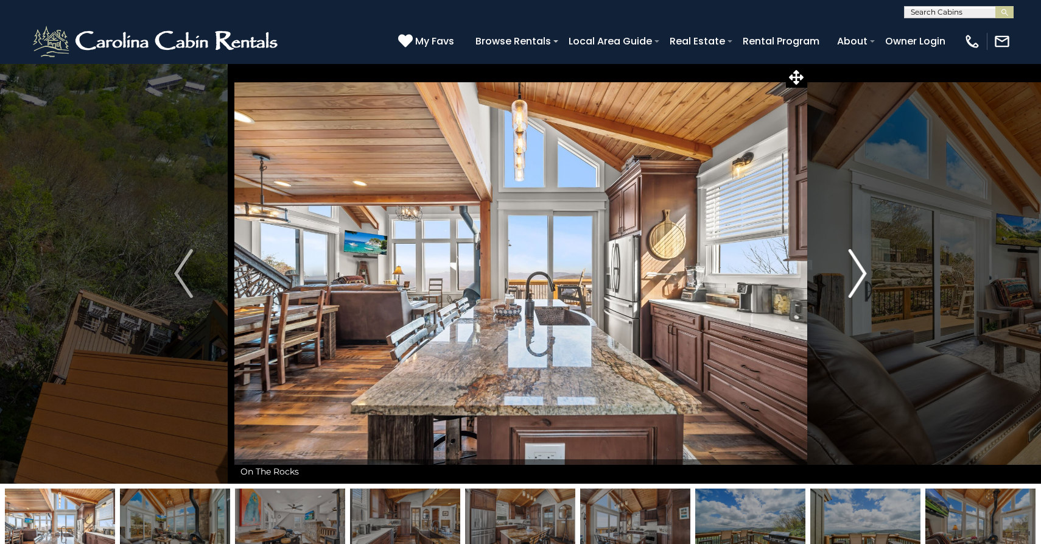
click at [861, 275] on img "Next" at bounding box center [857, 273] width 18 height 49
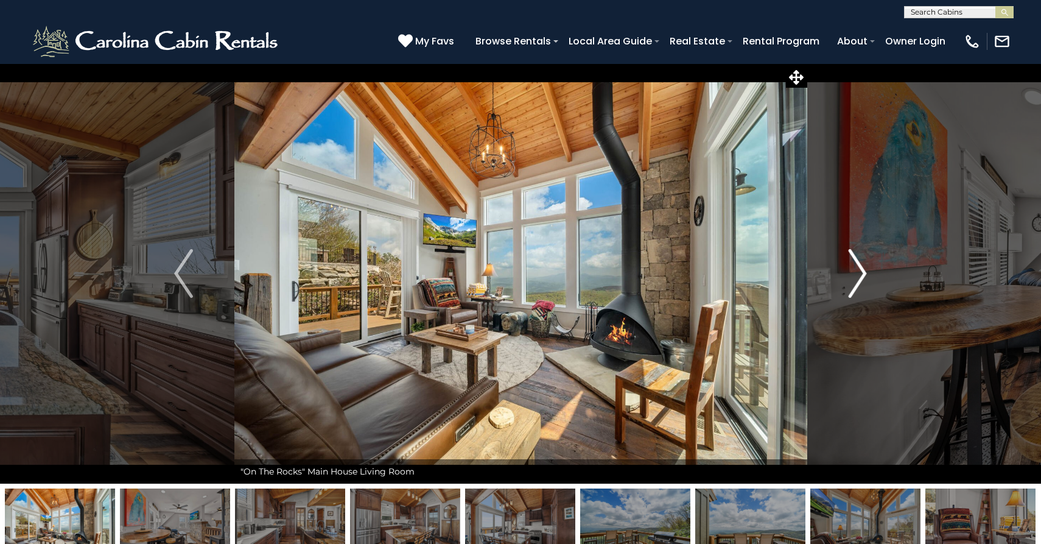
click at [861, 275] on img "Next" at bounding box center [857, 273] width 18 height 49
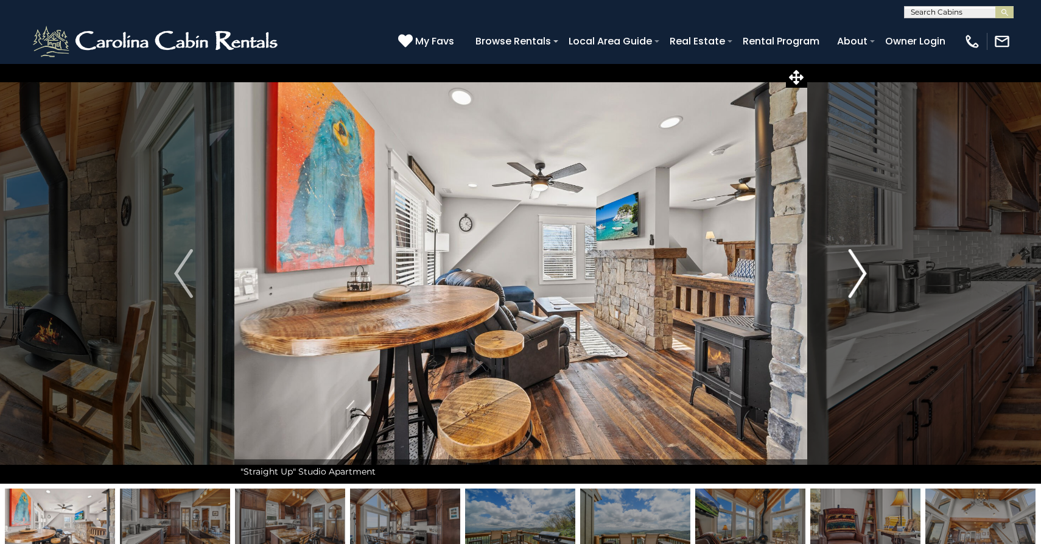
click at [861, 275] on img "Next" at bounding box center [857, 273] width 18 height 49
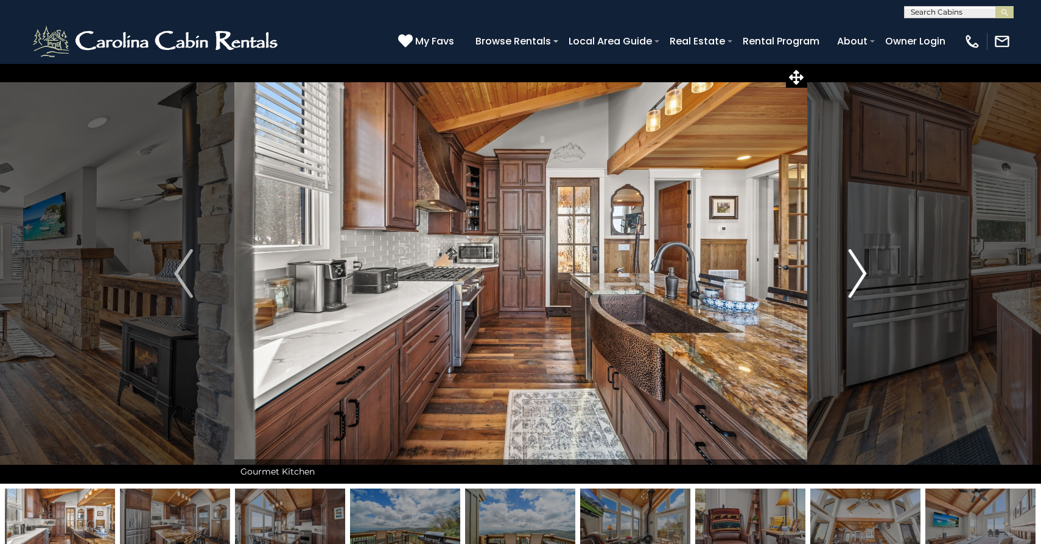
click at [861, 275] on img "Next" at bounding box center [857, 273] width 18 height 49
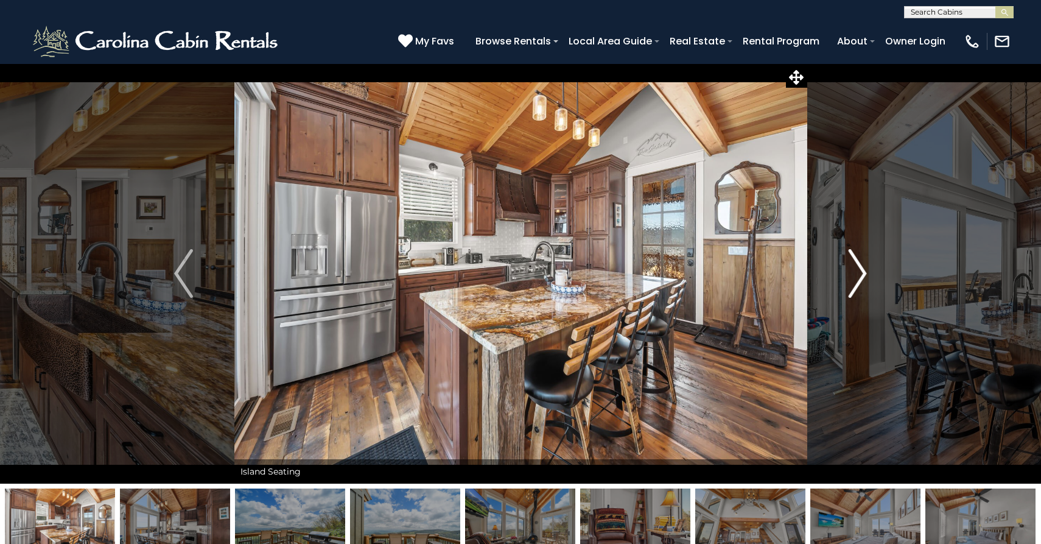
click at [861, 275] on img "Next" at bounding box center [857, 273] width 18 height 49
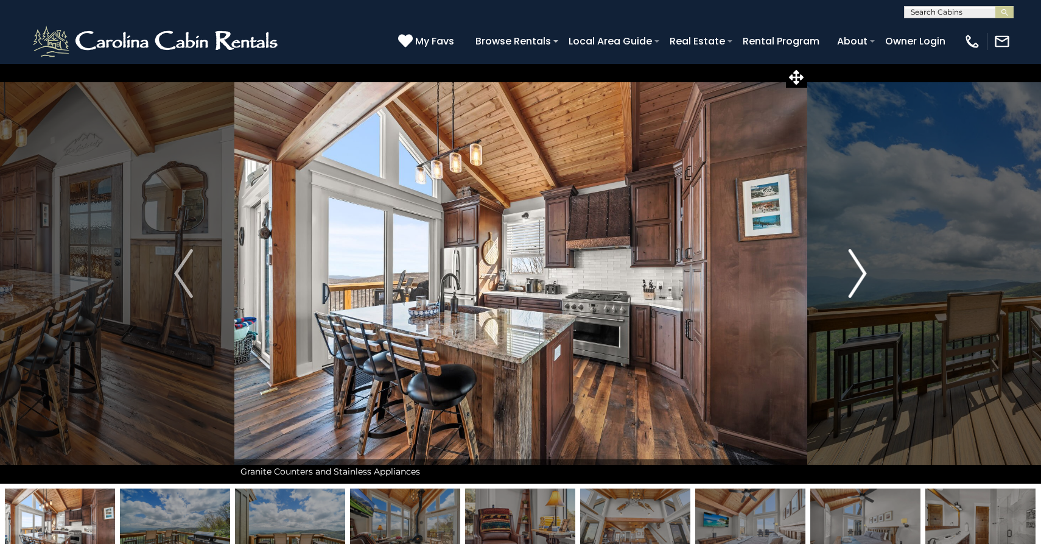
click at [861, 275] on img "Next" at bounding box center [857, 273] width 18 height 49
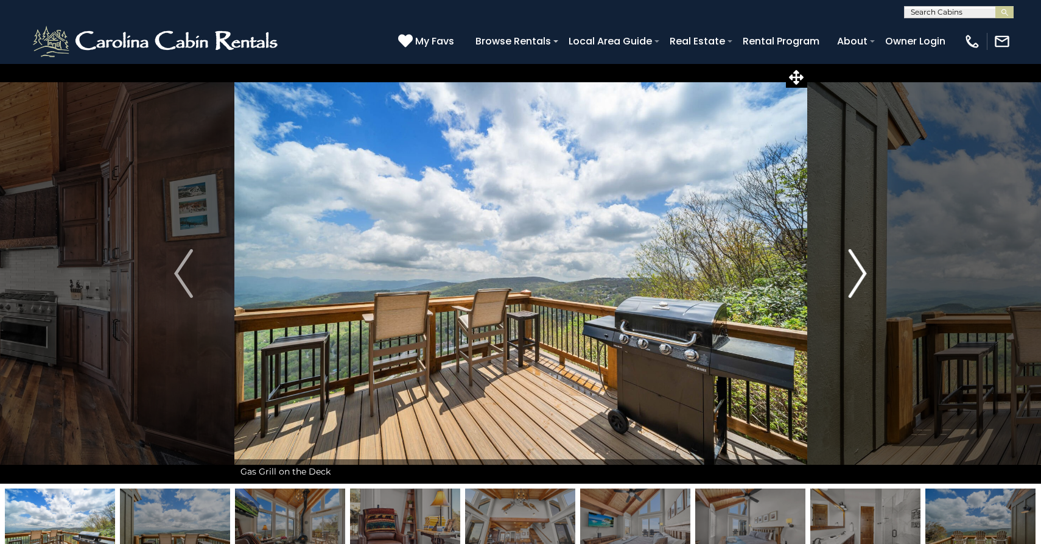
click at [861, 275] on img "Next" at bounding box center [857, 273] width 18 height 49
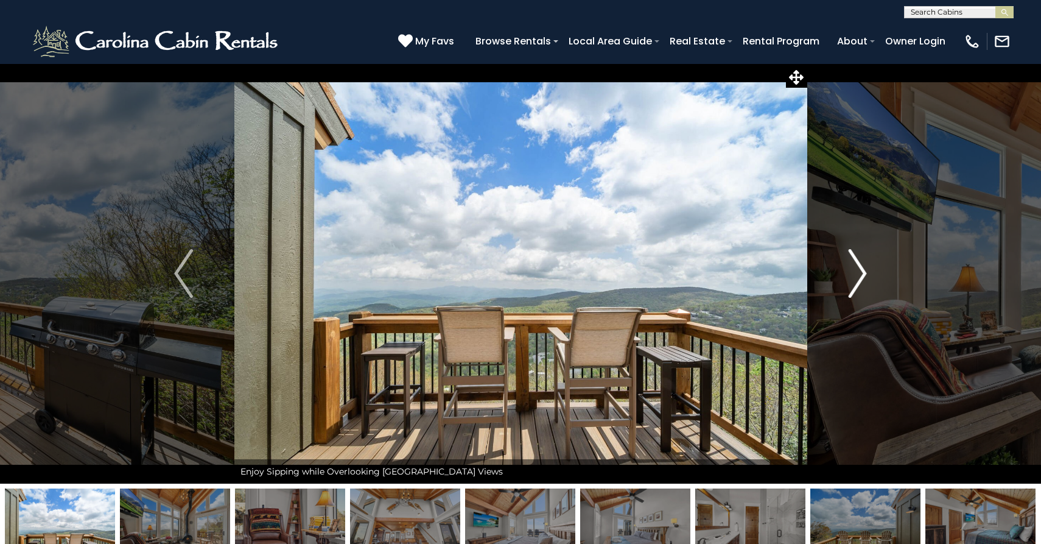
click at [860, 276] on img "Next" at bounding box center [857, 273] width 18 height 49
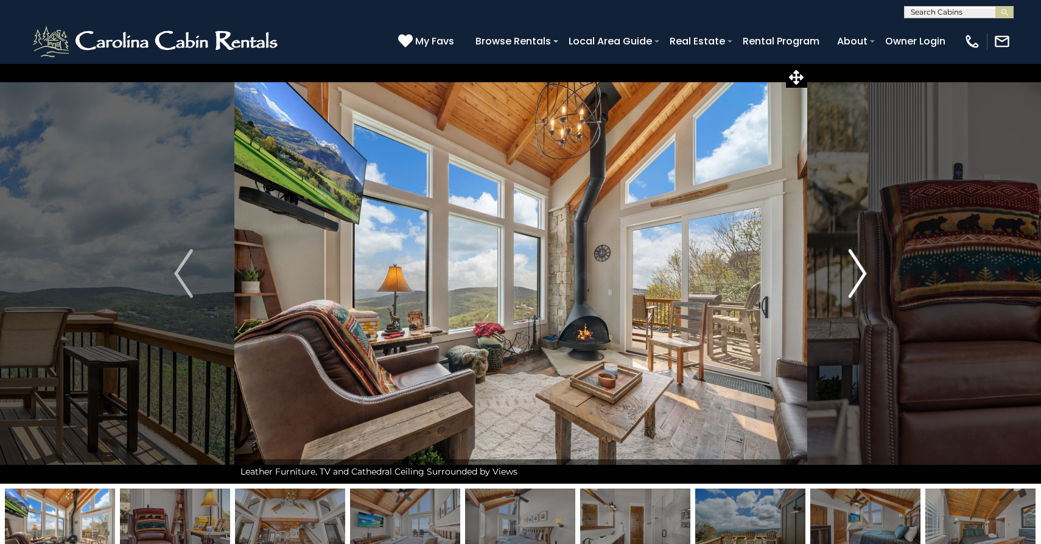
click at [859, 275] on img "Next" at bounding box center [857, 273] width 18 height 49
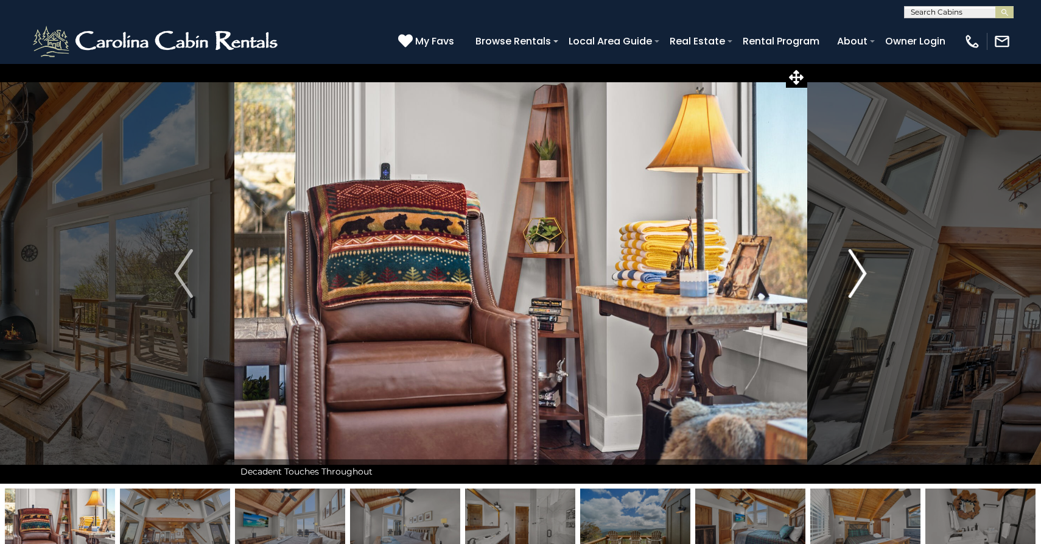
click at [859, 275] on img "Next" at bounding box center [857, 273] width 18 height 49
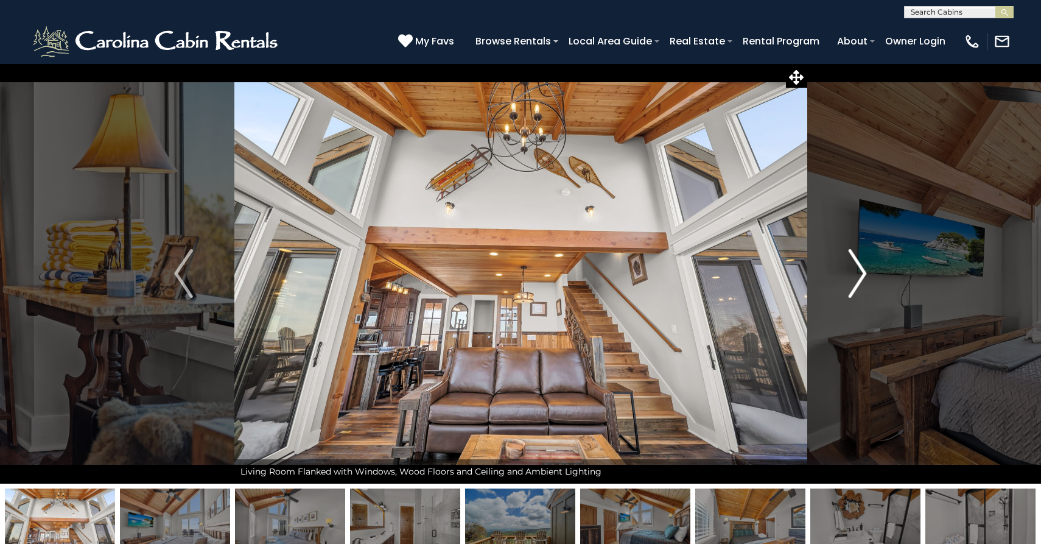
click at [859, 275] on img "Next" at bounding box center [857, 273] width 18 height 49
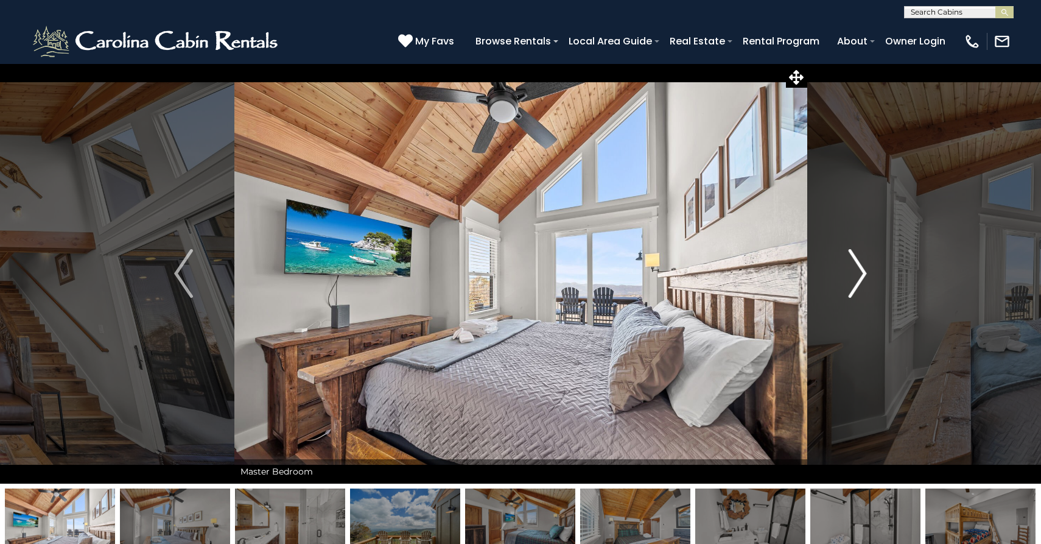
click at [859, 275] on img "Next" at bounding box center [857, 273] width 18 height 49
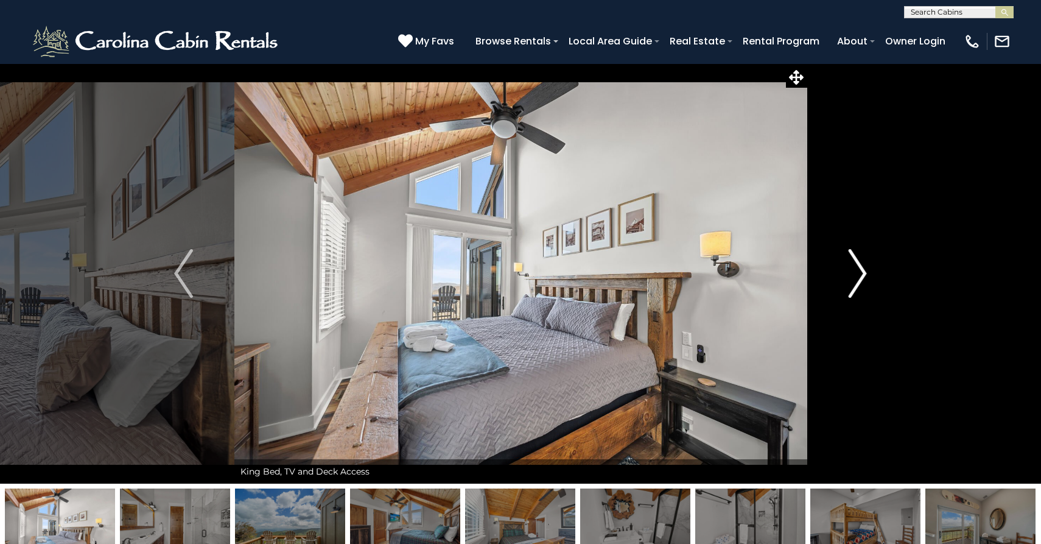
click at [859, 275] on img "Next" at bounding box center [857, 273] width 18 height 49
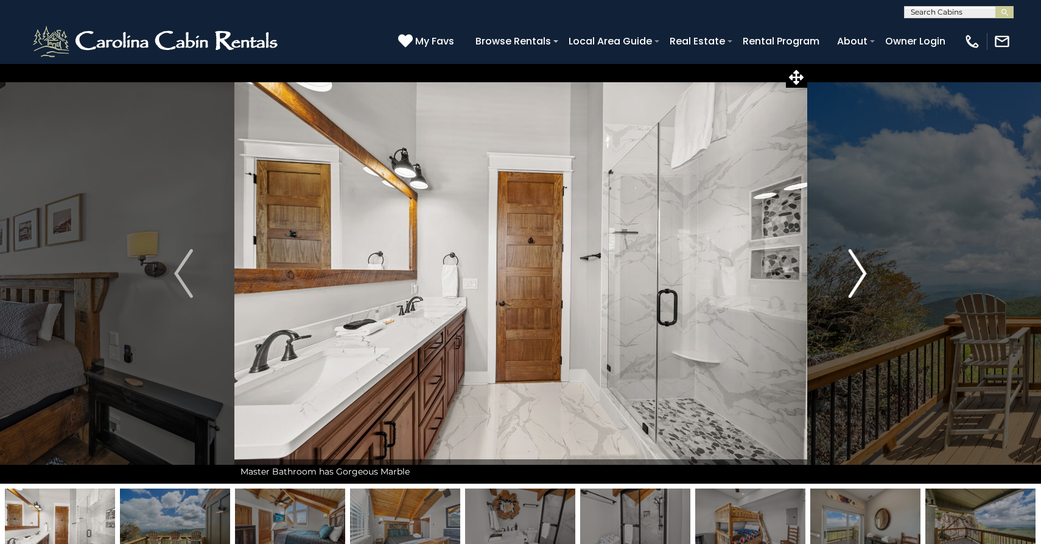
click at [859, 275] on img "Next" at bounding box center [857, 273] width 18 height 49
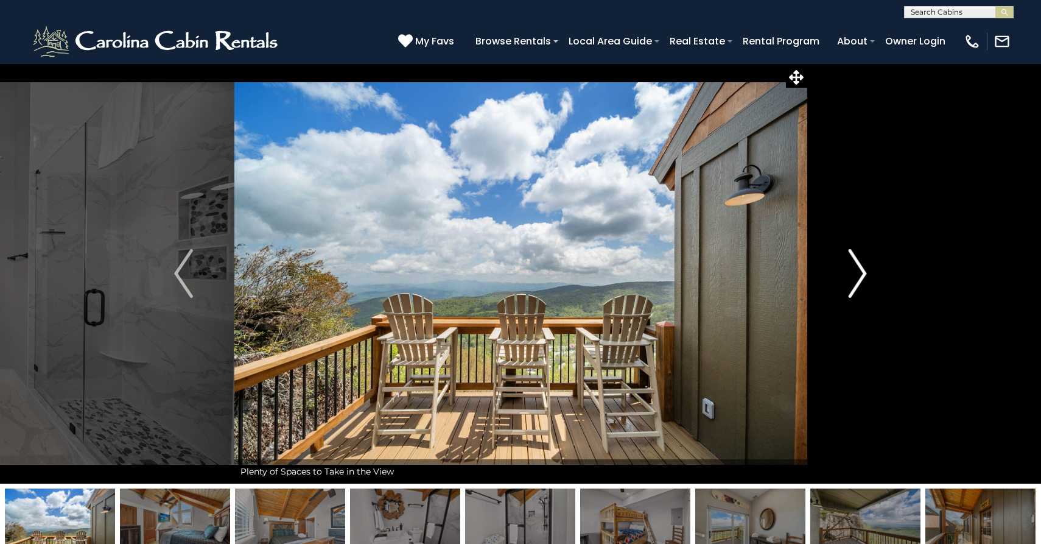
click at [859, 275] on img "Next" at bounding box center [857, 273] width 18 height 49
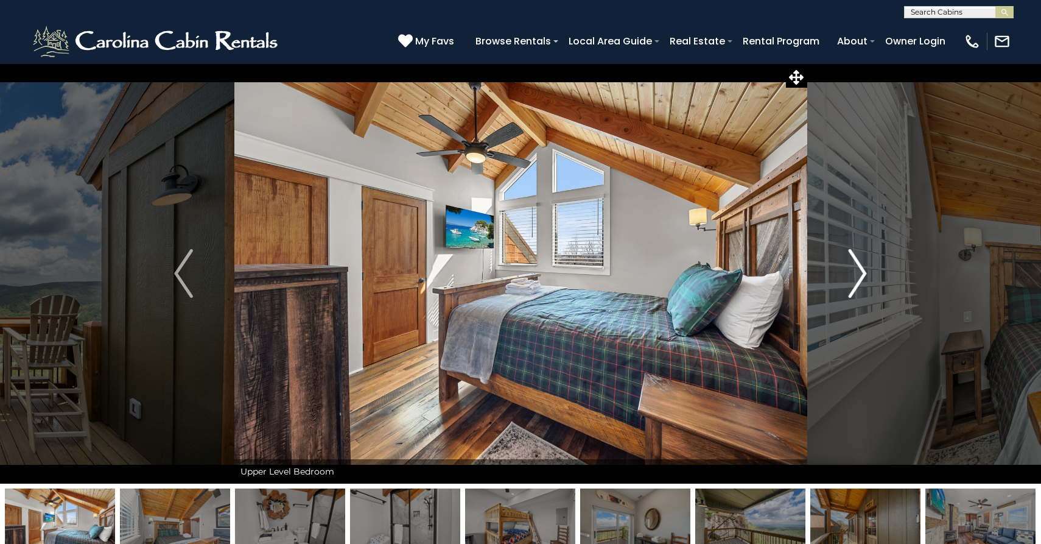
click at [859, 275] on img "Next" at bounding box center [857, 273] width 18 height 49
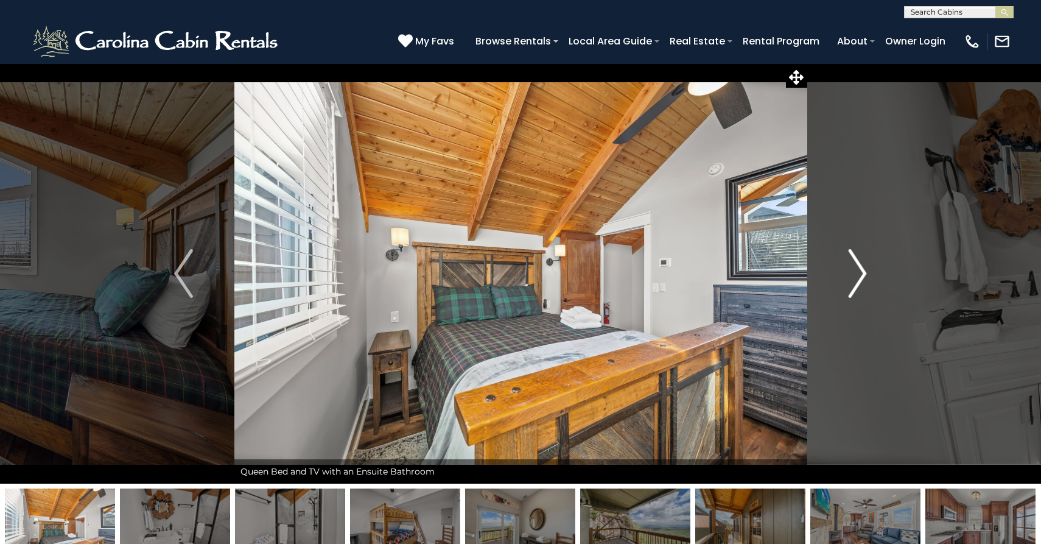
click at [859, 275] on img "Next" at bounding box center [857, 273] width 18 height 49
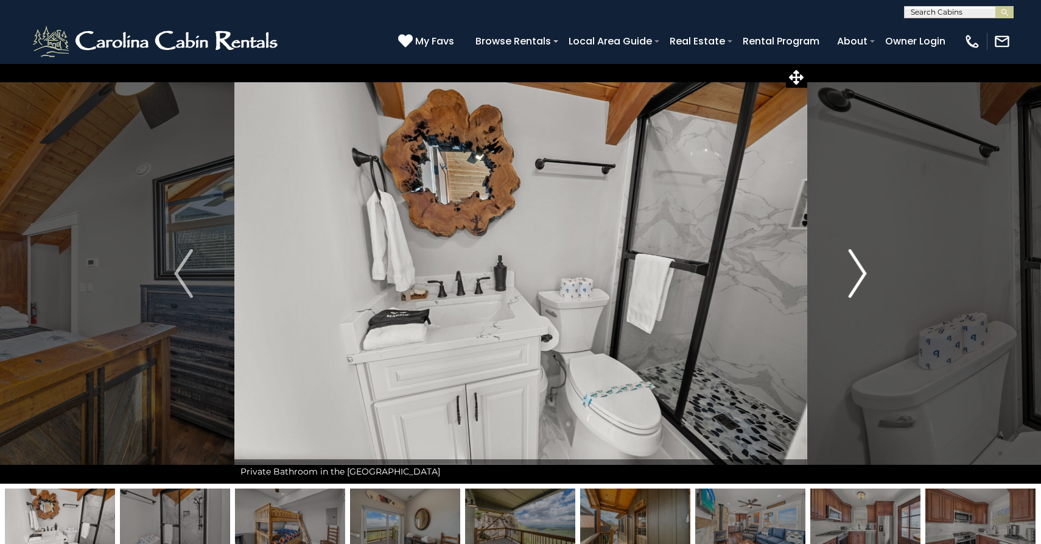
click at [859, 275] on img "Next" at bounding box center [857, 273] width 18 height 49
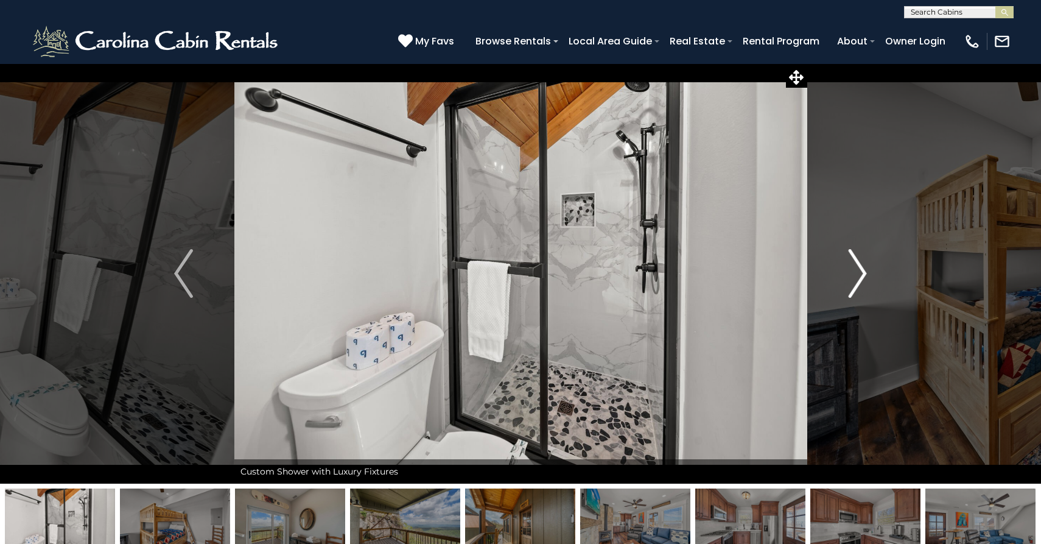
click at [859, 275] on img "Next" at bounding box center [857, 273] width 18 height 49
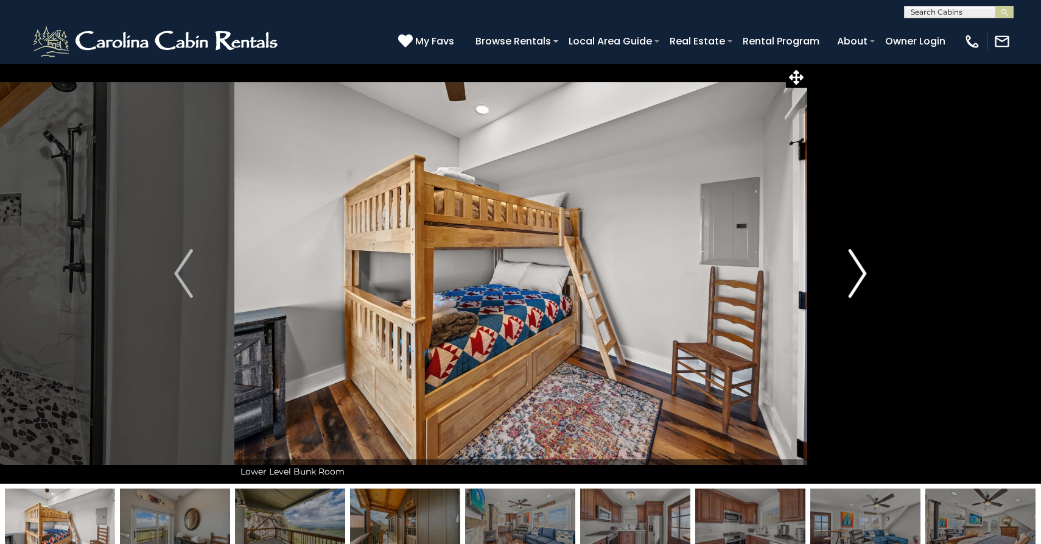
click at [859, 275] on img "Next" at bounding box center [857, 273] width 18 height 49
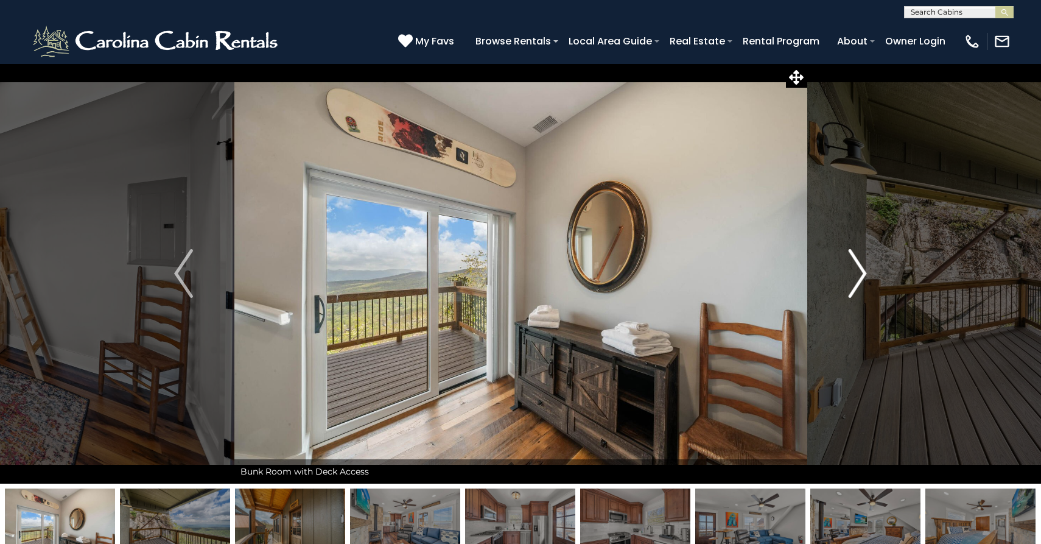
click at [859, 275] on img "Next" at bounding box center [857, 273] width 18 height 49
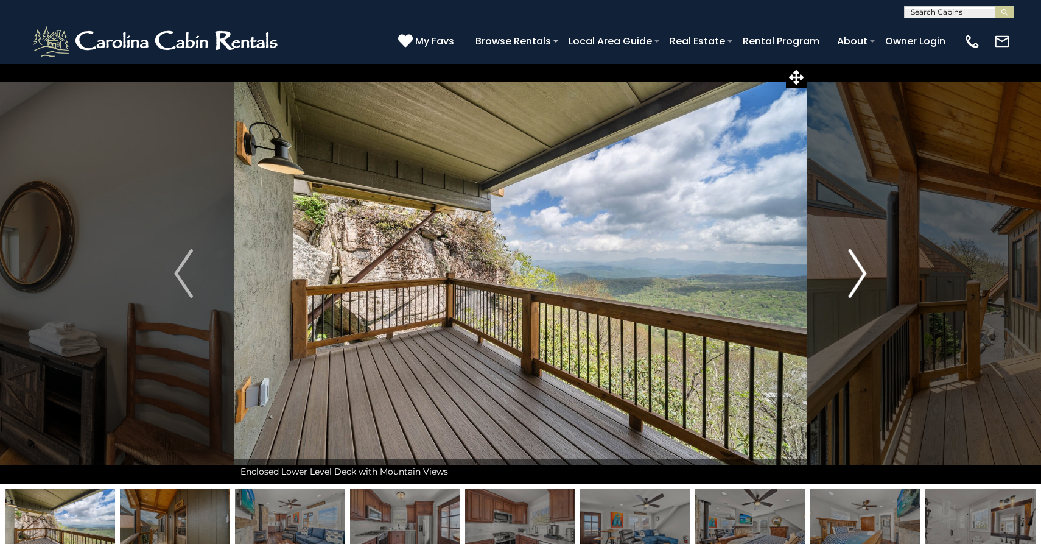
click at [859, 275] on img "Next" at bounding box center [857, 273] width 18 height 49
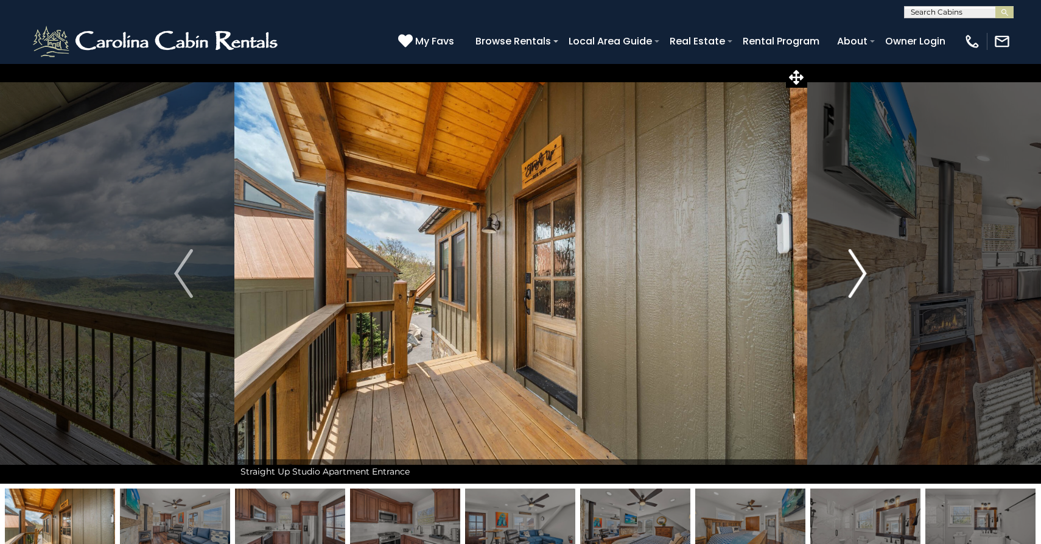
click at [859, 275] on img "Next" at bounding box center [857, 273] width 18 height 49
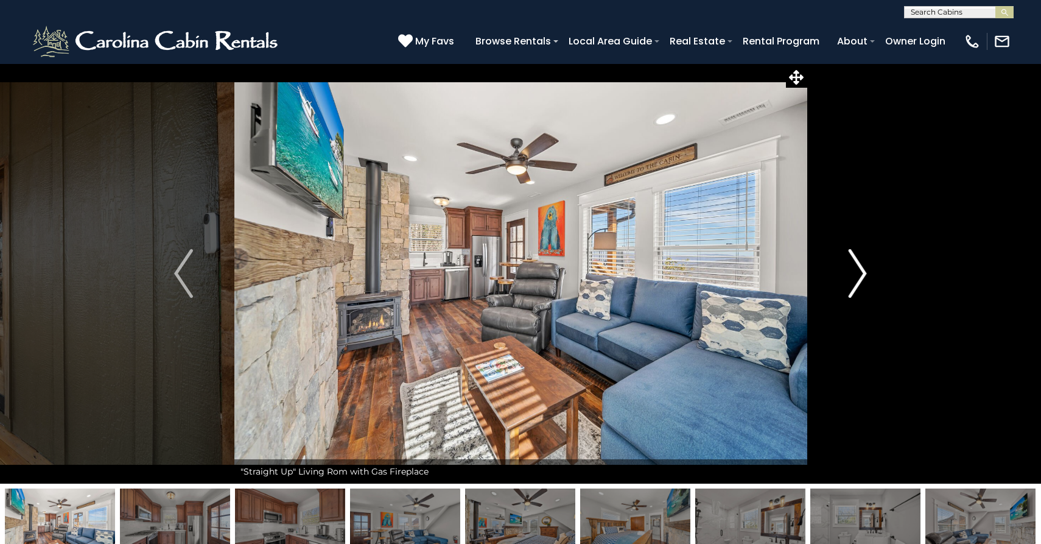
click at [859, 275] on img "Next" at bounding box center [857, 273] width 18 height 49
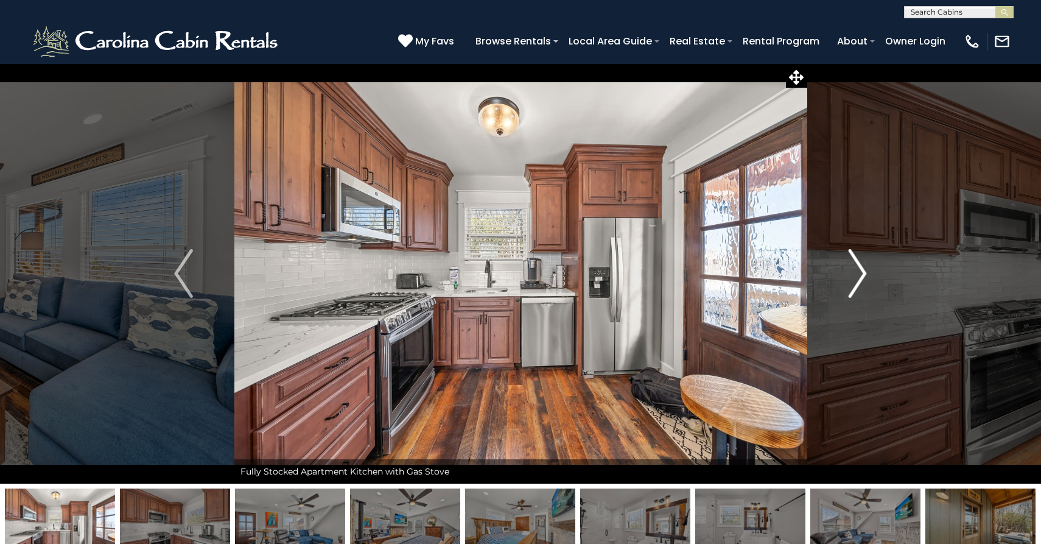
click at [859, 275] on img "Next" at bounding box center [857, 273] width 18 height 49
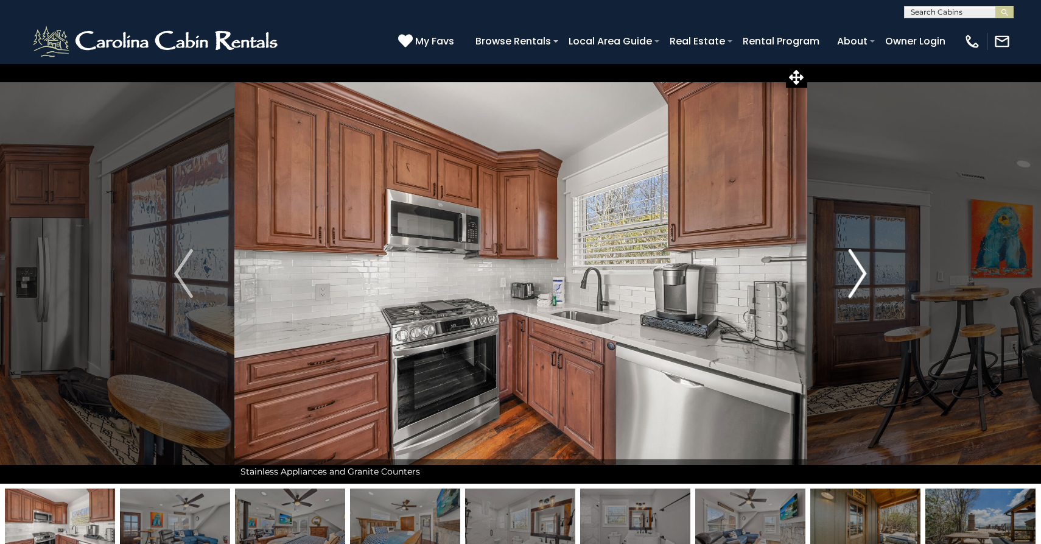
click at [859, 275] on img "Next" at bounding box center [857, 273] width 18 height 49
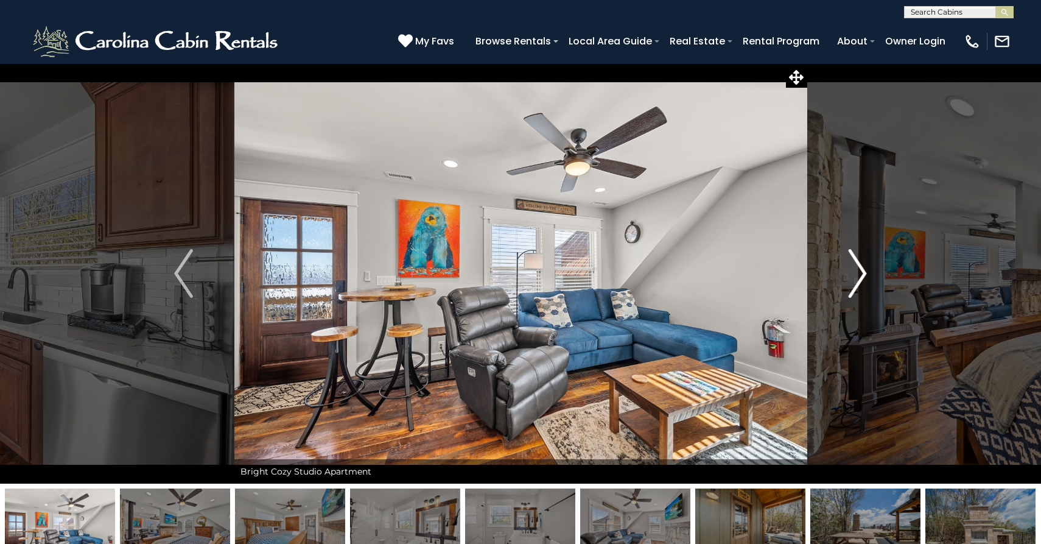
click at [859, 275] on img "Next" at bounding box center [857, 273] width 18 height 49
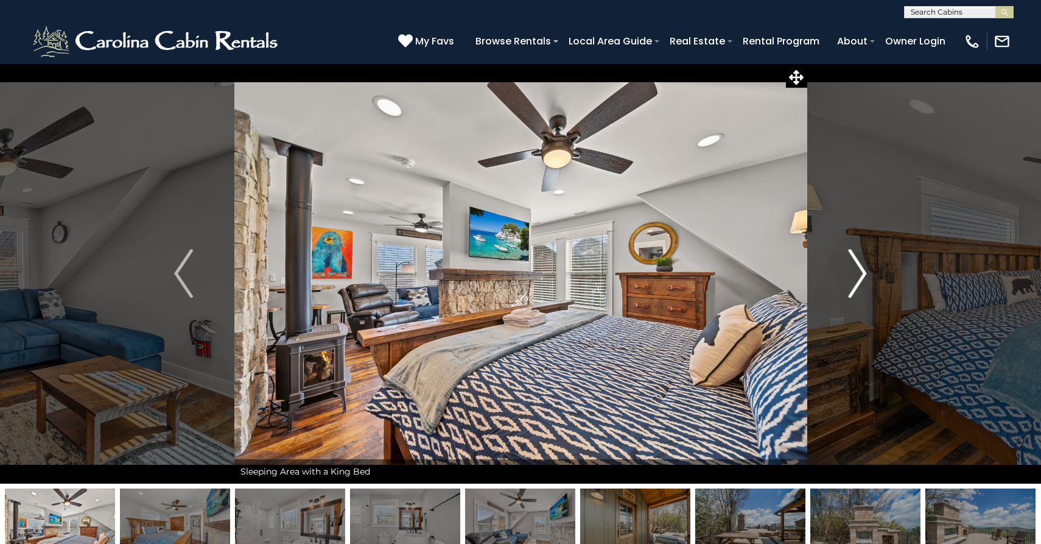
click at [859, 275] on img "Next" at bounding box center [857, 273] width 18 height 49
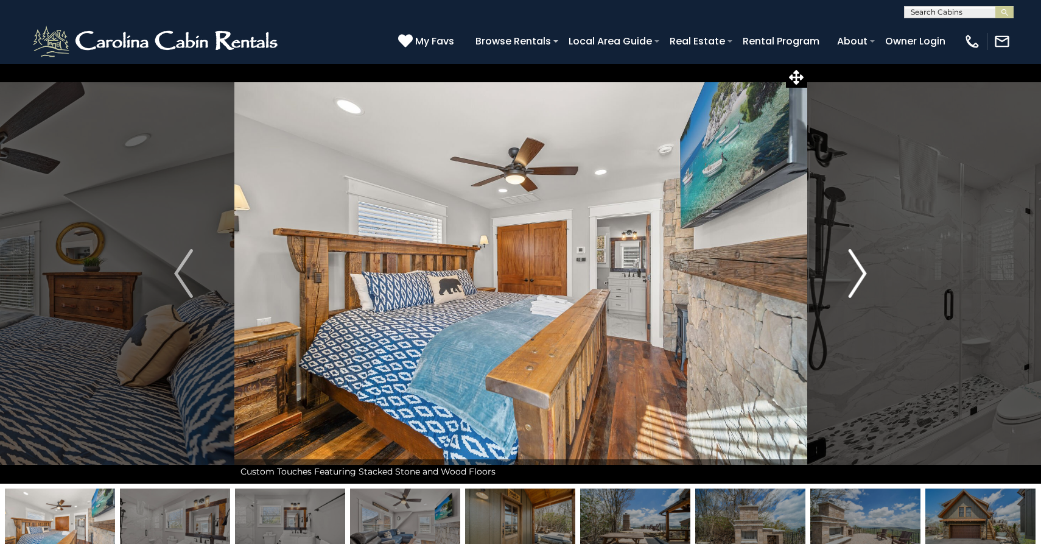
click at [859, 275] on img "Next" at bounding box center [857, 273] width 18 height 49
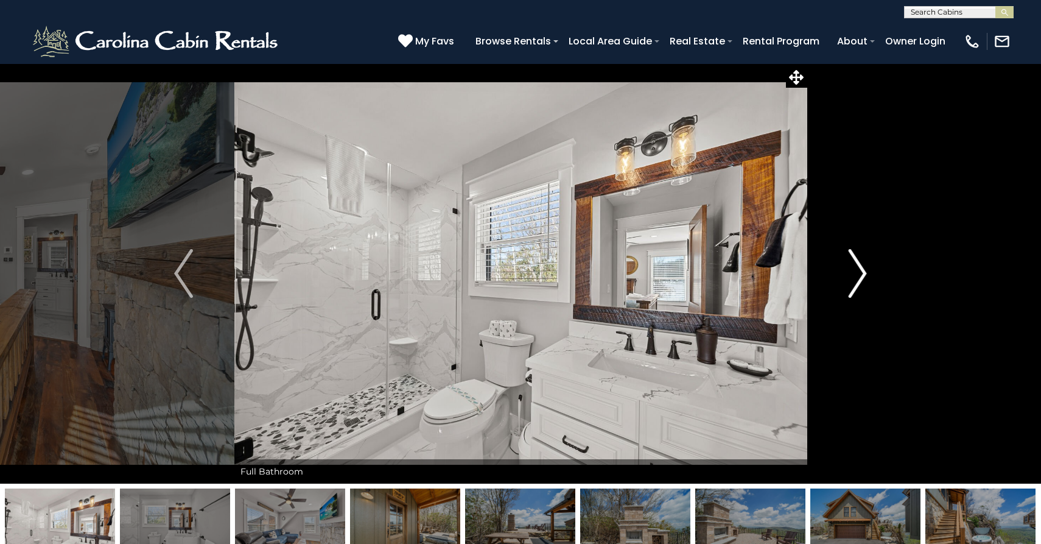
click at [859, 275] on img "Next" at bounding box center [857, 273] width 18 height 49
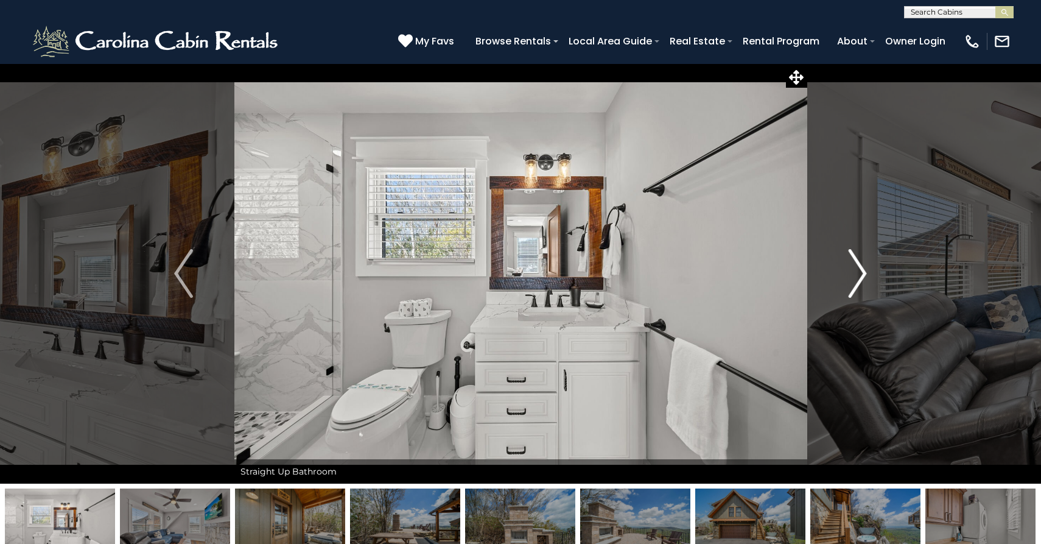
click at [859, 275] on img "Next" at bounding box center [857, 273] width 18 height 49
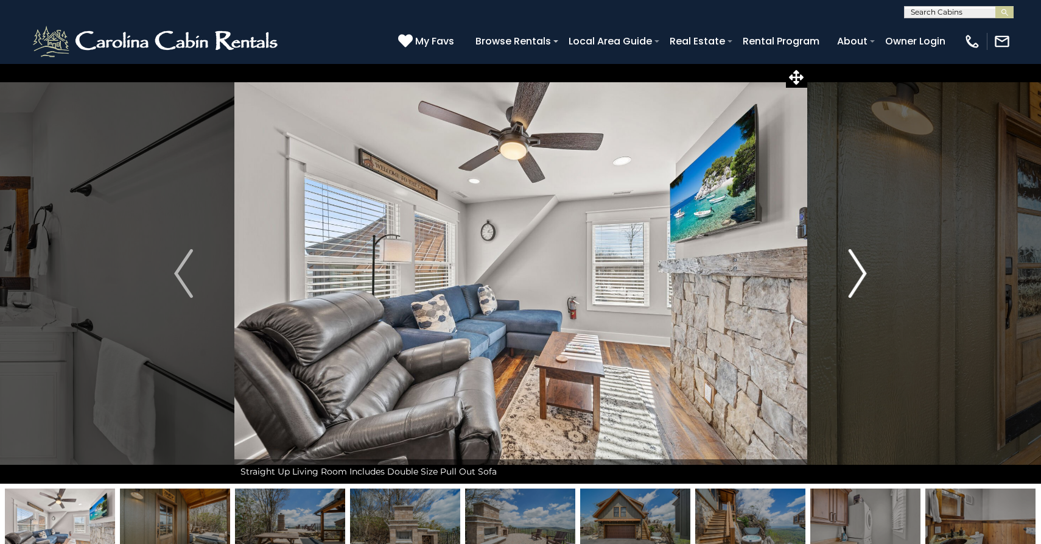
click at [859, 275] on img "Next" at bounding box center [857, 273] width 18 height 49
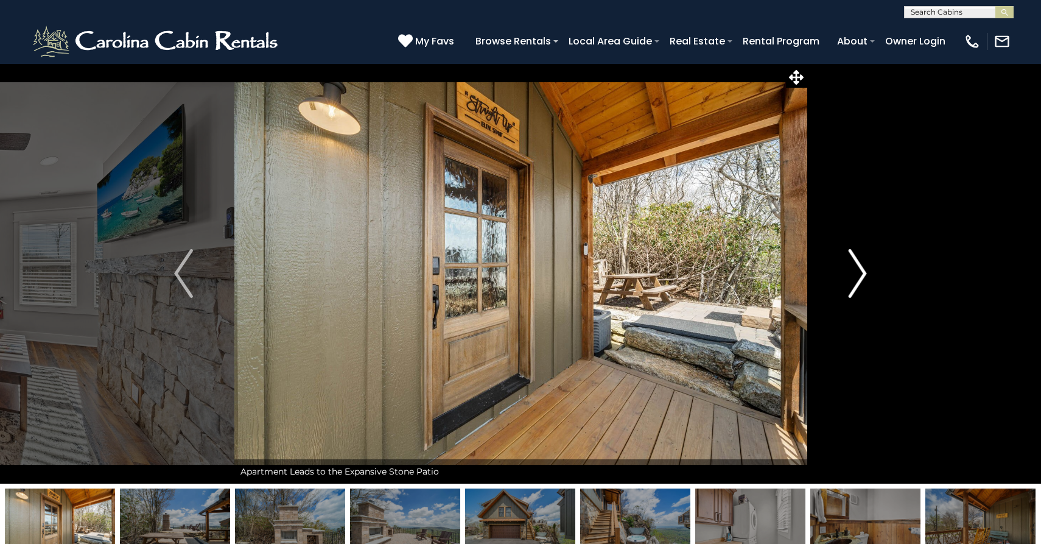
click at [859, 275] on img "Next" at bounding box center [857, 273] width 18 height 49
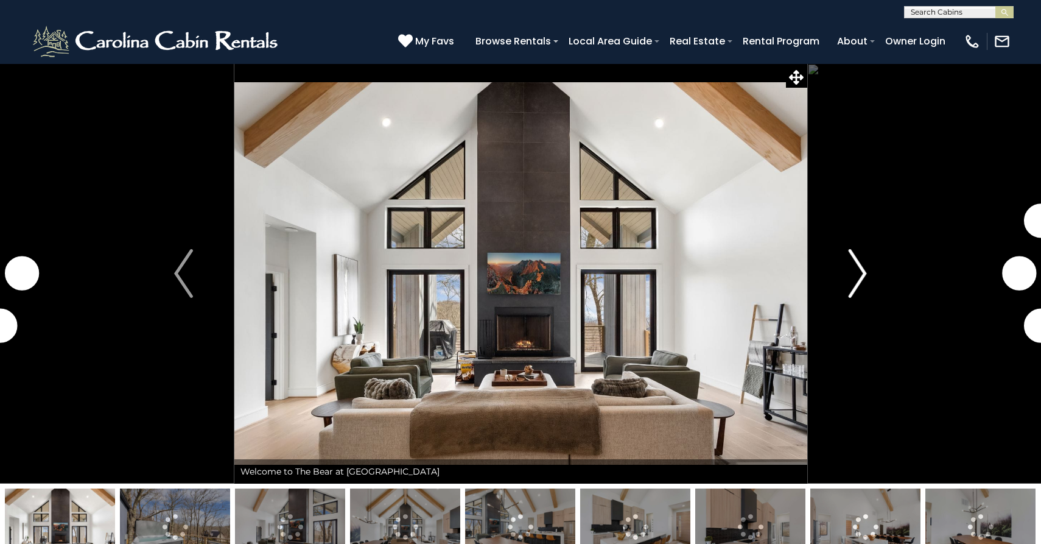
click at [861, 269] on img "Next" at bounding box center [857, 273] width 18 height 49
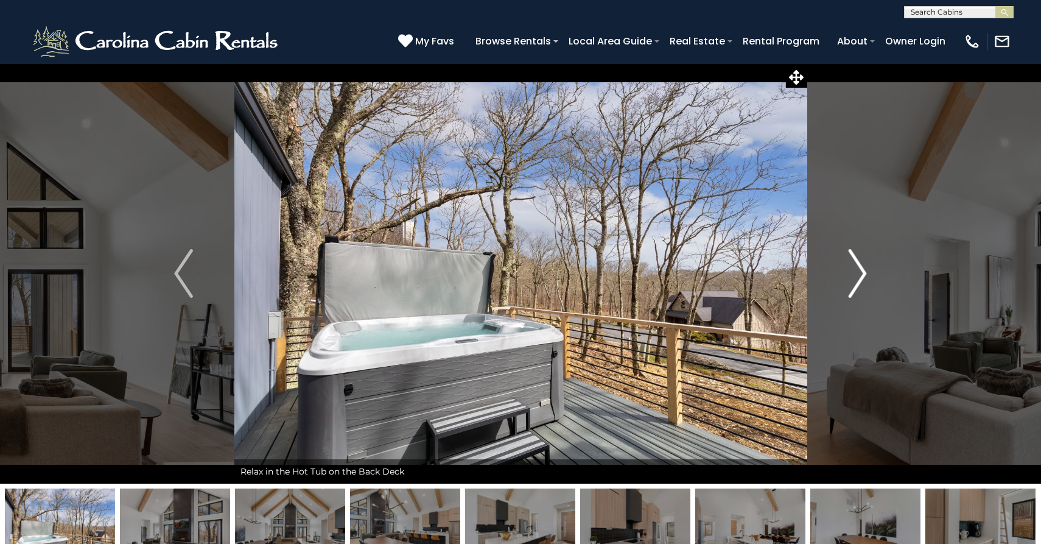
click at [860, 270] on img "Next" at bounding box center [857, 273] width 18 height 49
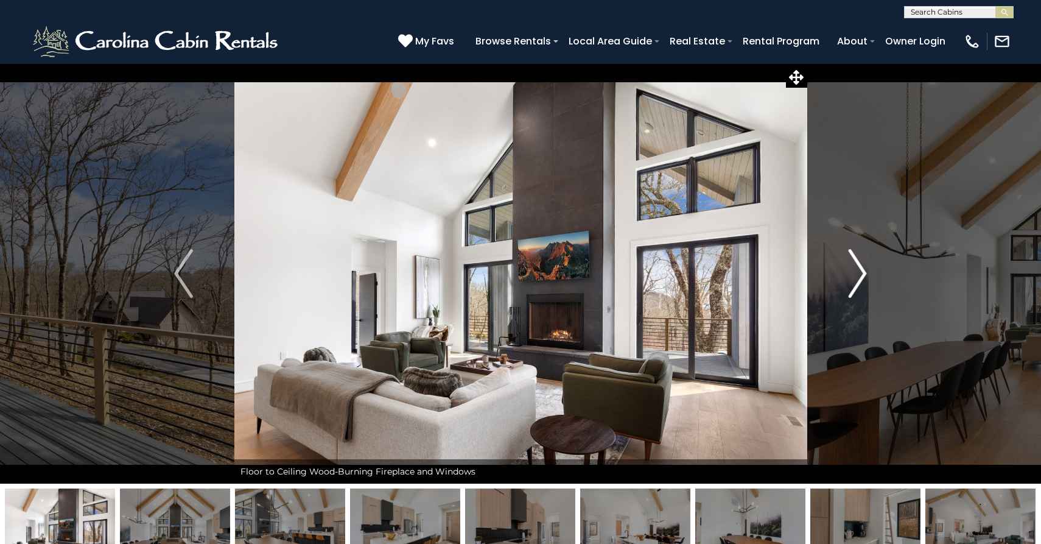
click at [860, 270] on img "Next" at bounding box center [857, 273] width 18 height 49
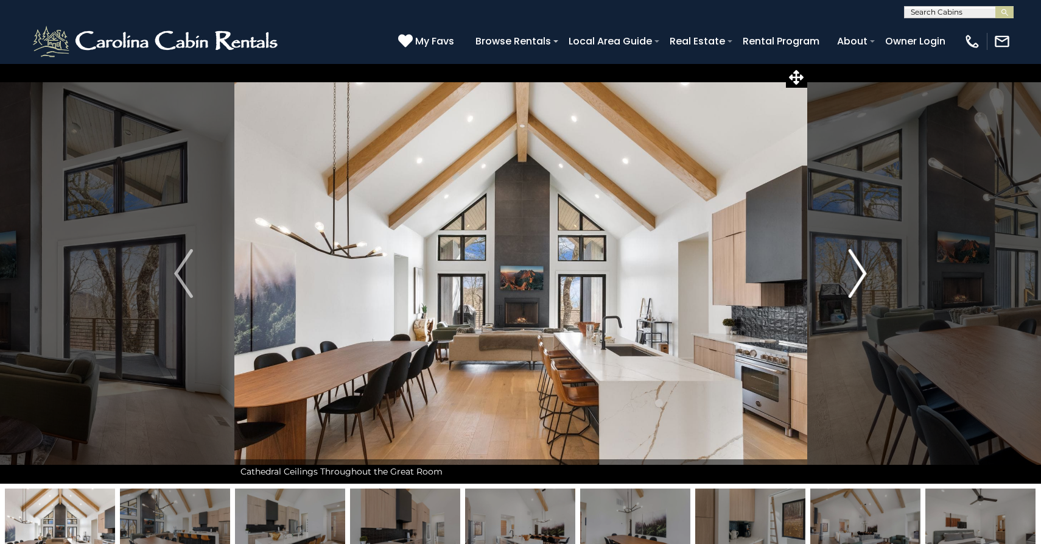
click at [860, 270] on img "Next" at bounding box center [857, 273] width 18 height 49
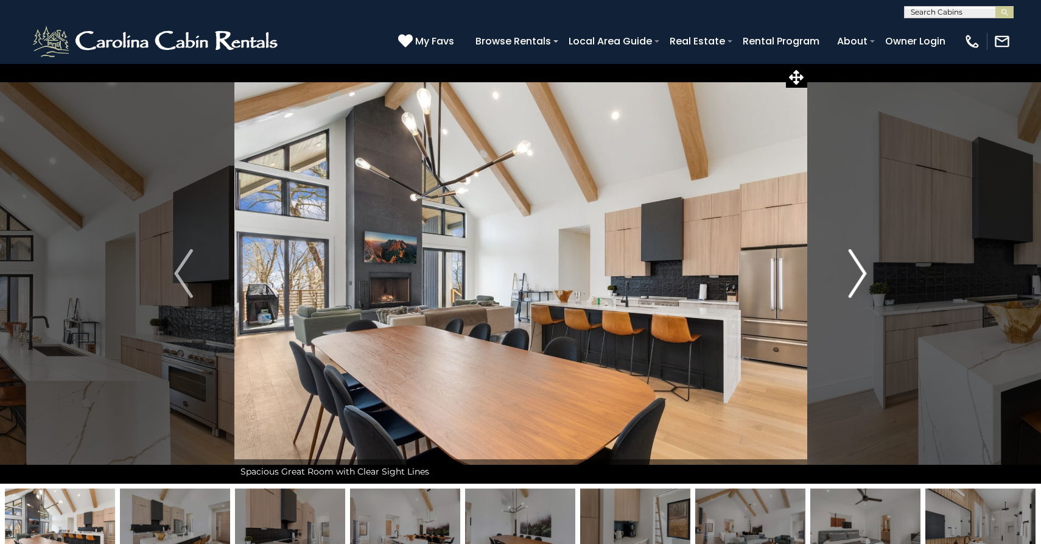
click at [860, 270] on img "Next" at bounding box center [857, 273] width 18 height 49
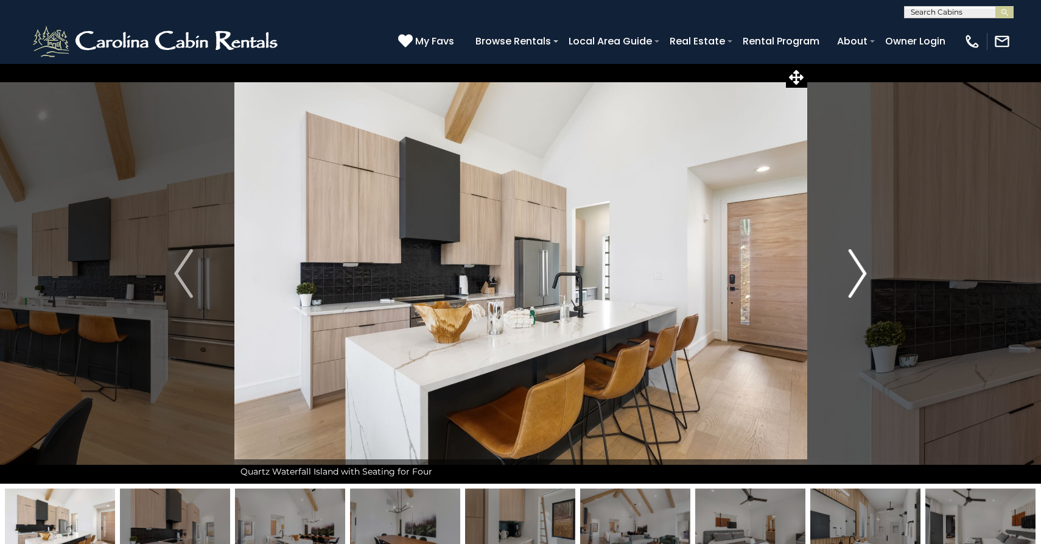
click at [860, 270] on img "Next" at bounding box center [857, 273] width 18 height 49
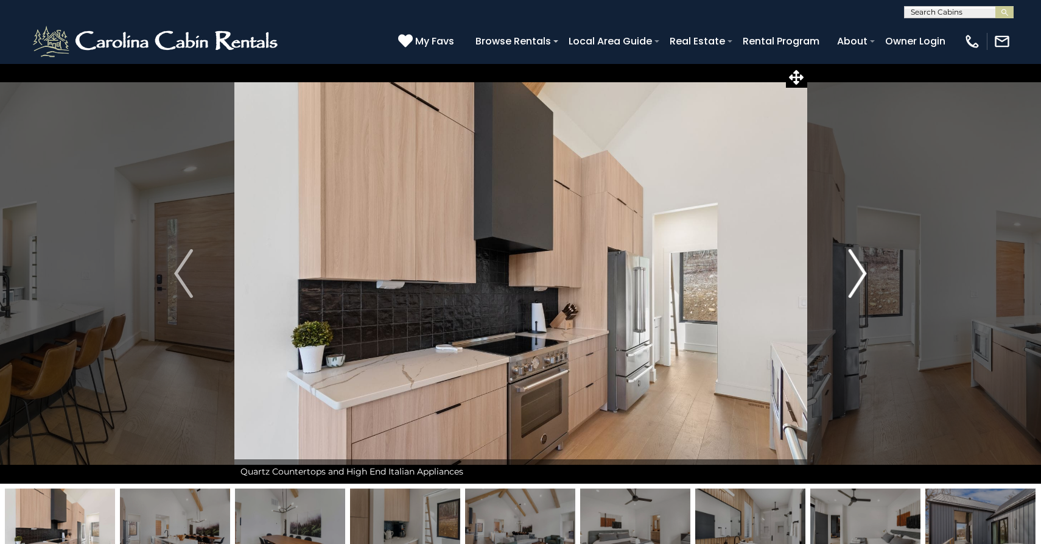
click at [860, 270] on img "Next" at bounding box center [857, 273] width 18 height 49
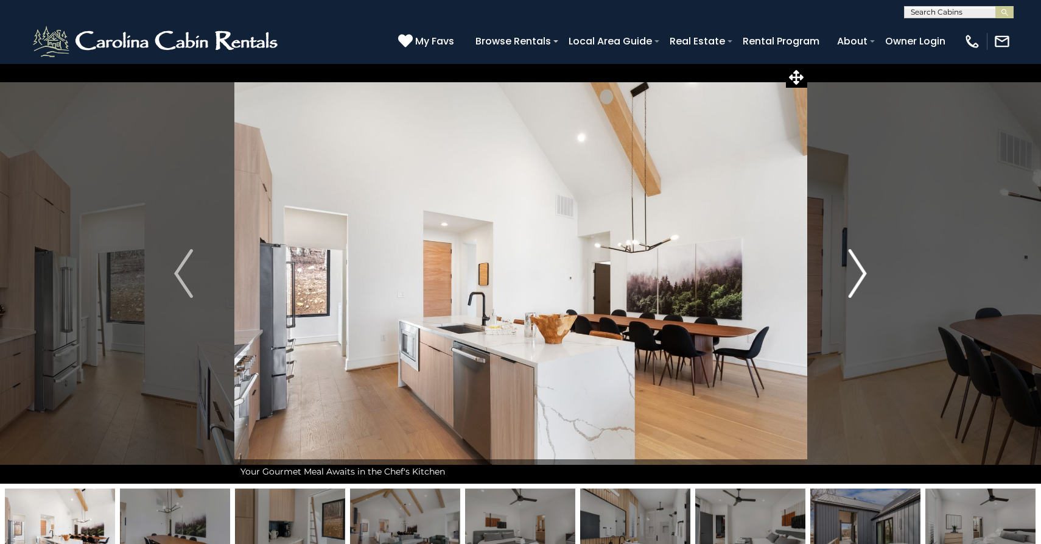
click at [860, 270] on img "Next" at bounding box center [857, 273] width 18 height 49
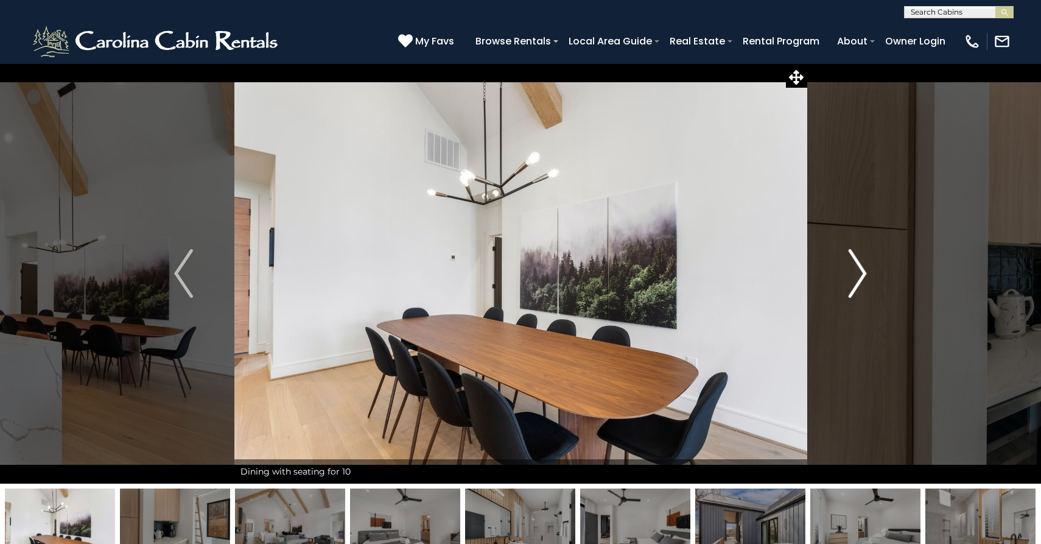
click at [860, 270] on img "Next" at bounding box center [857, 273] width 18 height 49
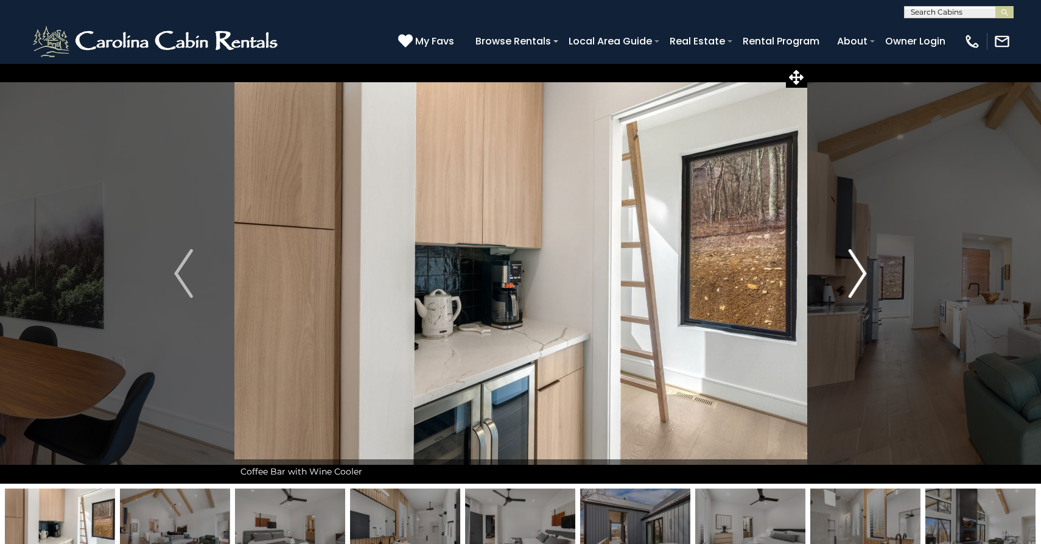
click at [860, 270] on img "Next" at bounding box center [857, 273] width 18 height 49
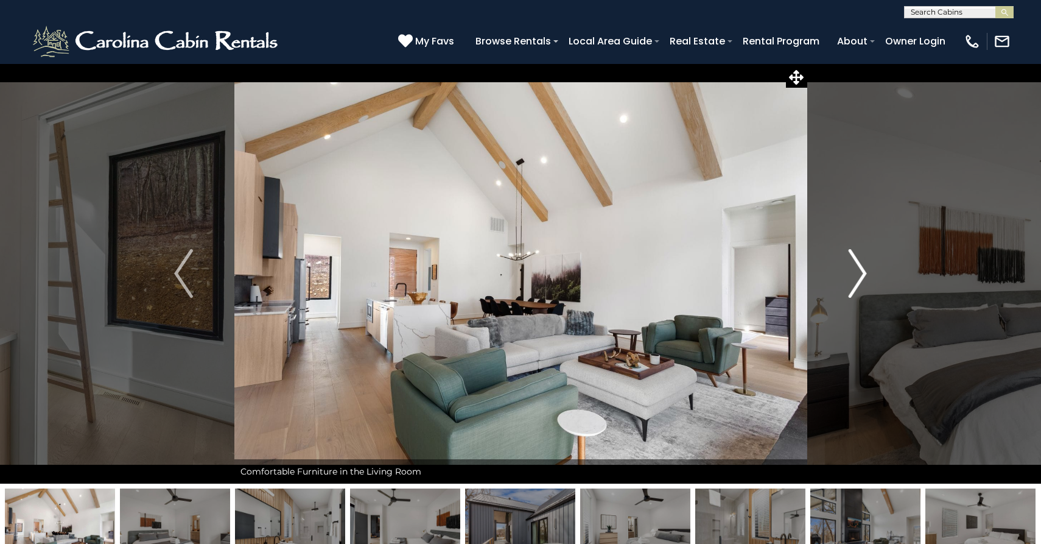
click at [860, 270] on img "Next" at bounding box center [857, 273] width 18 height 49
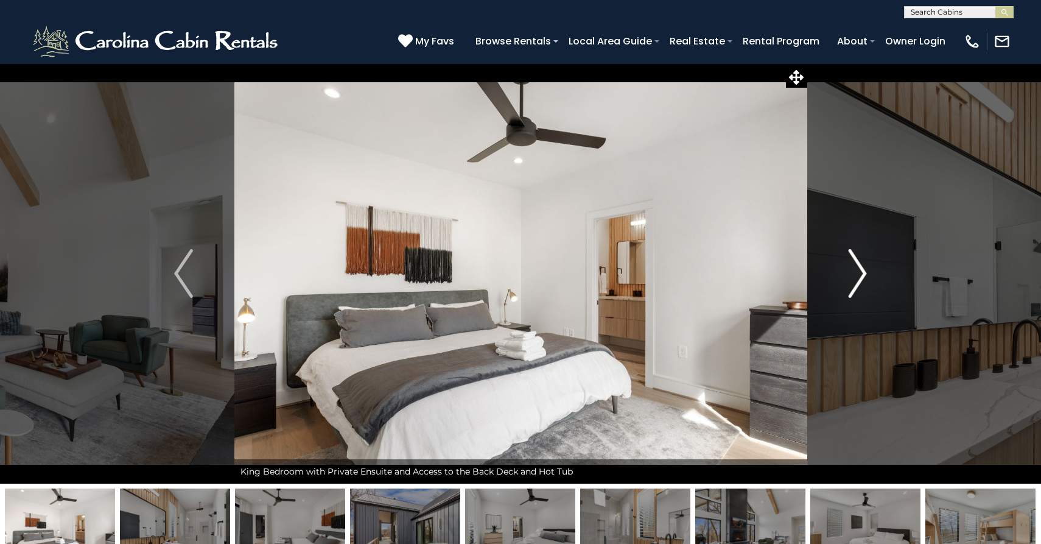
click at [860, 270] on img "Next" at bounding box center [857, 273] width 18 height 49
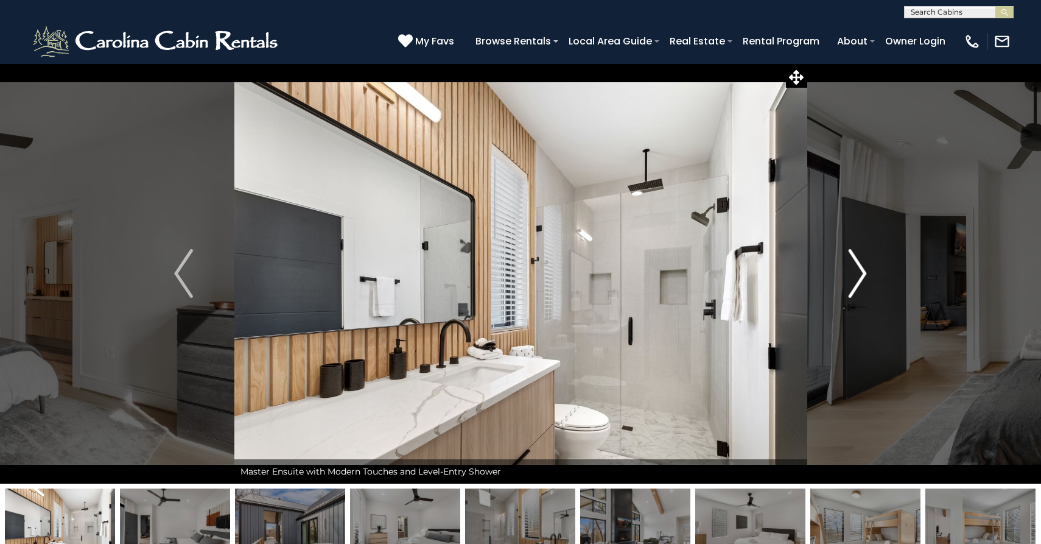
click at [860, 270] on img "Next" at bounding box center [857, 273] width 18 height 49
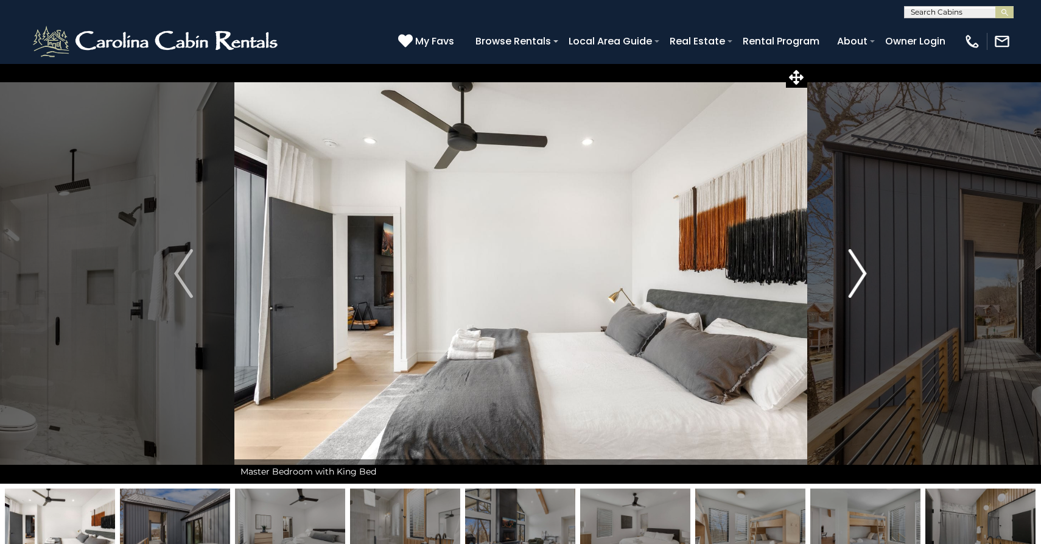
click at [860, 270] on img "Next" at bounding box center [857, 273] width 18 height 49
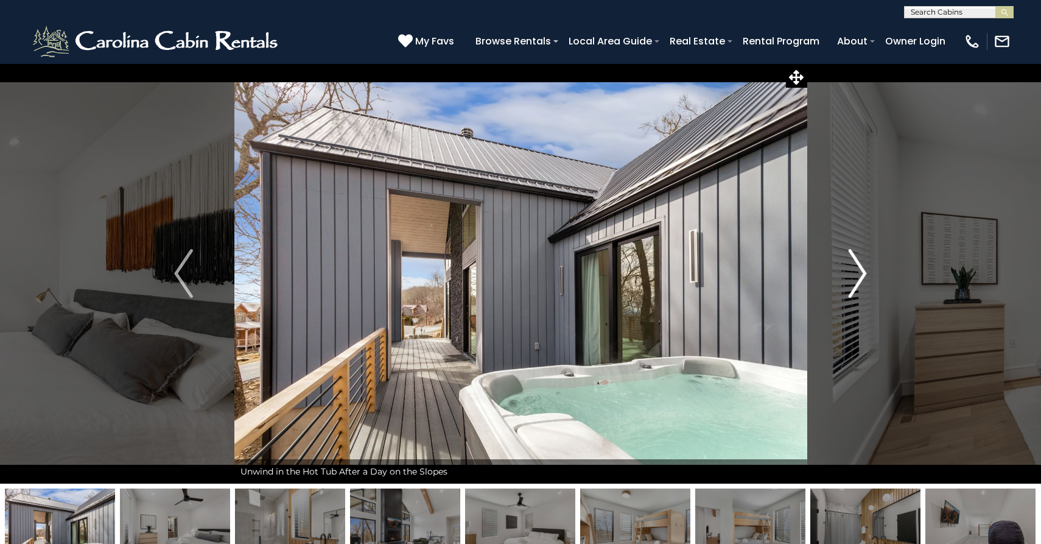
click at [860, 270] on img "Next" at bounding box center [857, 273] width 18 height 49
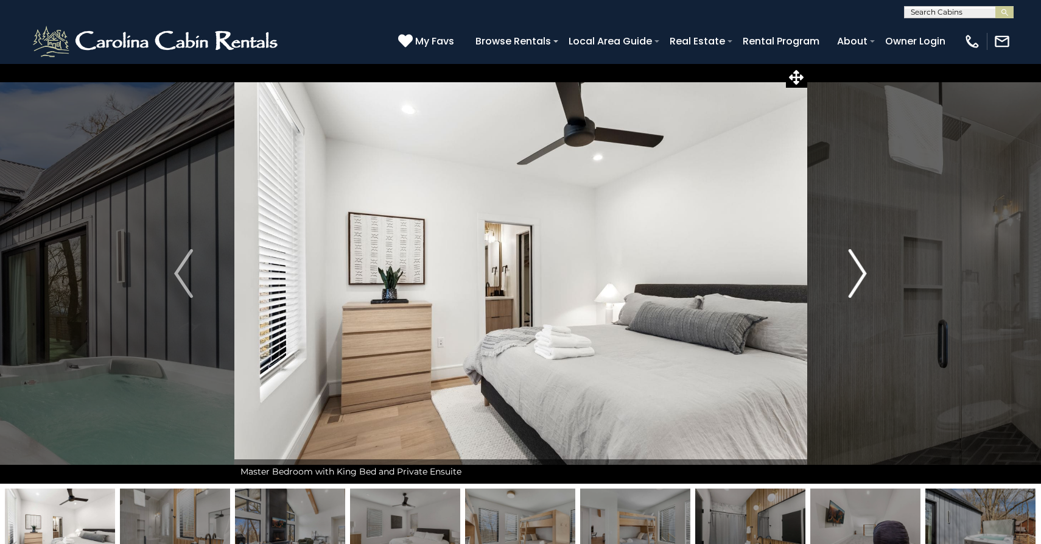
click at [860, 270] on img "Next" at bounding box center [857, 273] width 18 height 49
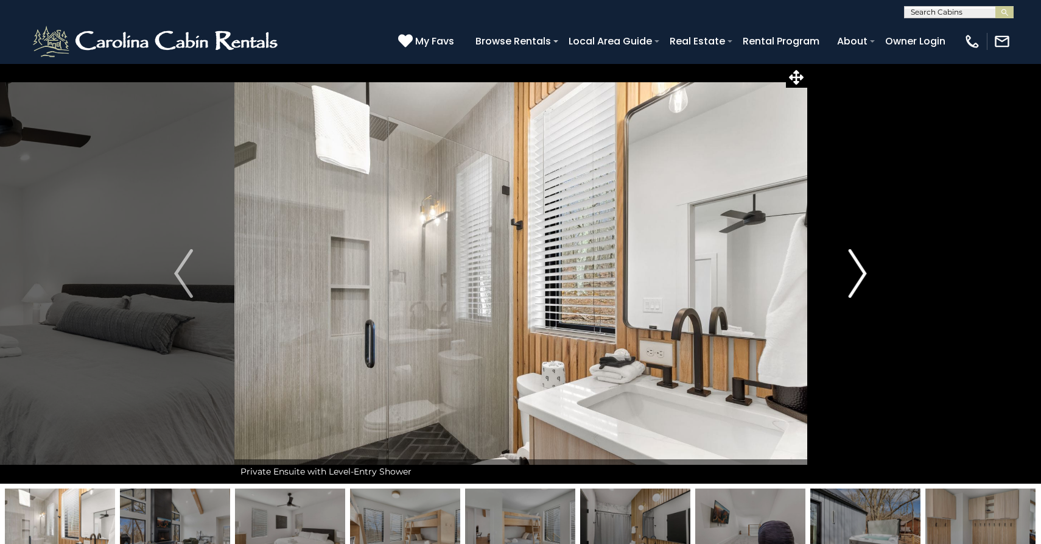
click at [860, 270] on img "Next" at bounding box center [857, 273] width 18 height 49
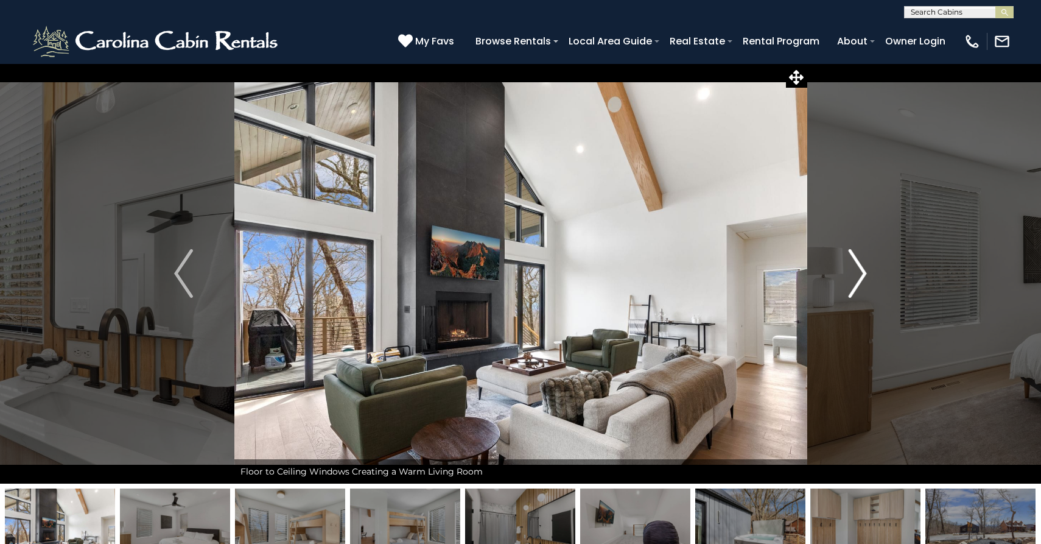
click at [860, 270] on img "Next" at bounding box center [857, 273] width 18 height 49
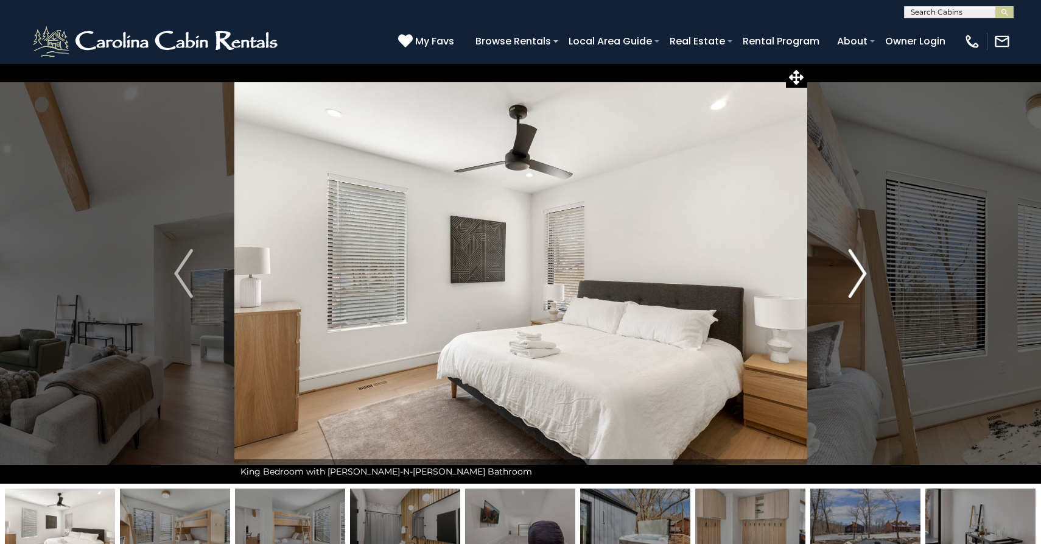
click at [860, 270] on img "Next" at bounding box center [857, 273] width 18 height 49
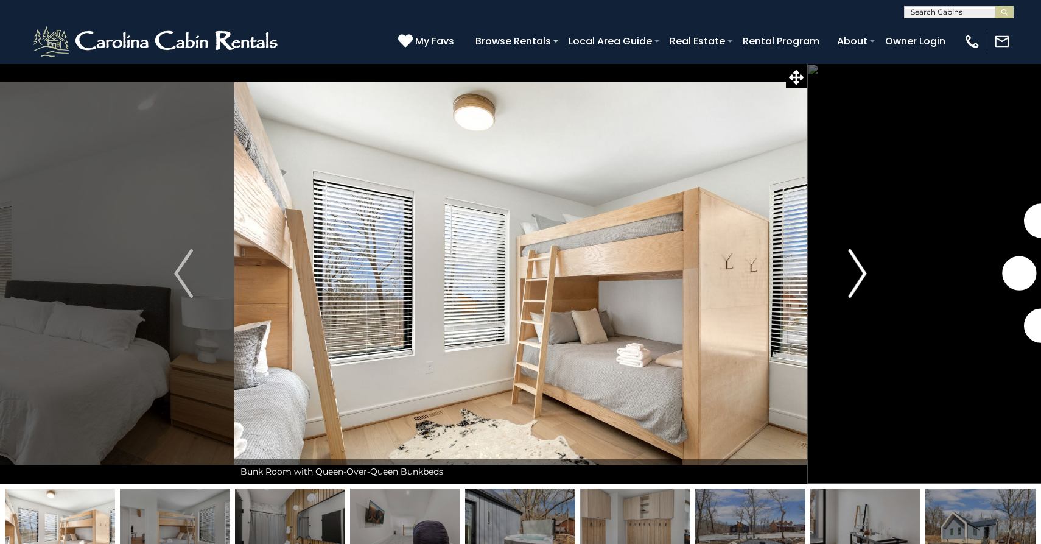
click at [860, 270] on img "Next" at bounding box center [857, 273] width 18 height 49
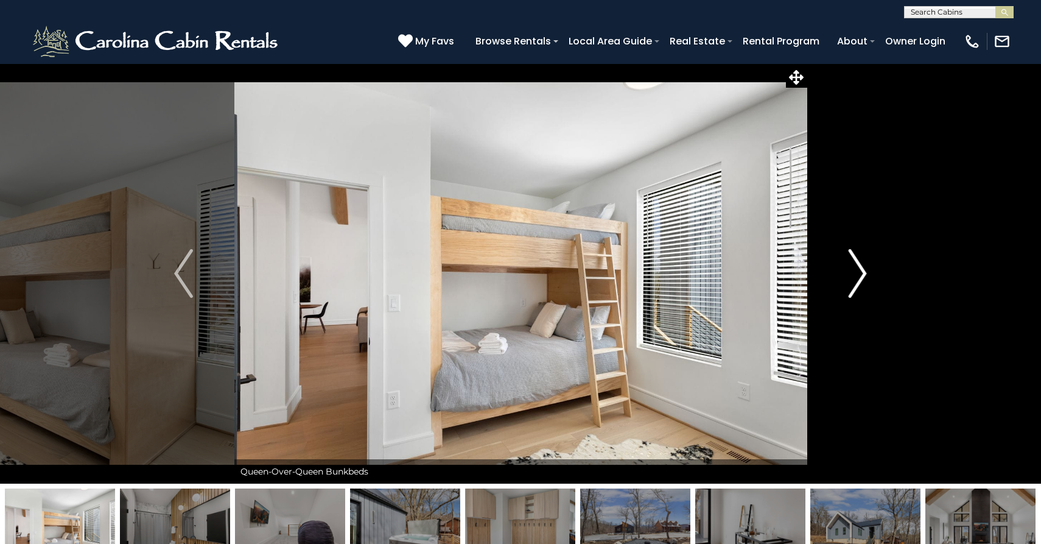
click at [860, 270] on img "Next" at bounding box center [857, 273] width 18 height 49
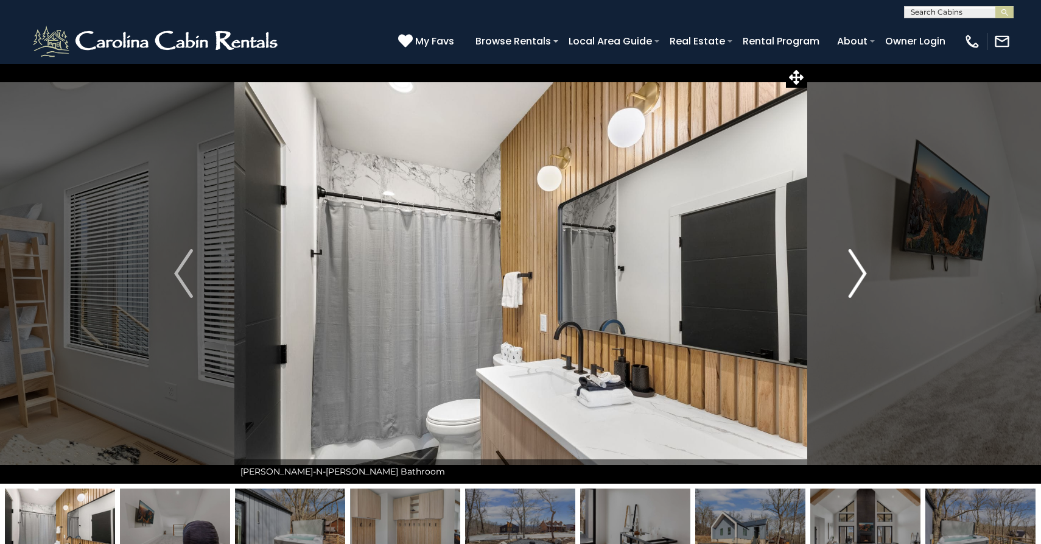
click at [860, 270] on img "Next" at bounding box center [857, 273] width 18 height 49
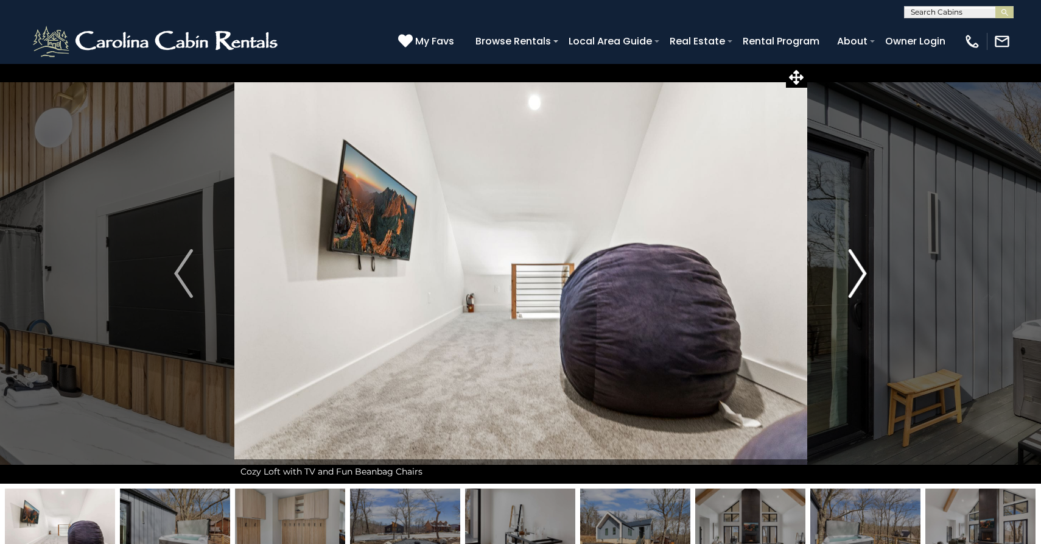
click at [860, 270] on img "Next" at bounding box center [857, 273] width 18 height 49
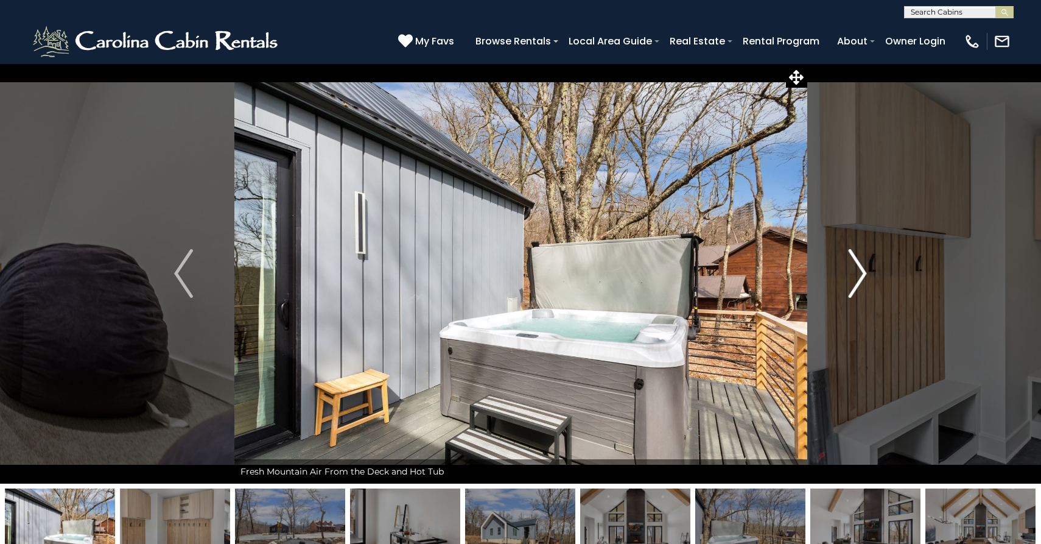
click at [860, 270] on img "Next" at bounding box center [857, 273] width 18 height 49
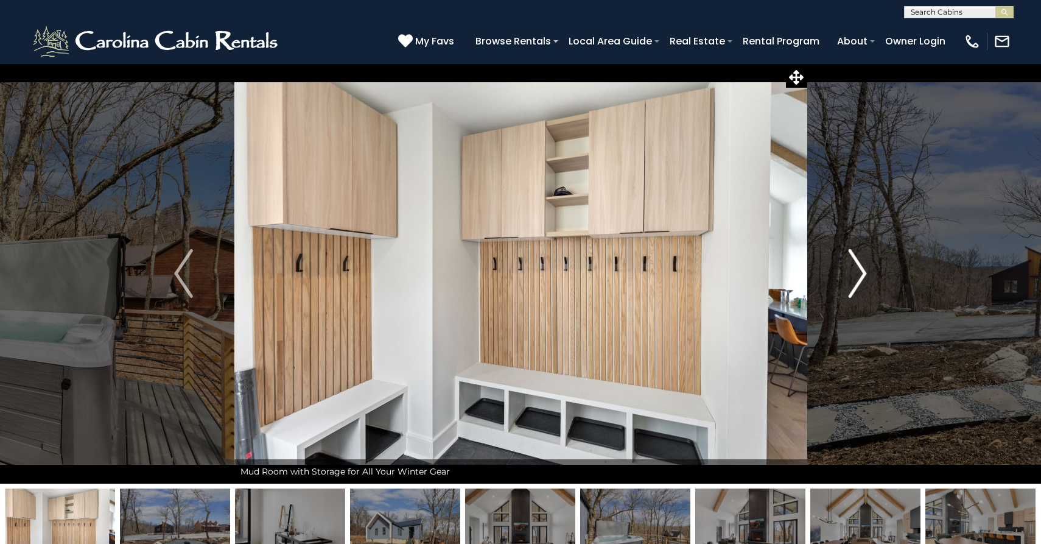
click at [860, 270] on img "Next" at bounding box center [857, 273] width 18 height 49
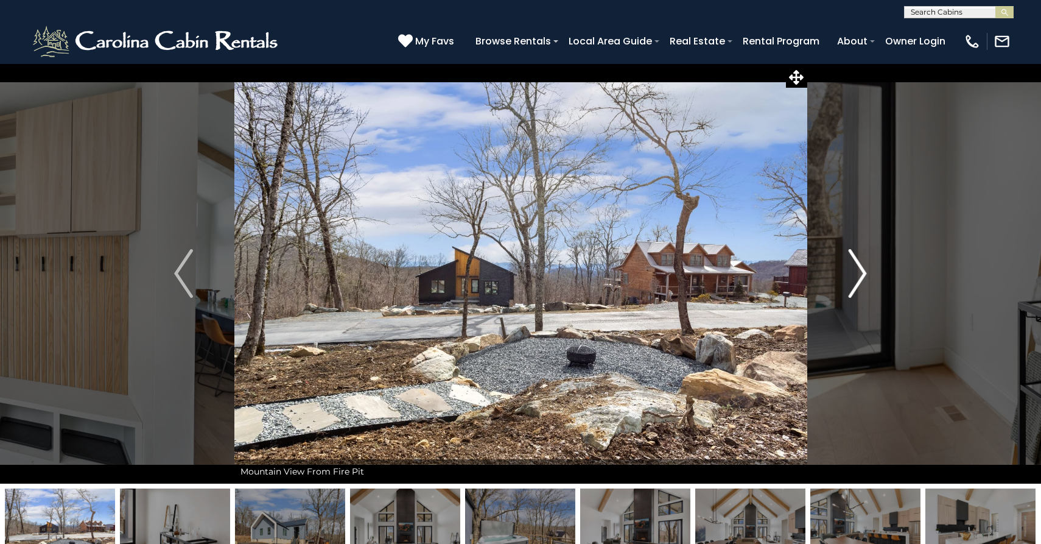
click at [860, 270] on img "Next" at bounding box center [857, 273] width 18 height 49
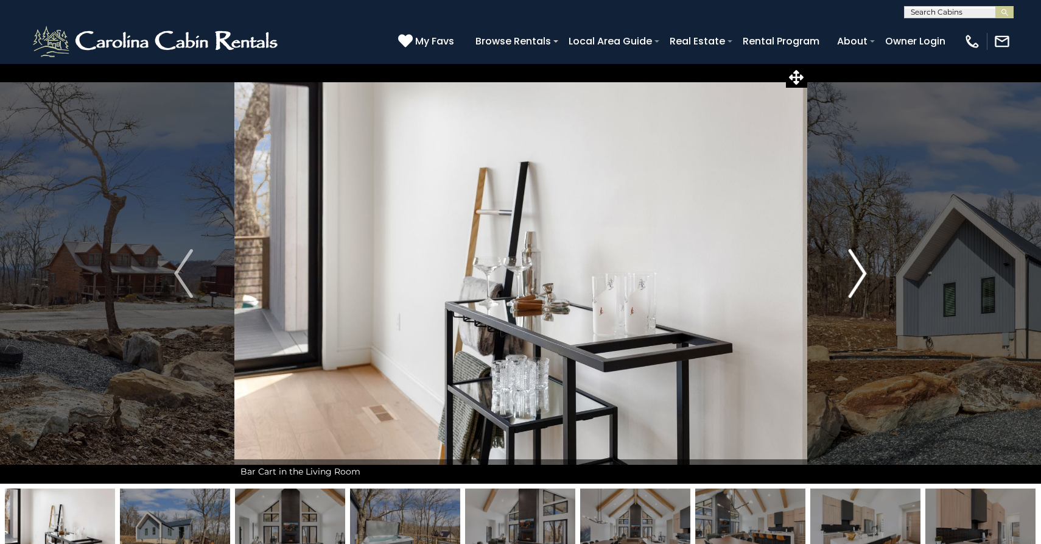
click at [860, 270] on img "Next" at bounding box center [857, 273] width 18 height 49
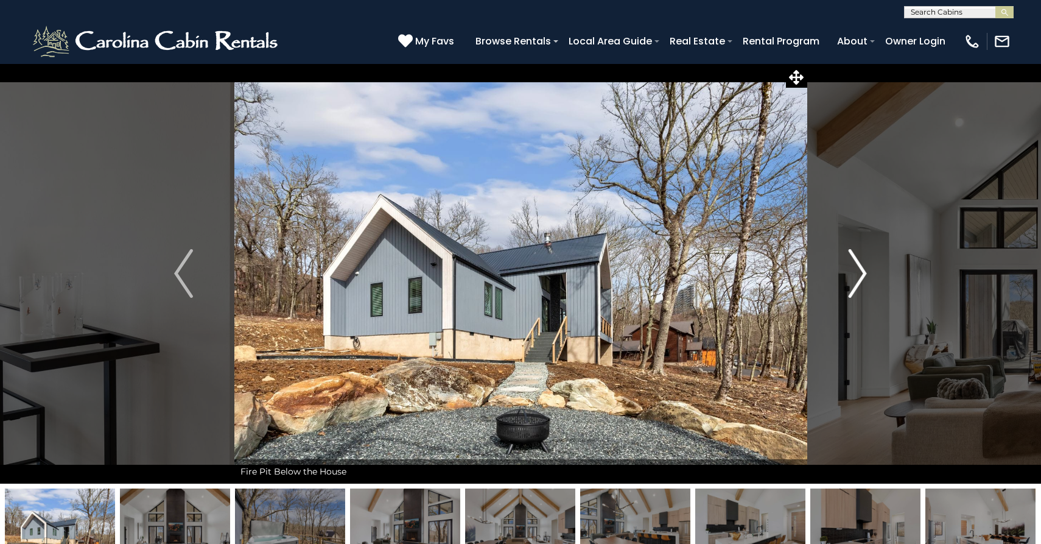
click at [860, 270] on img "Next" at bounding box center [857, 273] width 18 height 49
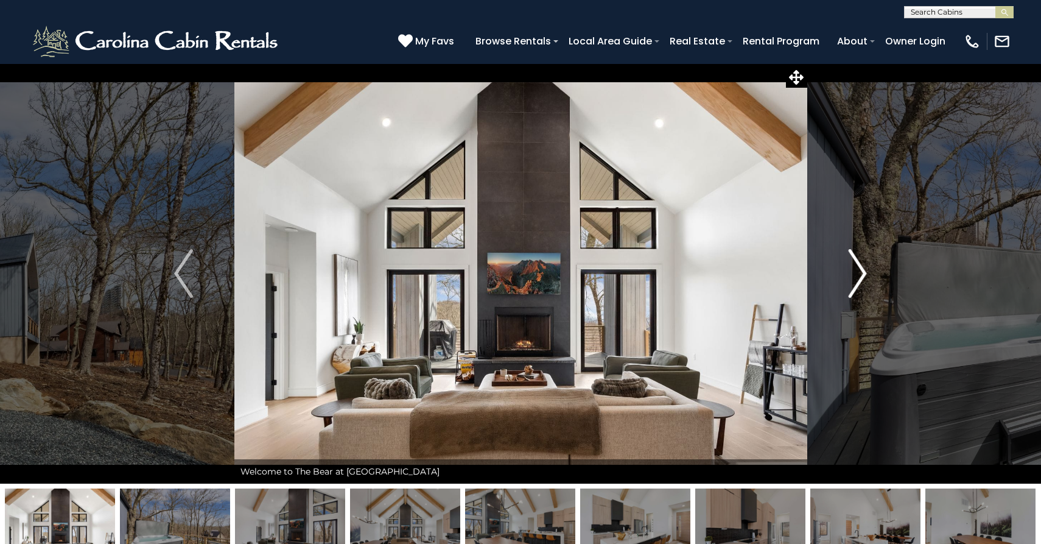
click at [860, 270] on img "Next" at bounding box center [857, 273] width 18 height 49
